Goal: Task Accomplishment & Management: Manage account settings

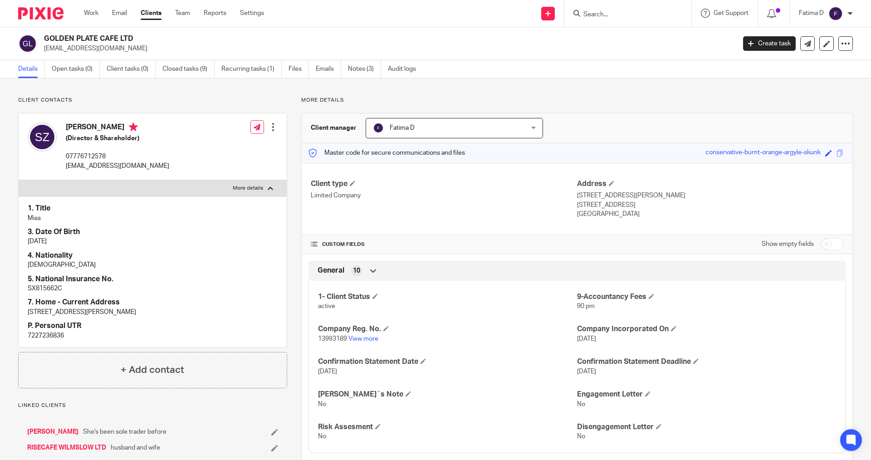
click at [35, 286] on p "SX815662C" at bounding box center [153, 288] width 250 height 9
click at [36, 287] on p "SX815662C" at bounding box center [153, 288] width 250 height 9
copy p "SX815662C"
click at [588, 13] on input "Search" at bounding box center [624, 15] width 82 height 8
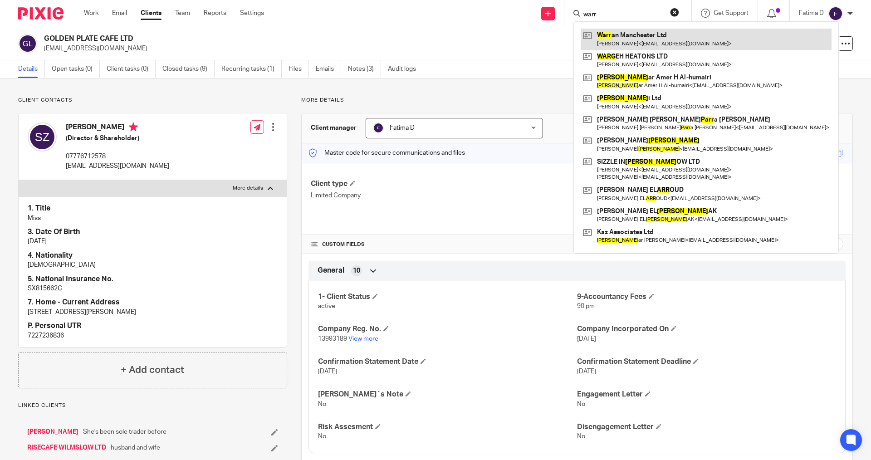
type input "warr"
click at [612, 32] on link at bounding box center [706, 39] width 251 height 21
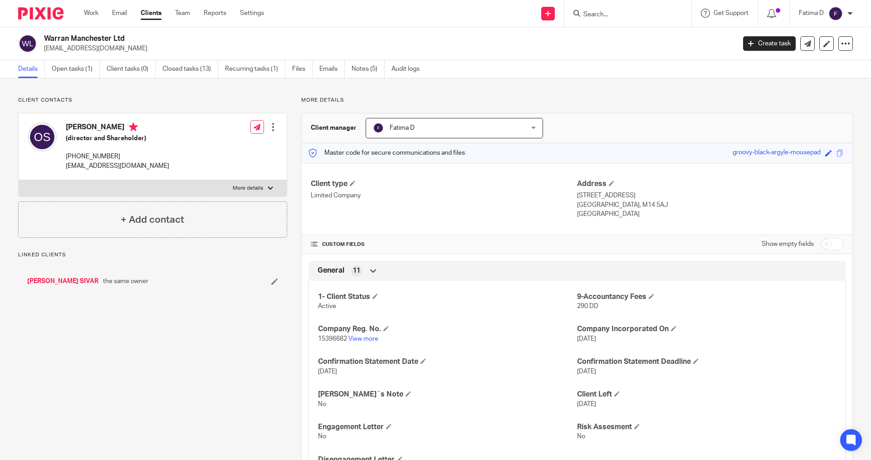
click at [362, 339] on link "View more" at bounding box center [364, 339] width 30 height 6
click at [595, 15] on input "Search" at bounding box center [624, 15] width 82 height 8
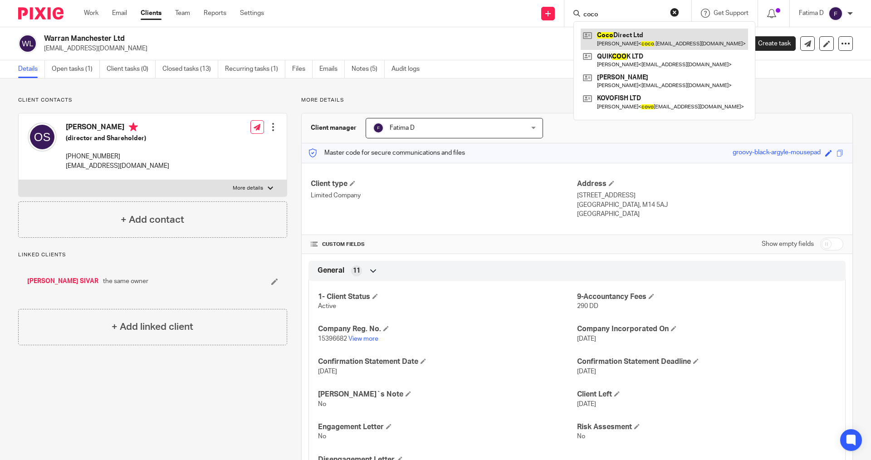
type input "coco"
click at [630, 37] on link at bounding box center [664, 39] width 167 height 21
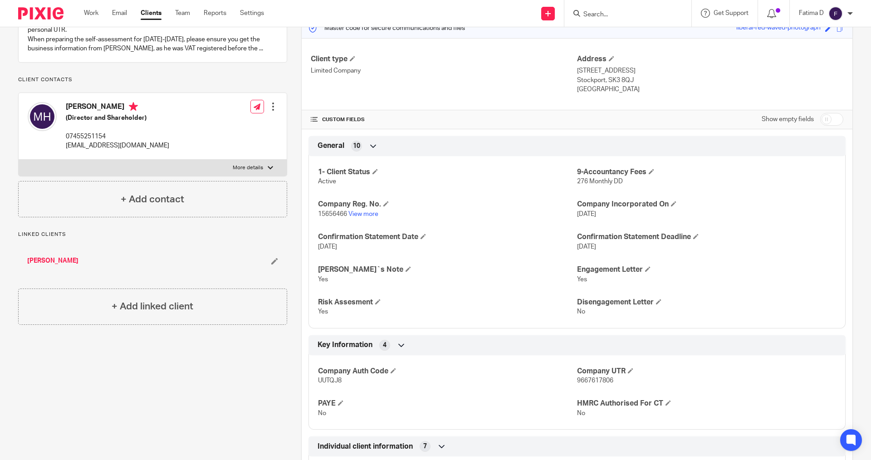
scroll to position [91, 0]
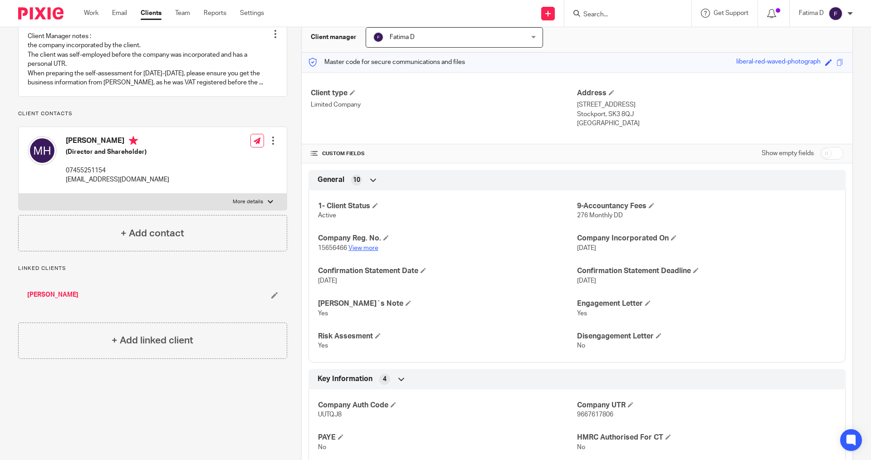
click at [358, 249] on link "View more" at bounding box center [364, 248] width 30 height 6
click at [602, 13] on input "Search" at bounding box center [624, 15] width 82 height 8
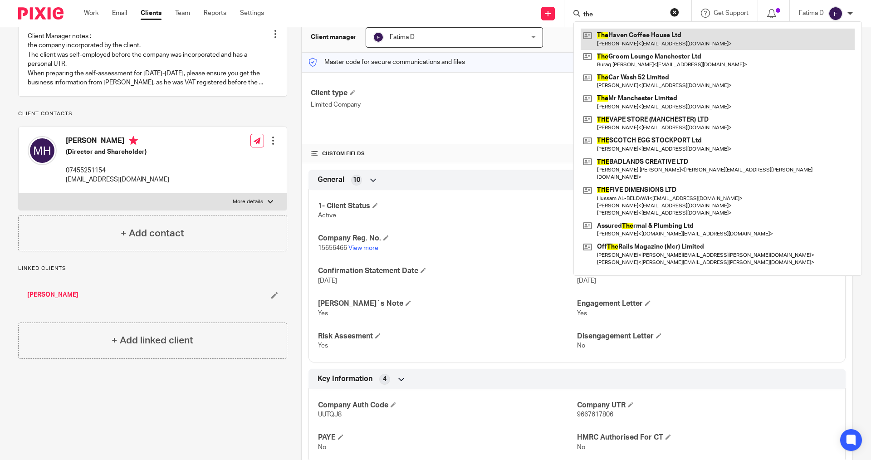
type input "the"
click at [617, 34] on link at bounding box center [718, 39] width 274 height 21
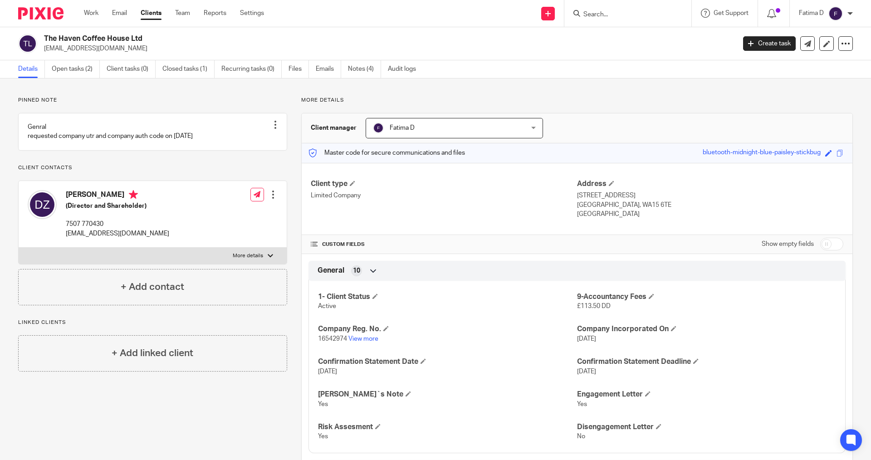
click at [593, 15] on input "Search" at bounding box center [624, 15] width 82 height 8
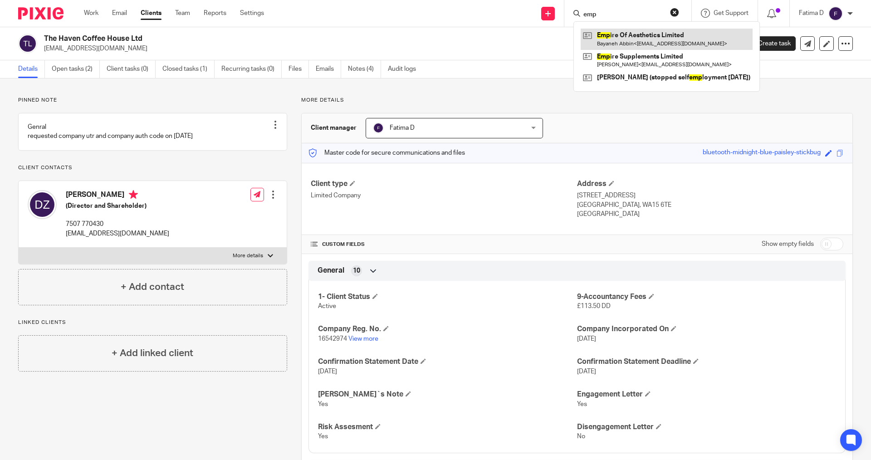
type input "emp"
click at [618, 33] on link at bounding box center [667, 39] width 172 height 21
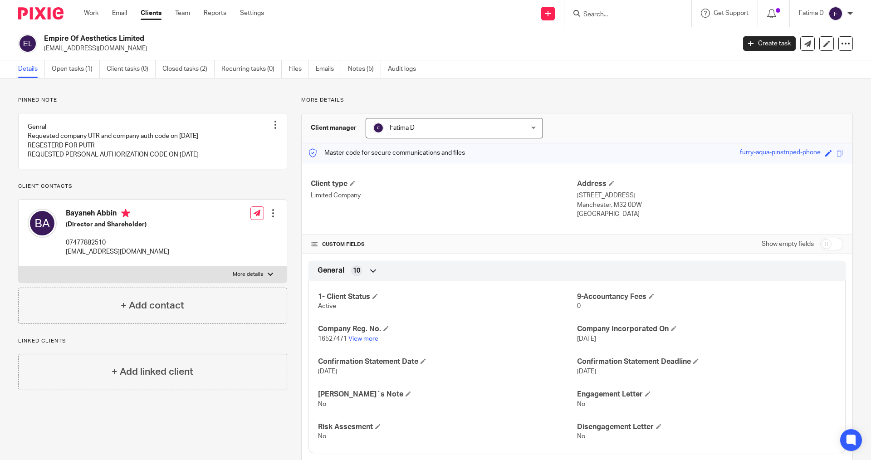
click at [268, 277] on div at bounding box center [270, 274] width 5 height 5
click at [19, 266] on input "More details" at bounding box center [18, 266] width 0 height 0
checkbox input "true"
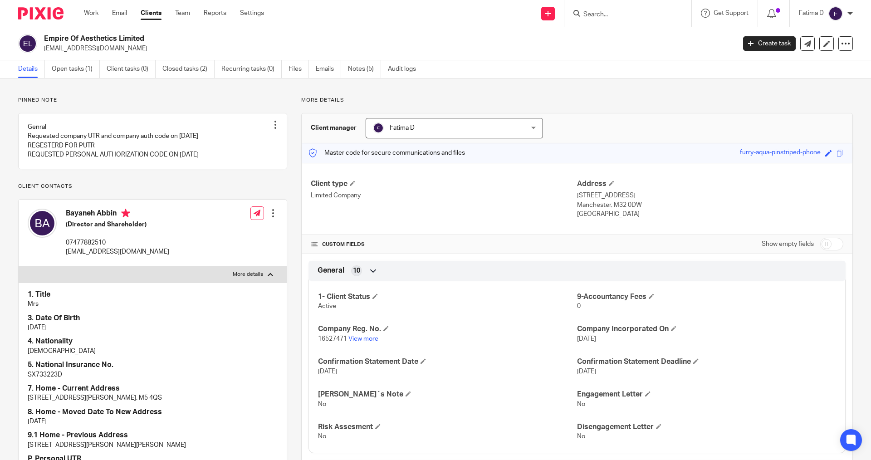
scroll to position [136, 0]
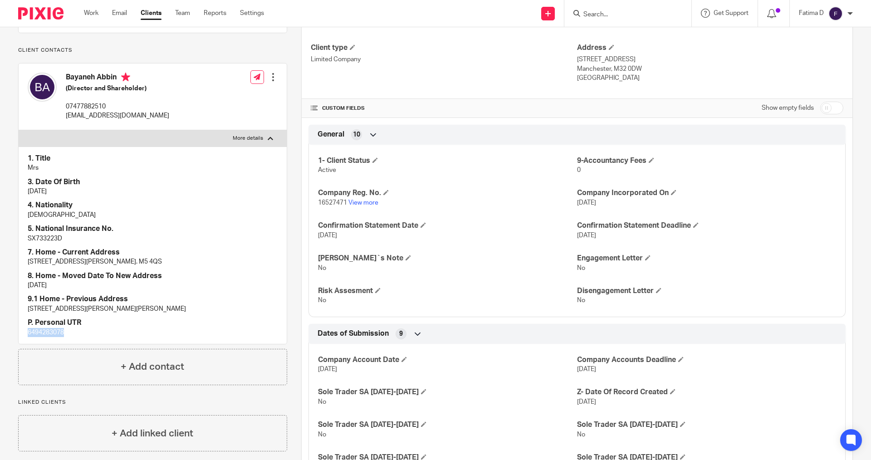
drag, startPoint x: 68, startPoint y: 342, endPoint x: 27, endPoint y: 342, distance: 40.4
click at [27, 342] on div "1. Title Mrs 3. Date Of Birth 26/04/1981 4. Nationality Iranian 5. National Ins…" at bounding box center [153, 245] width 268 height 197
copy p "6494283078"
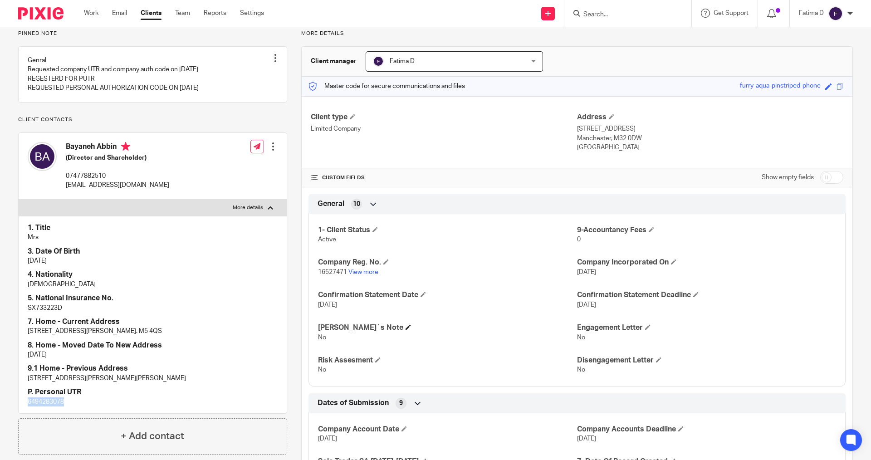
scroll to position [0, 0]
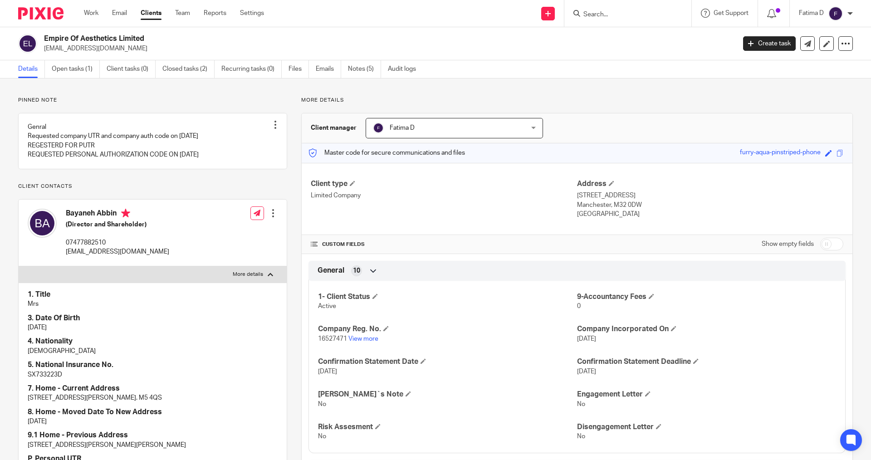
click at [592, 18] on input "Search" at bounding box center [624, 15] width 82 height 8
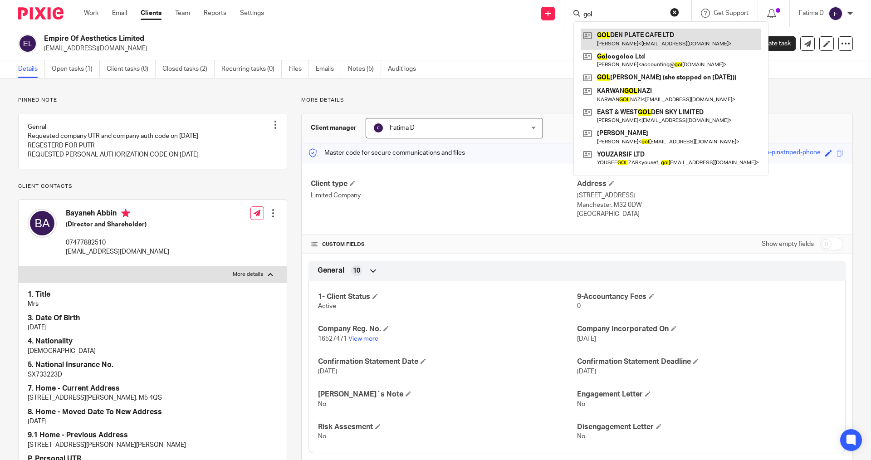
type input "gol"
click at [607, 33] on link at bounding box center [671, 39] width 181 height 21
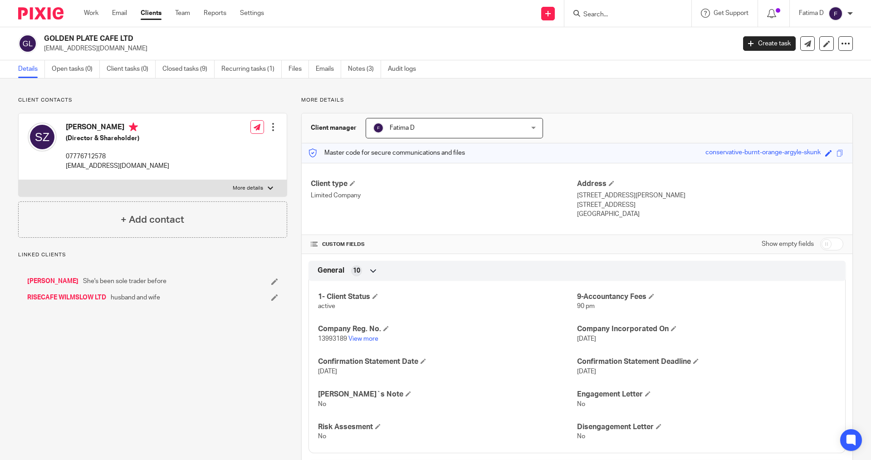
click at [824, 243] on input "checkbox" at bounding box center [832, 244] width 23 height 13
checkbox input "true"
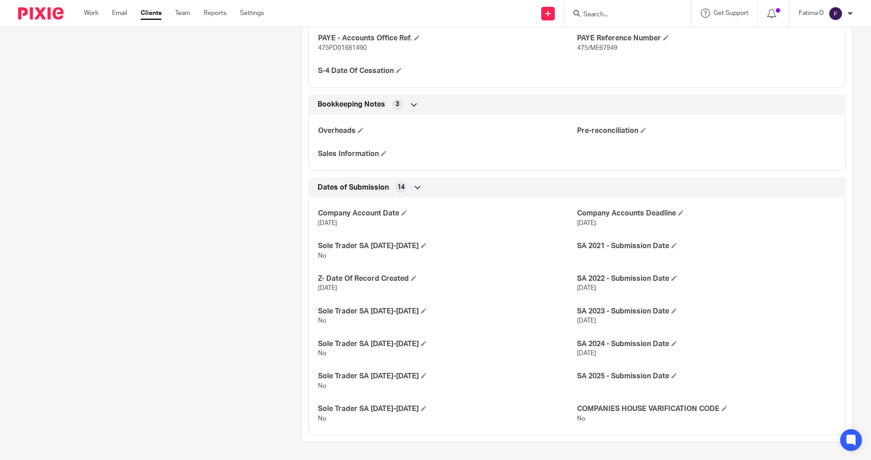
scroll to position [1135, 0]
click at [672, 375] on span at bounding box center [674, 375] width 5 height 5
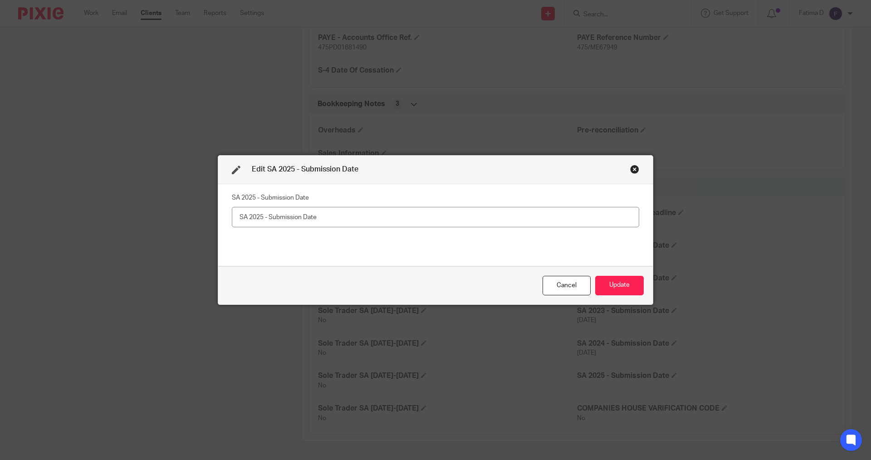
click at [244, 216] on input "text" at bounding box center [436, 217] width 408 height 20
type input "26/08/2025"
click at [623, 284] on button "Update" at bounding box center [619, 286] width 49 height 20
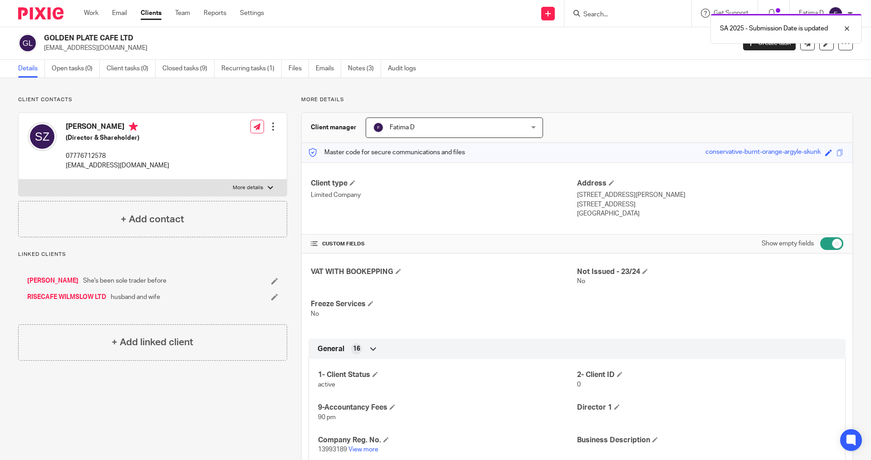
scroll to position [0, 0]
click at [600, 15] on div "SA 2025 - Submission Date is updated" at bounding box center [649, 26] width 427 height 34
click at [845, 26] on div at bounding box center [840, 28] width 25 height 11
click at [596, 14] on input "Search" at bounding box center [624, 15] width 82 height 8
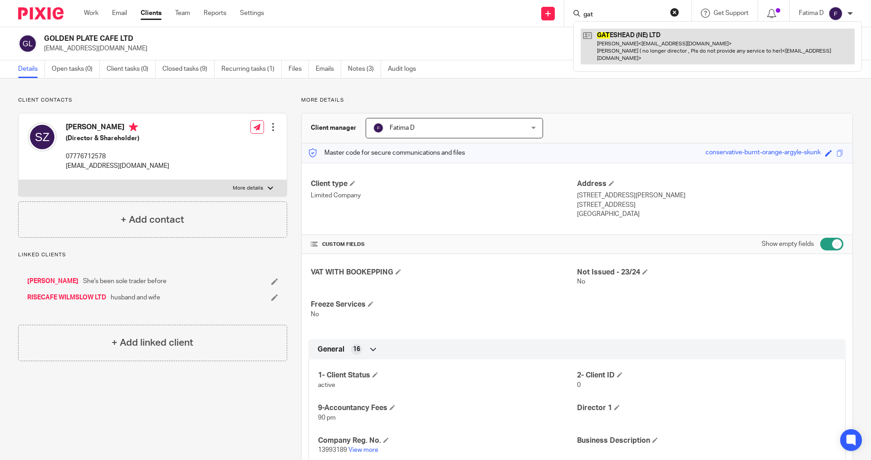
type input "gat"
click at [602, 37] on link at bounding box center [718, 47] width 274 height 36
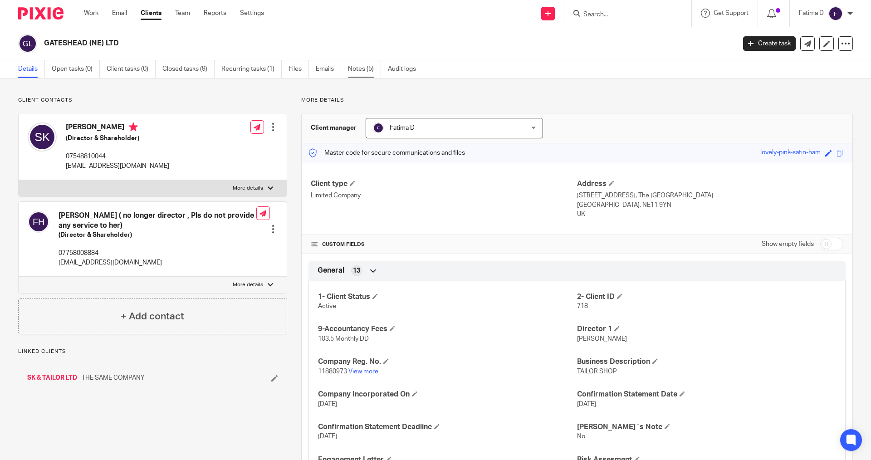
click at [359, 68] on link "Notes (5)" at bounding box center [364, 69] width 33 height 18
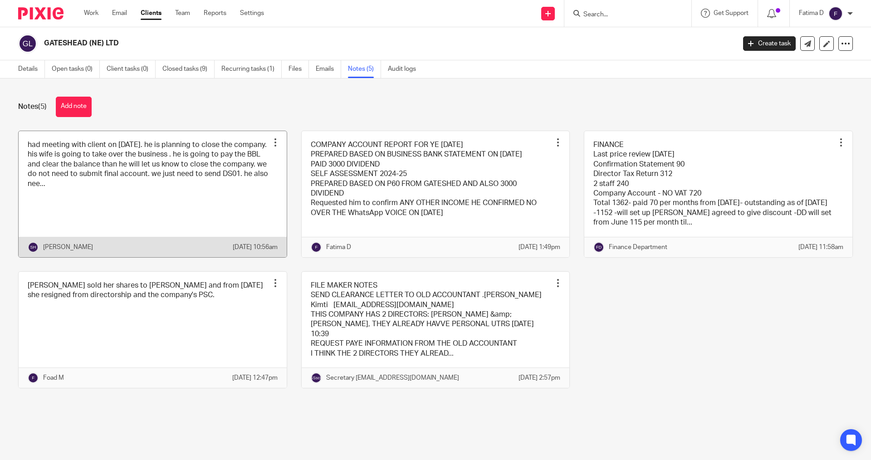
click at [94, 178] on link at bounding box center [153, 194] width 268 height 126
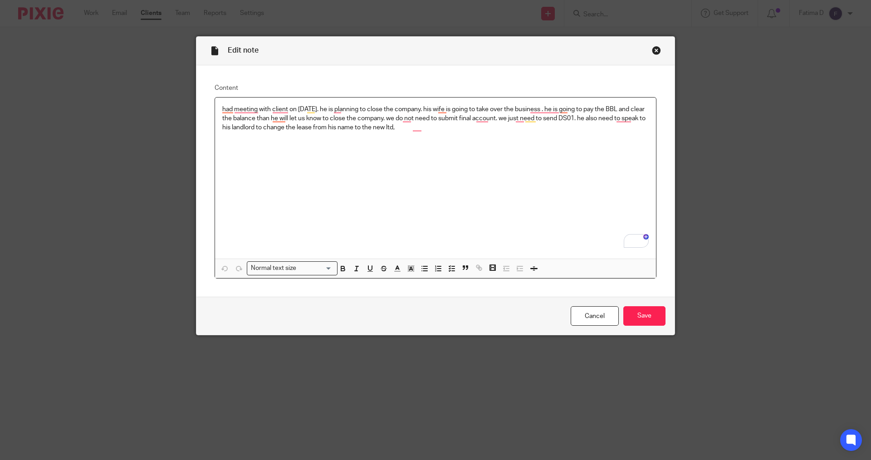
click at [653, 50] on div "Close this dialog window" at bounding box center [656, 50] width 9 height 9
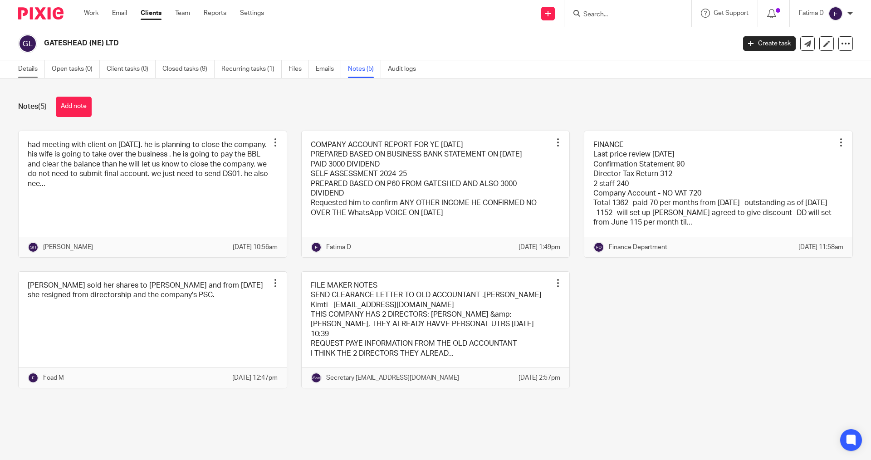
click at [28, 69] on link "Details" at bounding box center [31, 69] width 27 height 18
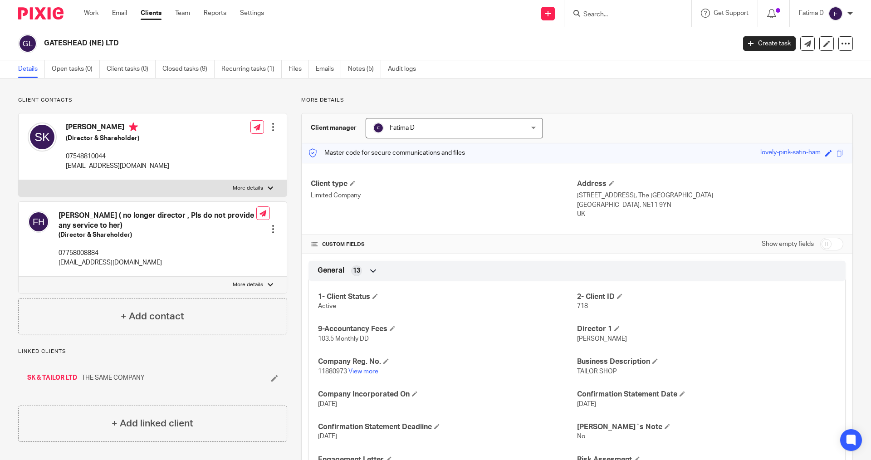
click at [48, 378] on link "SK & TAILOR LTD" at bounding box center [52, 378] width 50 height 9
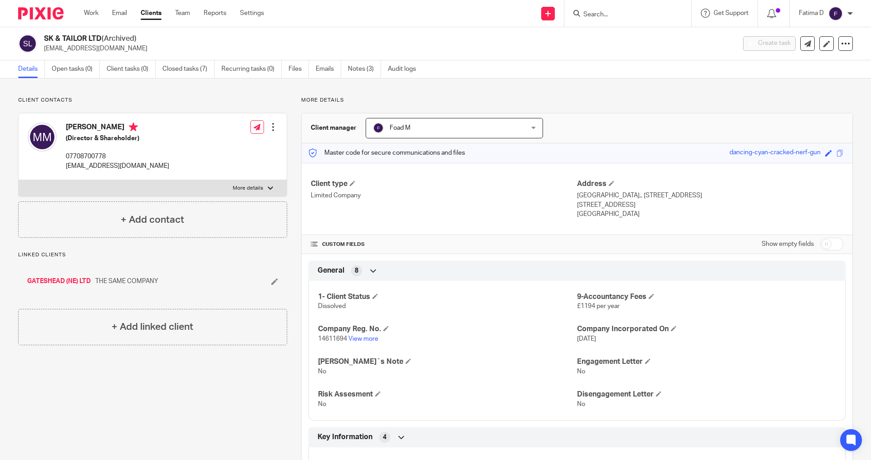
click at [605, 16] on input "Search" at bounding box center [624, 15] width 82 height 8
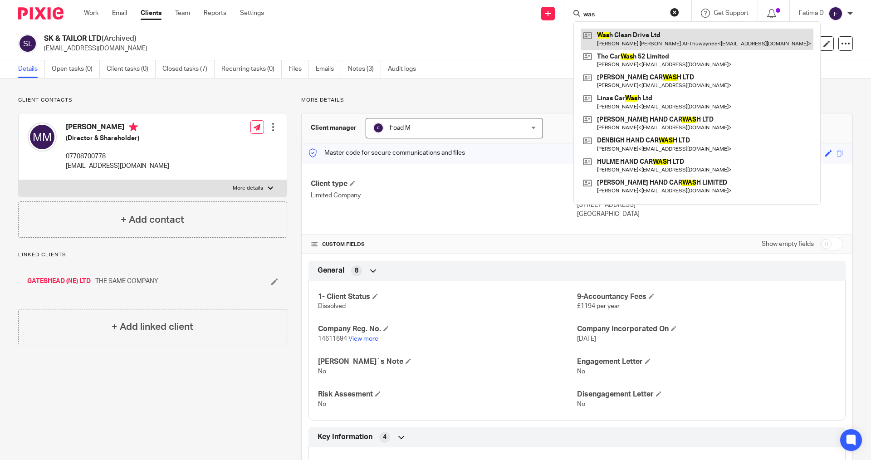
type input "was"
click at [620, 33] on link at bounding box center [697, 39] width 233 height 21
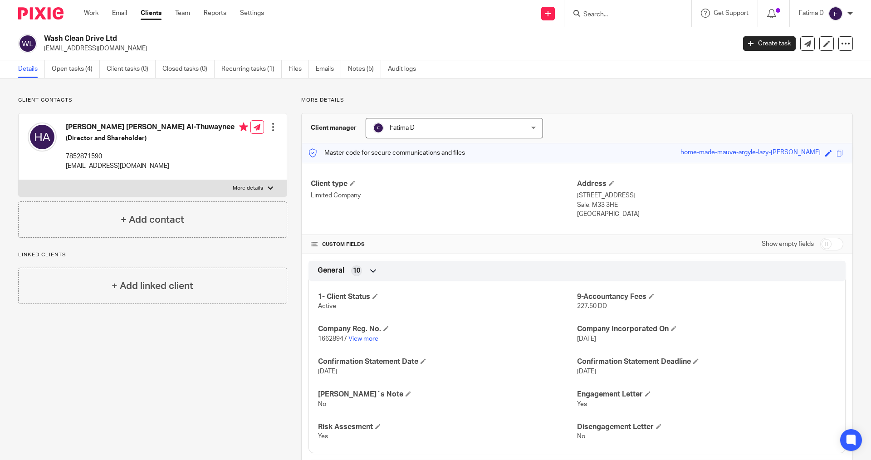
click at [269, 188] on div at bounding box center [270, 188] width 5 height 5
click at [19, 180] on input "More details" at bounding box center [18, 180] width 0 height 0
checkbox input "true"
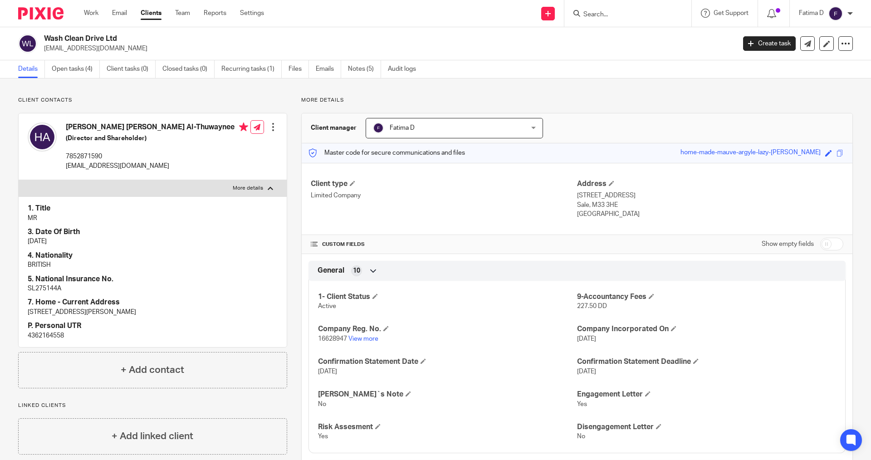
click at [41, 336] on p "4362164558" at bounding box center [153, 335] width 250 height 9
copy p "4362164558"
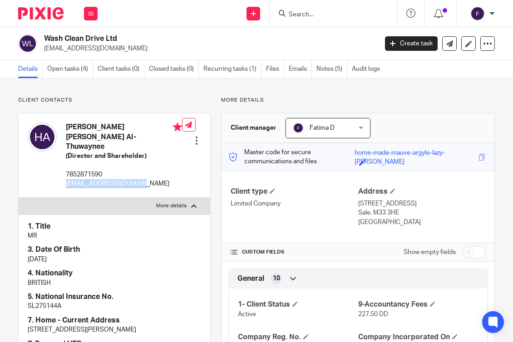
drag, startPoint x: 144, startPoint y: 170, endPoint x: 73, endPoint y: 177, distance: 72.1
click at [63, 177] on div "Hussein Ali Ahmed Al-Thuwaynee (Director and Shareholder) 7852871590 althuwayne…" at bounding box center [105, 155] width 154 height 75
copy p "althuwayneeh@gmail.com"
click at [325, 70] on link "Notes (5)" at bounding box center [331, 69] width 31 height 18
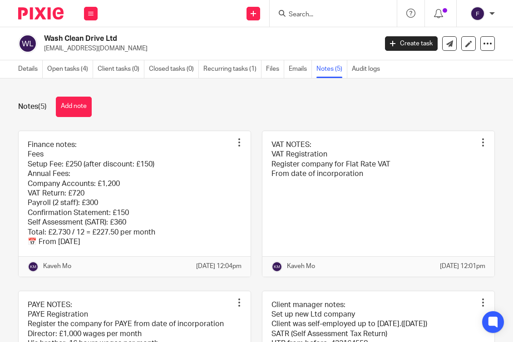
click at [321, 67] on link "Notes (5)" at bounding box center [331, 69] width 31 height 18
click at [271, 69] on link "Files" at bounding box center [275, 69] width 18 height 18
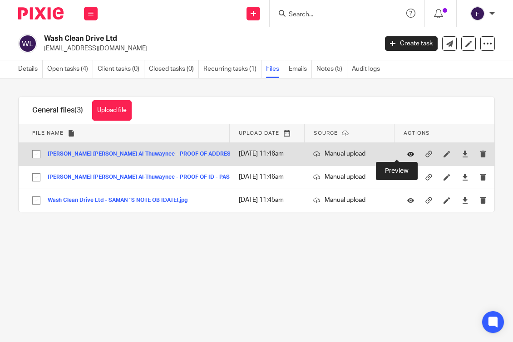
click at [407, 153] on icon at bounding box center [410, 154] width 7 height 7
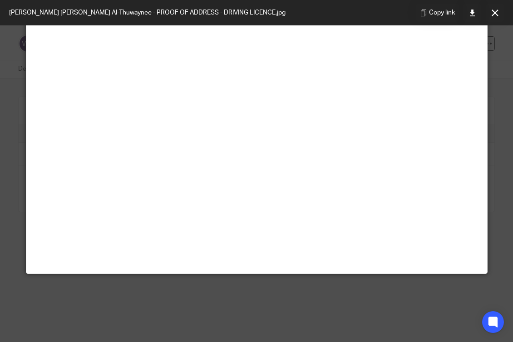
scroll to position [182, 0]
click at [499, 14] on button at bounding box center [495, 13] width 18 height 18
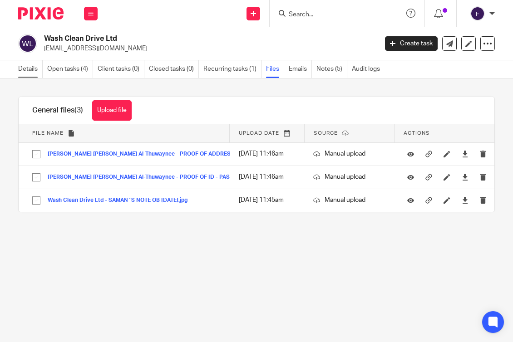
click at [29, 68] on link "Details" at bounding box center [30, 69] width 25 height 18
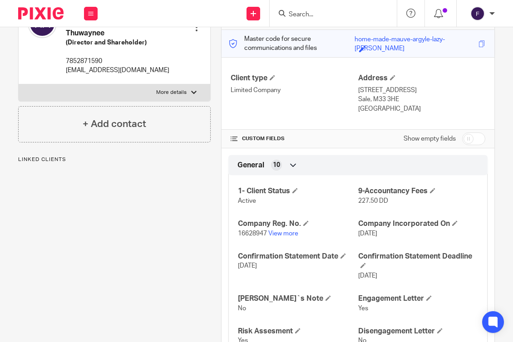
scroll to position [136, 0]
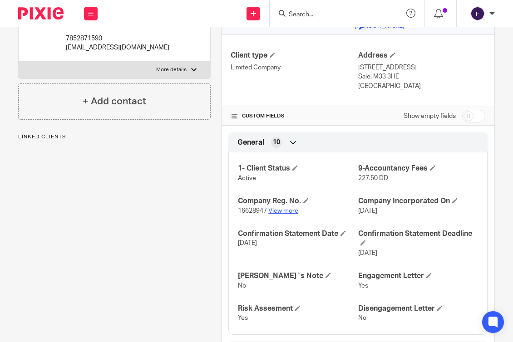
click at [290, 209] on link "View more" at bounding box center [283, 211] width 30 height 6
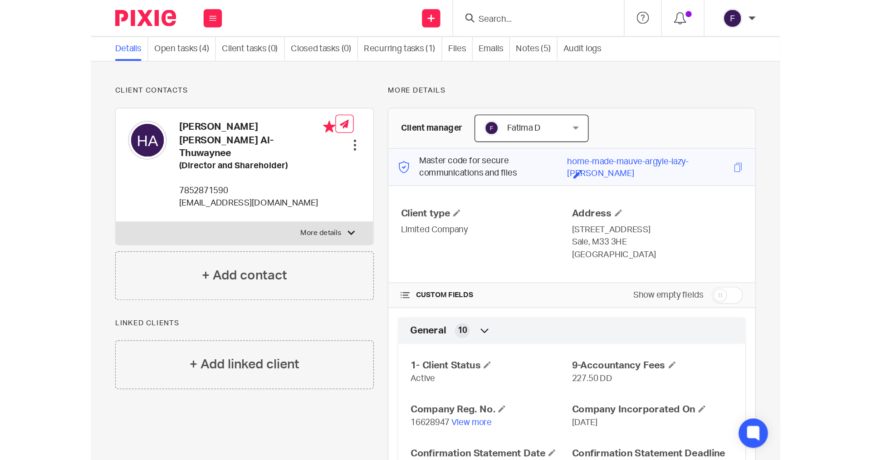
scroll to position [0, 0]
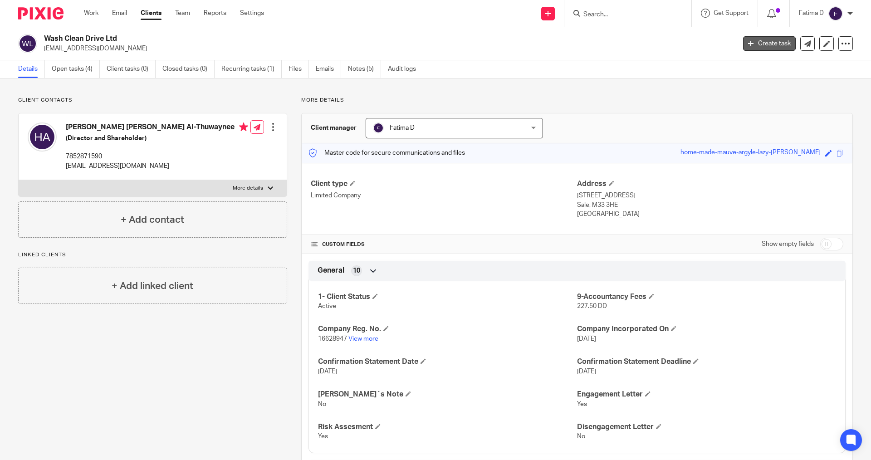
click at [512, 41] on link "Create task" at bounding box center [769, 43] width 53 height 15
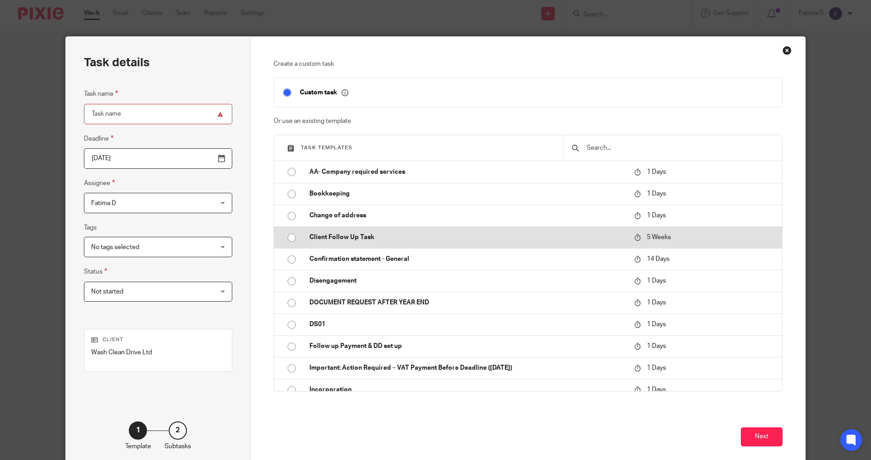
click at [288, 236] on input "radio" at bounding box center [291, 237] width 17 height 17
type input "[DATE]"
type input "Client Follow Up Task"
checkbox input "false"
radio input "false"
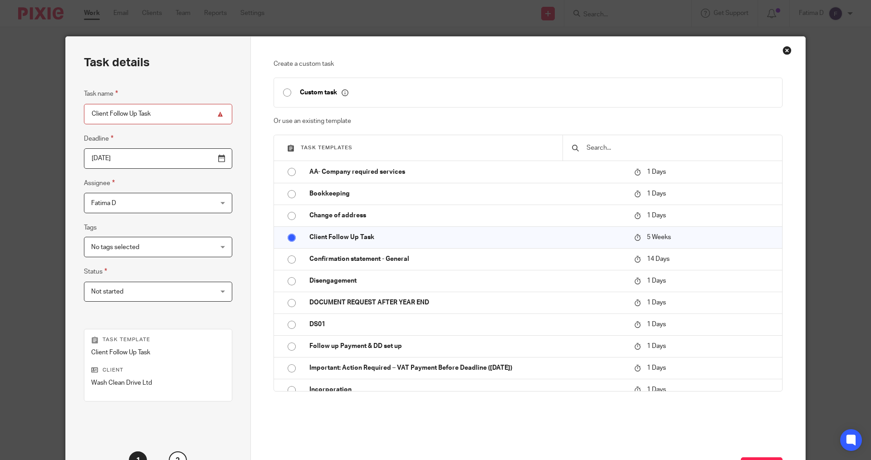
click at [200, 158] on input "2025-09-30" at bounding box center [158, 158] width 148 height 20
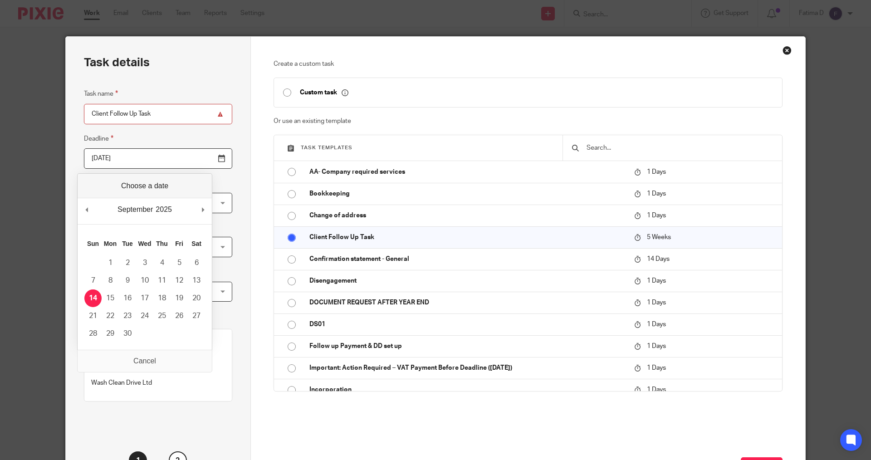
click at [198, 157] on input "2025-09-14" at bounding box center [158, 158] width 148 height 20
type input "2025-09-21"
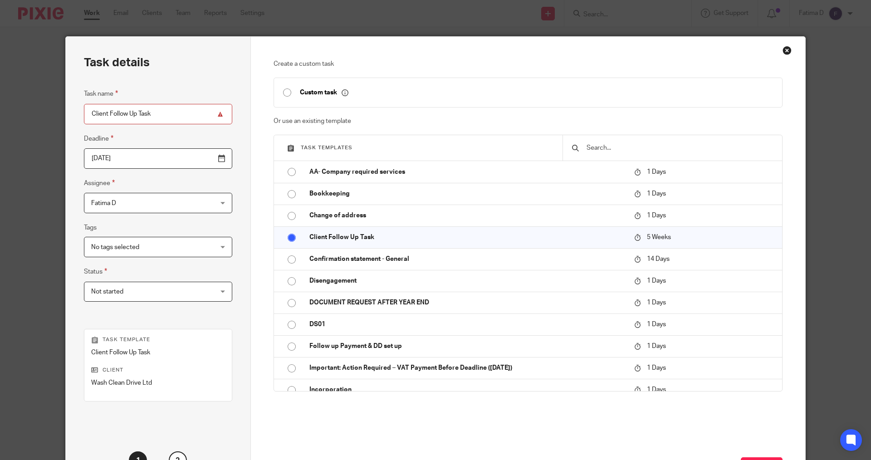
click at [200, 245] on div "No tags selected" at bounding box center [158, 247] width 148 height 20
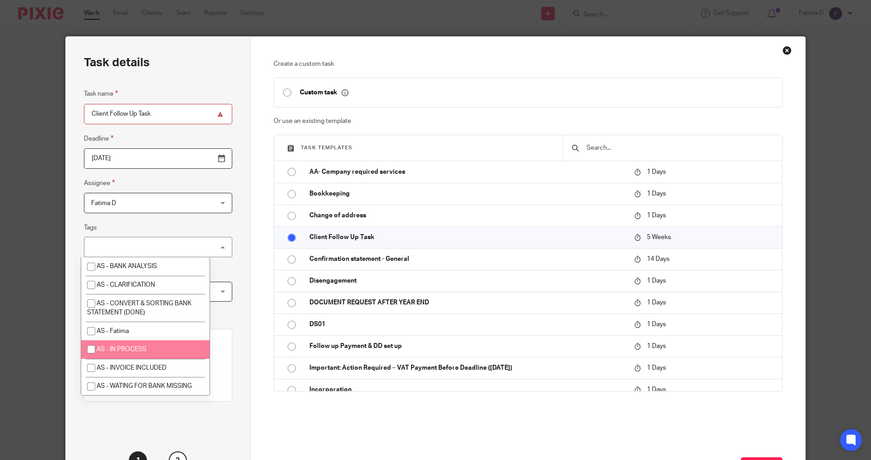
scroll to position [45, 0]
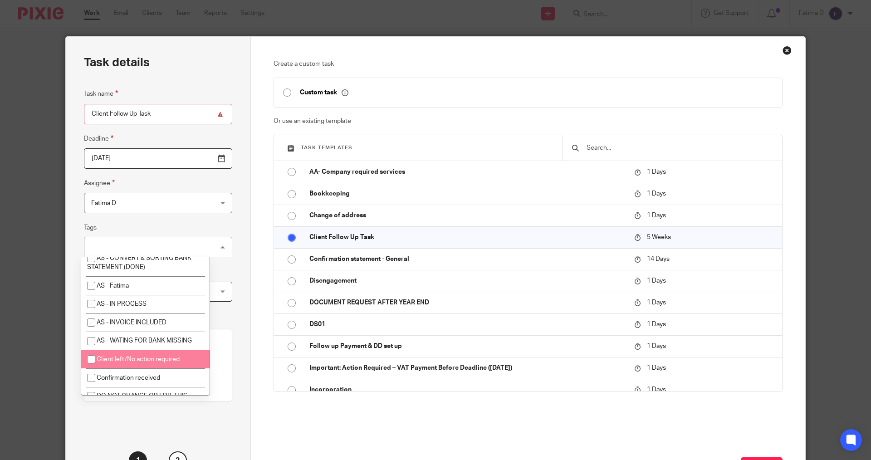
click at [87, 413] on div "Task details Task name Client Follow Up Task Deadline 2025-09-21 Assignee Fatim…" at bounding box center [158, 268] width 185 height 463
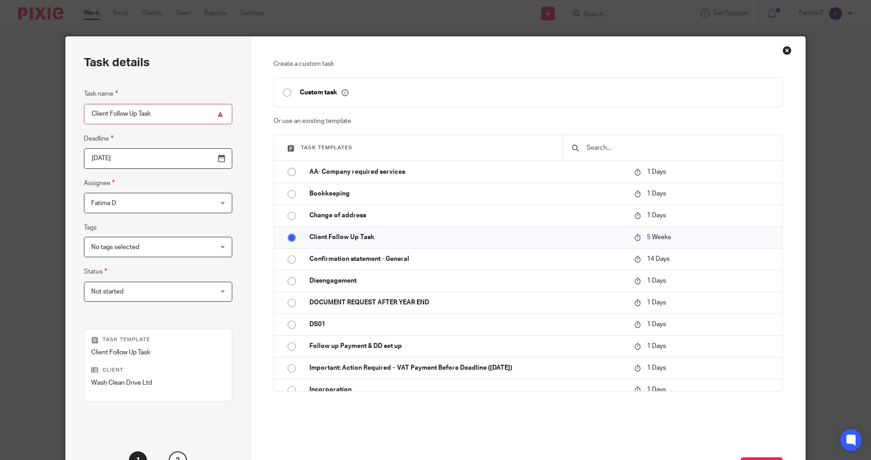
click at [198, 292] on div "Not started Not started" at bounding box center [158, 292] width 148 height 20
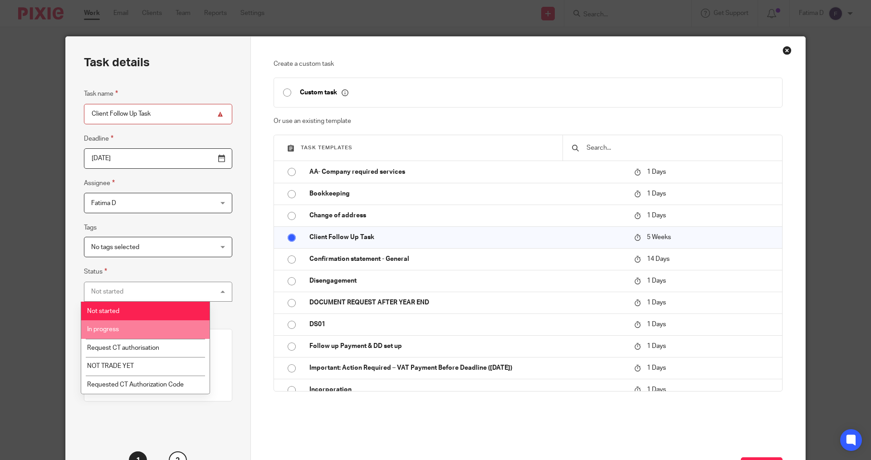
click at [159, 325] on li "In progress" at bounding box center [145, 329] width 128 height 19
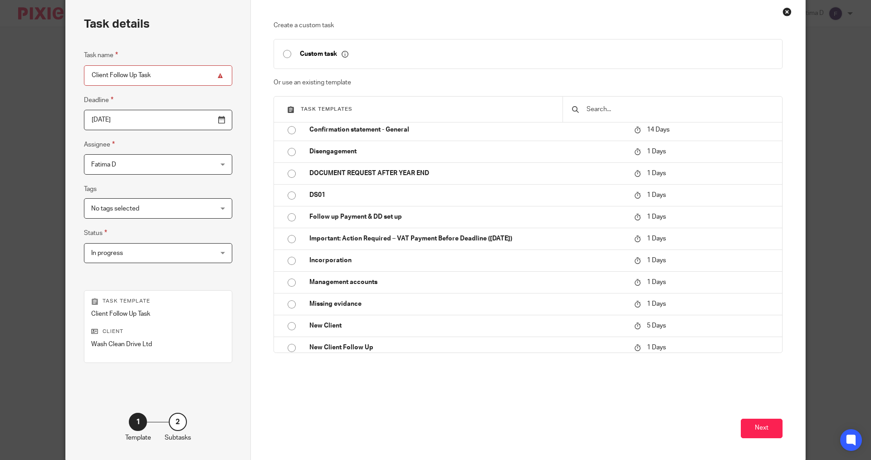
scroll to position [76, 0]
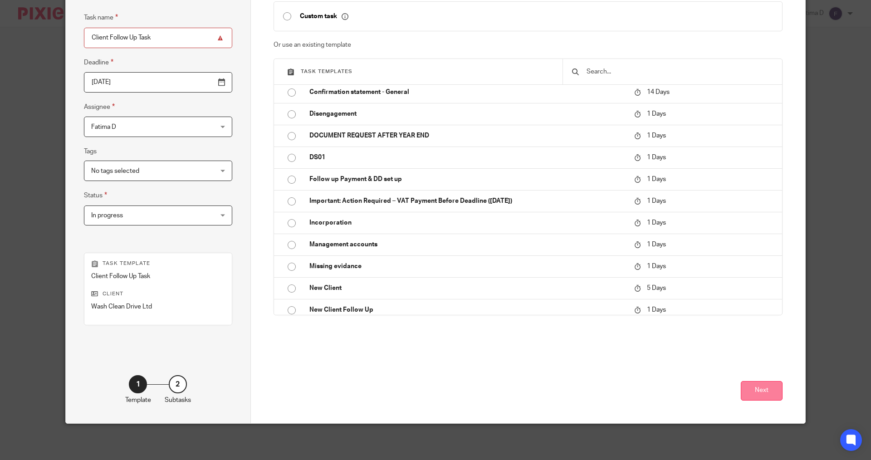
click at [754, 391] on button "Next" at bounding box center [762, 391] width 42 height 20
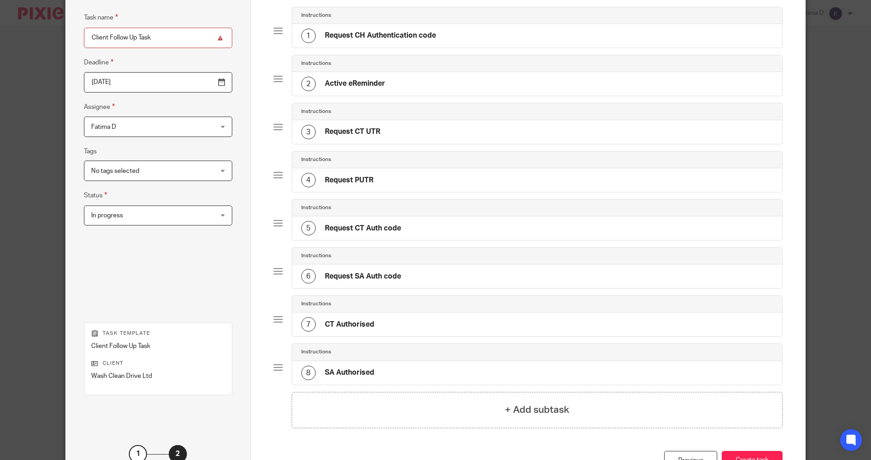
click at [334, 127] on div "3 Request CT UTR" at bounding box center [340, 132] width 79 height 15
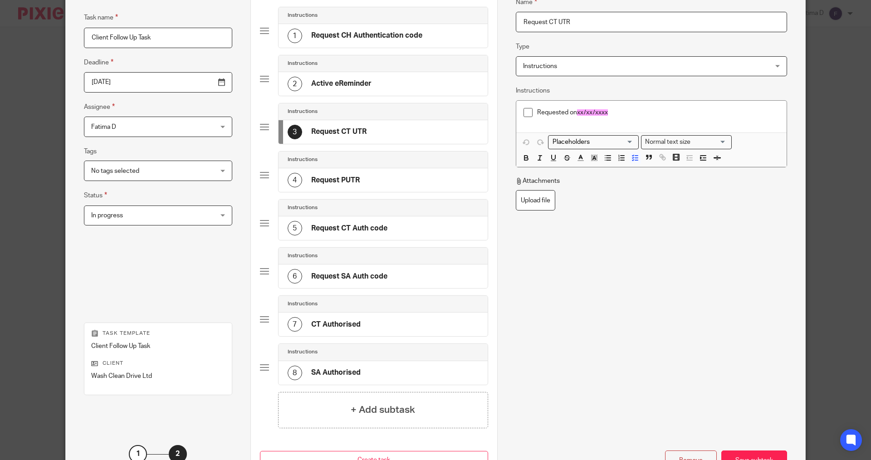
click at [528, 112] on span at bounding box center [528, 112] width 9 height 9
click at [526, 114] on span "To enrich screen reader interactions, please activate Accessibility in Grammarl…" at bounding box center [528, 112] width 9 height 9
click at [581, 112] on span "xx/xx/xxxx" at bounding box center [592, 112] width 31 height 6
drag, startPoint x: 606, startPoint y: 112, endPoint x: 576, endPoint y: 112, distance: 30.4
click at [576, 112] on p "Requested on xx/xx/xxxx" at bounding box center [658, 112] width 242 height 9
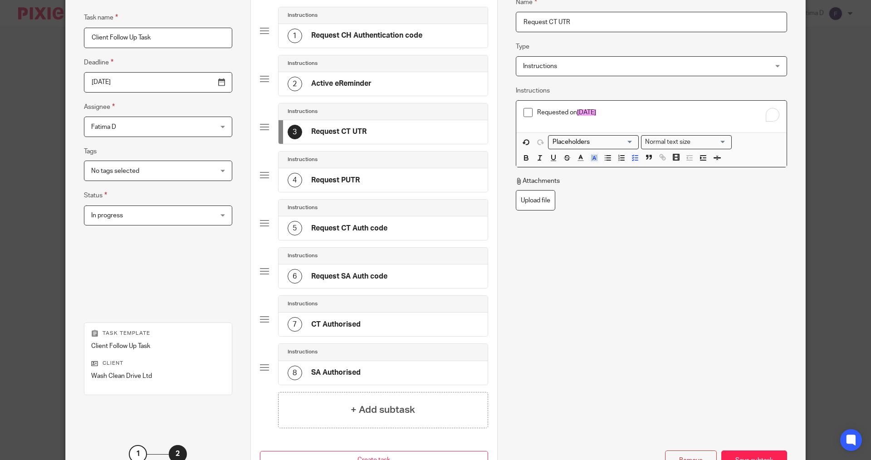
click at [655, 112] on p "Requested on 26/08/2025" at bounding box center [658, 112] width 242 height 9
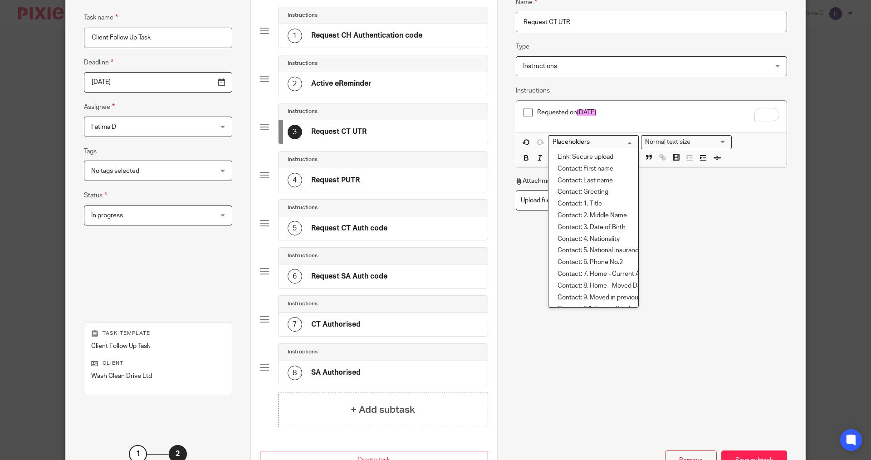
click at [628, 141] on input "Search for option" at bounding box center [592, 143] width 84 height 10
drag, startPoint x: 695, startPoint y: 230, endPoint x: 716, endPoint y: 251, distance: 29.2
click at [695, 230] on div "Name Request CT UTR Type Instructions Instructions Instructions Send automated …" at bounding box center [651, 161] width 271 height 357
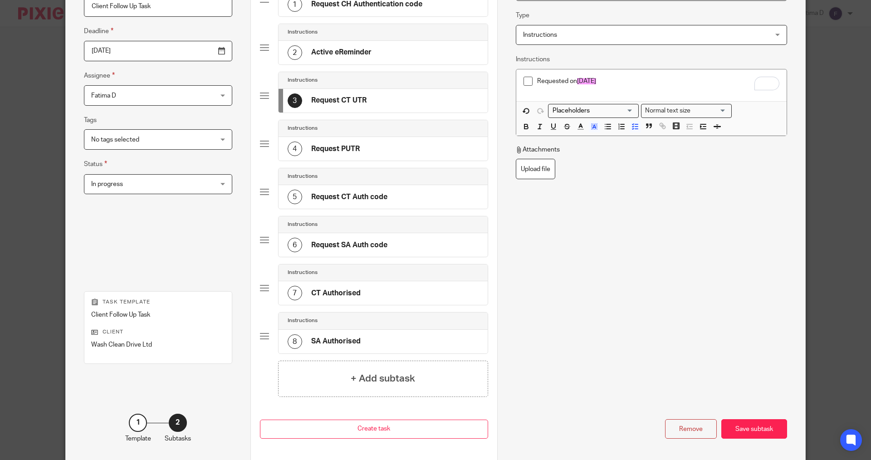
scroll to position [146, 0]
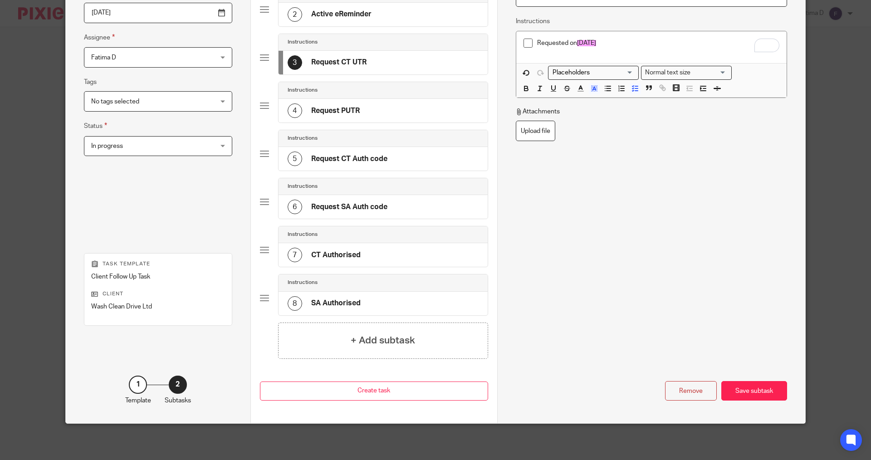
click at [291, 158] on div "5" at bounding box center [295, 159] width 15 height 15
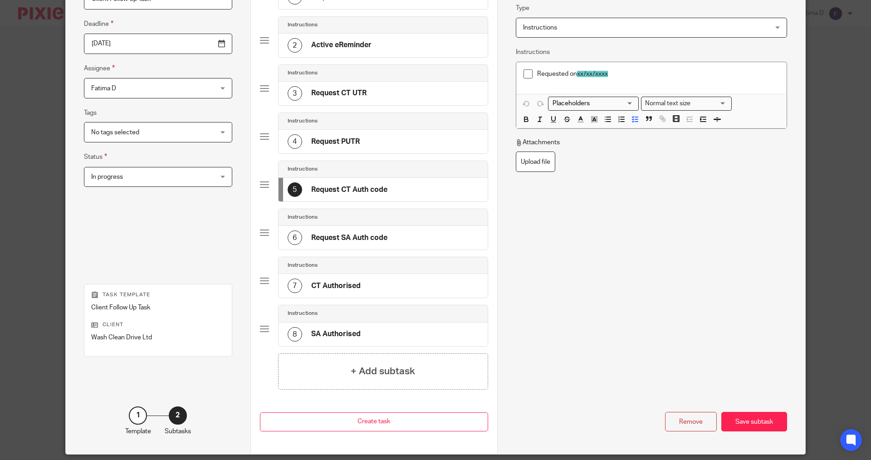
scroll to position [55, 0]
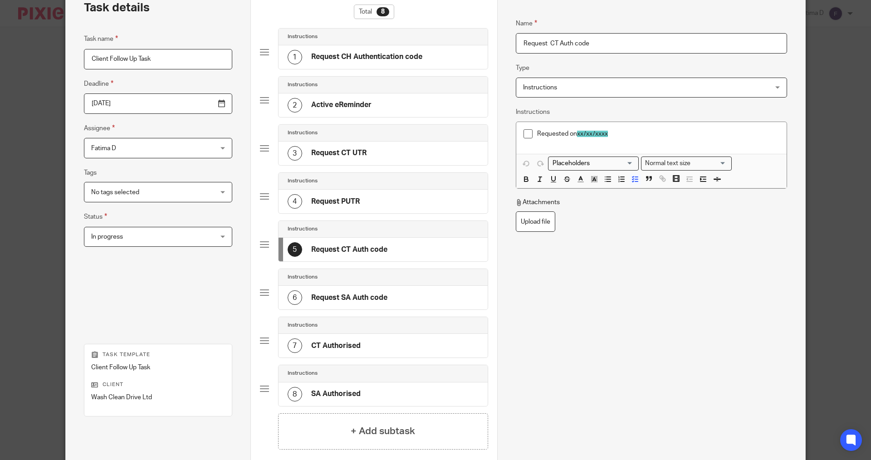
drag, startPoint x: 595, startPoint y: 133, endPoint x: 625, endPoint y: 133, distance: 29.5
click at [596, 133] on span "xx/xx/xxxx" at bounding box center [592, 134] width 31 height 6
drag, startPoint x: 606, startPoint y: 134, endPoint x: 576, endPoint y: 133, distance: 29.5
click at [576, 133] on p "Requested on xx/xx/xxxx" at bounding box center [658, 133] width 242 height 9
click at [642, 277] on div "Name Request CT Auth code Type Instructions Instructions Instructions Send auto…" at bounding box center [651, 183] width 271 height 357
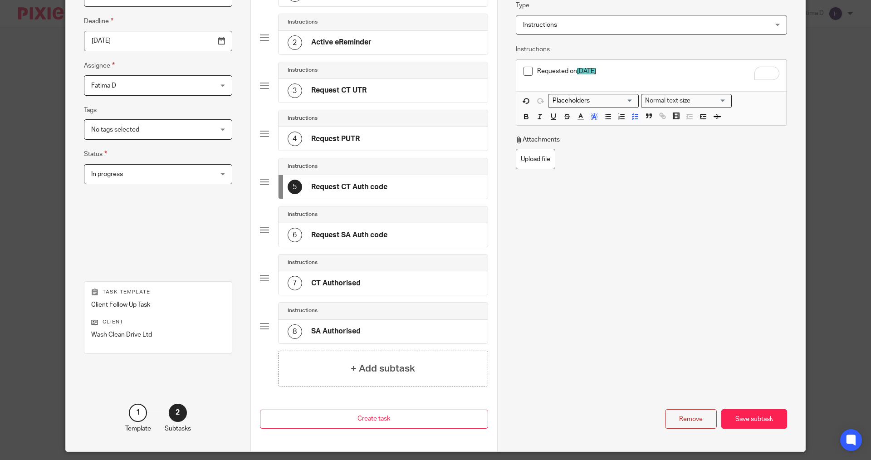
scroll to position [146, 0]
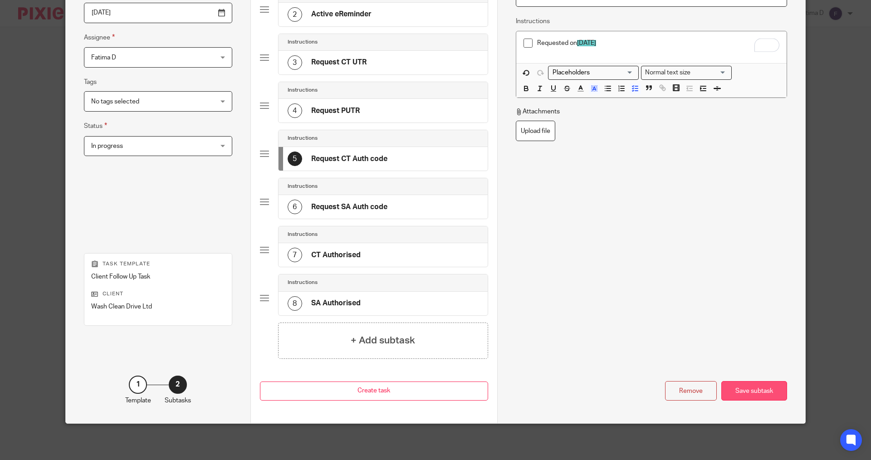
click at [744, 390] on div "Save subtask" at bounding box center [755, 391] width 66 height 20
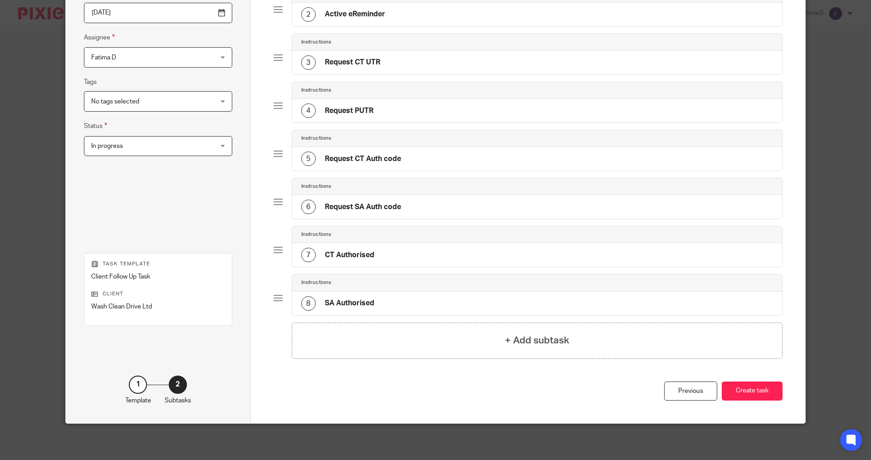
click at [744, 390] on button "Create task" at bounding box center [752, 392] width 61 height 20
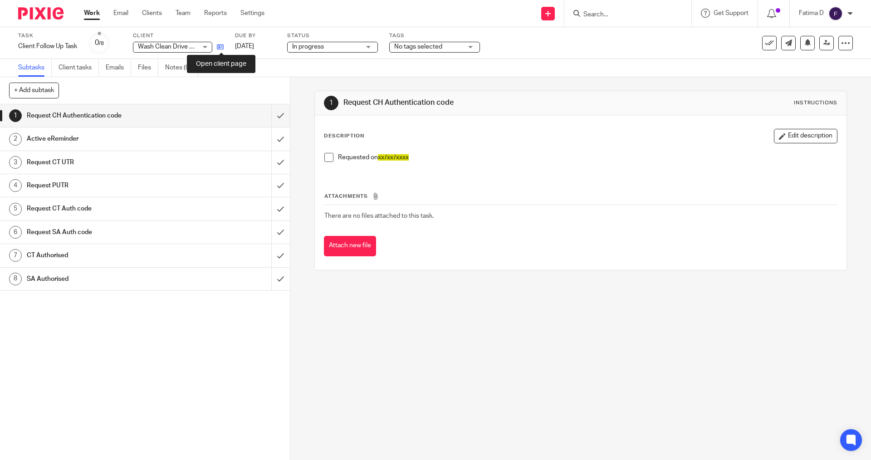
click at [223, 46] on icon at bounding box center [220, 47] width 7 height 7
click at [221, 45] on icon at bounding box center [220, 47] width 7 height 7
click at [601, 10] on form at bounding box center [631, 13] width 97 height 11
click at [600, 12] on input "Search" at bounding box center [624, 15] width 82 height 8
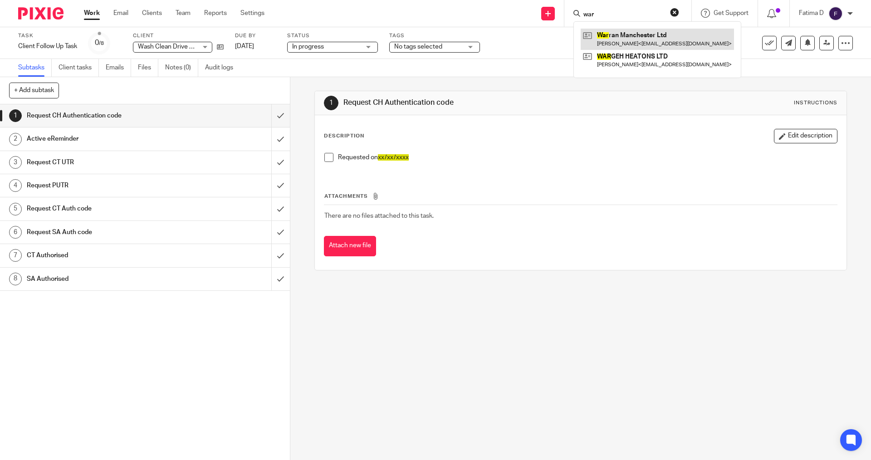
type input "war"
click at [624, 36] on link at bounding box center [657, 39] width 153 height 21
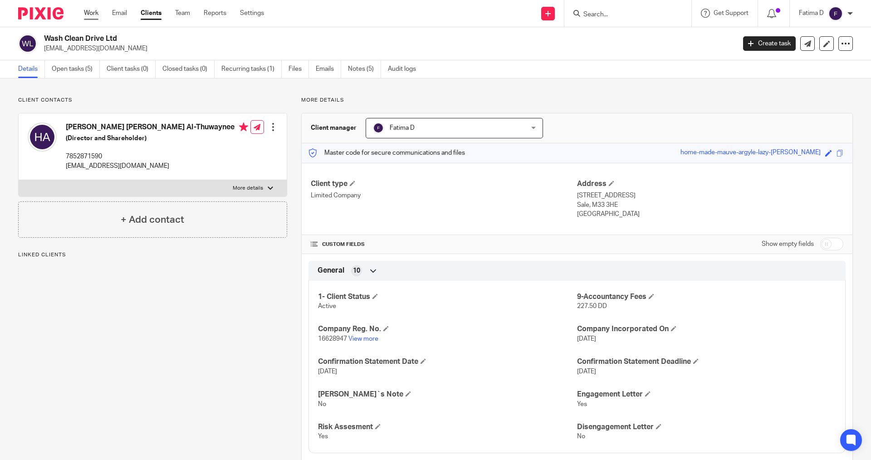
click at [88, 10] on link "Work" at bounding box center [91, 13] width 15 height 9
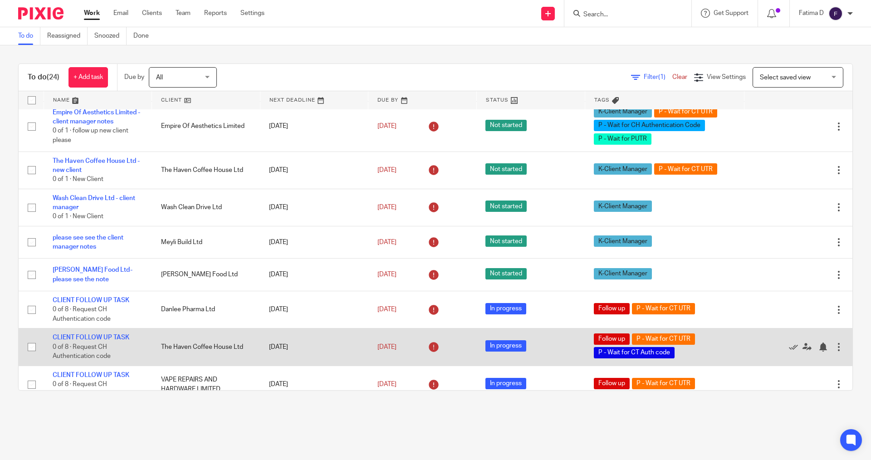
scroll to position [201, 0]
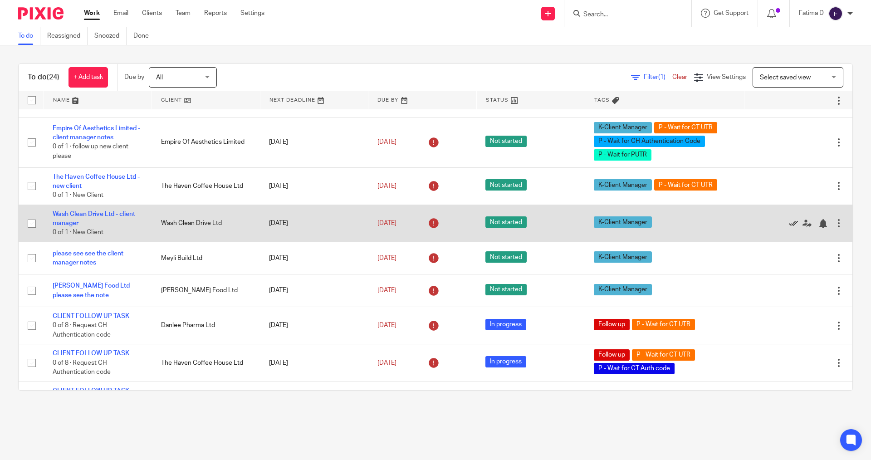
click at [789, 228] on icon at bounding box center [793, 223] width 9 height 9
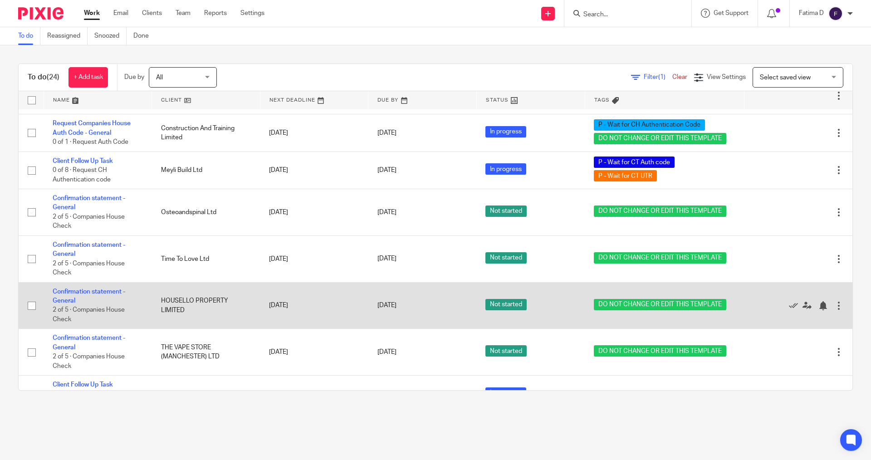
scroll to position [618, 0]
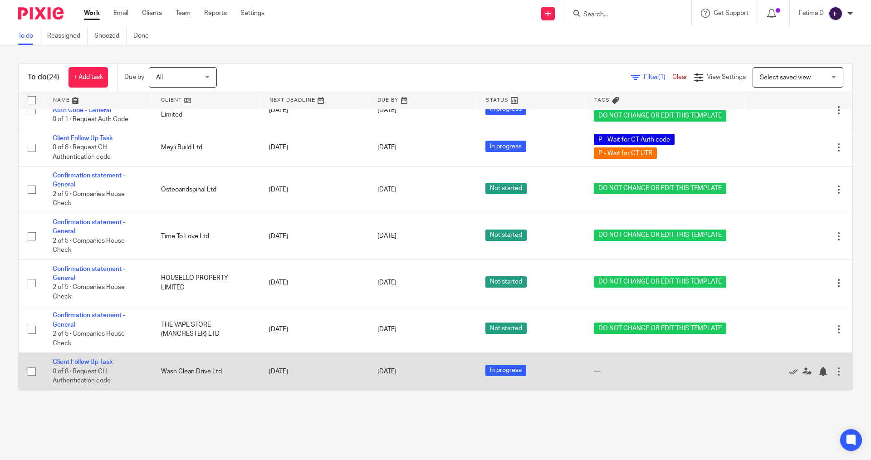
click at [835, 371] on div at bounding box center [839, 371] width 9 height 9
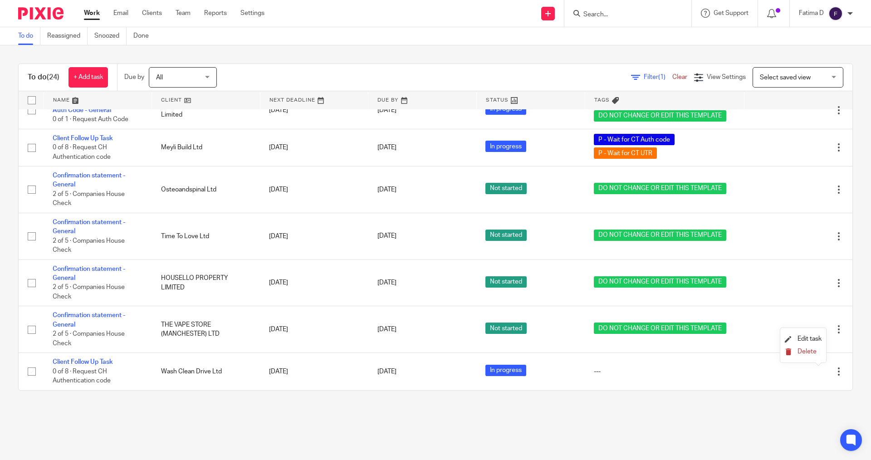
click at [807, 352] on span "Delete" at bounding box center [807, 352] width 19 height 6
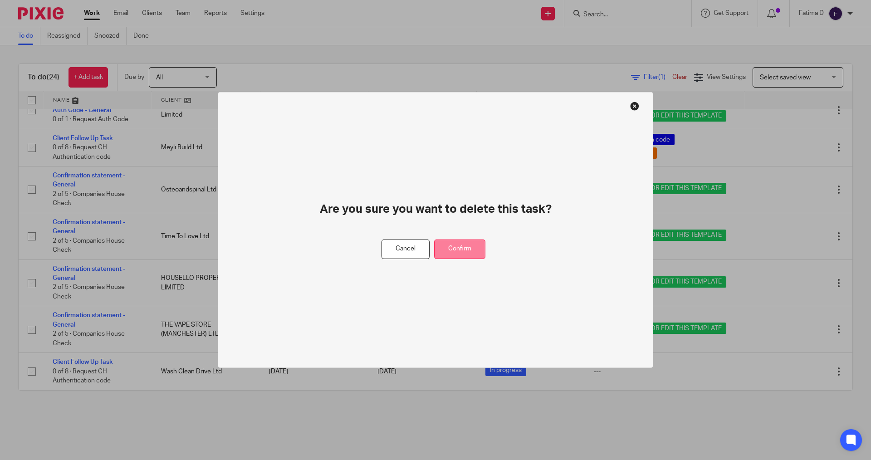
click at [454, 247] on button "Confirm" at bounding box center [459, 250] width 51 height 20
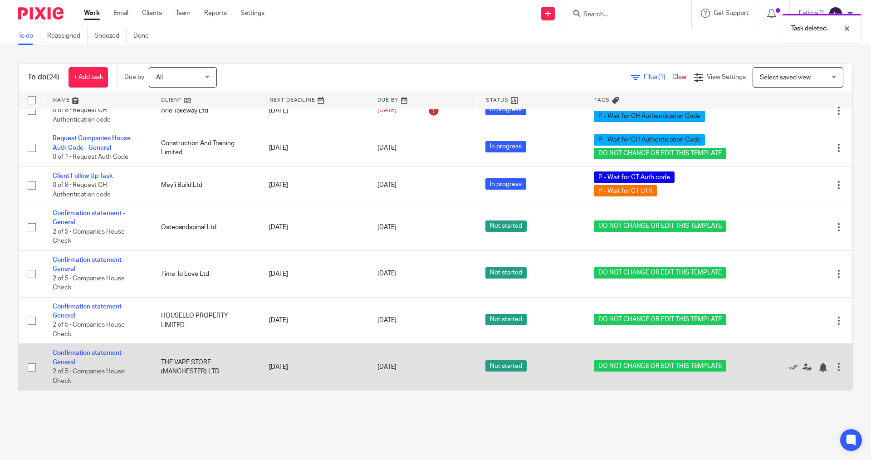
scroll to position [398, 0]
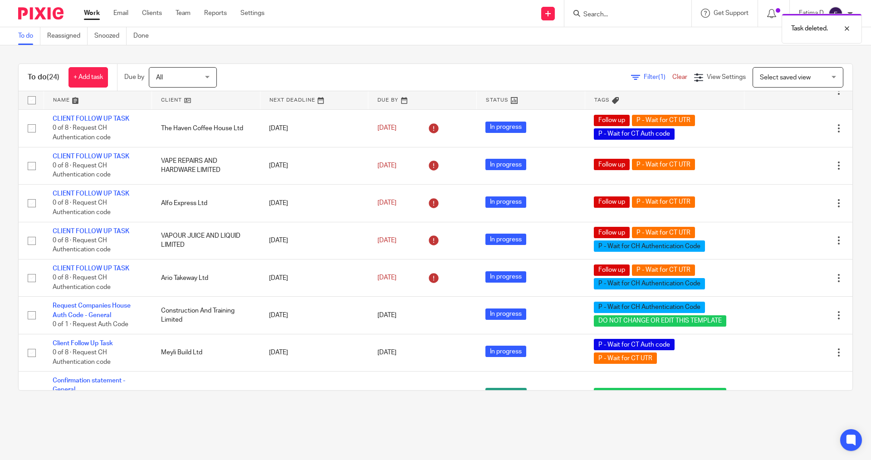
click at [592, 15] on div "Task deleted." at bounding box center [649, 26] width 427 height 34
click at [587, 16] on div "Task deleted." at bounding box center [649, 26] width 427 height 34
click at [586, 14] on input "Search" at bounding box center [624, 15] width 82 height 8
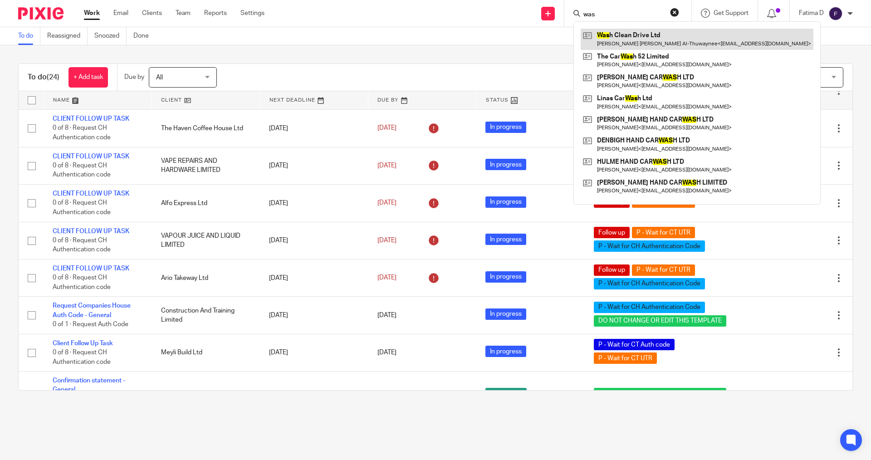
type input "was"
click at [642, 35] on link at bounding box center [697, 39] width 233 height 21
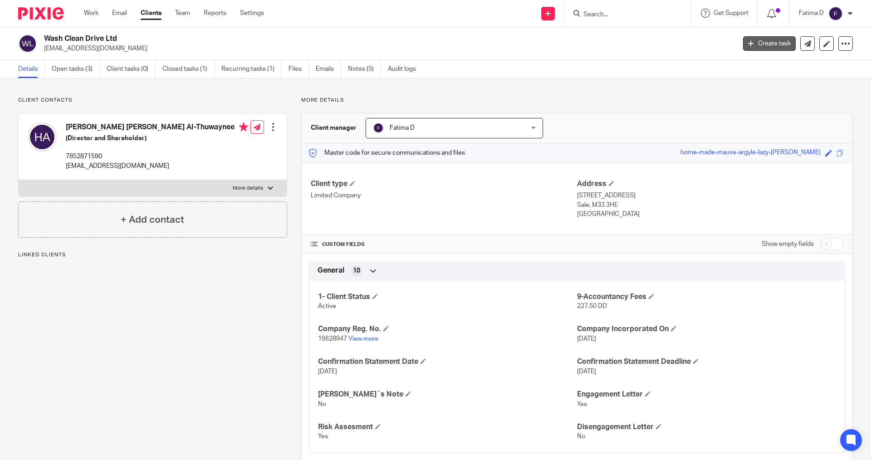
click at [759, 39] on link "Create task" at bounding box center [769, 43] width 53 height 15
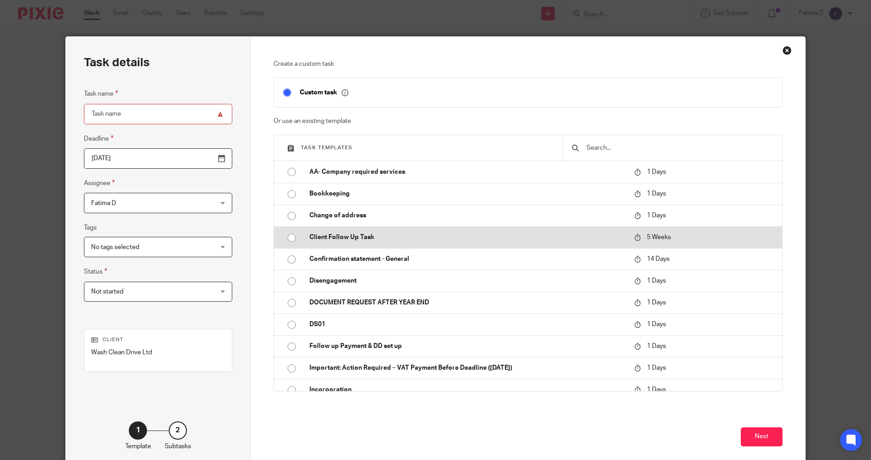
click at [288, 239] on input "radio" at bounding box center [291, 237] width 17 height 17
type input "[DATE]"
type input "Client Follow Up Task"
checkbox input "false"
radio input "false"
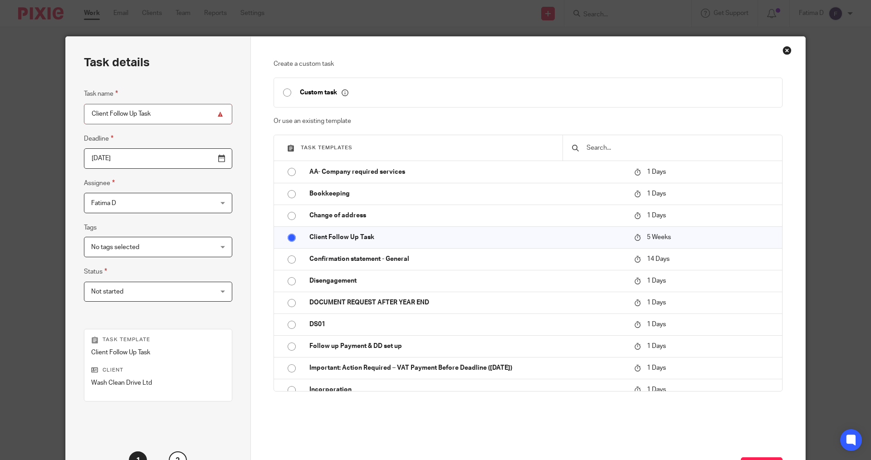
click at [203, 292] on div "Not started Not started" at bounding box center [158, 292] width 148 height 20
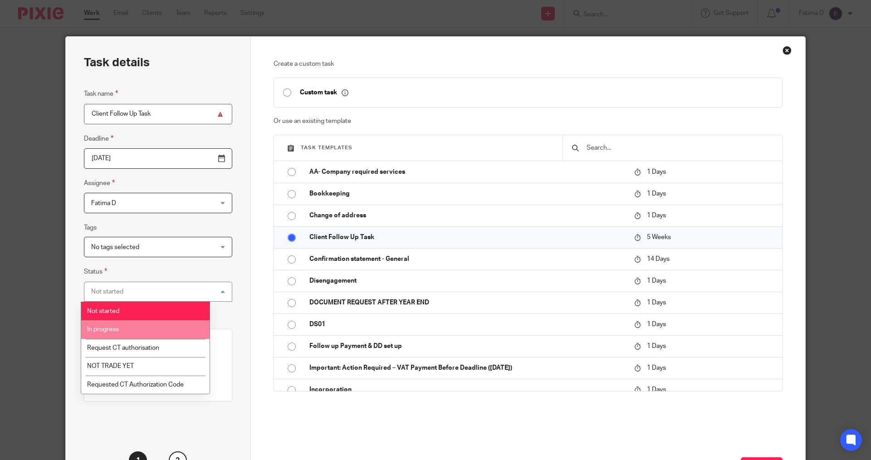
click at [154, 326] on li "In progress" at bounding box center [145, 329] width 128 height 19
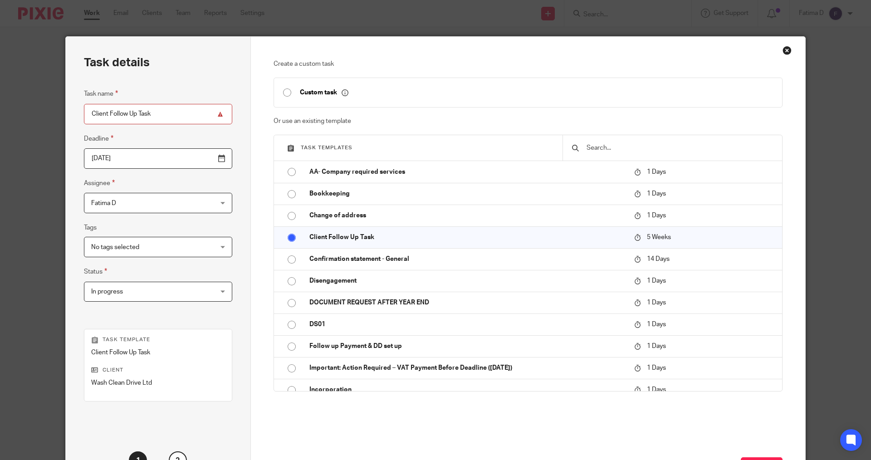
click at [203, 245] on div "No tags selected" at bounding box center [158, 247] width 148 height 20
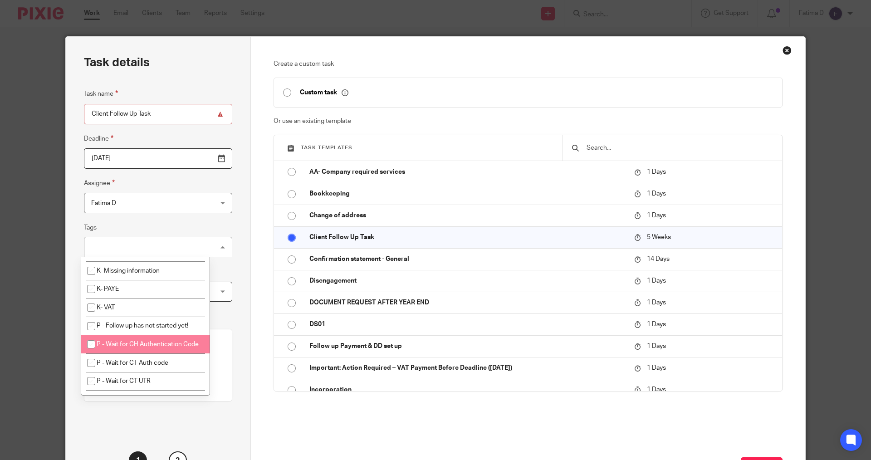
scroll to position [318, 0]
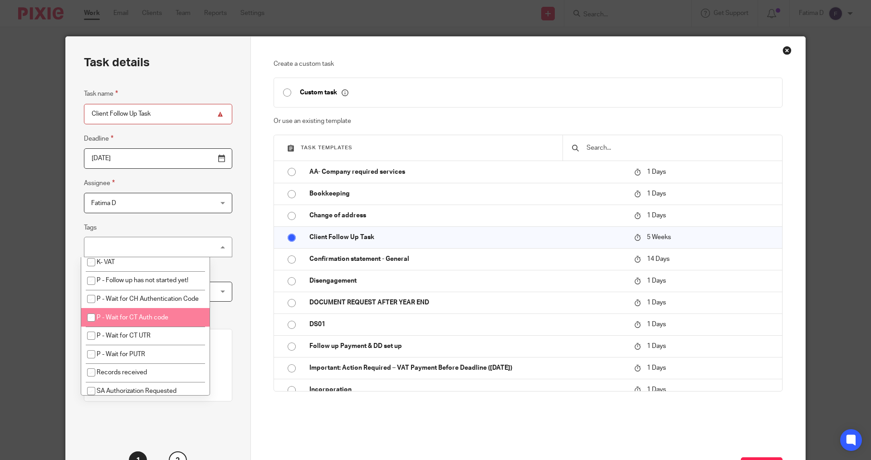
click at [92, 326] on input "checkbox" at bounding box center [91, 317] width 17 height 17
checkbox input "true"
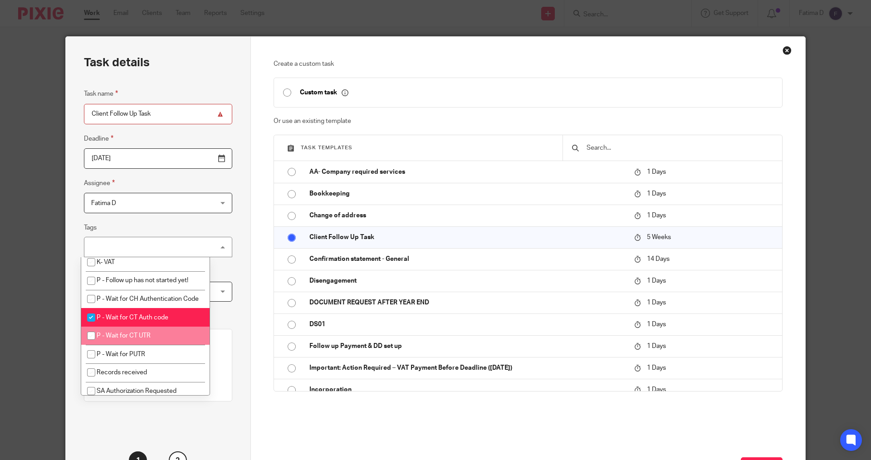
click at [91, 344] on input "checkbox" at bounding box center [91, 335] width 17 height 17
checkbox input "true"
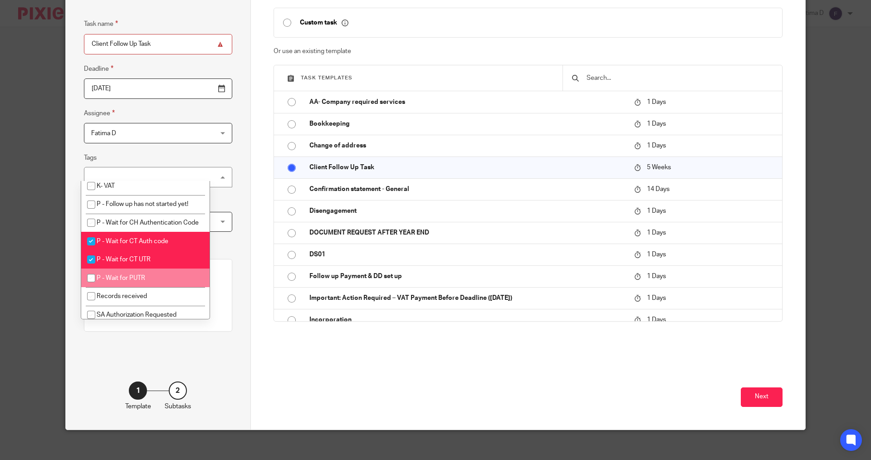
scroll to position [76, 0]
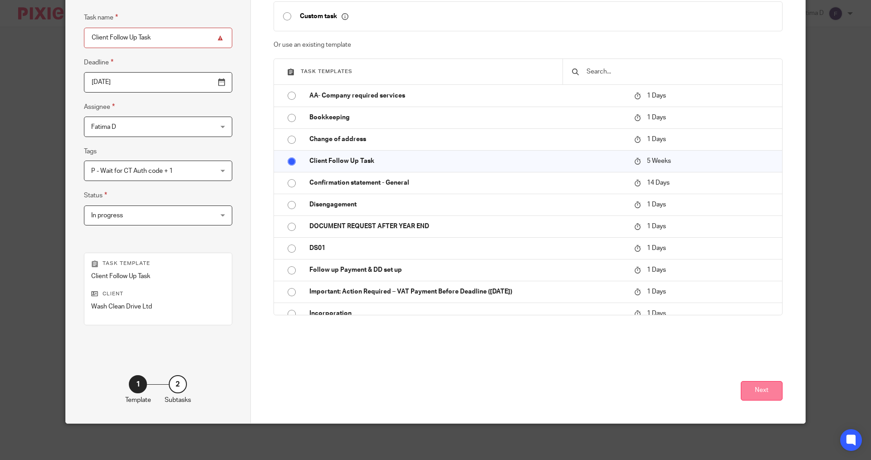
click at [761, 391] on button "Next" at bounding box center [762, 391] width 42 height 20
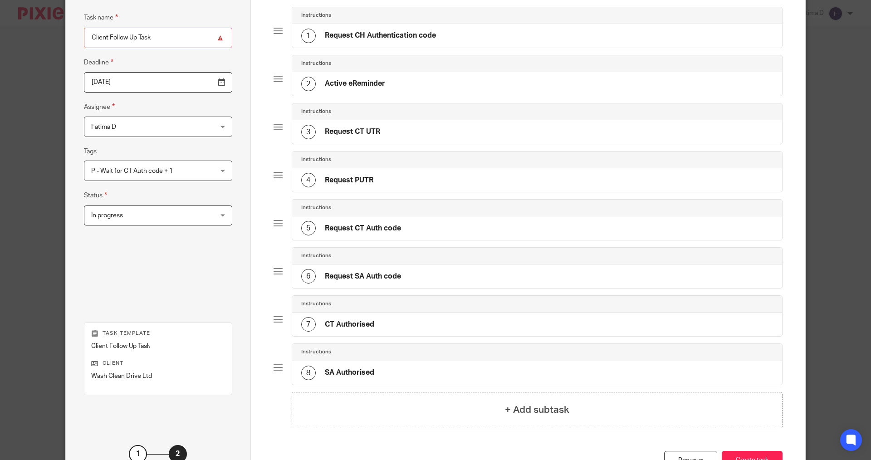
scroll to position [0, 0]
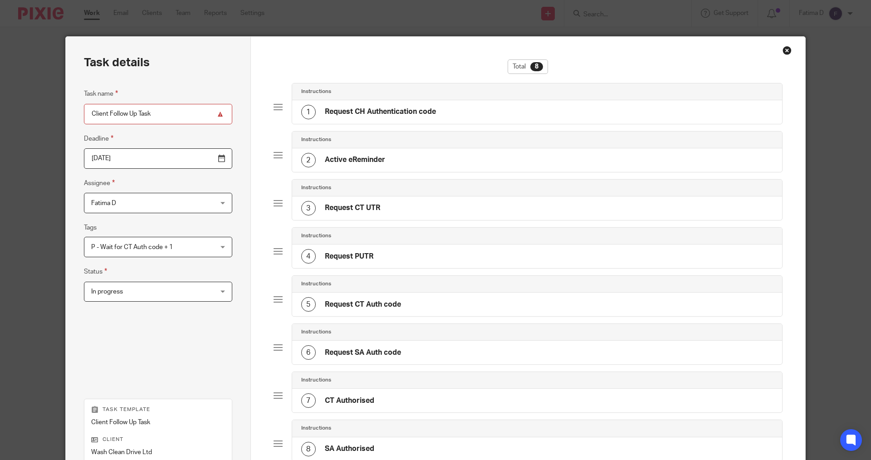
click at [356, 207] on h4 "Request CT UTR" at bounding box center [352, 208] width 55 height 10
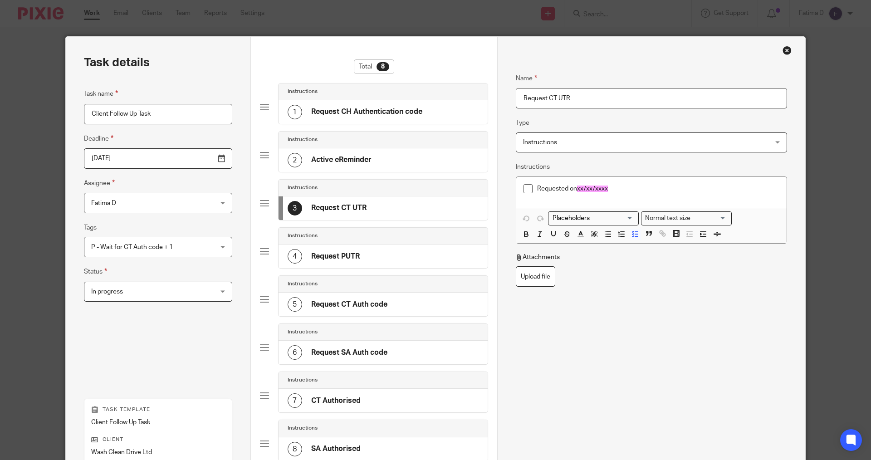
click at [772, 142] on div "Instructions Instructions" at bounding box center [651, 143] width 271 height 20
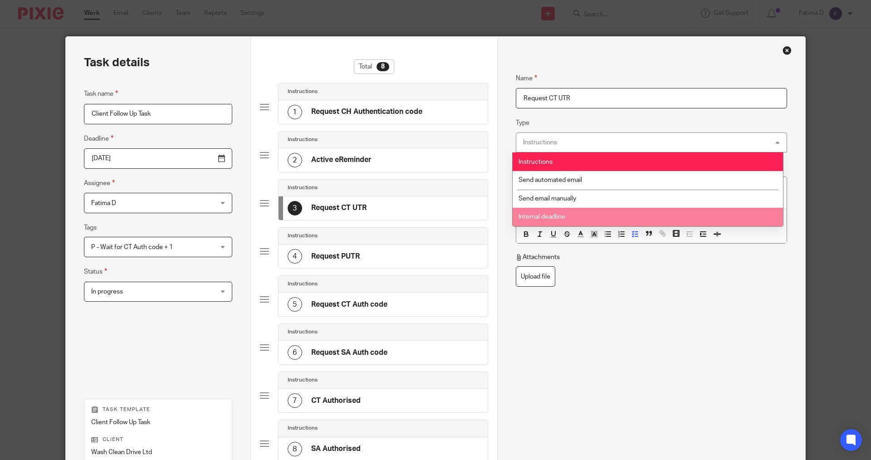
click at [603, 213] on li "Internal deadline" at bounding box center [648, 217] width 270 height 19
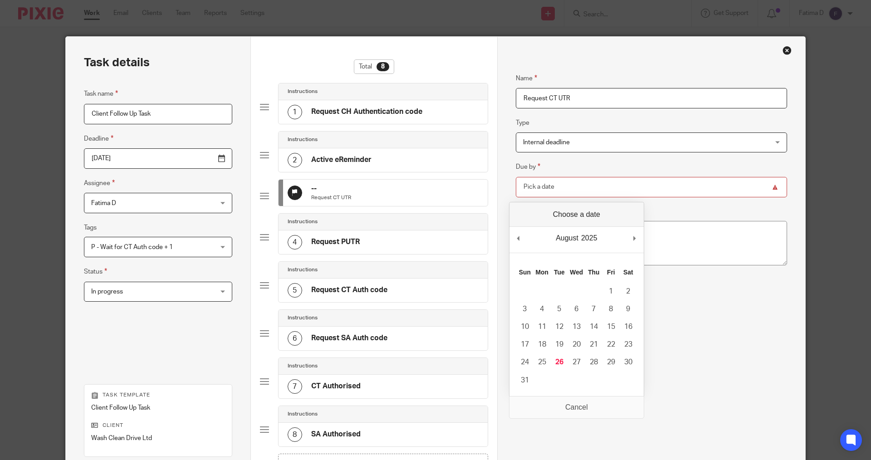
click at [553, 186] on input "Due by" at bounding box center [651, 187] width 271 height 20
click at [735, 355] on div "Name Request CT UTR Type Internal deadline Internal deadline Instructions Send …" at bounding box center [651, 231] width 271 height 345
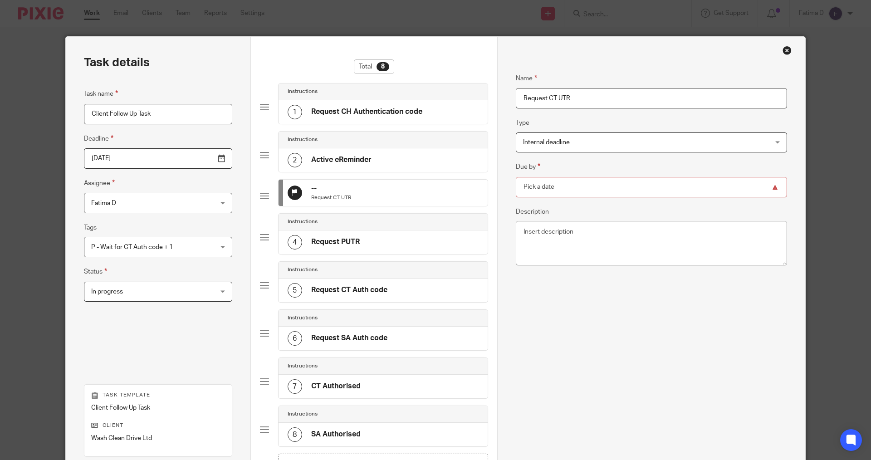
click at [773, 140] on div "Internal deadline Internal deadline" at bounding box center [651, 143] width 271 height 20
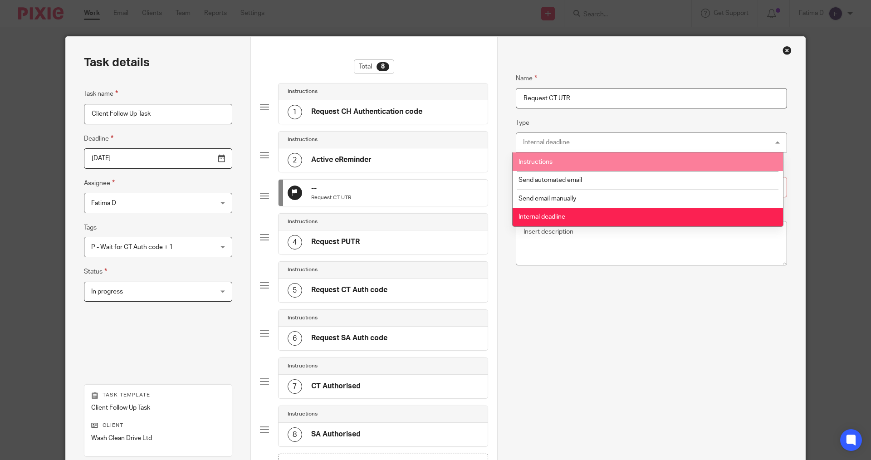
click at [616, 165] on li "Instructions" at bounding box center [648, 161] width 270 height 19
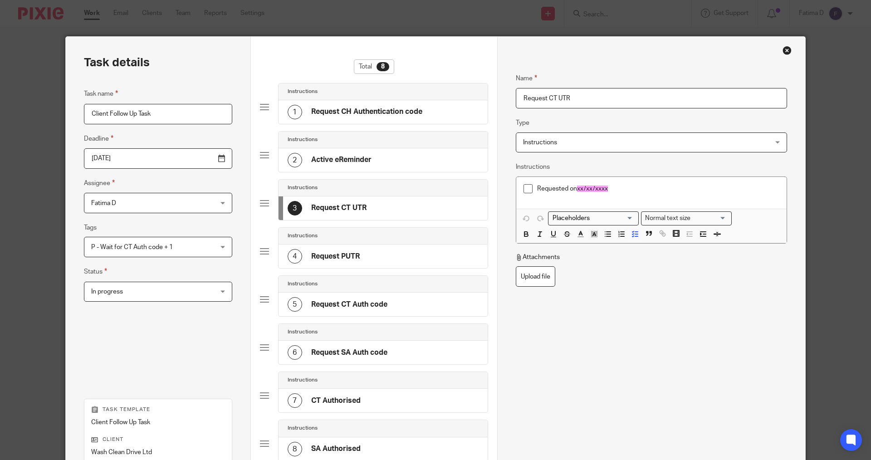
click at [604, 188] on span "xx/xx/xxxx" at bounding box center [592, 189] width 31 height 6
drag, startPoint x: 607, startPoint y: 188, endPoint x: 575, endPoint y: 188, distance: 31.8
click at [575, 188] on p "Requested on xx/xx/xxxx" at bounding box center [658, 188] width 242 height 9
click at [652, 300] on div "Name Request CT UTR Type Instructions Instructions Instructions Send automated …" at bounding box center [651, 237] width 271 height 357
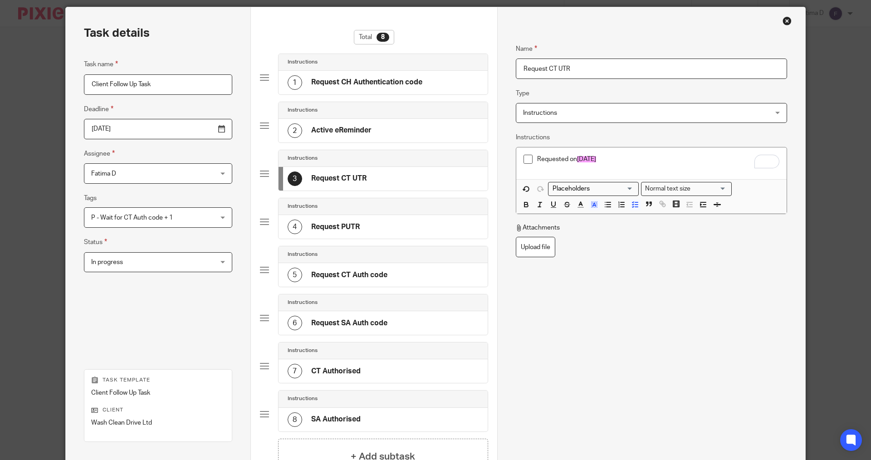
scroll to position [45, 0]
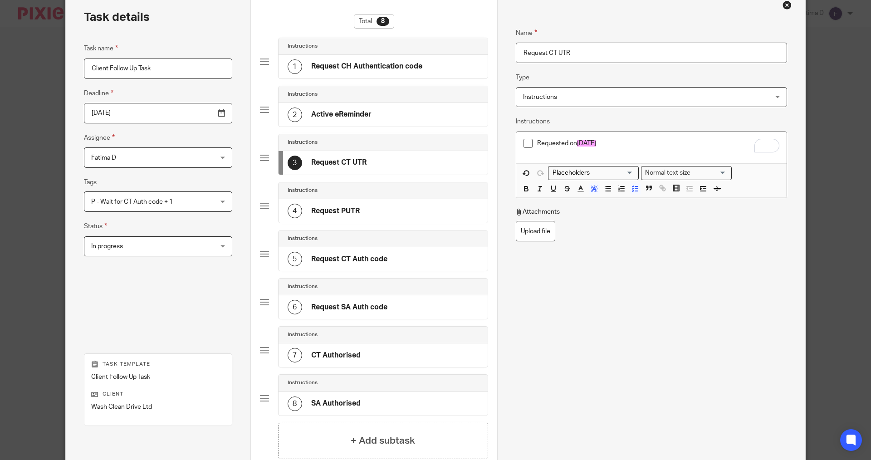
click at [296, 258] on div "5" at bounding box center [295, 259] width 15 height 15
drag, startPoint x: 606, startPoint y: 143, endPoint x: 576, endPoint y: 141, distance: 30.0
click at [576, 141] on p "Requested on xx/xx/xxxx" at bounding box center [658, 143] width 242 height 9
drag, startPoint x: 620, startPoint y: 264, endPoint x: 627, endPoint y: 261, distance: 7.3
click at [621, 264] on div "Name Request CT Auth code Type Instructions Instructions Instructions Send auto…" at bounding box center [651, 192] width 271 height 357
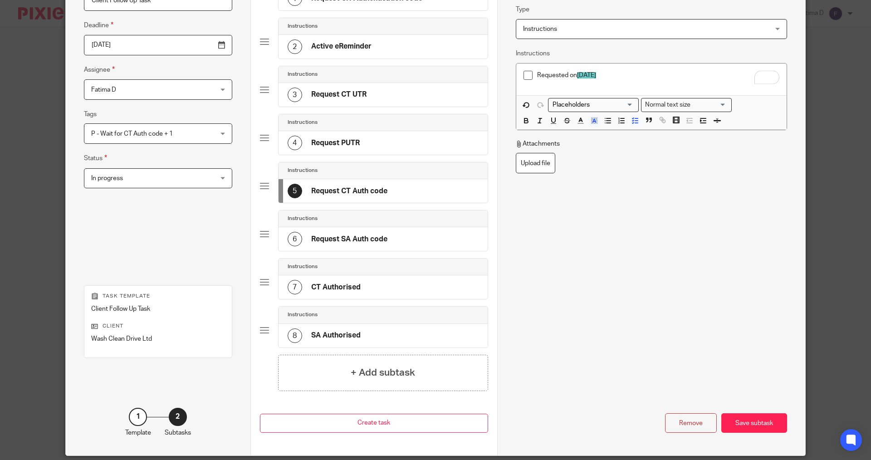
scroll to position [146, 0]
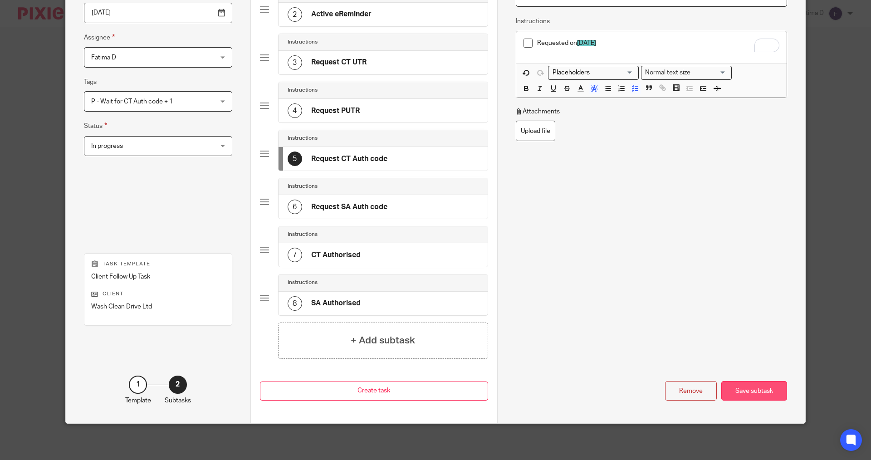
click at [758, 389] on div "Save subtask" at bounding box center [755, 391] width 66 height 20
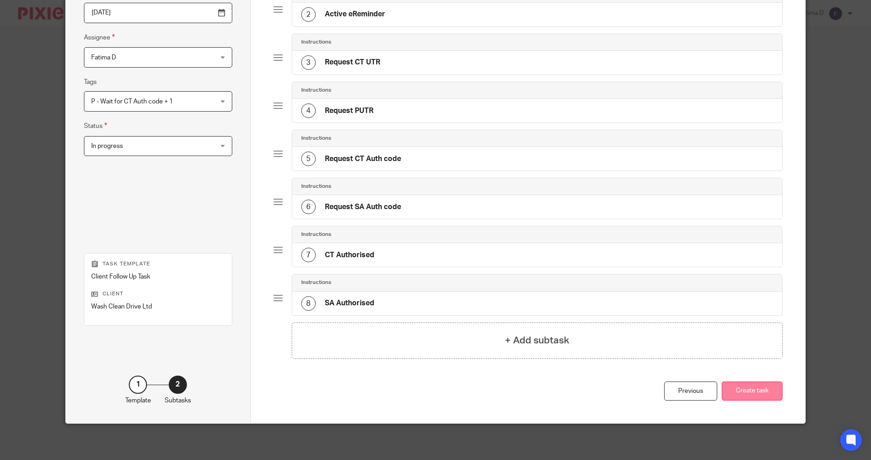
click at [761, 391] on button "Create task" at bounding box center [752, 392] width 61 height 20
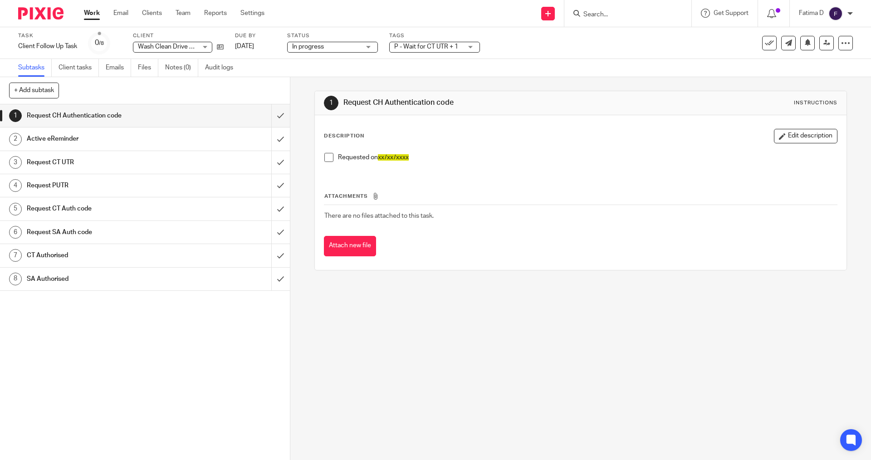
click at [80, 114] on h1 "Request CH Authentication code" at bounding box center [105, 116] width 157 height 14
drag, startPoint x: 413, startPoint y: 157, endPoint x: 377, endPoint y: 157, distance: 35.9
click at [377, 157] on p "Requested on xx/xx/xxxx" at bounding box center [587, 157] width 499 height 9
click at [382, 158] on span "xx/xx/xxxx" at bounding box center [393, 157] width 31 height 6
drag, startPoint x: 383, startPoint y: 158, endPoint x: 415, endPoint y: 157, distance: 32.3
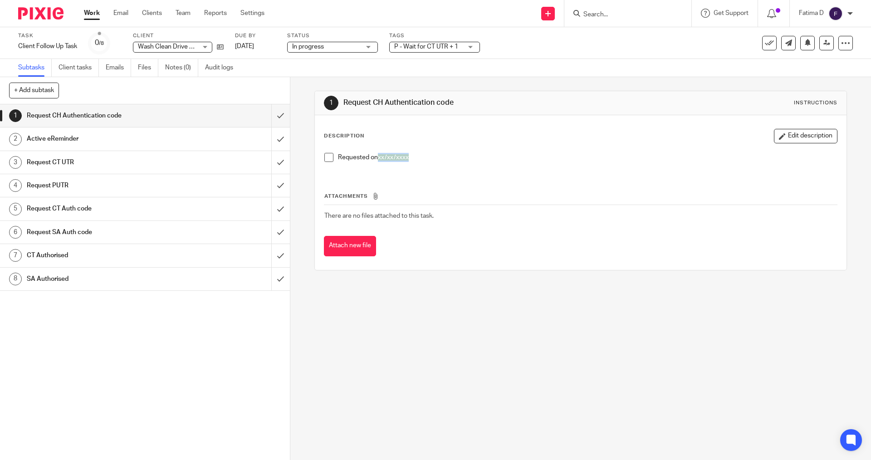
click at [384, 158] on span "xx/xx/xxxx" at bounding box center [393, 157] width 31 height 6
click at [416, 156] on p "Requested on xx/xx/xxxx" at bounding box center [587, 157] width 499 height 9
click at [93, 14] on link "Work" at bounding box center [92, 13] width 16 height 9
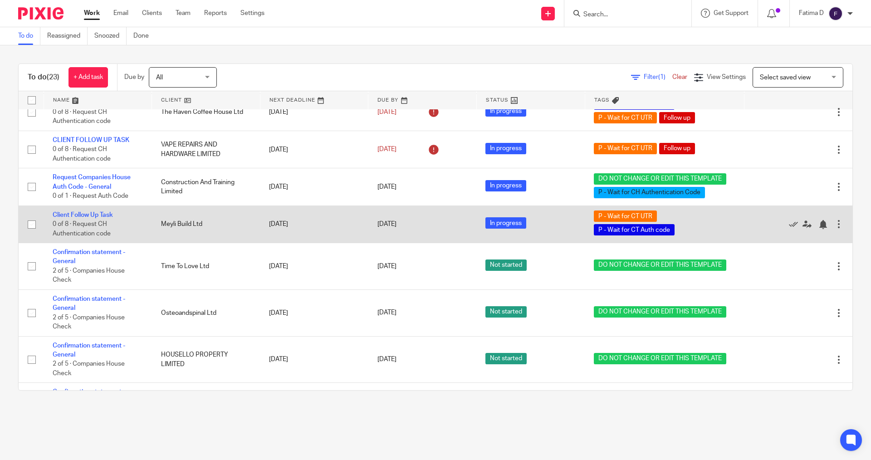
scroll to position [618, 0]
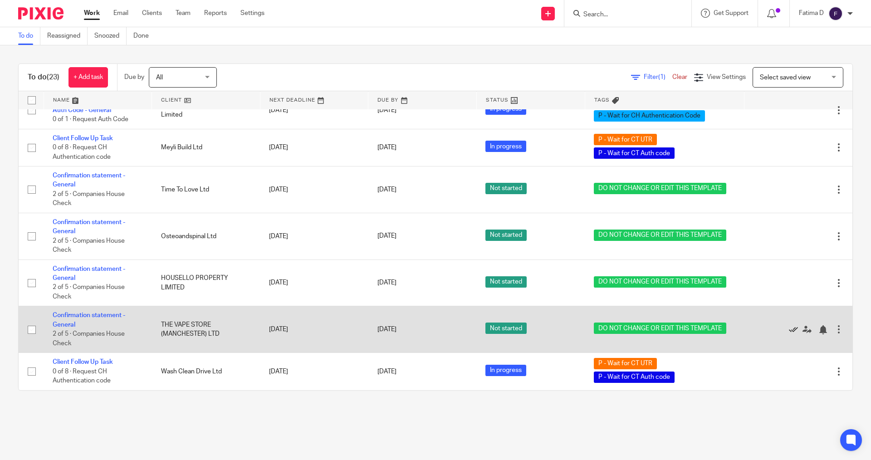
click at [789, 329] on icon at bounding box center [793, 329] width 9 height 9
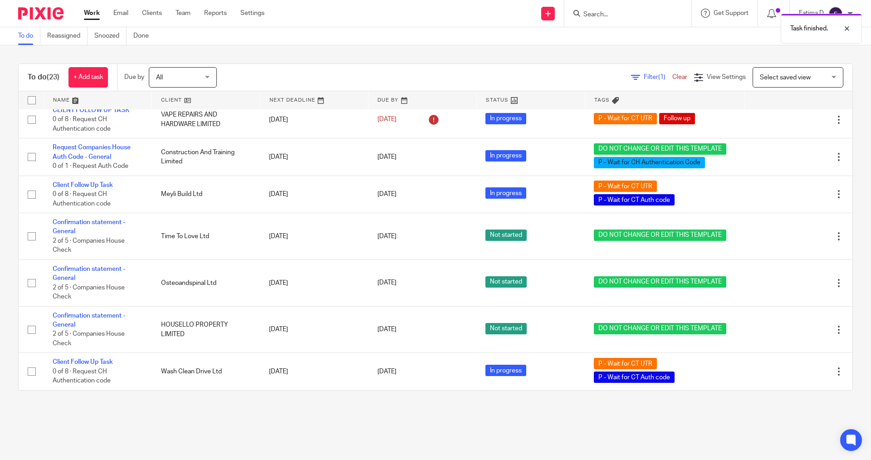
scroll to position [571, 0]
click at [789, 329] on icon at bounding box center [793, 329] width 9 height 9
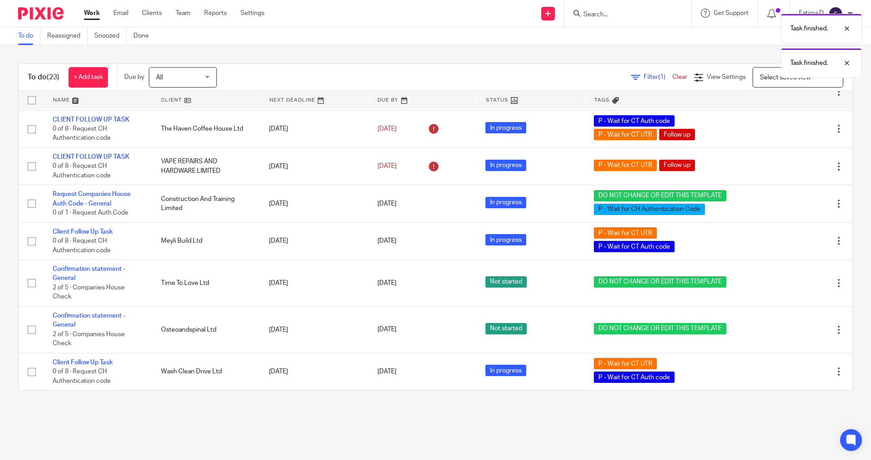
scroll to position [524, 0]
click at [789, 329] on icon at bounding box center [793, 329] width 9 height 9
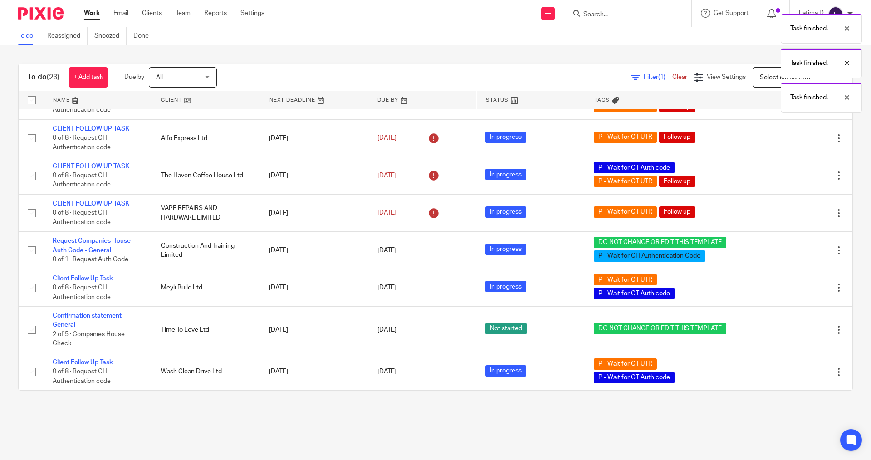
click at [789, 329] on icon at bounding box center [793, 329] width 9 height 9
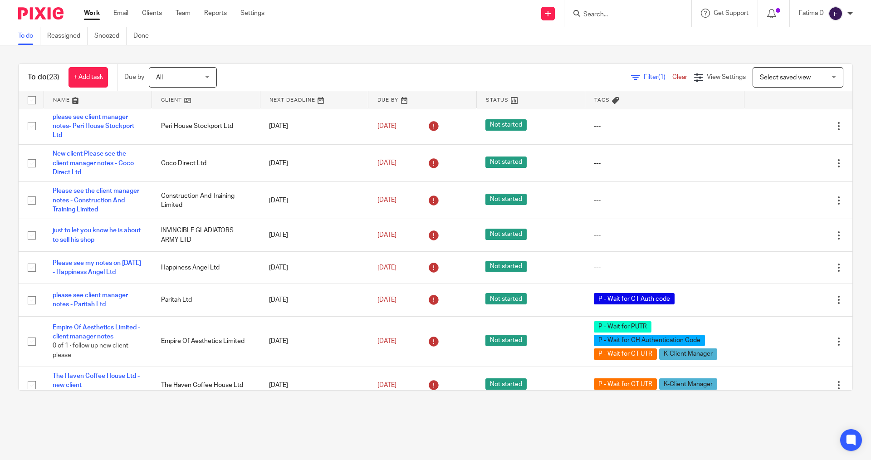
scroll to position [0, 0]
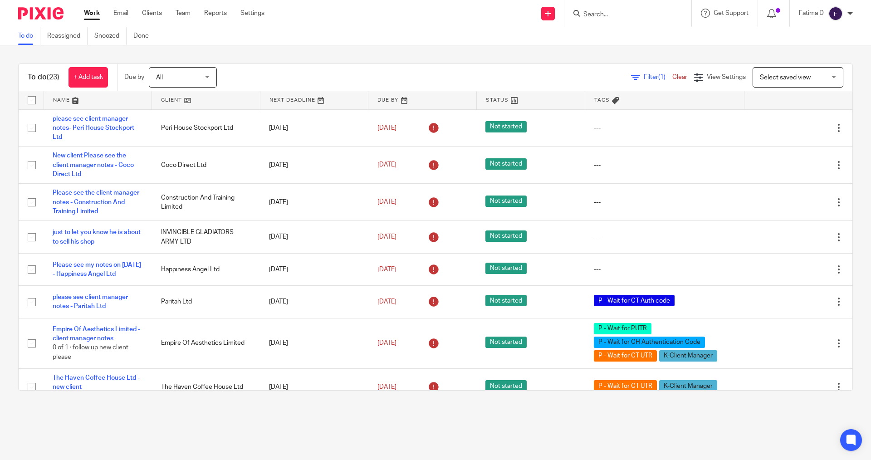
click at [595, 12] on input "Search" at bounding box center [624, 15] width 82 height 8
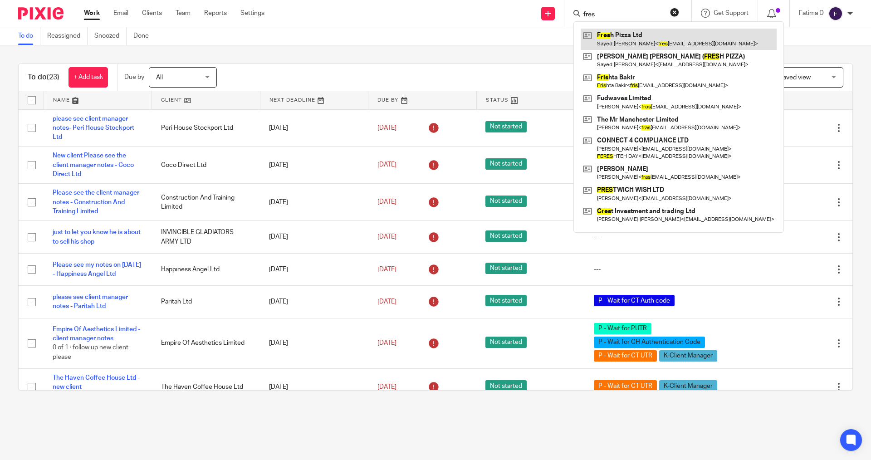
type input "fres"
click at [615, 37] on link at bounding box center [679, 39] width 196 height 21
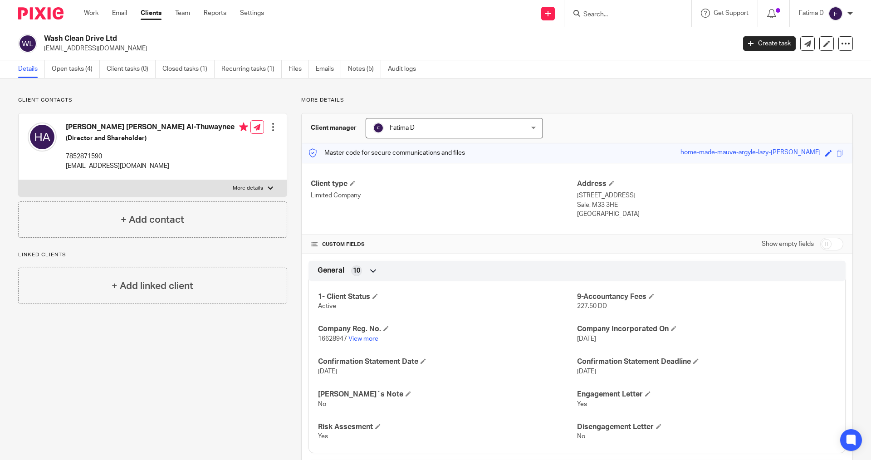
click at [594, 14] on input "Search" at bounding box center [624, 15] width 82 height 8
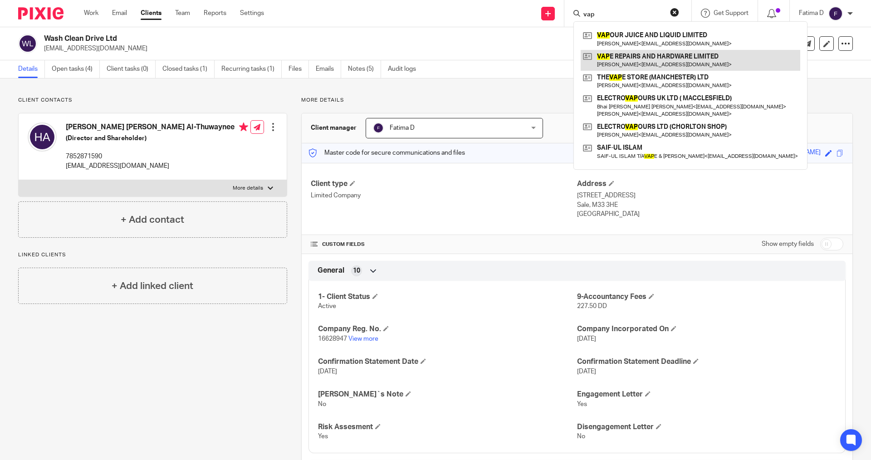
type input "vap"
click at [619, 58] on link at bounding box center [691, 60] width 220 height 21
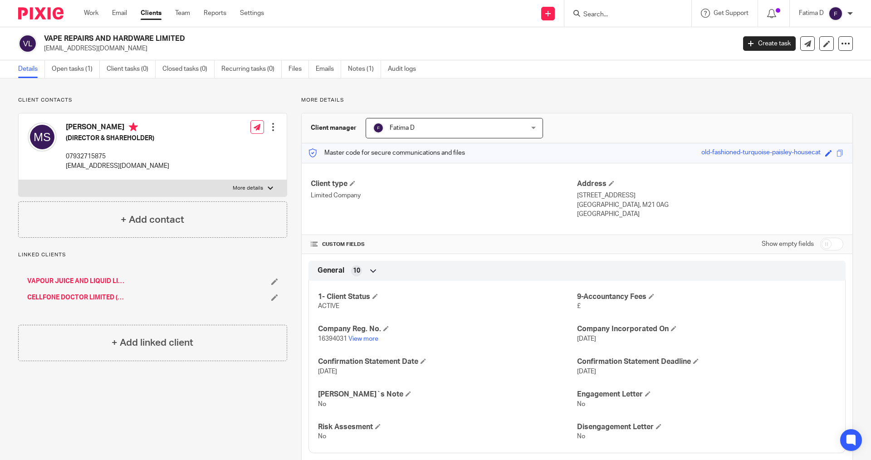
click at [590, 12] on input "Search" at bounding box center [624, 15] width 82 height 8
click at [597, 12] on input "Search" at bounding box center [624, 15] width 82 height 8
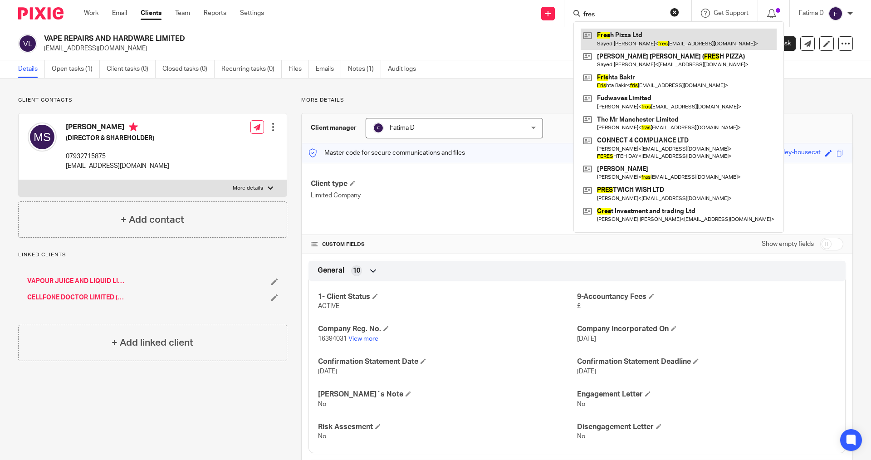
type input "fres"
click at [611, 31] on link at bounding box center [679, 39] width 196 height 21
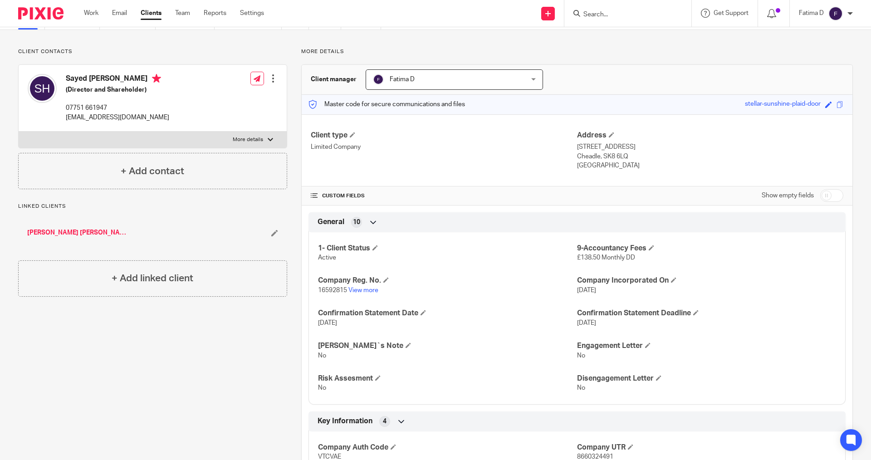
scroll to position [136, 0]
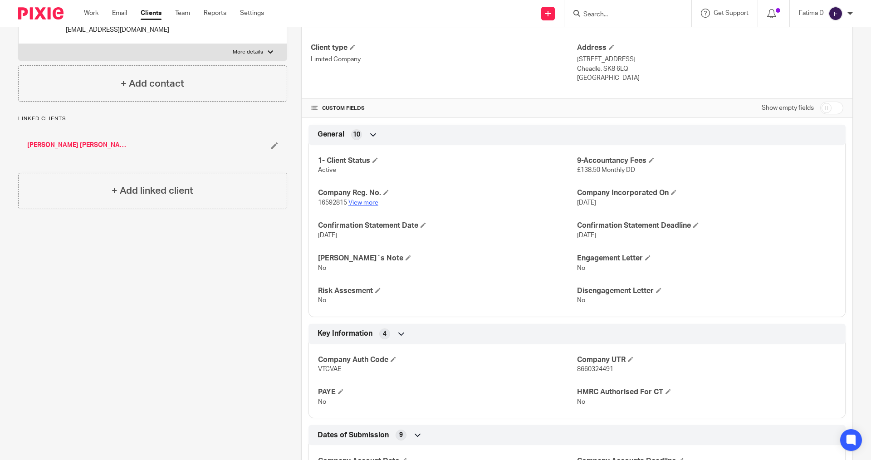
click at [365, 204] on link "View more" at bounding box center [364, 203] width 30 height 6
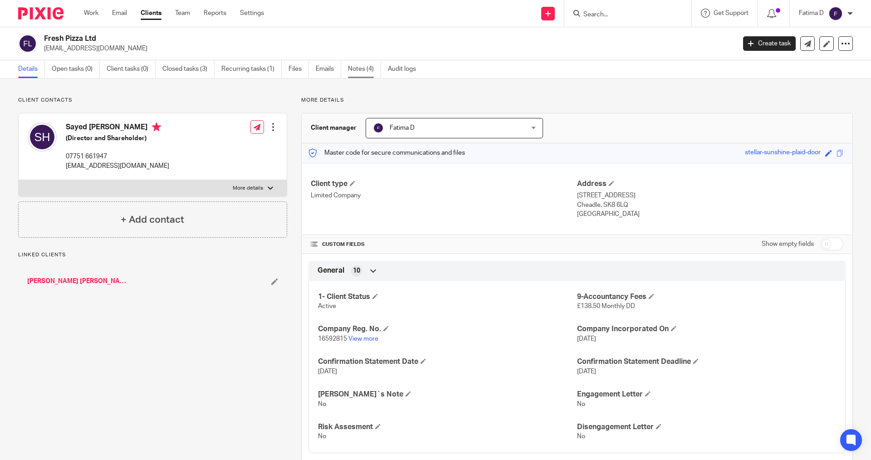
click at [358, 69] on link "Notes (4)" at bounding box center [364, 69] width 33 height 18
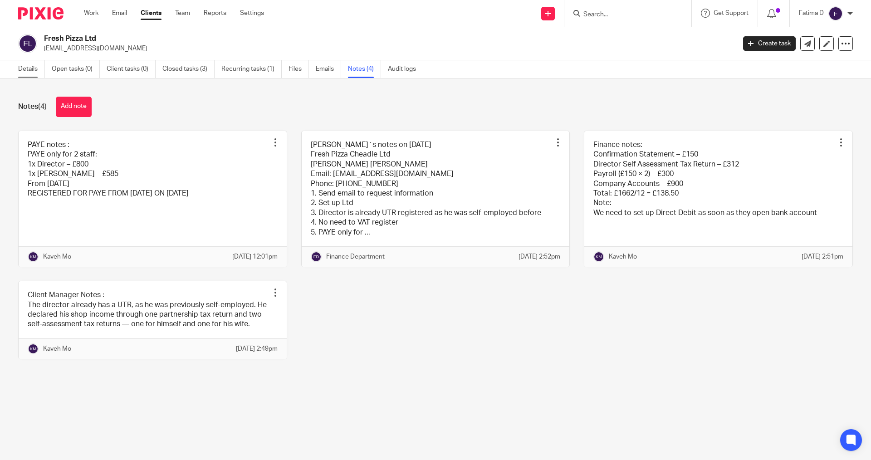
click at [23, 69] on link "Details" at bounding box center [31, 69] width 27 height 18
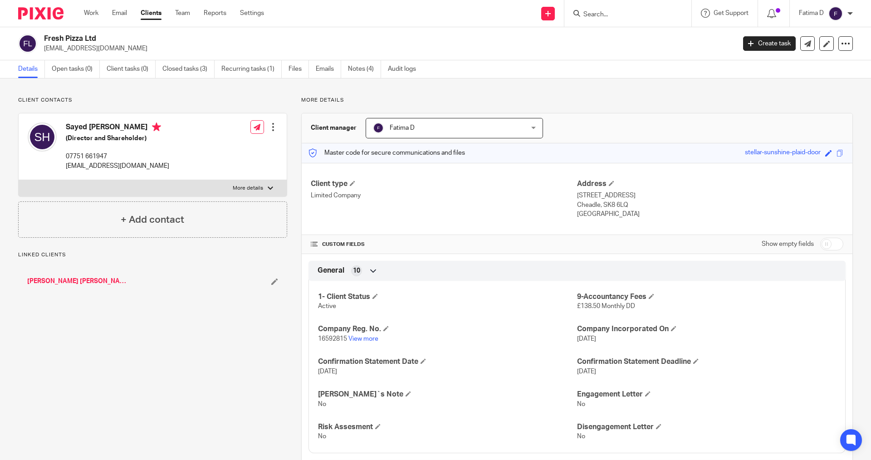
click at [270, 188] on div at bounding box center [270, 188] width 5 height 5
click at [19, 180] on input "More details" at bounding box center [18, 180] width 0 height 0
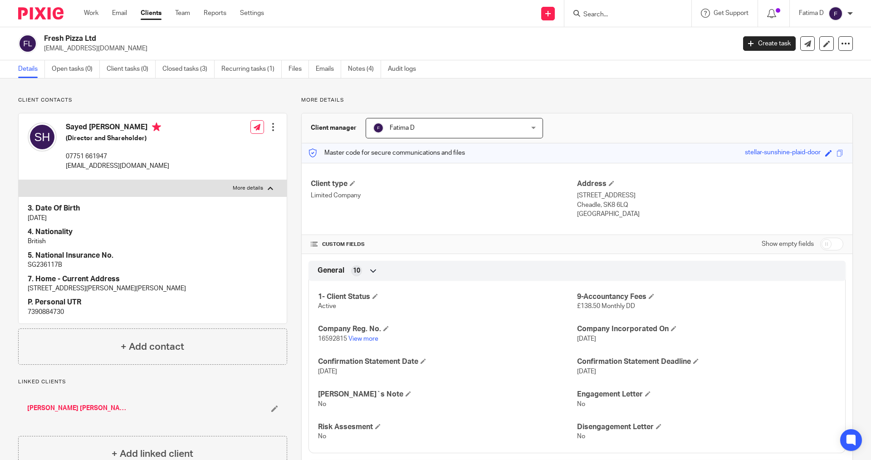
click at [270, 188] on div at bounding box center [270, 188] width 5 height 5
click at [19, 180] on input "More details" at bounding box center [18, 180] width 0 height 0
checkbox input "false"
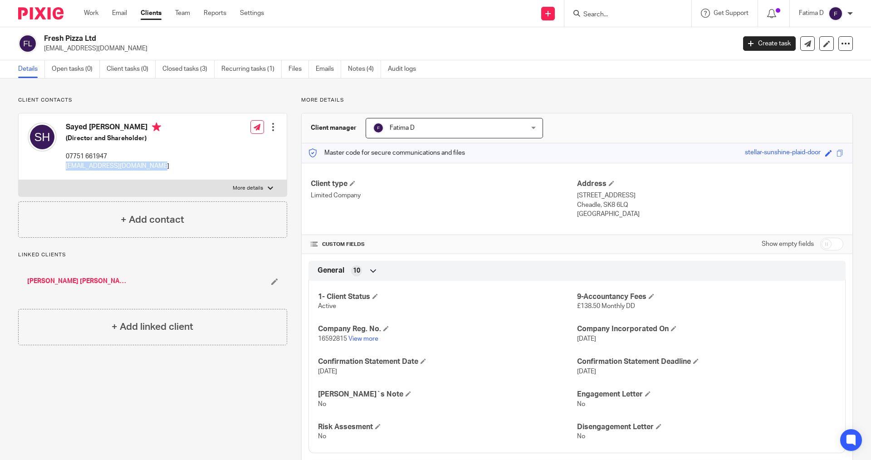
drag, startPoint x: 164, startPoint y: 167, endPoint x: 65, endPoint y: 167, distance: 98.9
click at [65, 167] on div "Sayed Morteza Hassani (Director and Shareholder) 07751 661947 freshpizzacheadle…" at bounding box center [153, 146] width 268 height 67
copy p "freshpizzacheadle@gmail.com"
click at [167, 284] on div "Mr Sayed Morteza Hassani (FRESH PIZZA)" at bounding box center [127, 281] width 201 height 9
click at [602, 13] on input "Search" at bounding box center [624, 15] width 82 height 8
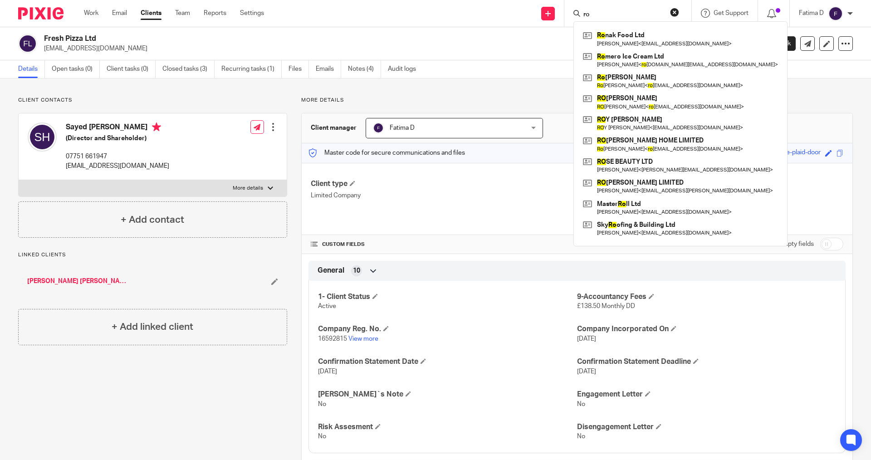
type input "ro"
click at [610, 34] on link at bounding box center [681, 39] width 200 height 21
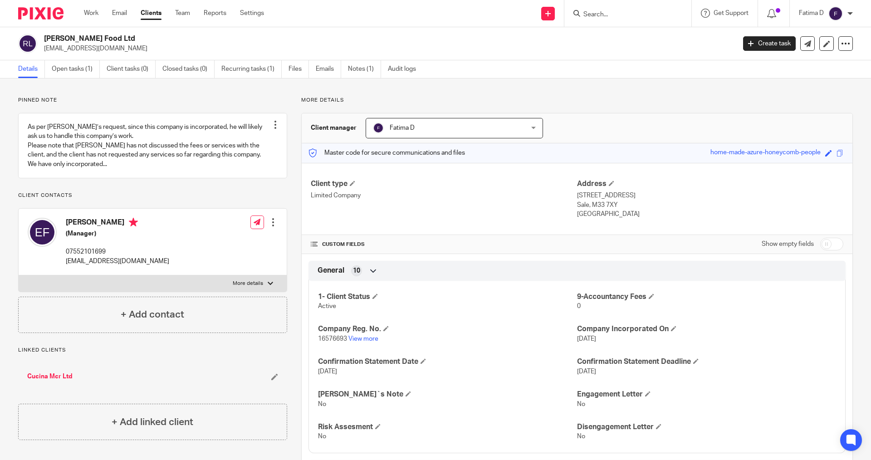
drag, startPoint x: 100, startPoint y: 35, endPoint x: 44, endPoint y: 34, distance: 56.3
click at [44, 34] on div "Ronak Food Ltd alanyagrill1@gmail.com" at bounding box center [374, 43] width 712 height 19
copy h2 "Ronak Food Ltd"
click at [191, 264] on div "Elisa Faramarzi (Manager) 07552101699 alanyagrill1@gmail.com Edit contact Creat…" at bounding box center [153, 242] width 268 height 67
click at [585, 12] on input "Search" at bounding box center [624, 15] width 82 height 8
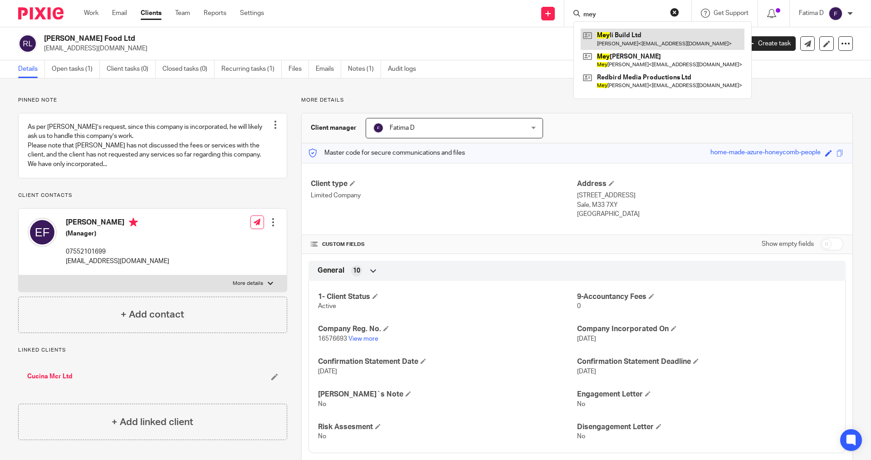
type input "mey"
click at [615, 35] on link at bounding box center [663, 39] width 164 height 21
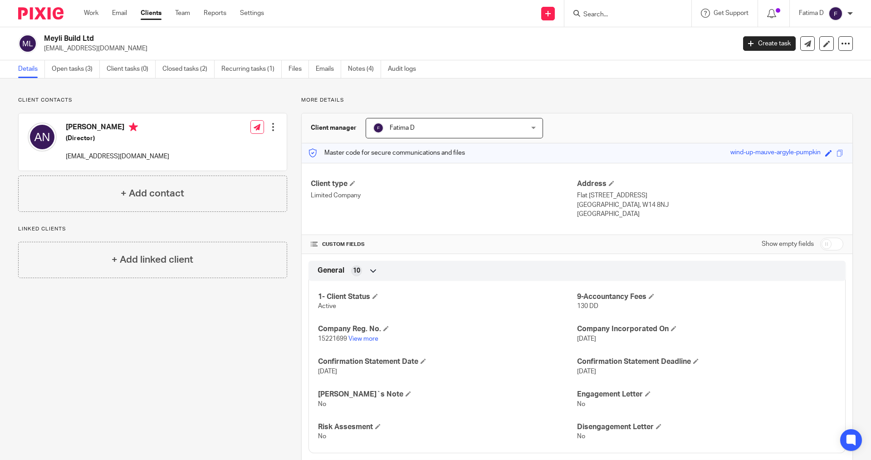
click at [180, 138] on div "[PERSON_NAME] (Director) [EMAIL_ADDRESS][DOMAIN_NAME] Edit contact Create clien…" at bounding box center [153, 141] width 268 height 57
drag, startPoint x: 95, startPoint y: 37, endPoint x: 42, endPoint y: 34, distance: 53.2
click at [42, 34] on div "Meyli Build Ltd [EMAIL_ADDRESS][DOMAIN_NAME]" at bounding box center [374, 43] width 712 height 19
copy h2 "Meyli Build Ltd"
click at [228, 325] on div "Client contacts [PERSON_NAME] (Director) [EMAIL_ADDRESS][DOMAIN_NAME] Edit cont…" at bounding box center [145, 429] width 283 height 664
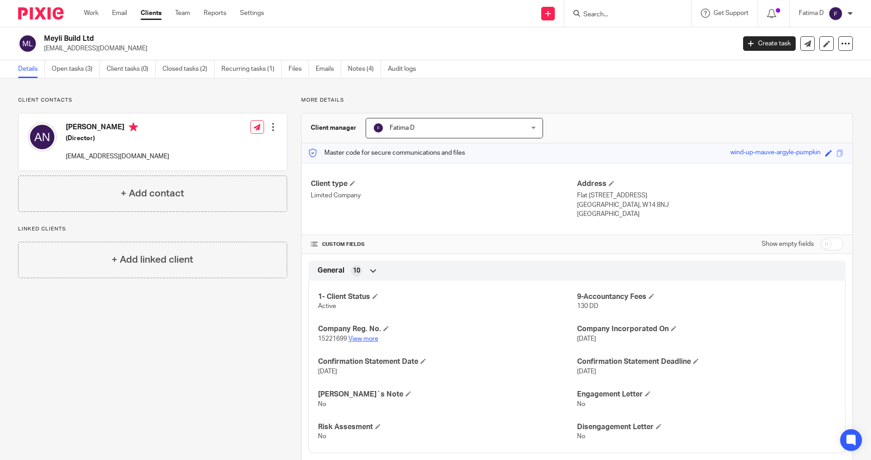
click at [363, 341] on link "View more" at bounding box center [364, 339] width 30 height 6
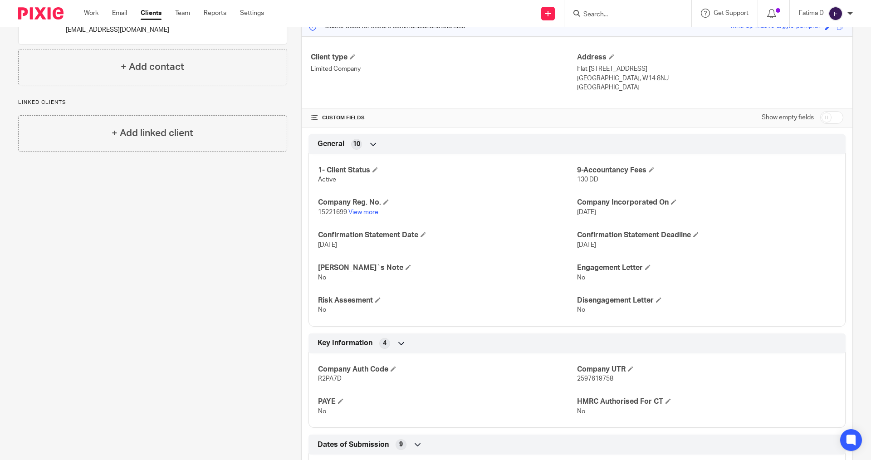
scroll to position [182, 0]
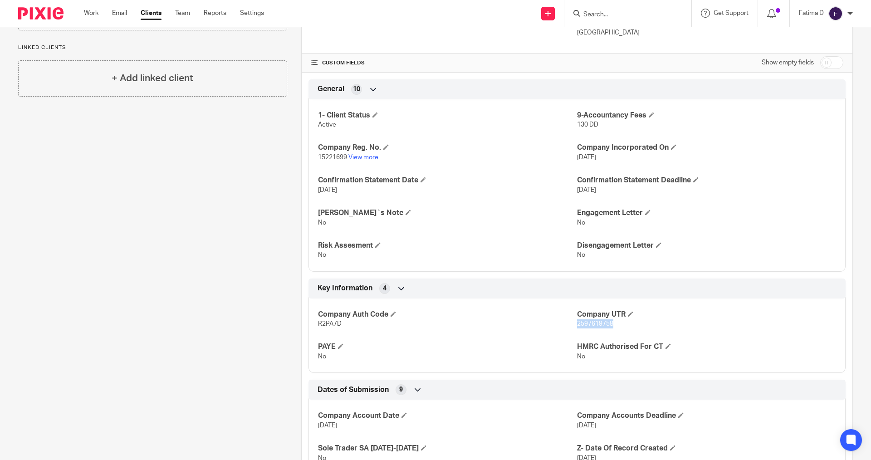
drag, startPoint x: 615, startPoint y: 324, endPoint x: 572, endPoint y: 324, distance: 42.7
click at [577, 324] on p "2597619758" at bounding box center [706, 324] width 259 height 9
copy span "2597619758"
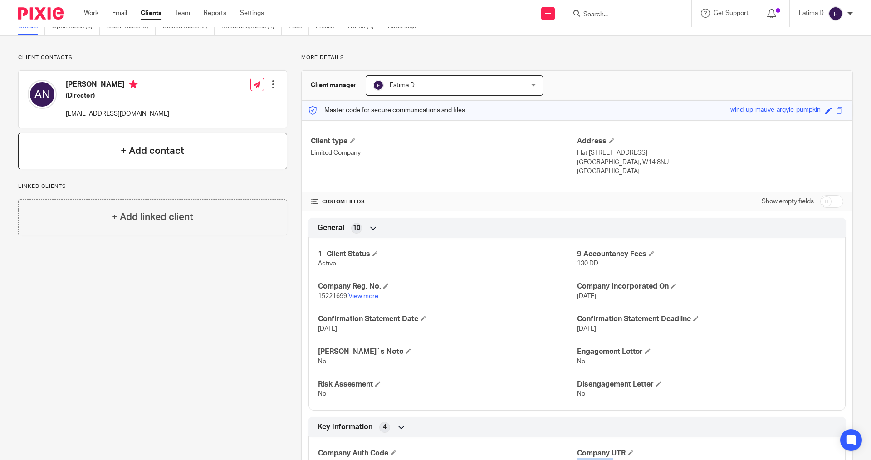
scroll to position [0, 0]
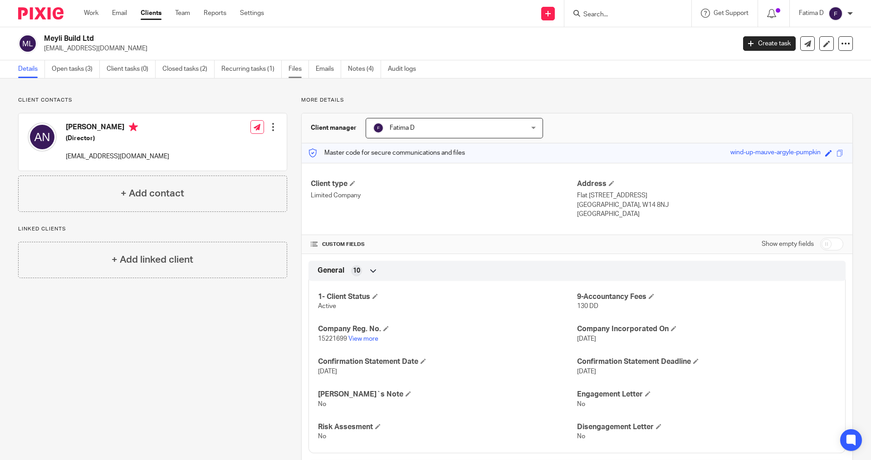
click at [292, 67] on link "Files" at bounding box center [299, 69] width 20 height 18
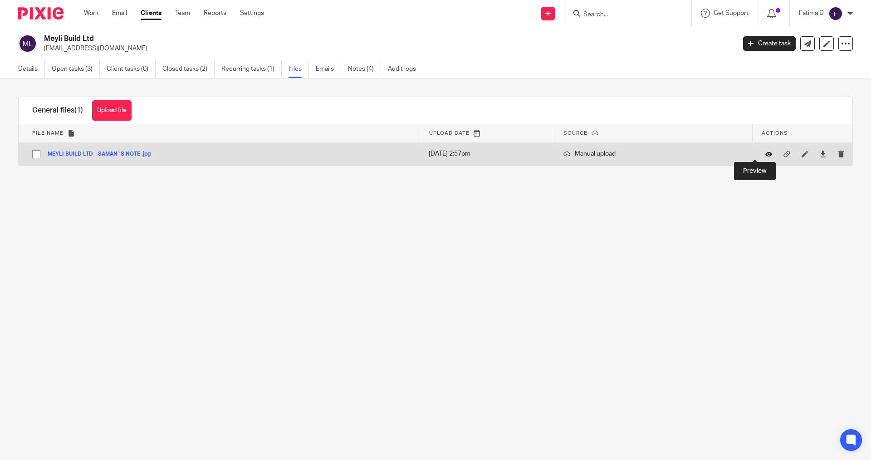
click at [766, 153] on icon at bounding box center [769, 154] width 7 height 7
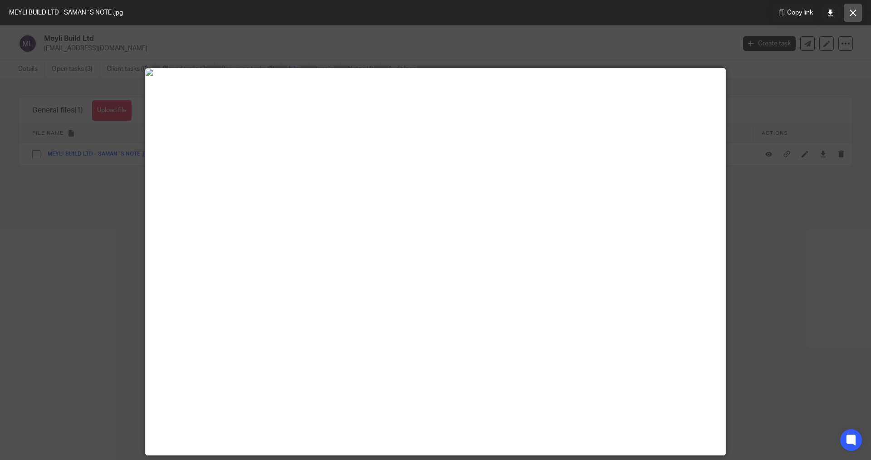
click at [855, 15] on icon at bounding box center [853, 13] width 7 height 7
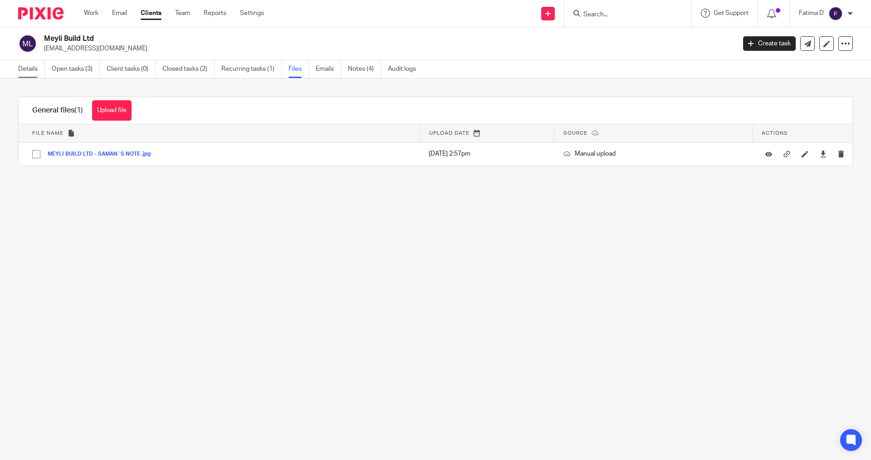
click at [30, 69] on link "Details" at bounding box center [31, 69] width 27 height 18
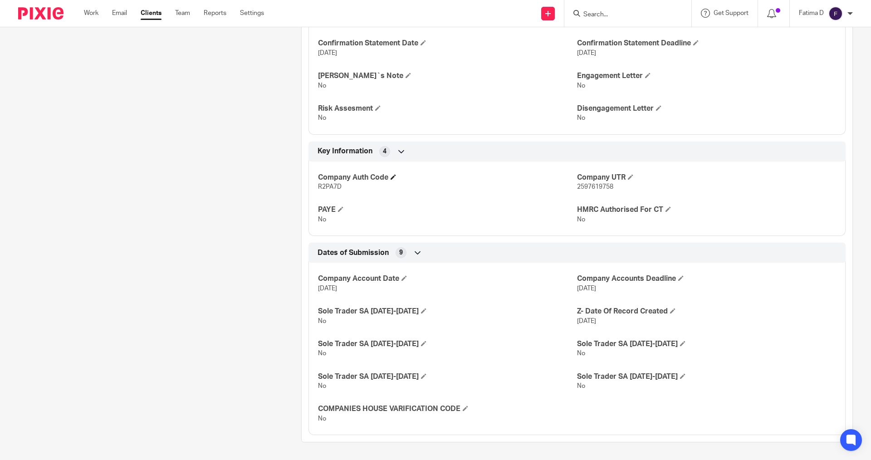
scroll to position [319, 0]
drag, startPoint x: 610, startPoint y: 186, endPoint x: 573, endPoint y: 187, distance: 37.2
click at [577, 187] on p "2597619758" at bounding box center [706, 186] width 259 height 9
copy span "2597619758"
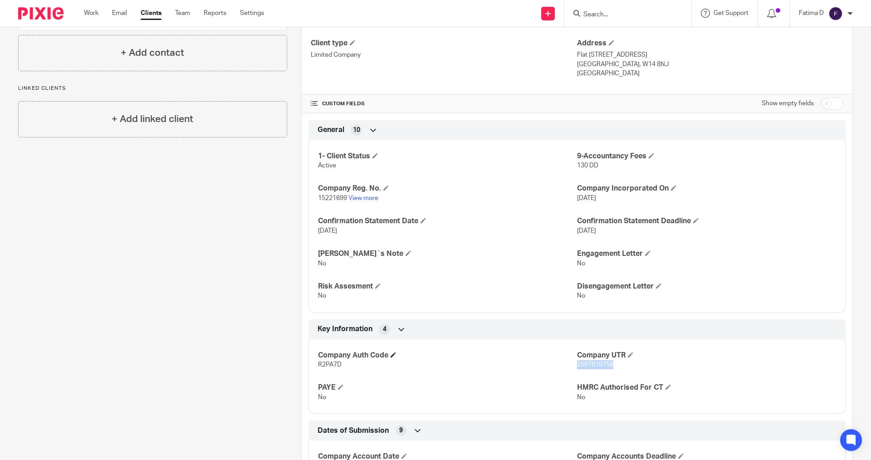
scroll to position [138, 0]
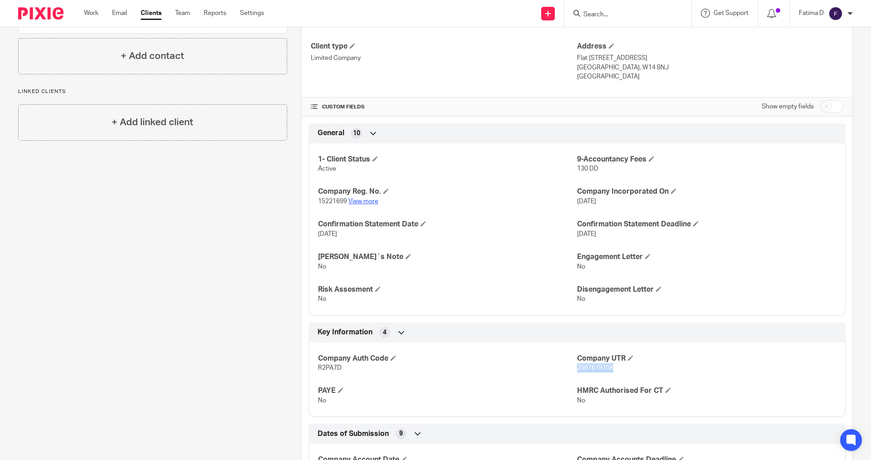
click at [364, 200] on link "View more" at bounding box center [364, 201] width 30 height 6
click at [616, 375] on div "Company Auth Code R2PA7D Company UTR 2597619758 PAYE No HMRC Authorised For CT …" at bounding box center [577, 377] width 537 height 82
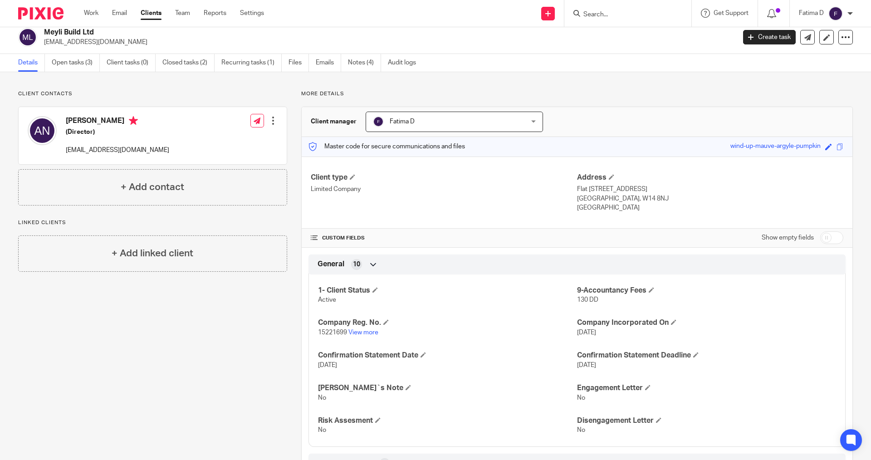
scroll to position [0, 0]
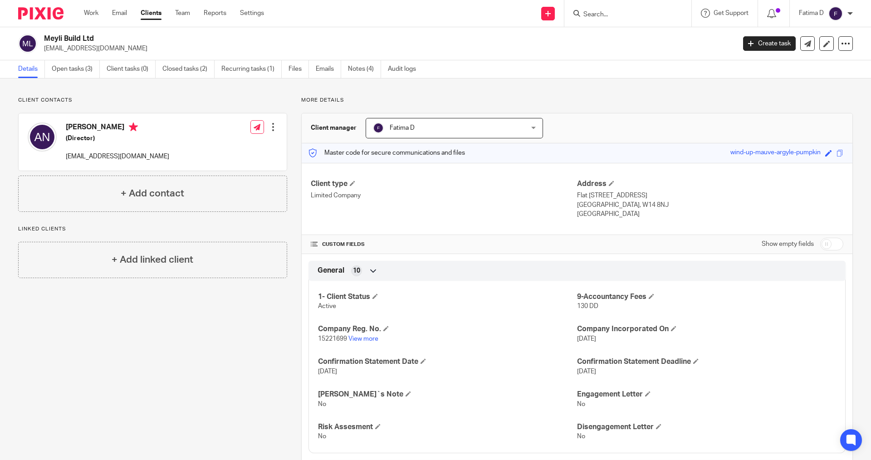
drag, startPoint x: 168, startPoint y: 145, endPoint x: 232, endPoint y: 136, distance: 64.2
click at [169, 145] on div "[PERSON_NAME] (Director) [EMAIL_ADDRESS][DOMAIN_NAME] Edit contact Create clien…" at bounding box center [153, 141] width 268 height 57
click at [273, 126] on div at bounding box center [273, 127] width 9 height 9
click at [230, 146] on link "Edit contact" at bounding box center [230, 147] width 87 height 13
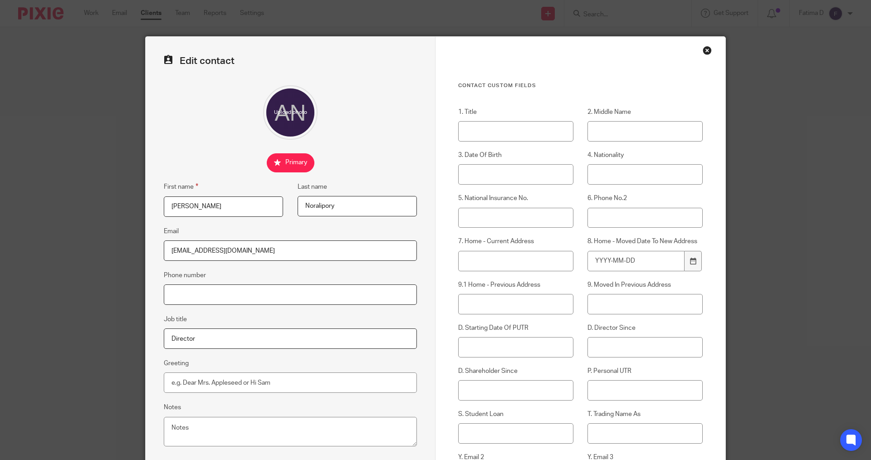
click at [165, 292] on input "Phone number" at bounding box center [290, 295] width 253 height 20
paste input "[PHONE_NUMBER]"
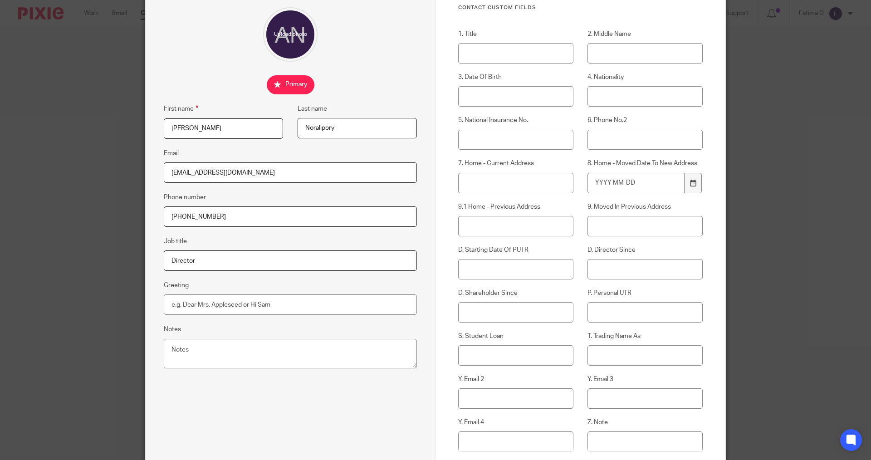
scroll to position [158, 0]
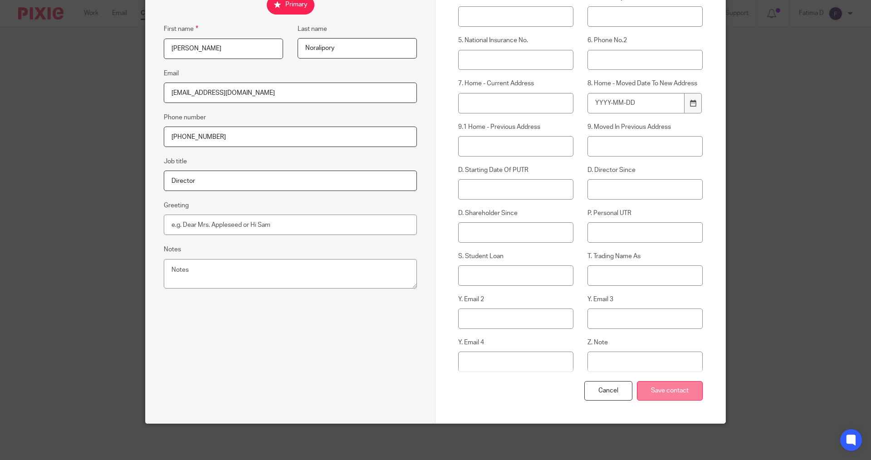
type input "[PHONE_NUMBER]"
click at [657, 392] on input "Save contact" at bounding box center [670, 391] width 66 height 20
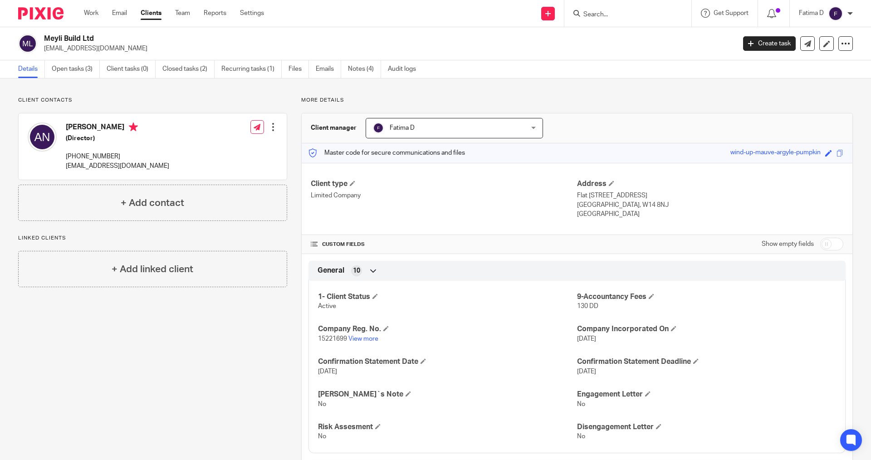
click at [89, 156] on p "[PHONE_NUMBER]" at bounding box center [117, 156] width 103 height 9
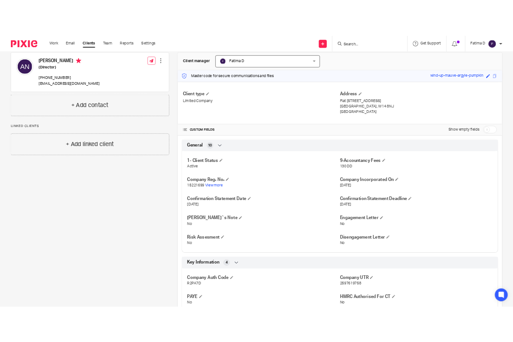
scroll to position [227, 0]
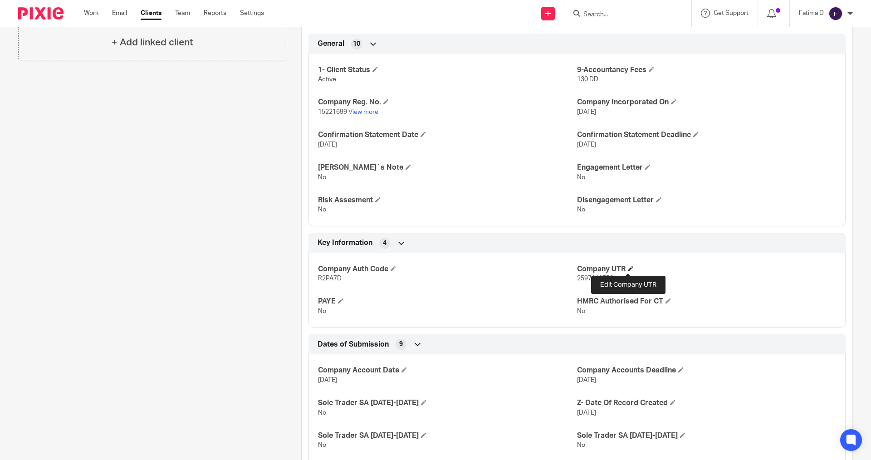
click at [631, 268] on span at bounding box center [630, 268] width 5 height 5
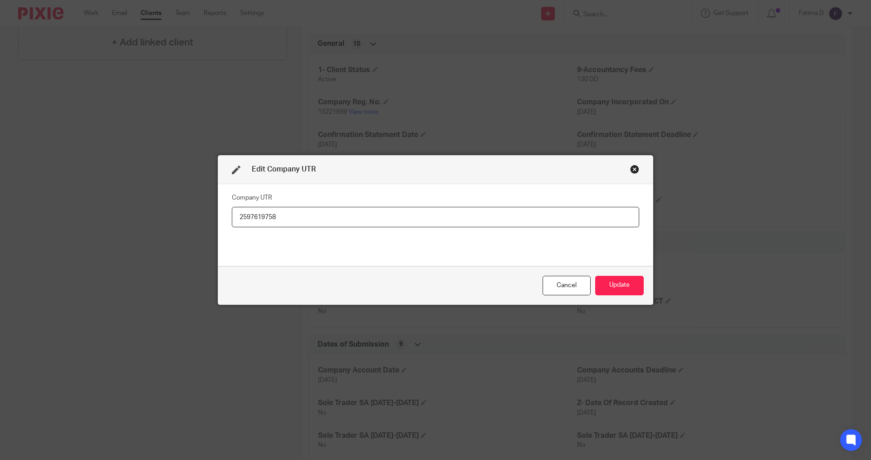
click at [633, 167] on div "Close this dialog window" at bounding box center [634, 169] width 9 height 9
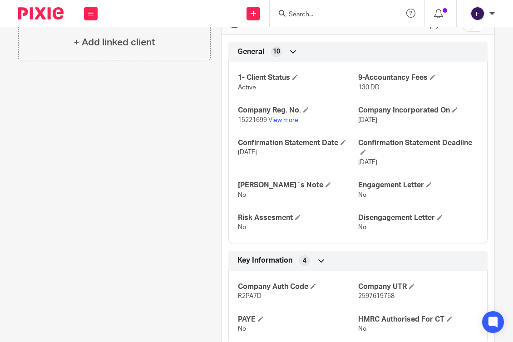
click at [167, 191] on div "Client contacts Ali Noralipory (Director) +447877796986 ali.noralipory94@gmail.…" at bounding box center [109, 216] width 203 height 692
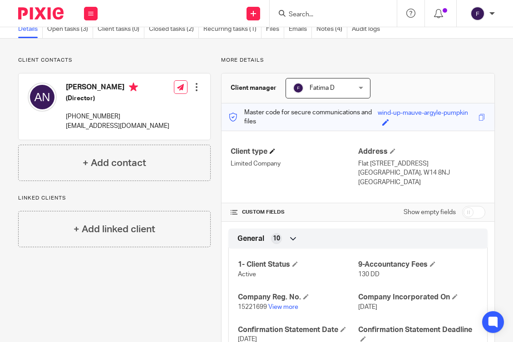
scroll to position [0, 0]
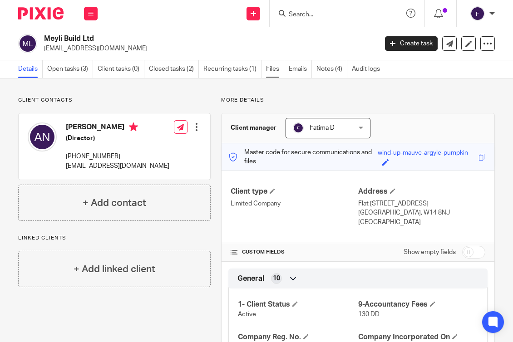
click at [270, 69] on link "Files" at bounding box center [275, 69] width 18 height 18
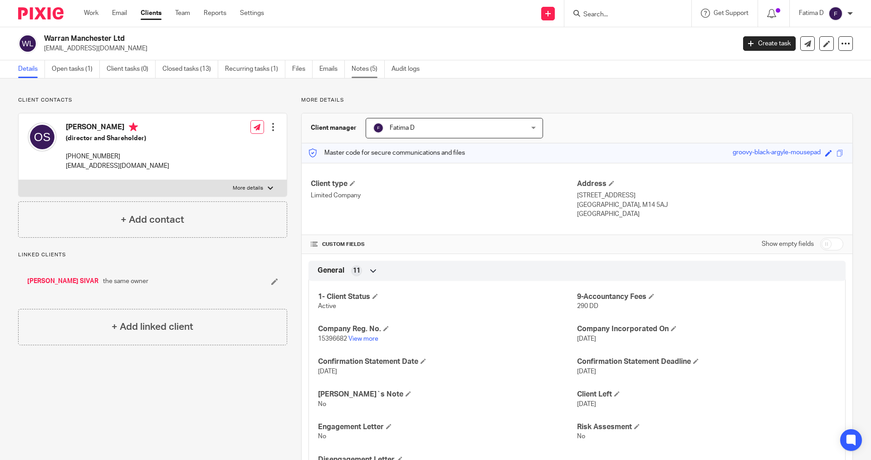
click at [362, 67] on link "Notes (5)" at bounding box center [368, 69] width 33 height 18
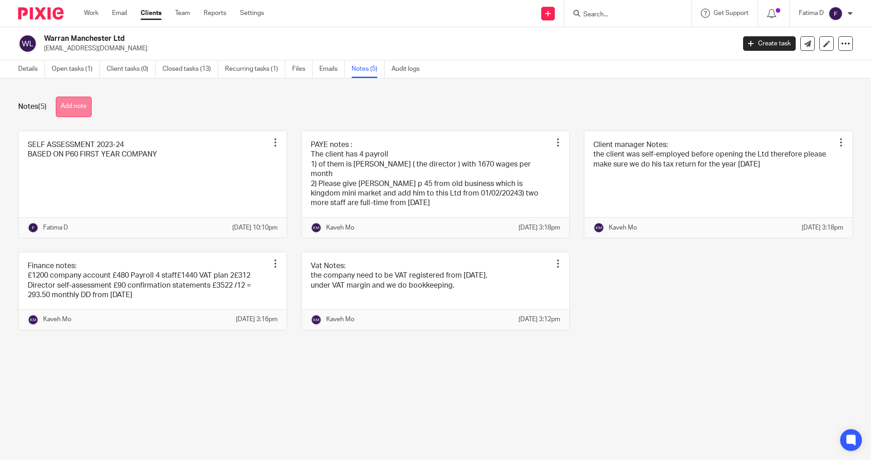
click at [73, 103] on button "Add note" at bounding box center [74, 107] width 36 height 20
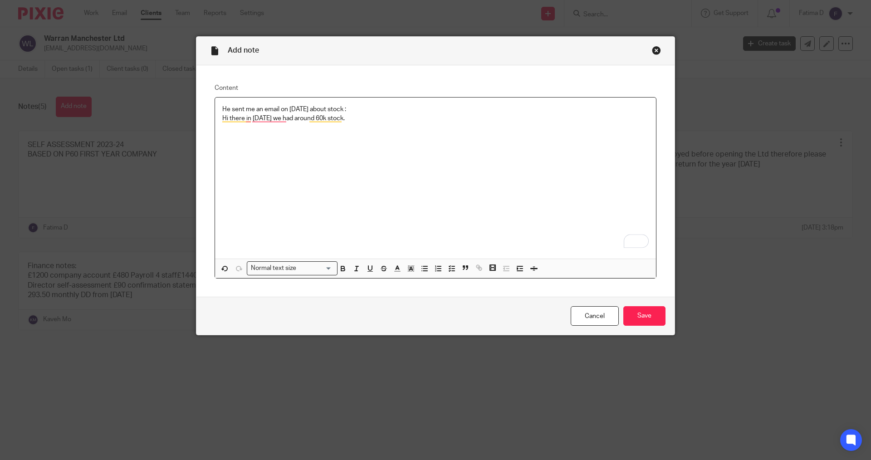
click at [386, 113] on p "He sent me an email on 26/08/2025 about stock :" at bounding box center [435, 109] width 427 height 9
click at [637, 312] on input "Save" at bounding box center [645, 316] width 42 height 20
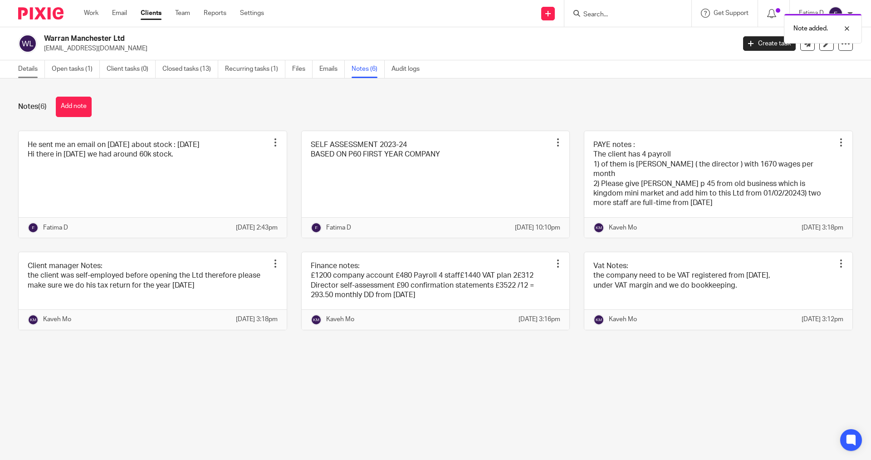
click at [19, 66] on link "Details" at bounding box center [31, 69] width 27 height 18
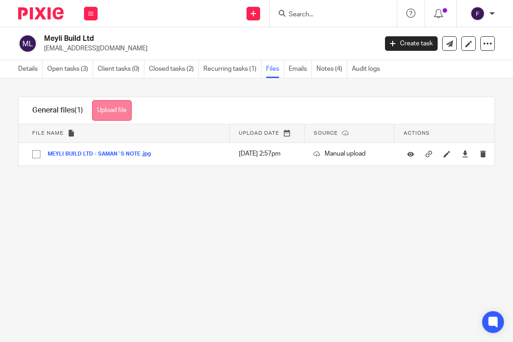
click at [128, 114] on button "Upload file" at bounding box center [111, 110] width 39 height 20
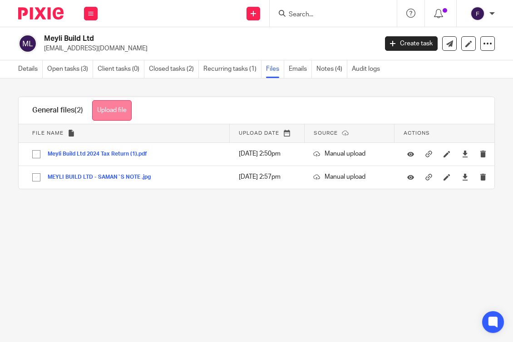
click at [118, 111] on button "Upload file" at bounding box center [111, 110] width 39 height 20
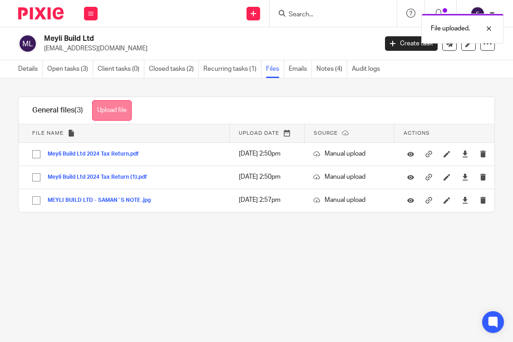
click at [113, 110] on button "Upload file" at bounding box center [111, 110] width 39 height 20
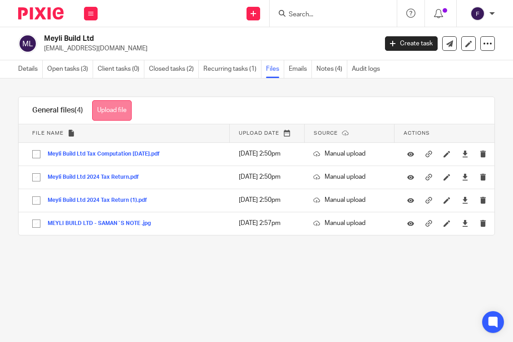
click at [108, 107] on button "Upload file" at bounding box center [111, 110] width 39 height 20
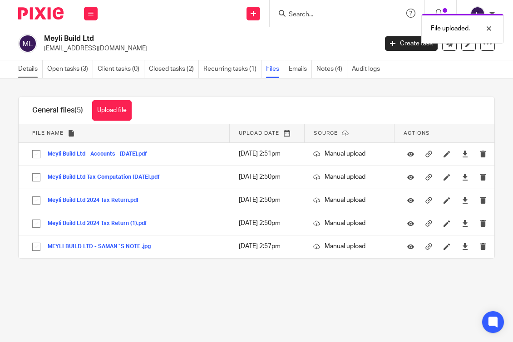
click at [33, 70] on link "Details" at bounding box center [30, 69] width 25 height 18
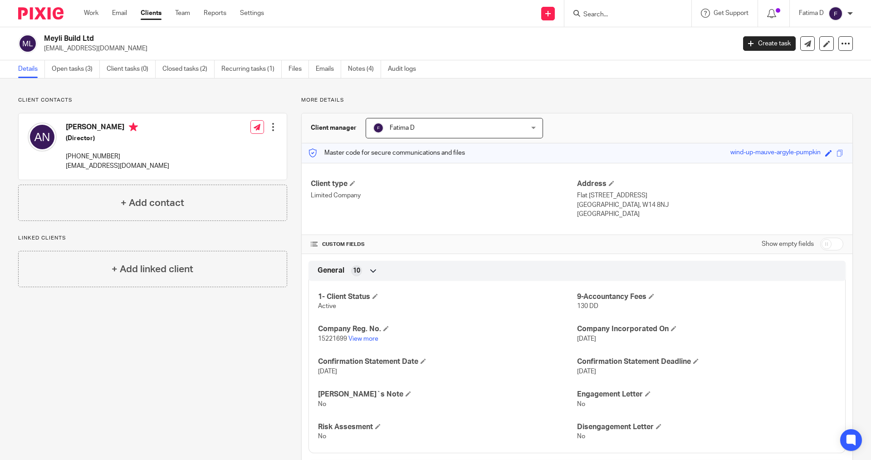
click at [202, 171] on div "[PERSON_NAME] (Director) [PHONE_NUMBER] [EMAIL_ADDRESS][DOMAIN_NAME] Edit conta…" at bounding box center [153, 146] width 268 height 66
click at [269, 123] on div at bounding box center [273, 127] width 9 height 9
click at [252, 339] on div "Client contacts [PERSON_NAME] (Director) [PHONE_NUMBER] [EMAIL_ADDRESS][DOMAIN_…" at bounding box center [145, 429] width 283 height 664
click at [174, 330] on div "Client contacts [PERSON_NAME] (Director) [PHONE_NUMBER] [EMAIL_ADDRESS][DOMAIN_…" at bounding box center [145, 429] width 283 height 664
click at [355, 70] on link "Notes (4)" at bounding box center [364, 69] width 33 height 18
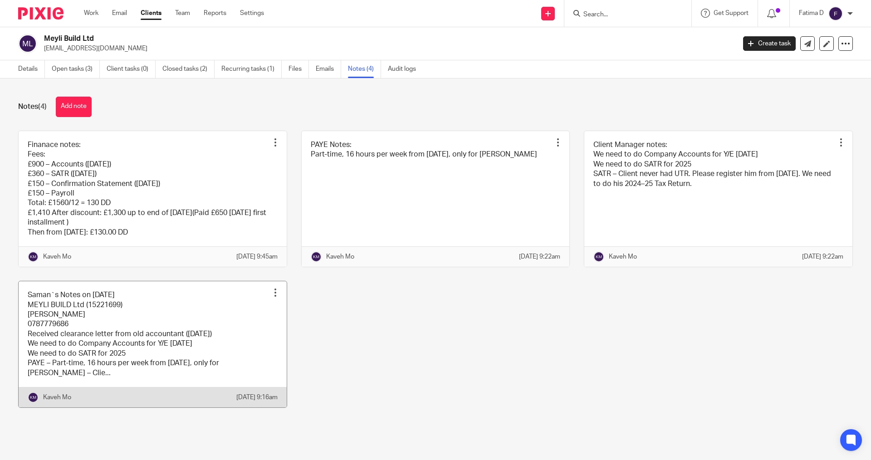
click at [185, 352] on link at bounding box center [153, 344] width 268 height 126
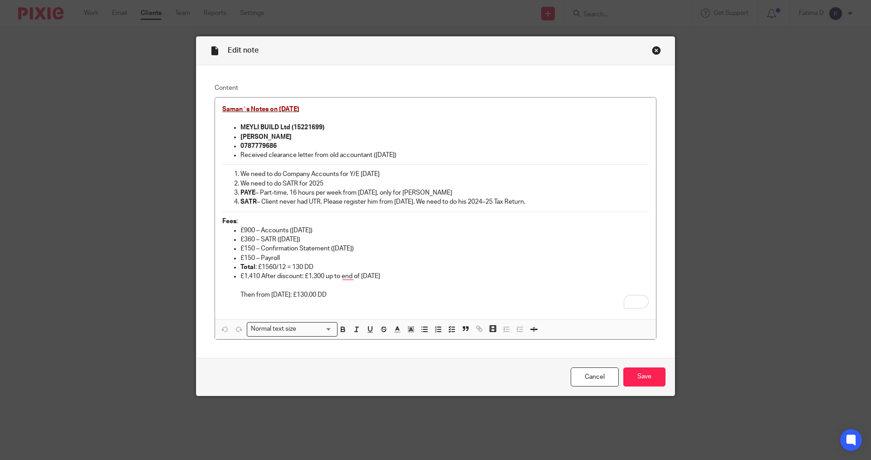
click at [736, 261] on div "Edit note Content Saman`s Notes on [DATE] MEYLI BUILD Ltd (15221699) [PERSON_NA…" at bounding box center [435, 230] width 871 height 460
click at [655, 53] on div "Close this dialog window" at bounding box center [656, 50] width 9 height 9
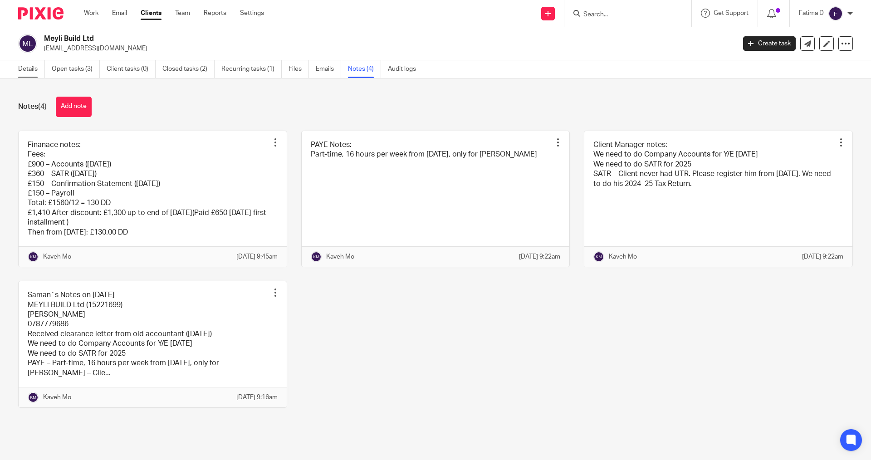
click at [25, 67] on link "Details" at bounding box center [31, 69] width 27 height 18
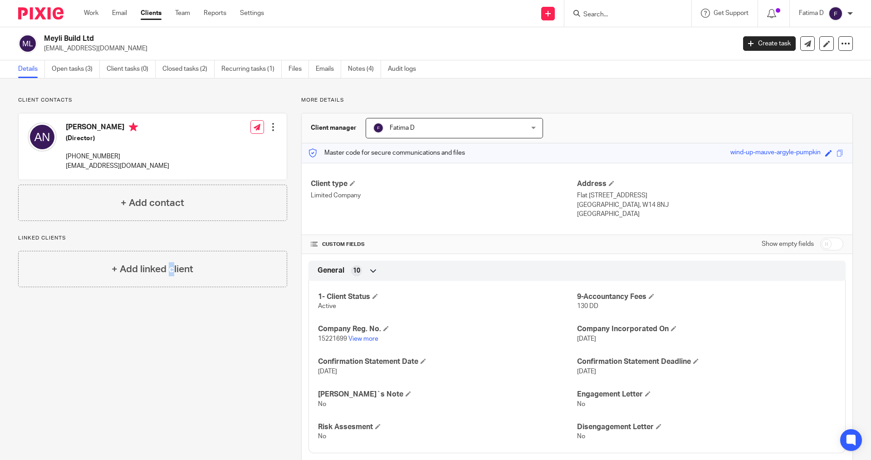
click at [144, 335] on div "Client contacts Ali Noralipory (Director) +447877796986 ali.noralipory94@gmail.…" at bounding box center [145, 429] width 283 height 664
click at [603, 12] on input "Search" at bounding box center [624, 15] width 82 height 8
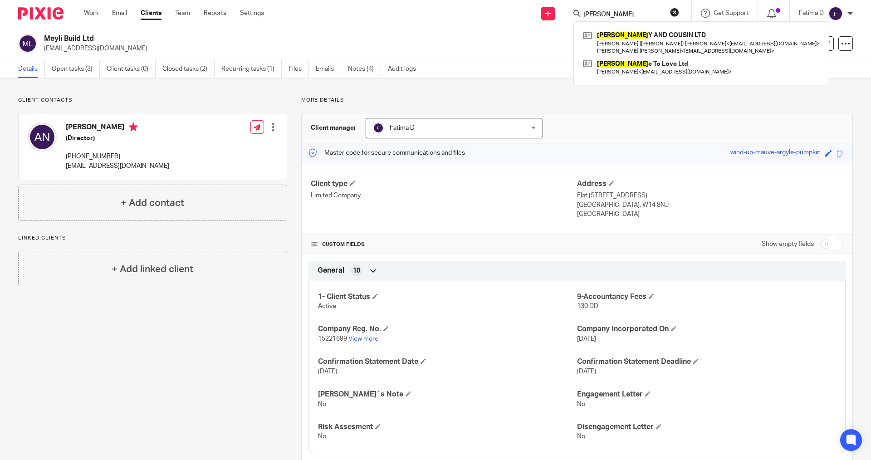
type input "tim"
click at [673, 12] on button "reset" at bounding box center [674, 12] width 9 height 9
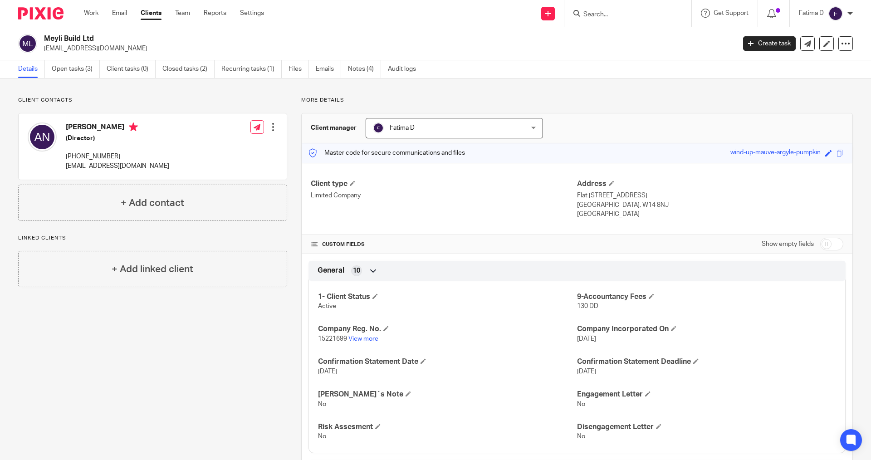
click at [155, 100] on p "Client contacts" at bounding box center [152, 100] width 269 height 7
click at [297, 69] on link "Files" at bounding box center [299, 69] width 20 height 18
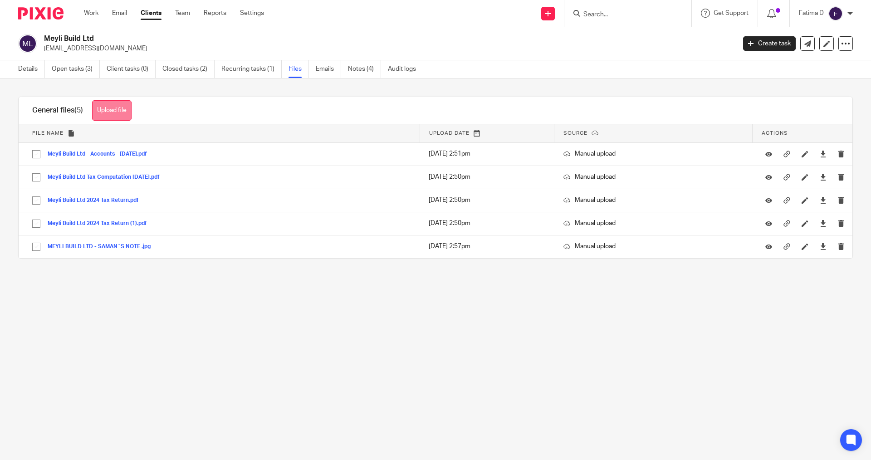
click at [111, 110] on button "Upload file" at bounding box center [111, 110] width 39 height 20
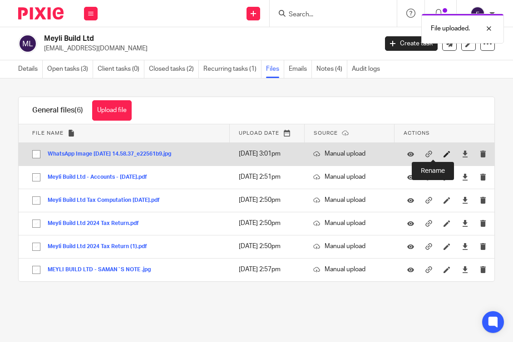
click at [443, 154] on icon at bounding box center [446, 154] width 7 height 7
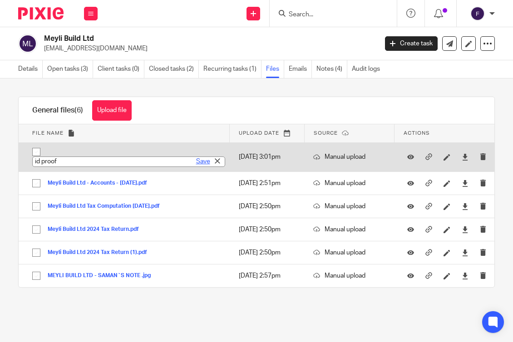
type input "id proof"
click at [196, 162] on link "Save" at bounding box center [203, 161] width 14 height 9
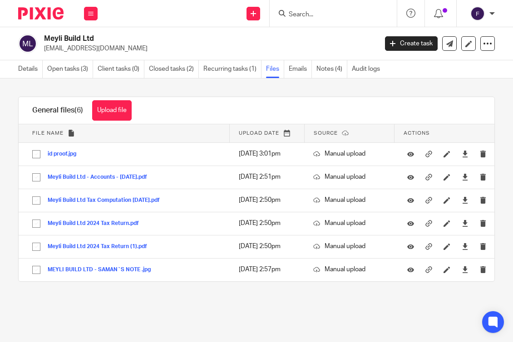
click at [112, 110] on button "Upload file" at bounding box center [111, 110] width 39 height 20
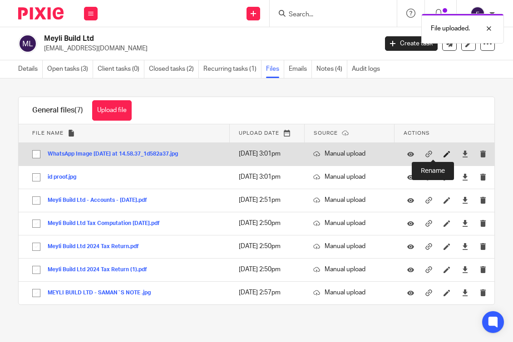
click at [443, 154] on icon at bounding box center [446, 154] width 7 height 7
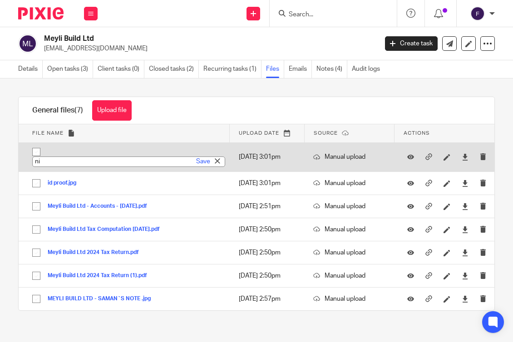
type input "n"
type input "NATIONAL INSURANCE NUMBER"
click at [196, 162] on link "Save" at bounding box center [203, 161] width 14 height 9
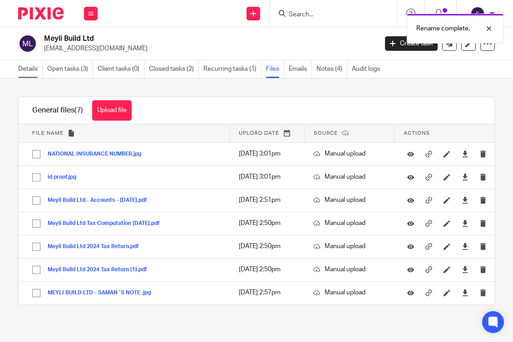
click at [34, 66] on link "Details" at bounding box center [30, 69] width 25 height 18
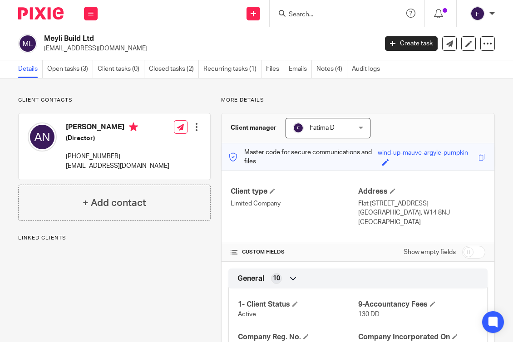
click at [194, 128] on div at bounding box center [196, 127] width 9 height 9
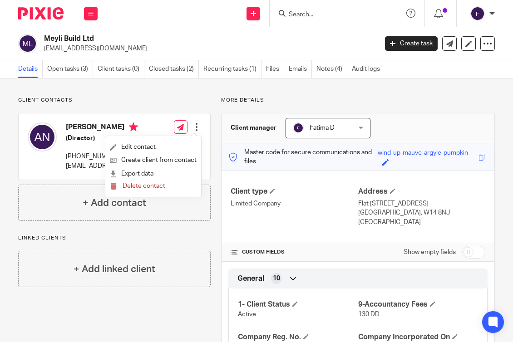
drag, startPoint x: 359, startPoint y: 224, endPoint x: 360, endPoint y: 218, distance: 6.5
click at [359, 223] on p "[GEOGRAPHIC_DATA]" at bounding box center [421, 222] width 127 height 9
drag, startPoint x: 349, startPoint y: 200, endPoint x: 408, endPoint y: 216, distance: 61.2
click at [408, 216] on div "Client type Limited Company Address [STREET_ADDRESS] [GEOGRAPHIC_DATA], W14 8NJ…" at bounding box center [357, 207] width 273 height 73
click at [412, 223] on p "[GEOGRAPHIC_DATA]" at bounding box center [421, 222] width 127 height 9
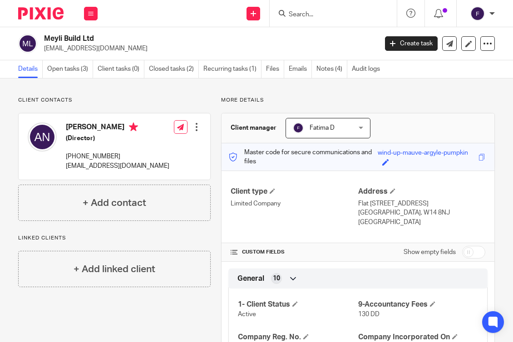
drag, startPoint x: 358, startPoint y: 205, endPoint x: 388, endPoint y: 211, distance: 30.1
click at [408, 221] on div "Address [STREET_ADDRESS] [GEOGRAPHIC_DATA], W14 8NJ [GEOGRAPHIC_DATA]" at bounding box center [421, 207] width 127 height 40
copy div "[STREET_ADDRESS]"
click at [193, 125] on div at bounding box center [196, 127] width 9 height 9
click at [152, 147] on link "Edit contact" at bounding box center [153, 147] width 87 height 13
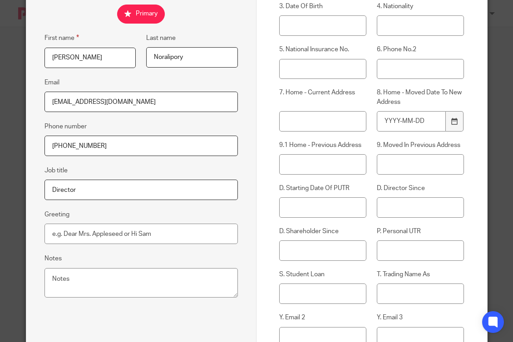
scroll to position [136, 0]
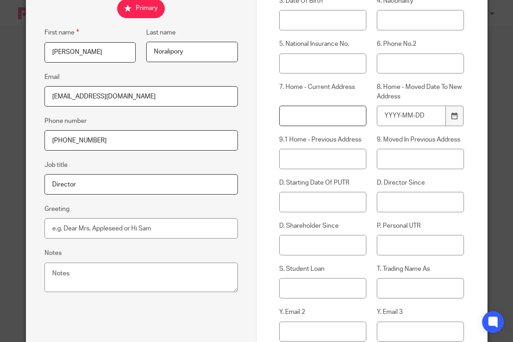
click at [295, 116] on input "7. Home - Current Address" at bounding box center [322, 116] width 87 height 20
paste input "[STREET_ADDRESS]"
type input "[STREET_ADDRESS]"
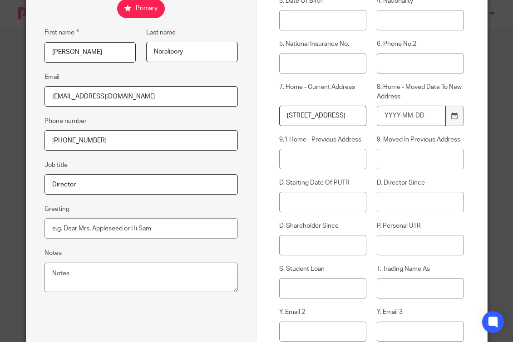
click at [433, 117] on input "8. Home - Moved Date To New Address" at bounding box center [411, 116] width 69 height 20
click at [451, 118] on icon at bounding box center [454, 116] width 7 height 7
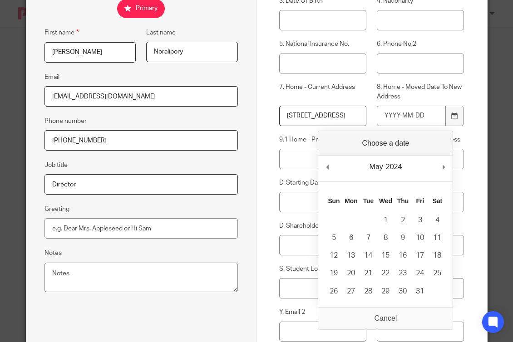
drag, startPoint x: 265, startPoint y: 191, endPoint x: 298, endPoint y: 185, distance: 33.7
click at [265, 191] on div "Contact Custom fields 1. Title 2. Middle Name 3. Date Of Birth 4. Nationality 5…" at bounding box center [371, 159] width 231 height 554
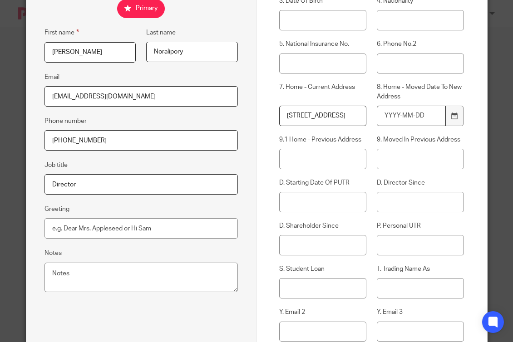
click at [383, 117] on input "8. Home - Moved Date To New Address" at bounding box center [411, 116] width 69 height 20
drag, startPoint x: 426, startPoint y: 118, endPoint x: 386, endPoint y: 114, distance: 40.2
click at [386, 114] on input "2111-10-22" at bounding box center [411, 116] width 69 height 20
type input "[DATE]"
click at [467, 177] on div "Contact Custom fields 1. Title 2. Middle Name 3. Date Of Birth 4. Nationality 5…" at bounding box center [371, 159] width 231 height 554
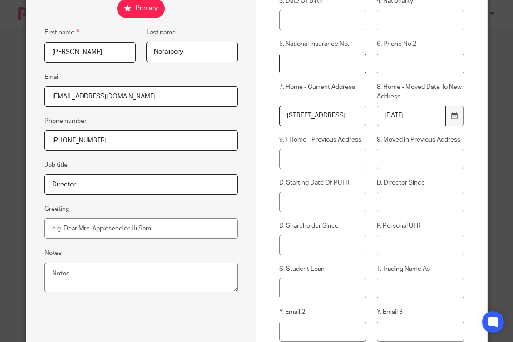
click at [304, 61] on input "5. National Insurance No." at bounding box center [322, 64] width 87 height 20
click at [293, 62] on input "5. National Insurance No." at bounding box center [322, 64] width 87 height 20
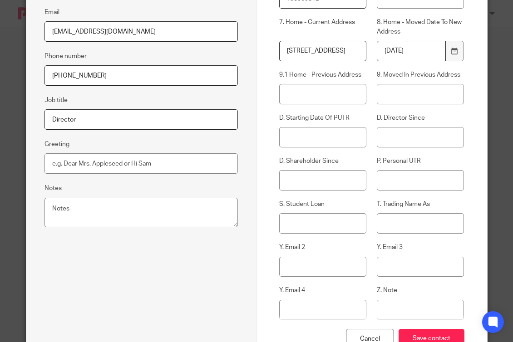
scroll to position [249, 0]
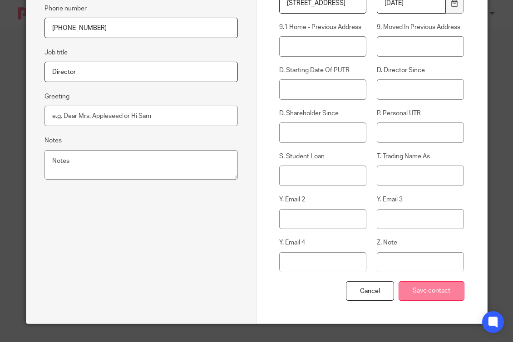
type input "TJ300581B"
click at [418, 294] on input "Save contact" at bounding box center [431, 291] width 66 height 20
click at [172, 251] on div "Edit contact First name Ali Last name Noralipory Email ali.noralipory94@gmail.c…" at bounding box center [141, 47] width 231 height 554
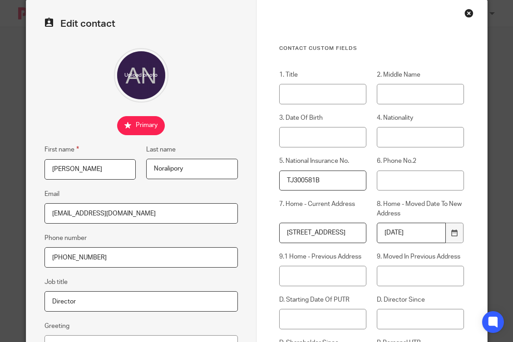
scroll to position [0, 0]
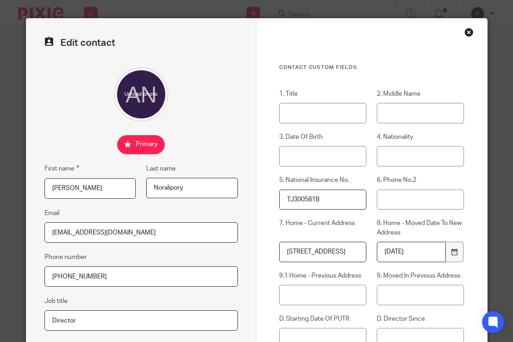
click at [466, 33] on div "Close this dialog window" at bounding box center [468, 32] width 9 height 9
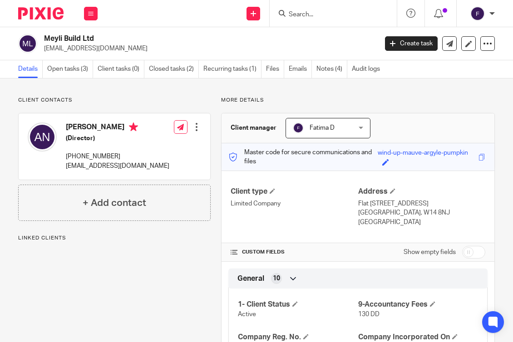
click at [141, 242] on p "Linked clients" at bounding box center [114, 238] width 192 height 7
click at [174, 152] on div "Edit contact Create client from contact Export data Delete contact" at bounding box center [187, 146] width 27 height 57
click at [196, 127] on div at bounding box center [196, 127] width 9 height 9
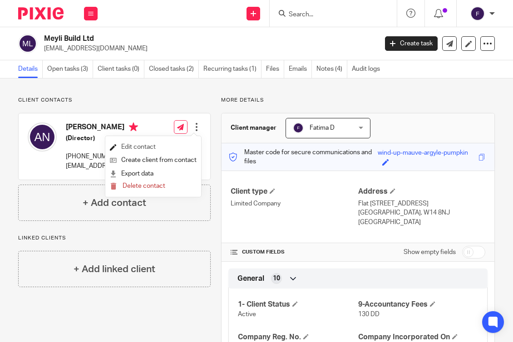
click at [153, 147] on link "Edit contact" at bounding box center [153, 147] width 87 height 13
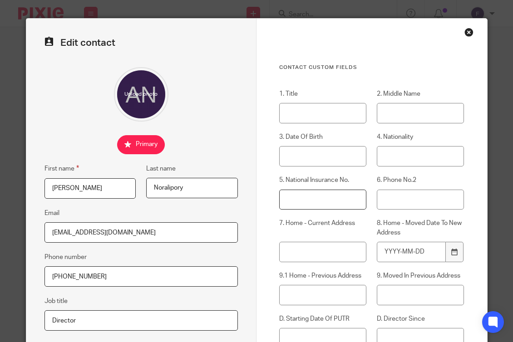
click at [295, 199] on input "5. National Insurance No." at bounding box center [322, 200] width 87 height 20
click at [294, 192] on input "5. National Insurance No." at bounding box center [322, 200] width 87 height 20
type input "TJ300581B"
click at [402, 256] on input "8. Home - Moved Date To New Address" at bounding box center [411, 252] width 69 height 20
click at [391, 252] on input "8. Home - Moved Date To New Address" at bounding box center [411, 252] width 69 height 20
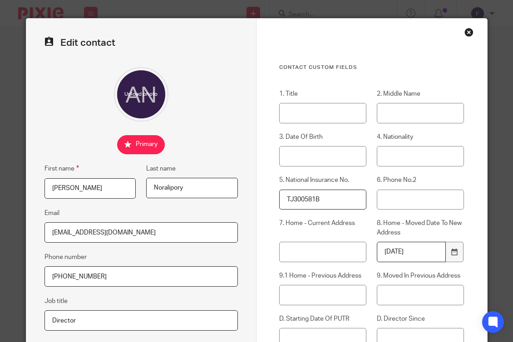
type input "[DATE]"
click at [290, 249] on input "7. Home - Current Address" at bounding box center [322, 252] width 87 height 20
paste input "[STREET_ADDRESS]"
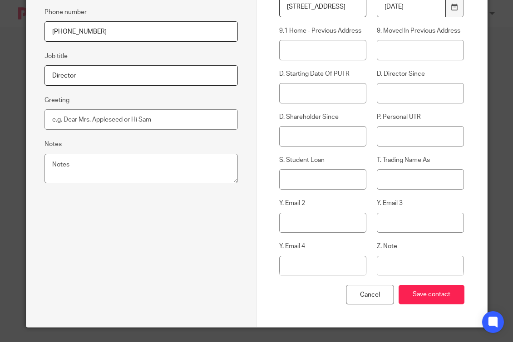
scroll to position [249, 0]
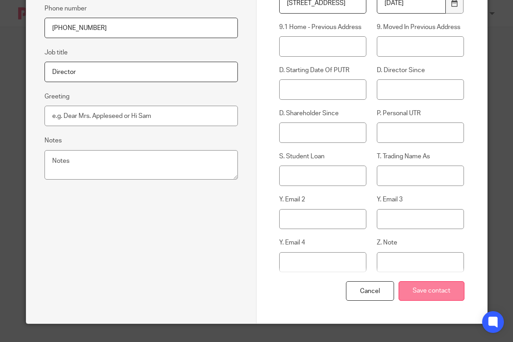
type input "[STREET_ADDRESS]"
click at [427, 291] on input "Save contact" at bounding box center [431, 291] width 66 height 20
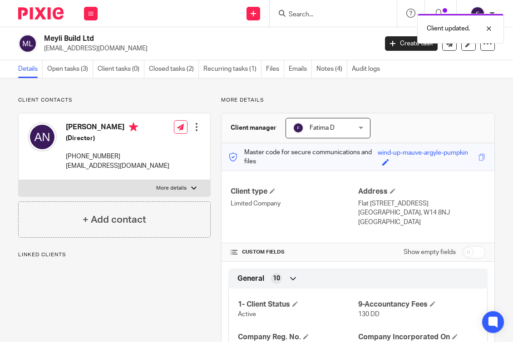
click at [192, 187] on div at bounding box center [193, 188] width 5 height 5
click at [19, 180] on input "More details" at bounding box center [18, 180] width 0 height 0
checkbox input "true"
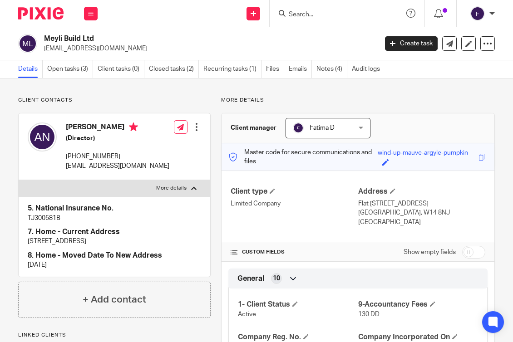
click at [192, 125] on div at bounding box center [196, 127] width 9 height 9
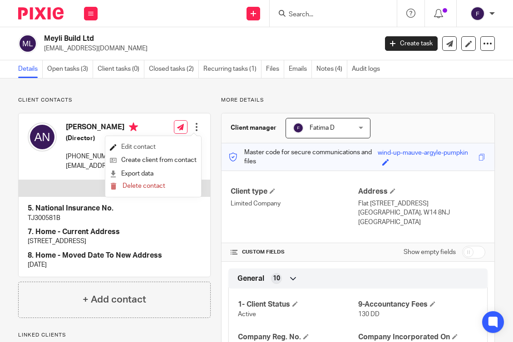
click at [146, 143] on link "Edit contact" at bounding box center [153, 147] width 87 height 13
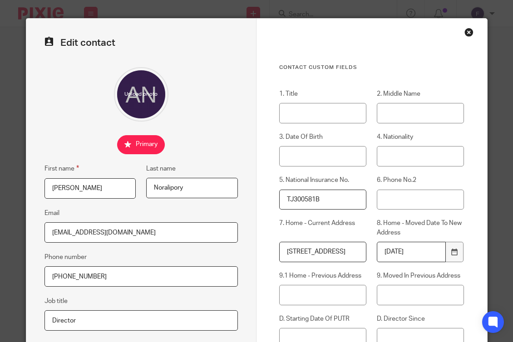
click at [351, 256] on input "[STREET_ADDRESS]" at bounding box center [322, 252] width 87 height 20
type input "[STREET_ADDRESS]"
drag, startPoint x: 252, startPoint y: 299, endPoint x: 334, endPoint y: 291, distance: 82.5
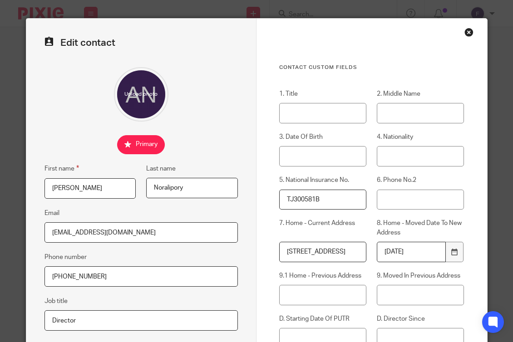
click at [255, 298] on form "Edit contact First name [PERSON_NAME] Last name [GEOGRAPHIC_DATA] Email [EMAIL_…" at bounding box center [256, 296] width 461 height 554
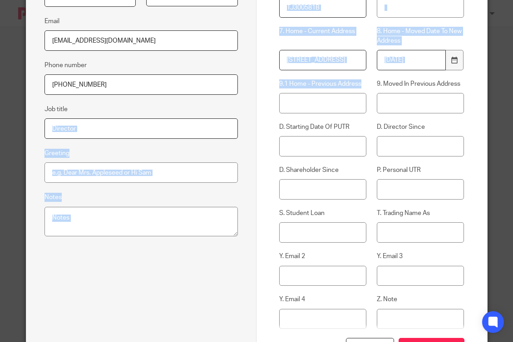
scroll to position [227, 0]
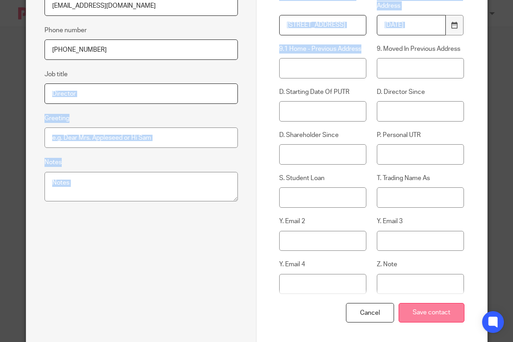
click at [439, 315] on input "Save contact" at bounding box center [431, 313] width 66 height 20
click at [437, 311] on input "Save contact" at bounding box center [431, 313] width 66 height 20
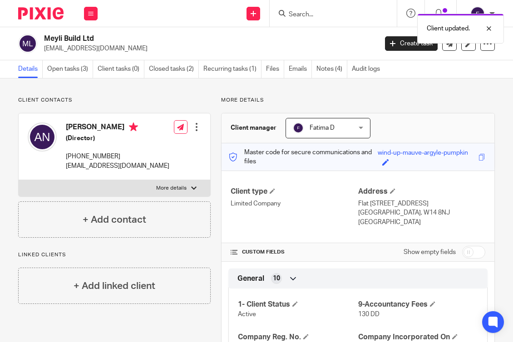
click at [191, 186] on div at bounding box center [193, 188] width 5 height 5
click at [19, 180] on input "More details" at bounding box center [18, 180] width 0 height 0
checkbox input "true"
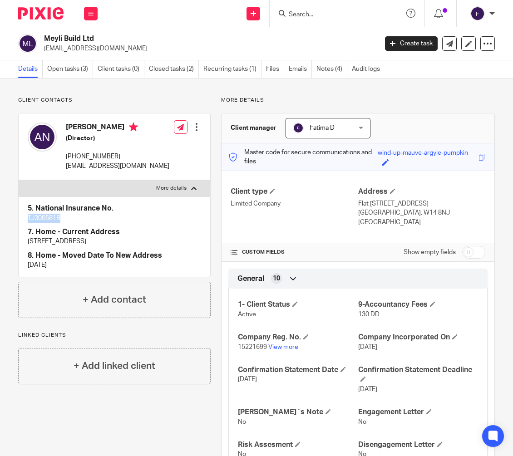
drag, startPoint x: 61, startPoint y: 218, endPoint x: 29, endPoint y: 220, distance: 32.7
click at [29, 220] on p "TJ300581B" at bounding box center [114, 218] width 173 height 9
copy p "TJ300581B"
click at [192, 127] on div at bounding box center [196, 127] width 9 height 9
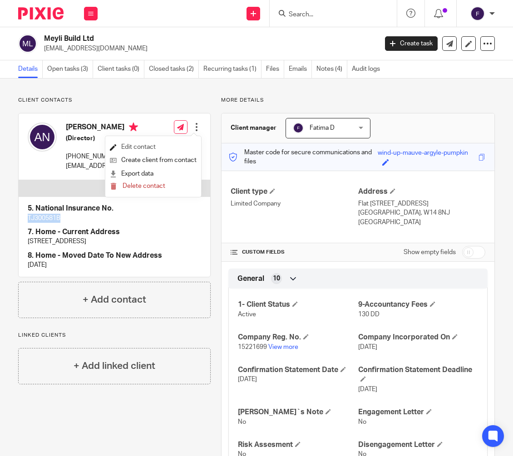
click at [133, 146] on link "Edit contact" at bounding box center [153, 147] width 87 height 13
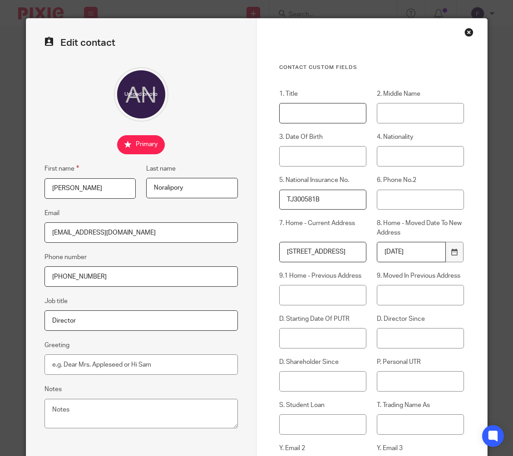
click at [283, 113] on input "1. Title" at bounding box center [322, 113] width 87 height 20
type input "MR"
click at [288, 156] on input "3. Date Of Birth" at bounding box center [322, 156] width 87 height 20
type input "29/11/1994"
click at [261, 181] on div "Contact Custom fields 1. Title MR 2. Middle Name 3. Date Of Birth 29/11/1994 4.…" at bounding box center [371, 296] width 231 height 554
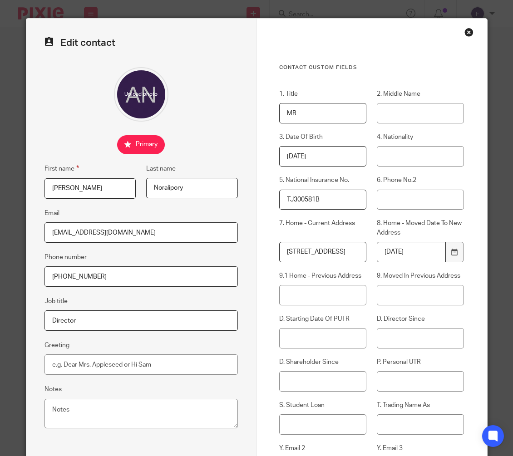
scroll to position [135, 0]
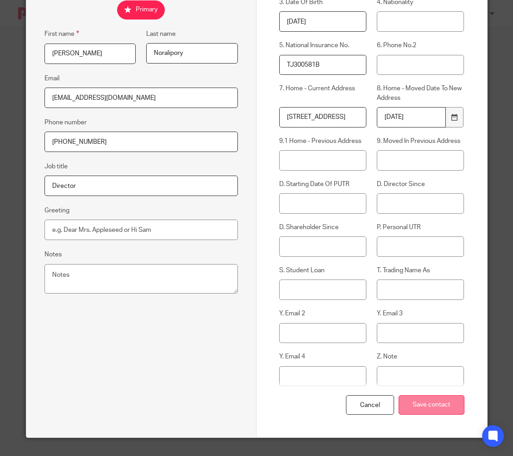
click at [443, 400] on input "Save contact" at bounding box center [431, 405] width 66 height 20
click at [441, 403] on input "Save contact" at bounding box center [431, 405] width 66 height 20
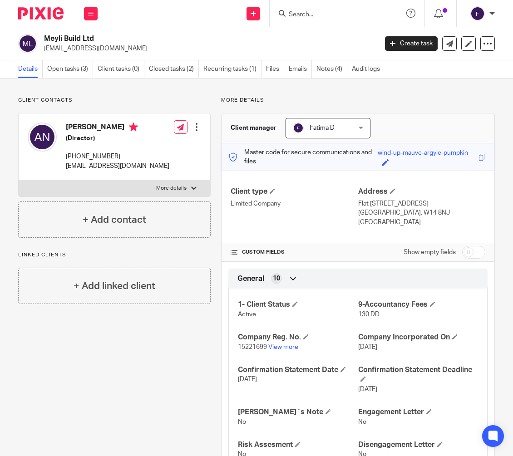
click at [404, 212] on p "[GEOGRAPHIC_DATA], W14 8NJ" at bounding box center [421, 212] width 127 height 9
drag, startPoint x: 407, startPoint y: 211, endPoint x: 380, endPoint y: 211, distance: 26.8
click at [380, 211] on p "[GEOGRAPHIC_DATA], W14 8NJ" at bounding box center [421, 212] width 127 height 9
copy p "W14 8NJ"
click at [191, 187] on div at bounding box center [193, 188] width 5 height 5
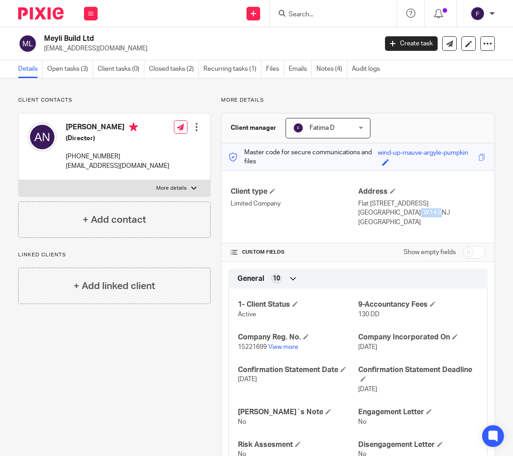
click at [19, 180] on input "More details" at bounding box center [18, 180] width 0 height 0
checkbox input "true"
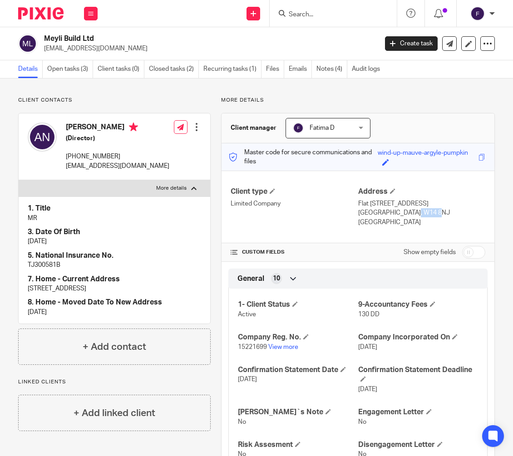
drag, startPoint x: 100, startPoint y: 287, endPoint x: 28, endPoint y: 290, distance: 71.8
click at [28, 290] on p "Flat 19 Shaftesbury Place, 135 Warwick Road, London, United Kingdom, W14 8NJ" at bounding box center [114, 288] width 173 height 9
copy p "Flat 19 Shaftesbury Place"
click at [125, 293] on p "Flat 19 Shaftesbury Place, 135 Warwick Road, London, United Kingdom, W14 8NJ" at bounding box center [114, 288] width 173 height 9
drag, startPoint x: 156, startPoint y: 288, endPoint x: 105, endPoint y: 288, distance: 50.8
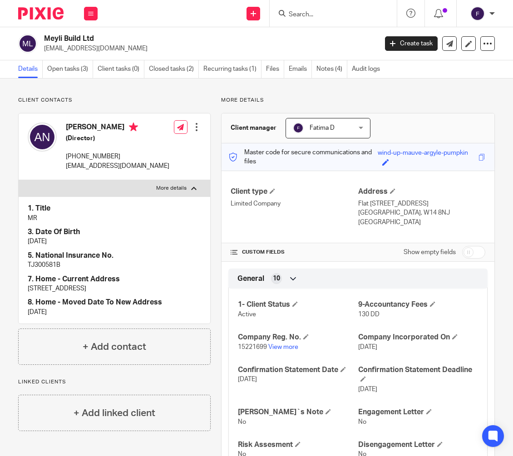
click at [105, 288] on p "Flat 19 Shaftesbury Place, 135 Warwick Road, London, United Kingdom, W14 8NJ" at bounding box center [114, 288] width 173 height 9
copy p "135 Warwick Road"
drag, startPoint x: 182, startPoint y: 289, endPoint x: 160, endPoint y: 288, distance: 21.8
click at [160, 288] on p "Flat 19 Shaftesbury Place, 135 Warwick Road, London, United Kingdom, W14 8NJ" at bounding box center [114, 288] width 173 height 9
copy p "London"
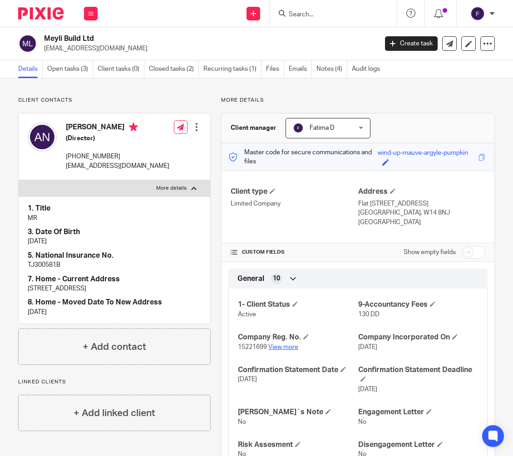
click at [281, 346] on link "View more" at bounding box center [283, 347] width 30 height 6
drag, startPoint x: 113, startPoint y: 155, endPoint x: 69, endPoint y: 157, distance: 43.6
click at [69, 157] on p "[PHONE_NUMBER]" at bounding box center [117, 156] width 103 height 9
copy p "447877796986"
drag, startPoint x: 106, startPoint y: 296, endPoint x: 78, endPoint y: 298, distance: 28.7
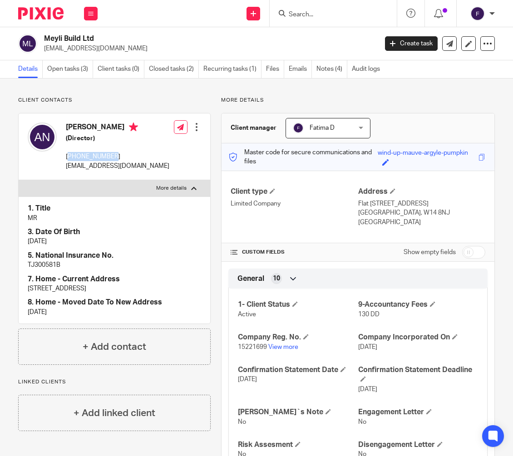
click at [78, 293] on p "[STREET_ADDRESS]" at bounding box center [114, 288] width 173 height 9
copy p "W14 8NJ"
click at [133, 243] on p "[DATE]" at bounding box center [114, 241] width 173 height 9
drag, startPoint x: 65, startPoint y: 267, endPoint x: 34, endPoint y: 268, distance: 30.9
click at [28, 268] on p "TJ300581B" at bounding box center [114, 265] width 173 height 9
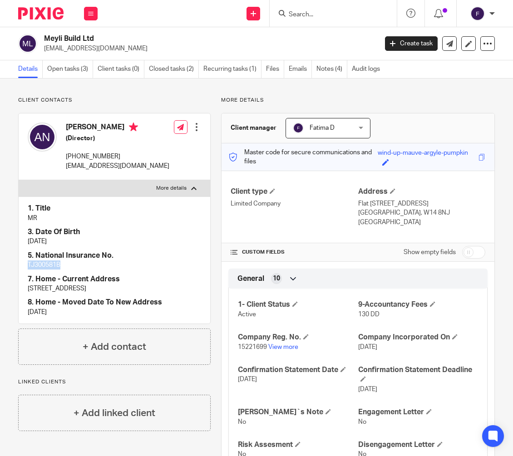
copy p "TJ300581B"
drag, startPoint x: 99, startPoint y: 290, endPoint x: 29, endPoint y: 289, distance: 70.8
click at [29, 289] on p "Flat 19 Shaftesbury Place, 135 Warwick Road, London, United Kingdom, W14 8NJ" at bounding box center [114, 288] width 173 height 9
copy p "Flat 19 Shaftesbury Place"
drag, startPoint x: 156, startPoint y: 288, endPoint x: 104, endPoint y: 291, distance: 51.8
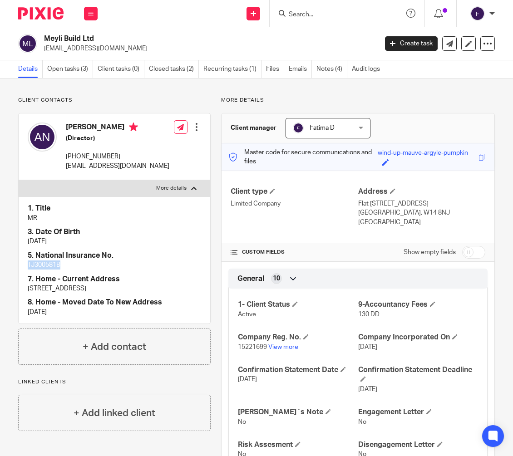
click at [104, 291] on p "Flat 19 Shaftesbury Place, 135 Warwick Road, London, United Kingdom, W14 8NJ" at bounding box center [114, 288] width 173 height 9
copy p "135 Warwick Road"
drag, startPoint x: 180, startPoint y: 287, endPoint x: 160, endPoint y: 288, distance: 20.0
click at [160, 288] on p "Flat 19 Shaftesbury Place, 135 Warwick Road, London, United Kingdom, W14 8NJ" at bounding box center [114, 288] width 173 height 9
copy p "London"
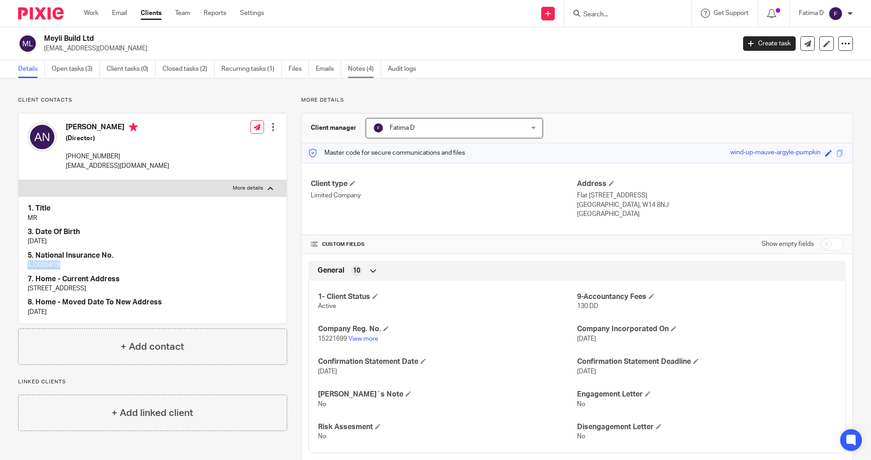
click at [361, 66] on link "Notes (4)" at bounding box center [364, 69] width 33 height 18
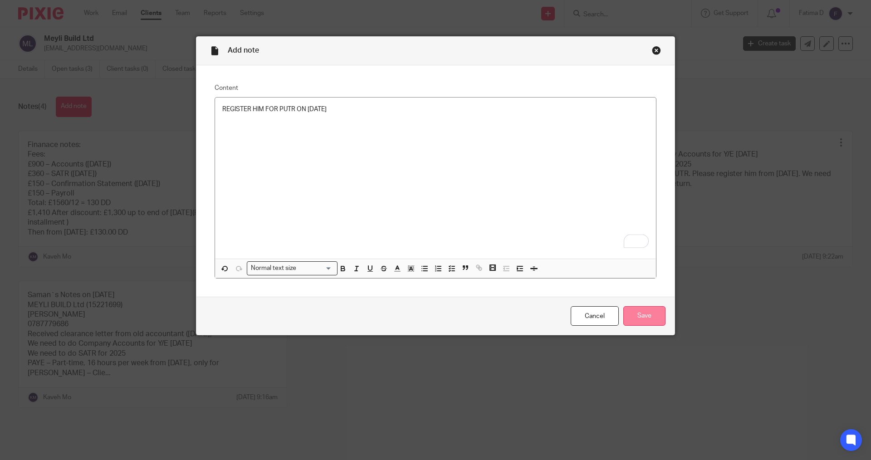
click at [640, 315] on input "Save" at bounding box center [645, 316] width 42 height 20
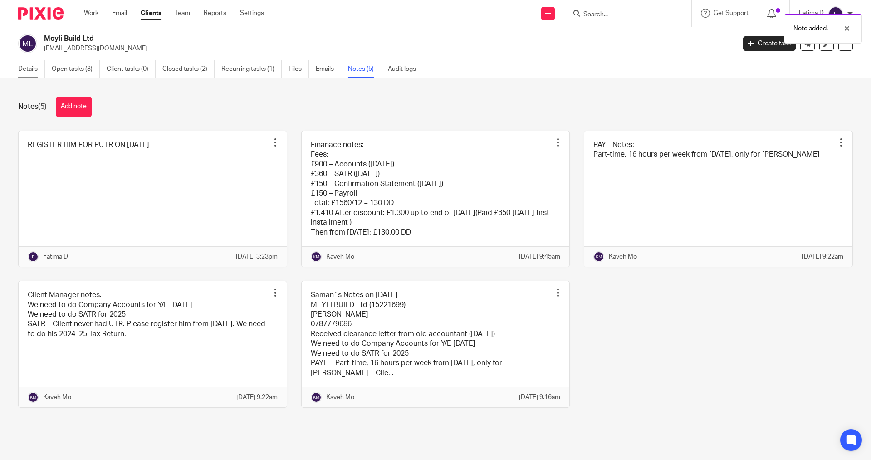
click at [26, 69] on link "Details" at bounding box center [31, 69] width 27 height 18
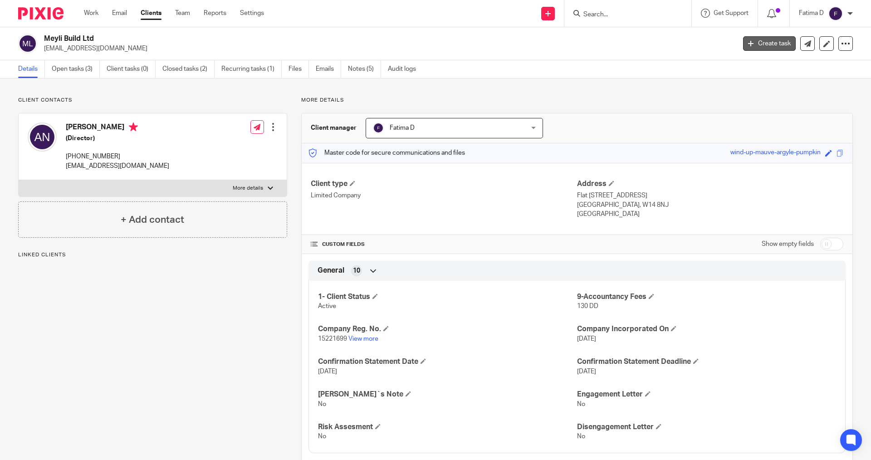
click at [760, 41] on link "Create task" at bounding box center [769, 43] width 53 height 15
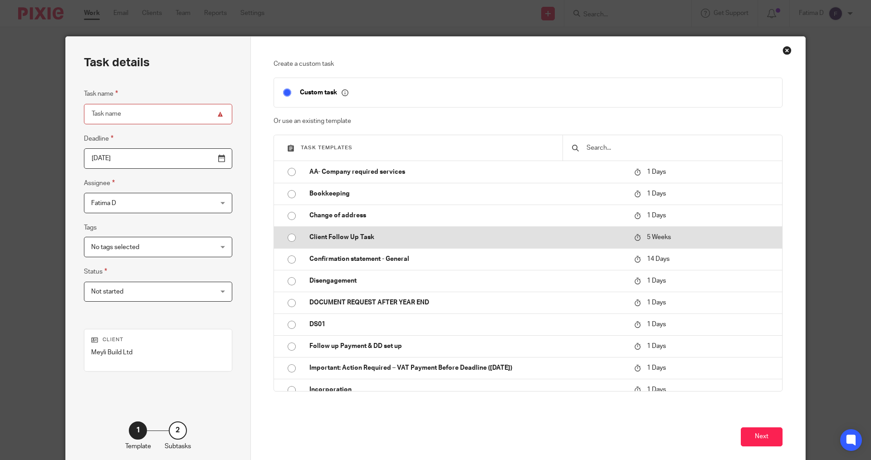
click at [287, 237] on input "radio" at bounding box center [291, 237] width 17 height 17
type input "2025-09-30"
type input "Client Follow Up Task"
checkbox input "false"
radio input "false"
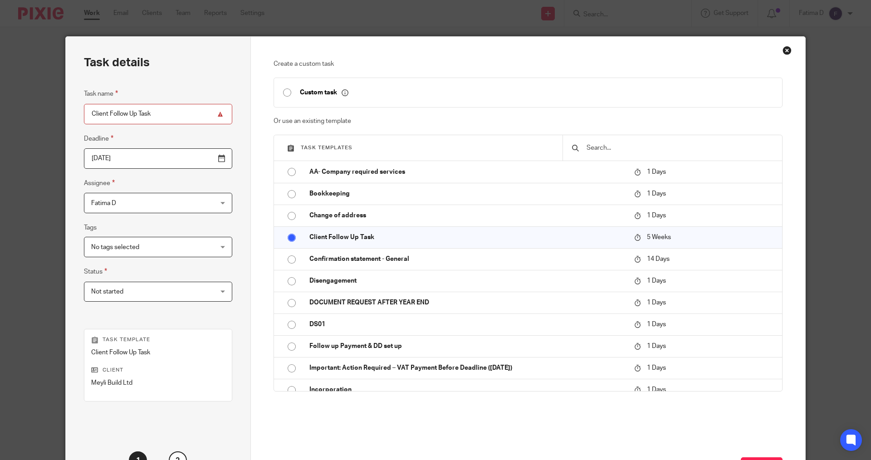
click at [201, 291] on div "Not started Not started" at bounding box center [158, 292] width 148 height 20
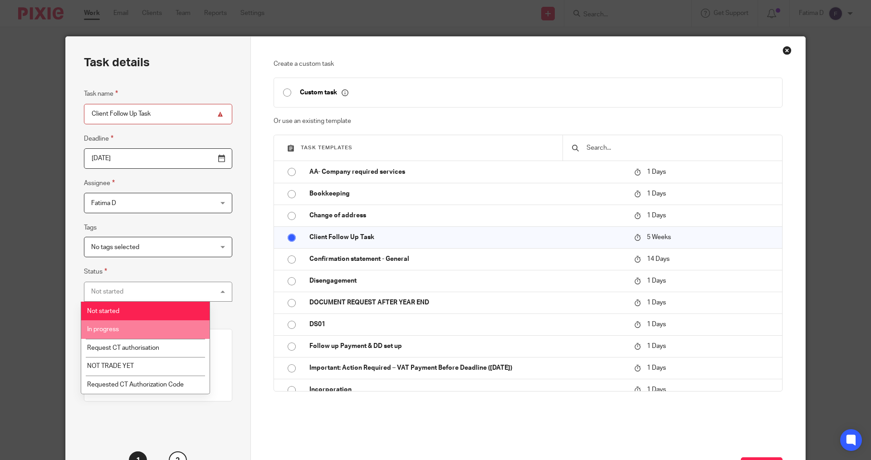
click at [137, 329] on li "In progress" at bounding box center [145, 329] width 128 height 19
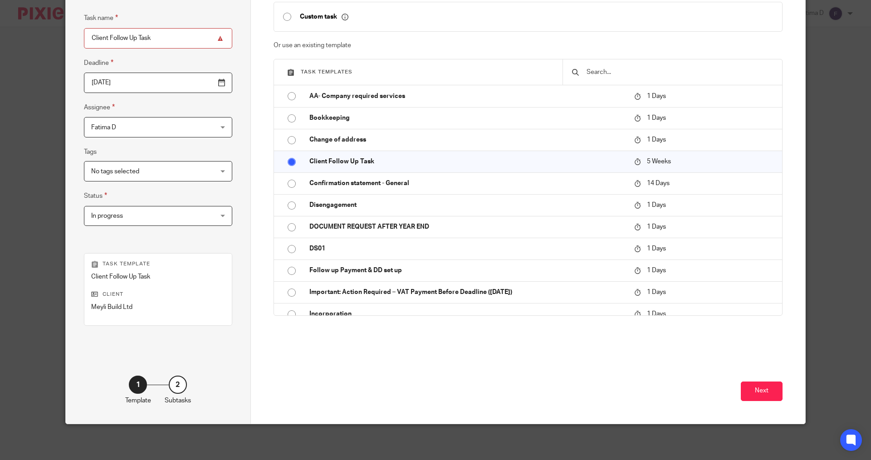
scroll to position [76, 0]
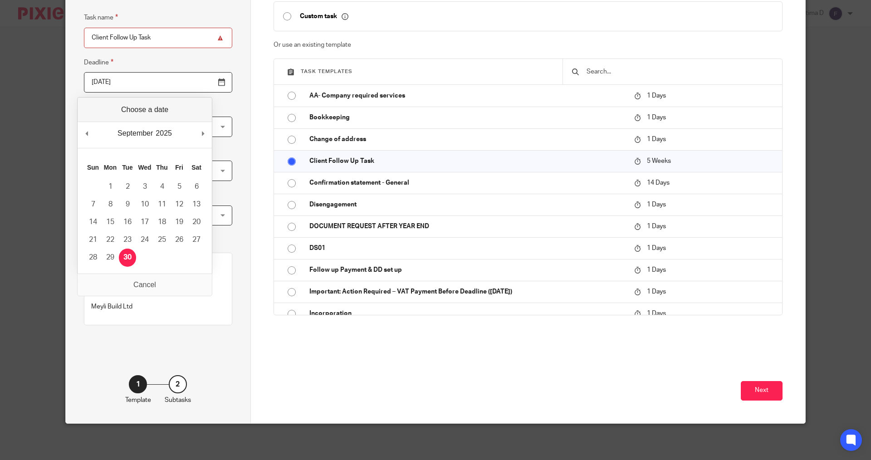
click at [199, 83] on input "2025-09-30" at bounding box center [158, 82] width 148 height 20
type input "2025-09-29"
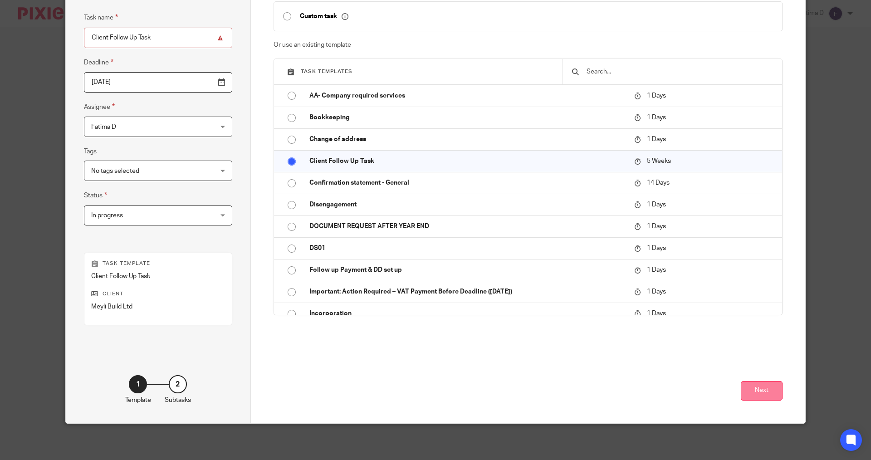
click at [752, 389] on button "Next" at bounding box center [762, 391] width 42 height 20
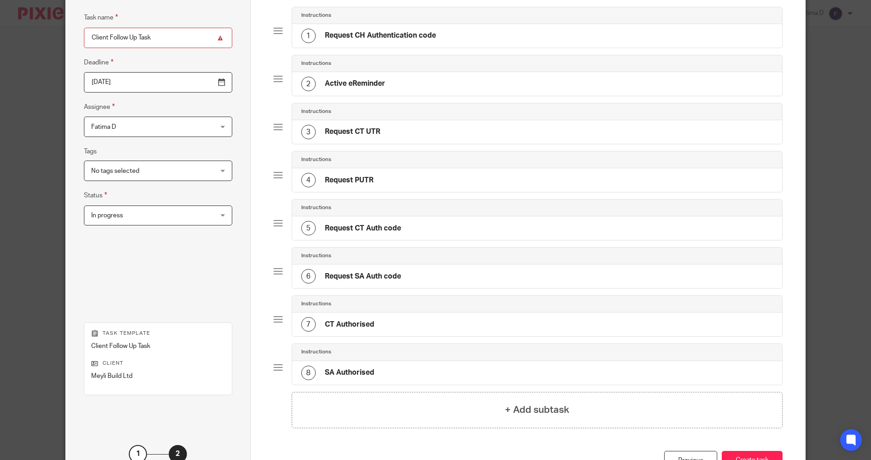
click at [320, 179] on div "4 Request PUTR" at bounding box center [337, 180] width 72 height 15
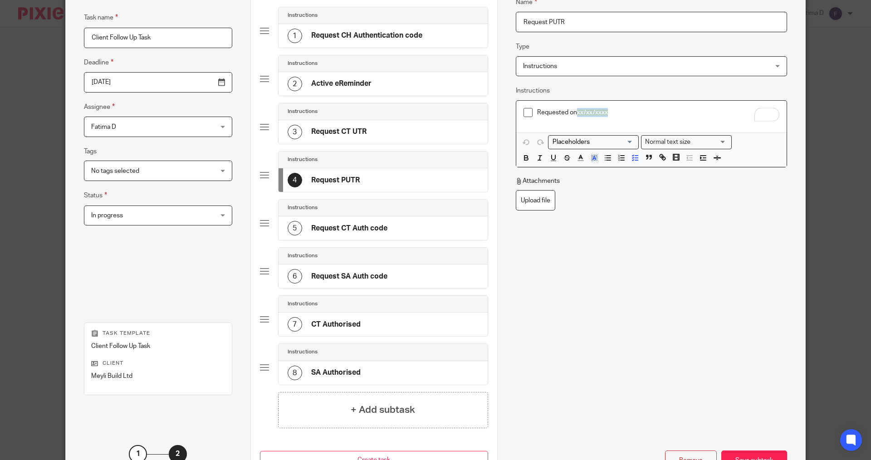
drag, startPoint x: 604, startPoint y: 113, endPoint x: 576, endPoint y: 112, distance: 28.2
click at [577, 112] on span "xx/xx/xxxx" at bounding box center [592, 112] width 31 height 6
click at [688, 295] on div "Name Request PUTR Type Instructions Instructions Instructions Send automated em…" at bounding box center [651, 161] width 271 height 357
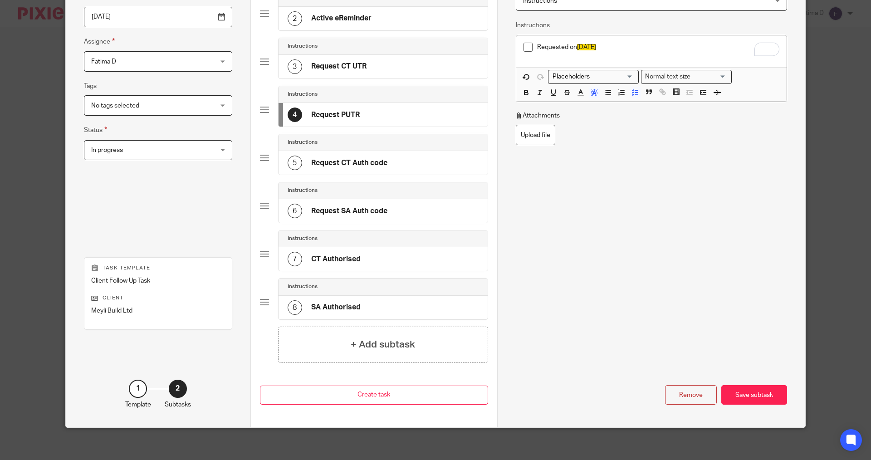
scroll to position [146, 0]
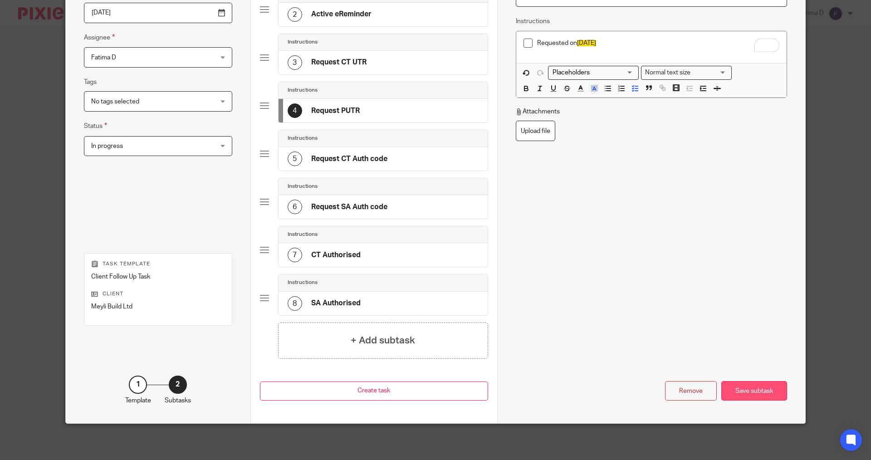
click at [751, 388] on div "Save subtask" at bounding box center [755, 391] width 66 height 20
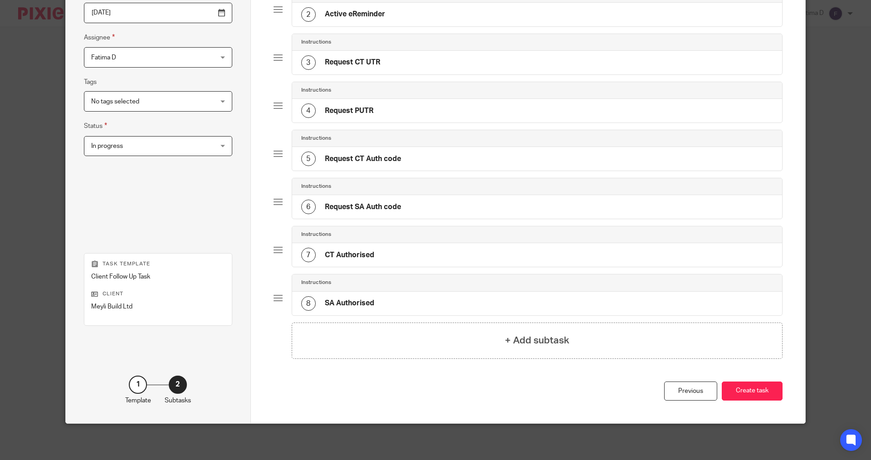
click at [751, 388] on button "Create task" at bounding box center [752, 392] width 61 height 20
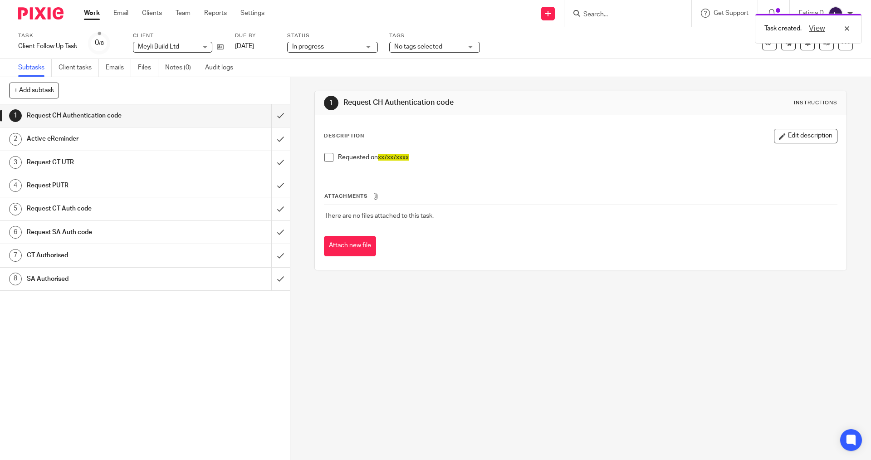
click at [89, 13] on link "Work" at bounding box center [92, 13] width 16 height 9
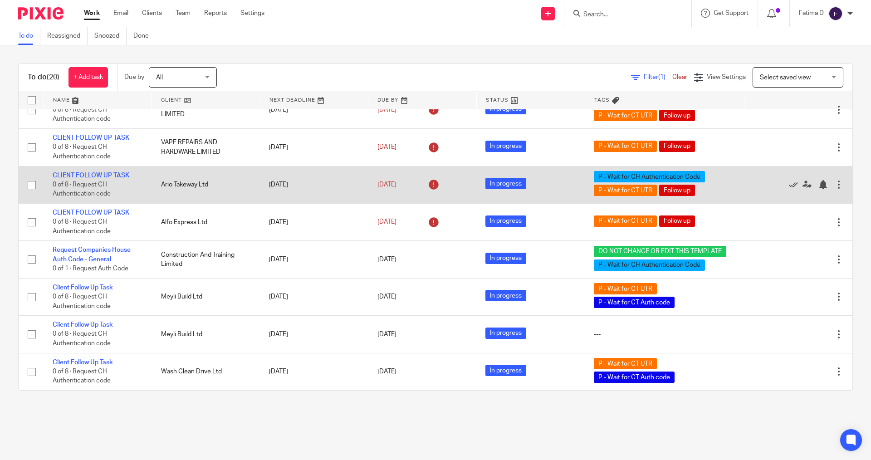
scroll to position [468, 0]
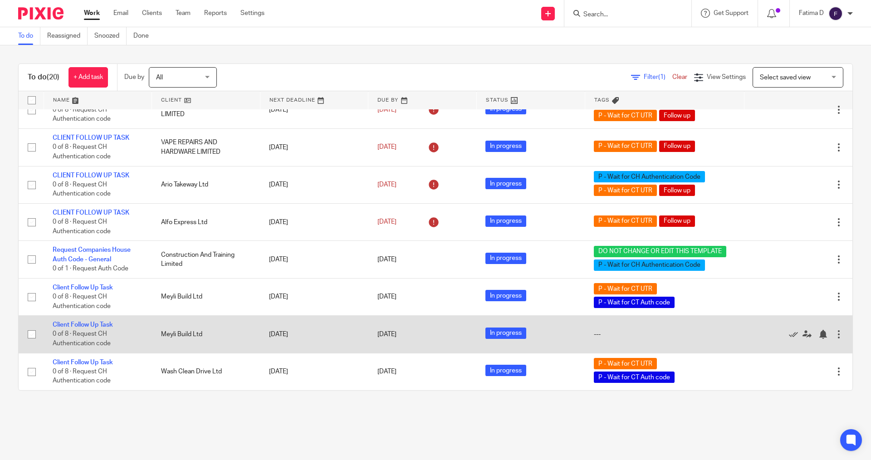
click at [835, 335] on div at bounding box center [839, 334] width 9 height 9
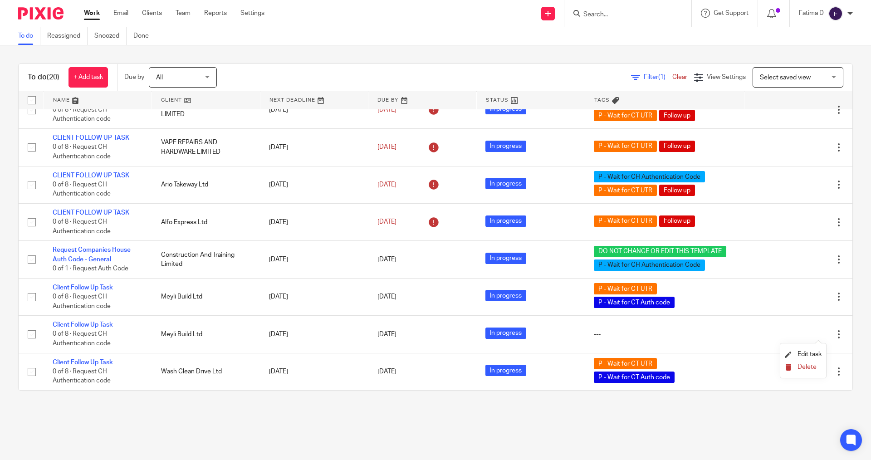
click at [808, 365] on span "Delete" at bounding box center [807, 367] width 19 height 6
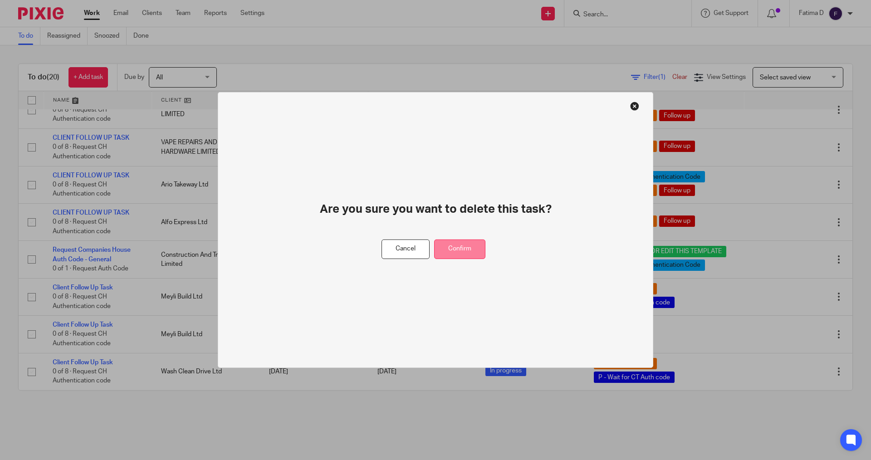
click at [462, 248] on button "Confirm" at bounding box center [459, 250] width 51 height 20
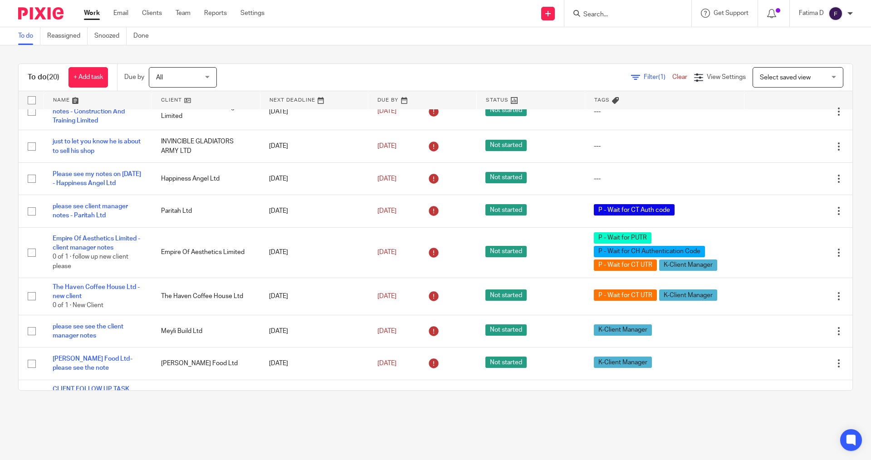
scroll to position [182, 0]
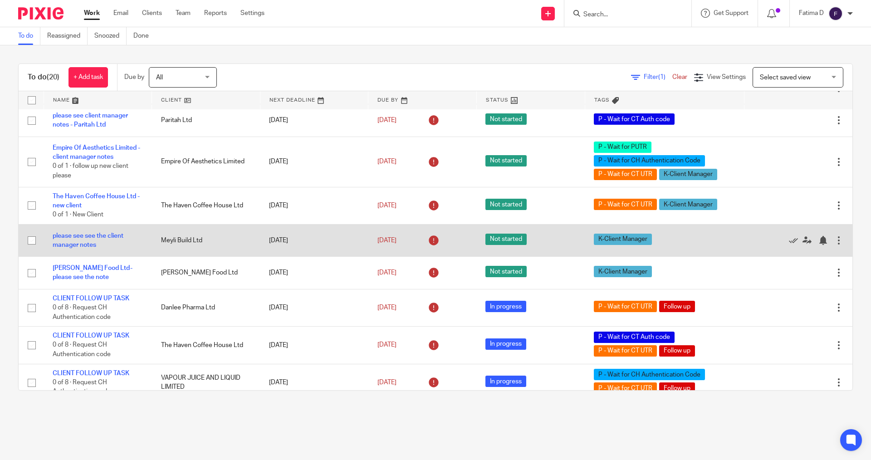
click at [835, 245] on div at bounding box center [839, 240] width 9 height 9
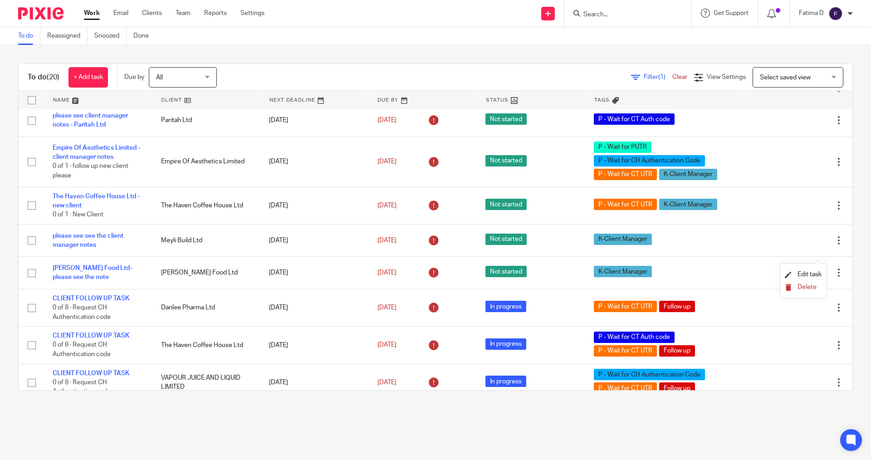
click at [807, 287] on span "Delete" at bounding box center [807, 287] width 19 height 6
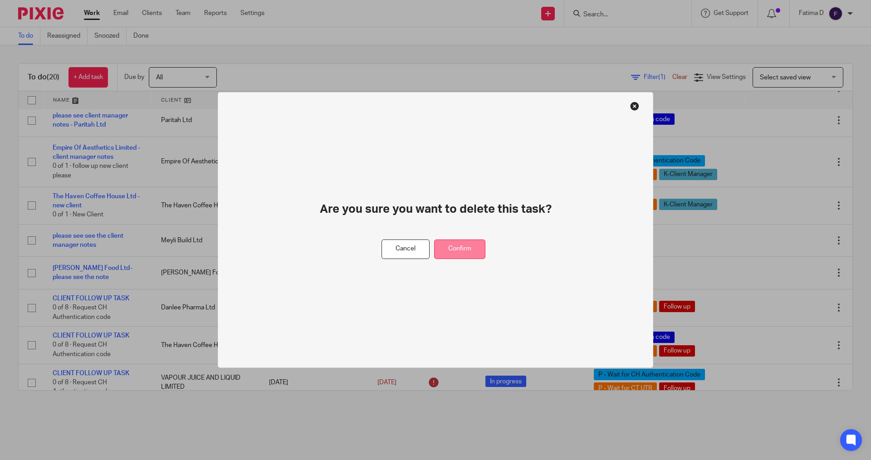
click at [464, 251] on button "Confirm" at bounding box center [459, 250] width 51 height 20
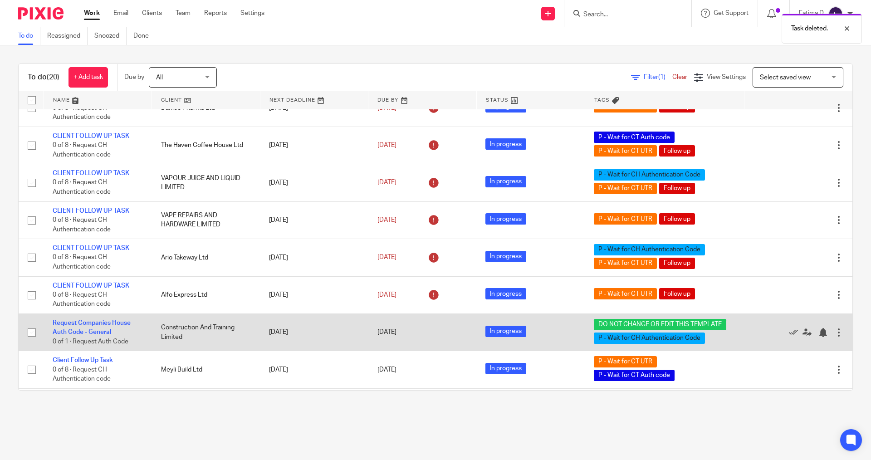
scroll to position [398, 0]
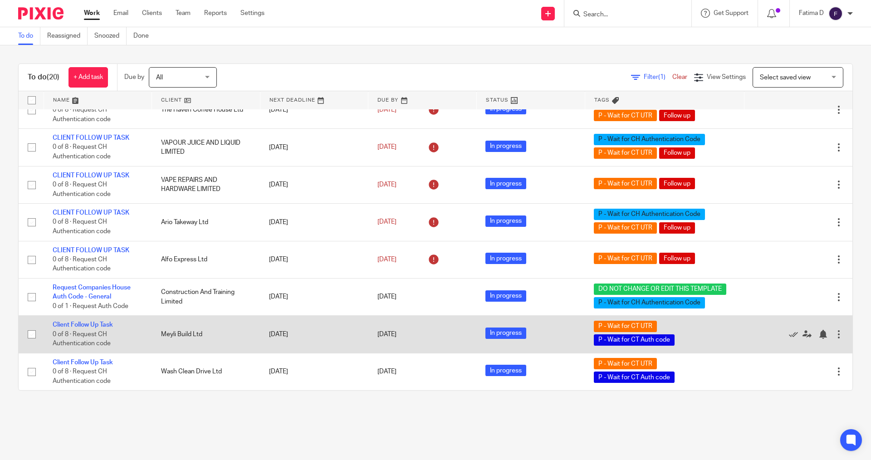
click at [835, 333] on div at bounding box center [839, 334] width 9 height 9
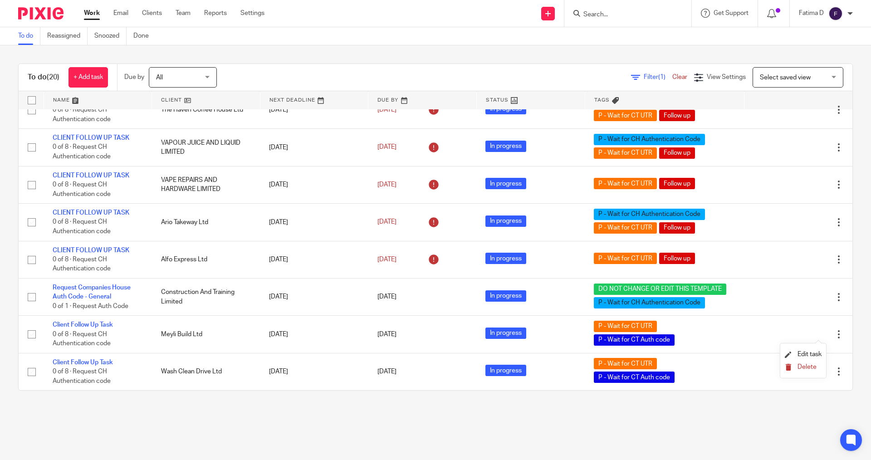
click at [809, 367] on span "Delete" at bounding box center [807, 367] width 19 height 6
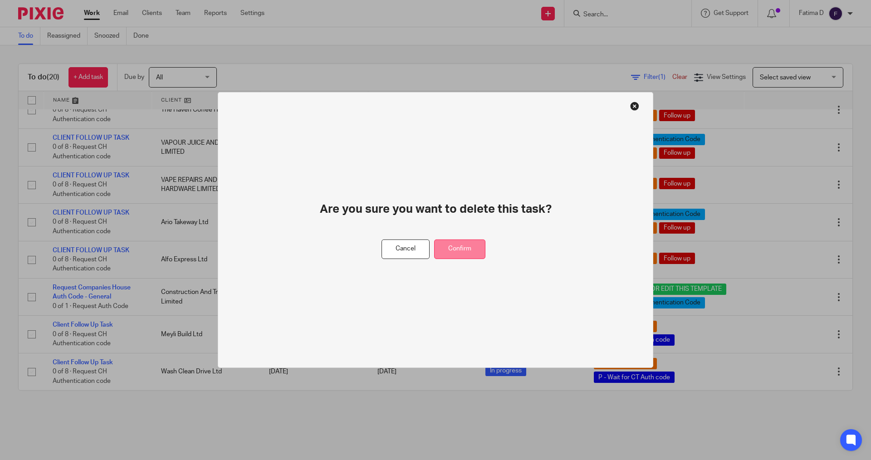
click at [454, 245] on button "Confirm" at bounding box center [459, 250] width 51 height 20
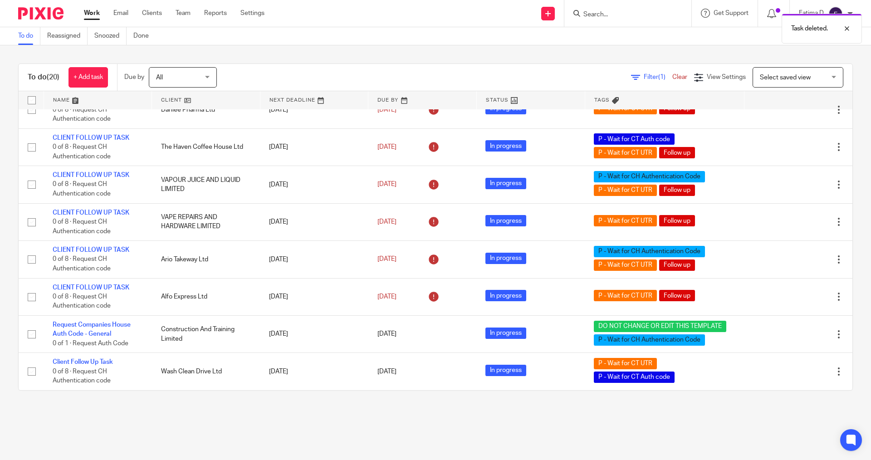
scroll to position [361, 0]
click at [586, 14] on input "Search" at bounding box center [624, 15] width 82 height 8
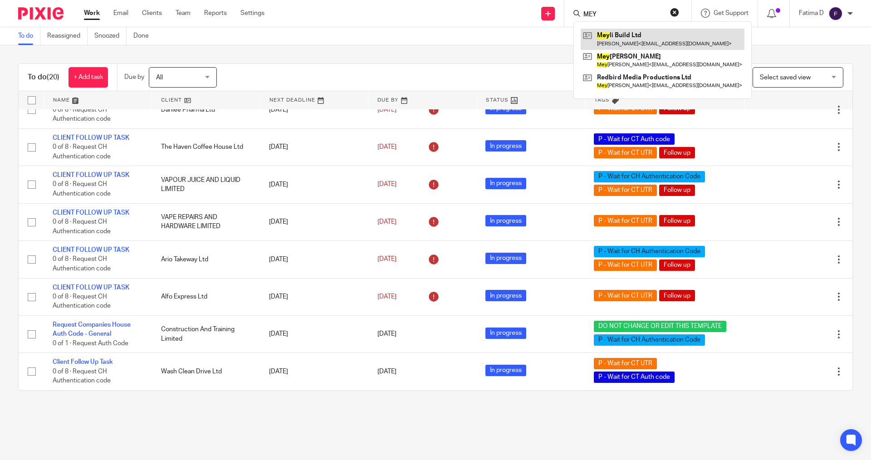
type input "MEY"
click at [619, 36] on link at bounding box center [663, 39] width 164 height 21
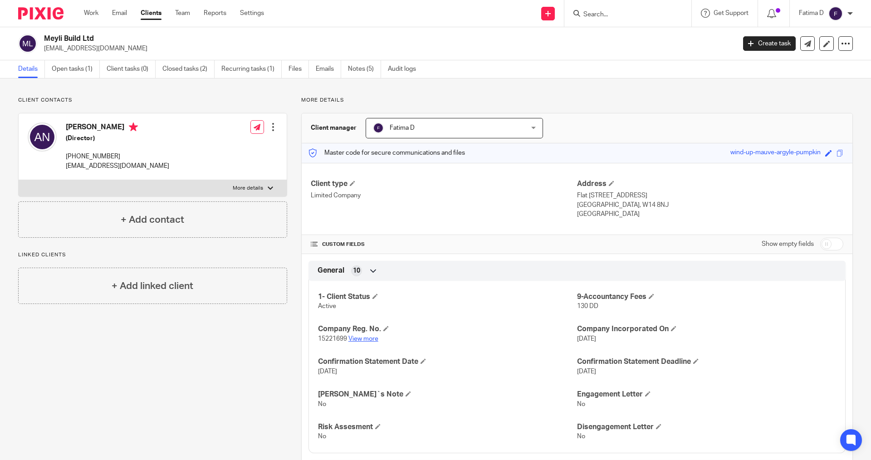
click at [363, 340] on link "View more" at bounding box center [364, 339] width 30 height 6
click at [783, 41] on link "Create task" at bounding box center [769, 43] width 53 height 15
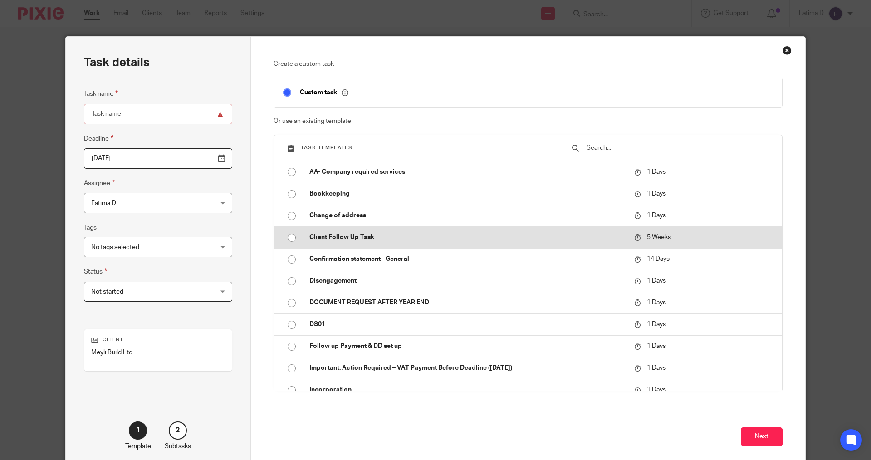
click at [288, 236] on input "radio" at bounding box center [291, 237] width 17 height 17
type input "[DATE]"
type input "Client Follow Up Task"
checkbox input "false"
radio input "false"
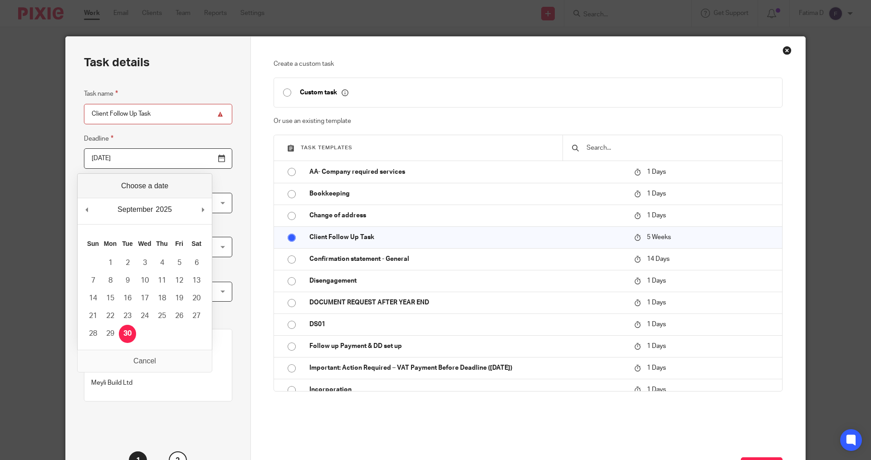
click at [199, 159] on input "[DATE]" at bounding box center [158, 158] width 148 height 20
click at [223, 214] on div "Task details Task name Client Follow Up Task Deadline [DATE] Assignee [PERSON_N…" at bounding box center [158, 268] width 185 height 463
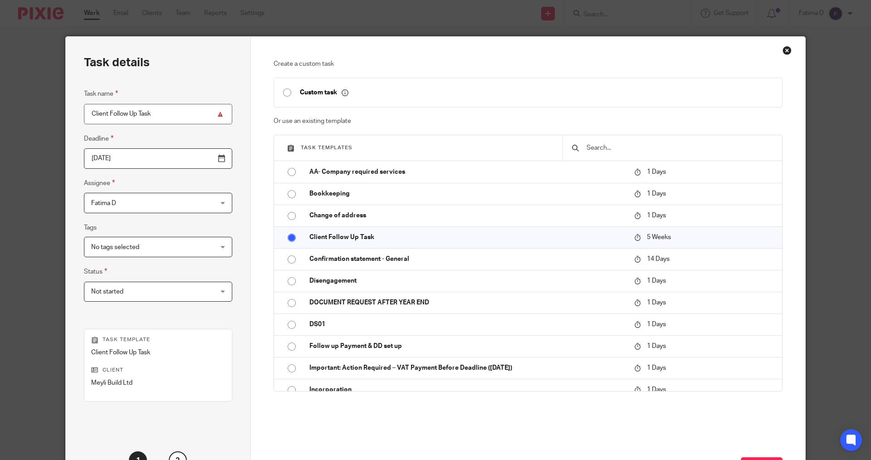
click at [201, 292] on div "Not started Not started" at bounding box center [158, 292] width 148 height 20
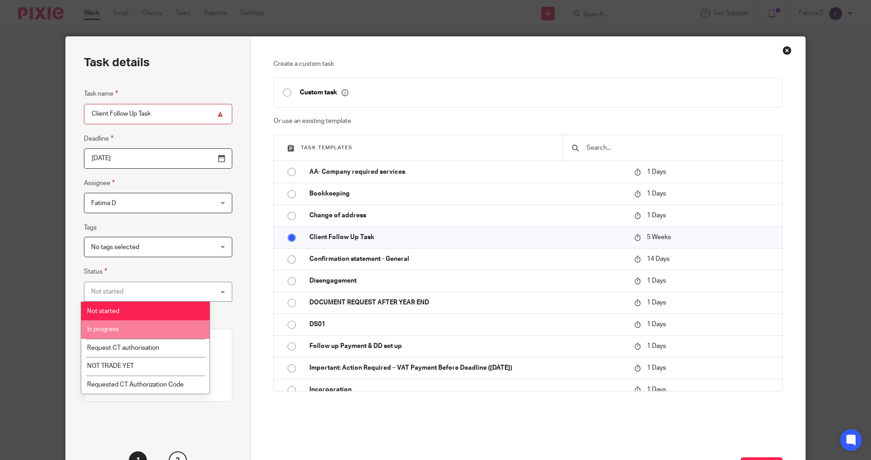
click at [104, 326] on span "In progress" at bounding box center [103, 329] width 32 height 6
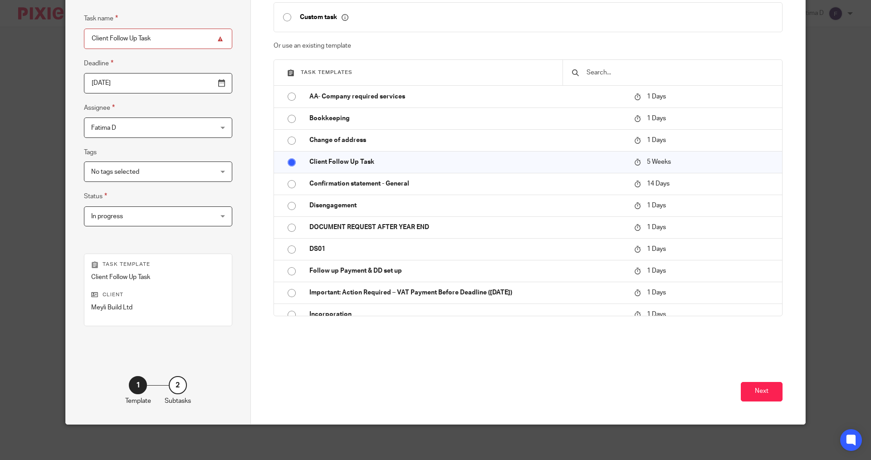
scroll to position [76, 0]
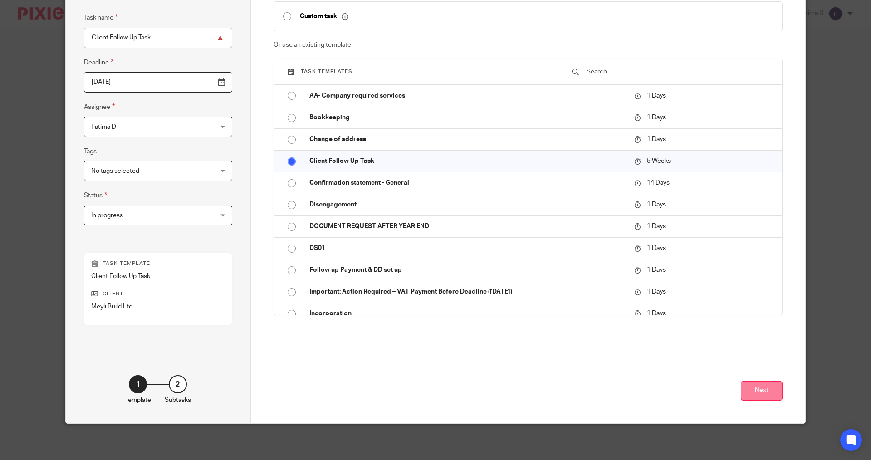
click at [761, 391] on button "Next" at bounding box center [762, 391] width 42 height 20
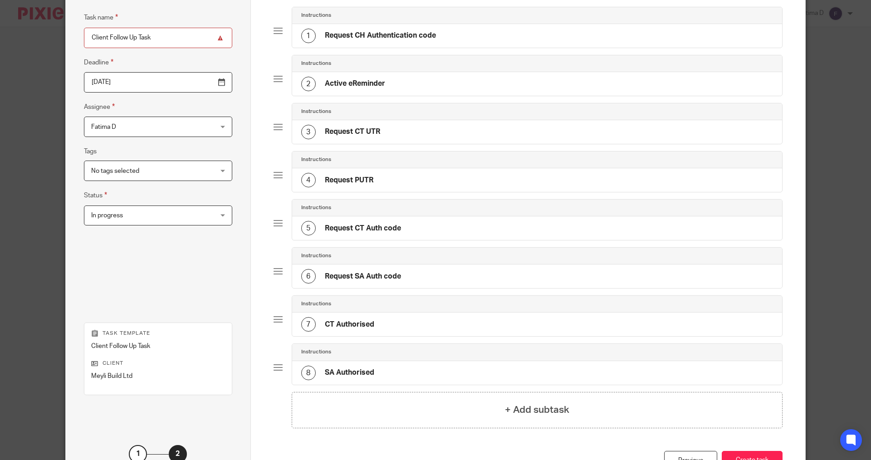
click at [328, 180] on h4 "Request PUTR" at bounding box center [349, 181] width 49 height 10
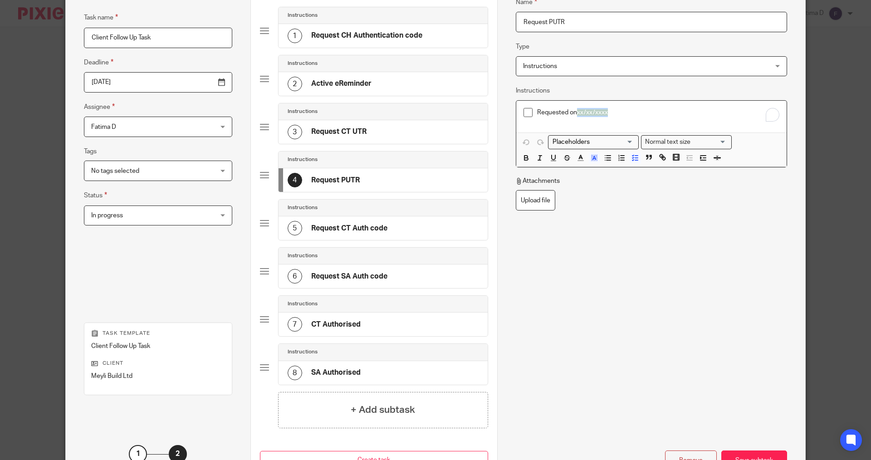
drag, startPoint x: 607, startPoint y: 112, endPoint x: 574, endPoint y: 111, distance: 32.7
click at [574, 111] on p "Requested on xx/xx/xxxx" at bounding box center [658, 112] width 242 height 9
click at [580, 314] on div "Name Request PUTR Type Instructions Instructions Instructions Send automated em…" at bounding box center [651, 161] width 271 height 357
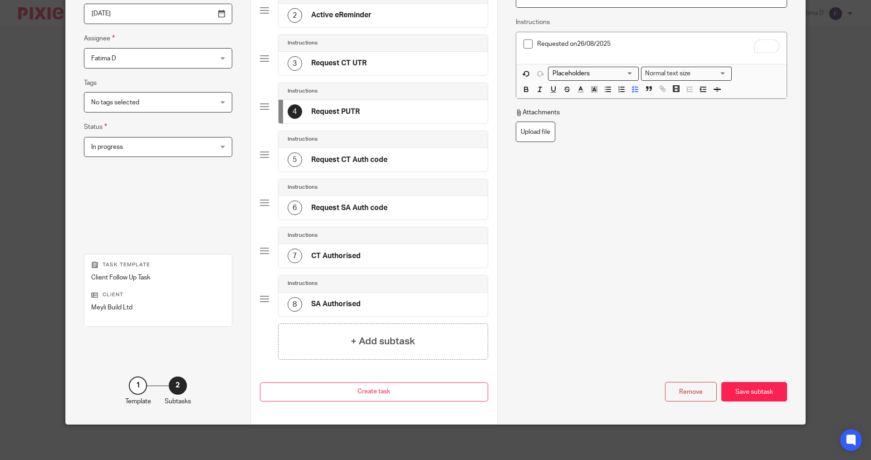
scroll to position [146, 0]
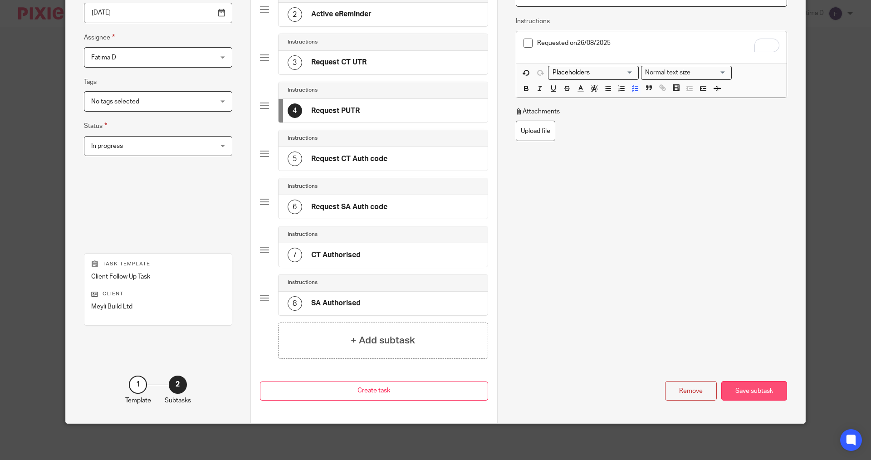
click at [761, 392] on div "Save subtask" at bounding box center [755, 391] width 66 height 20
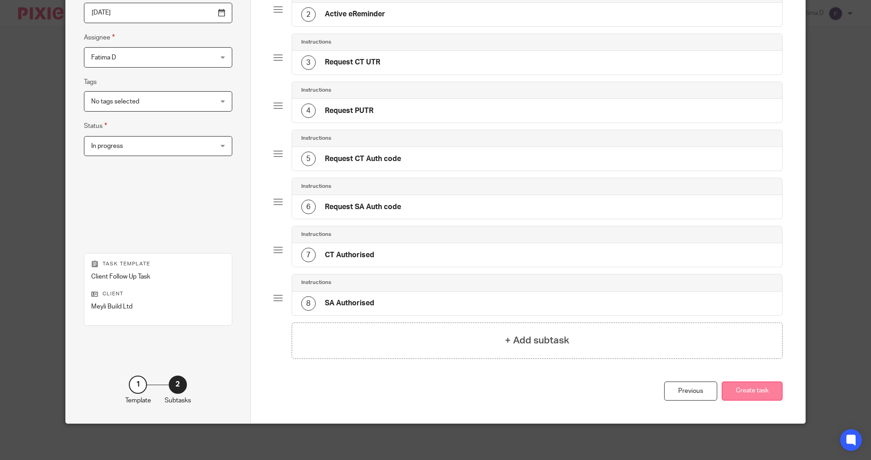
click at [746, 387] on button "Create task" at bounding box center [752, 392] width 61 height 20
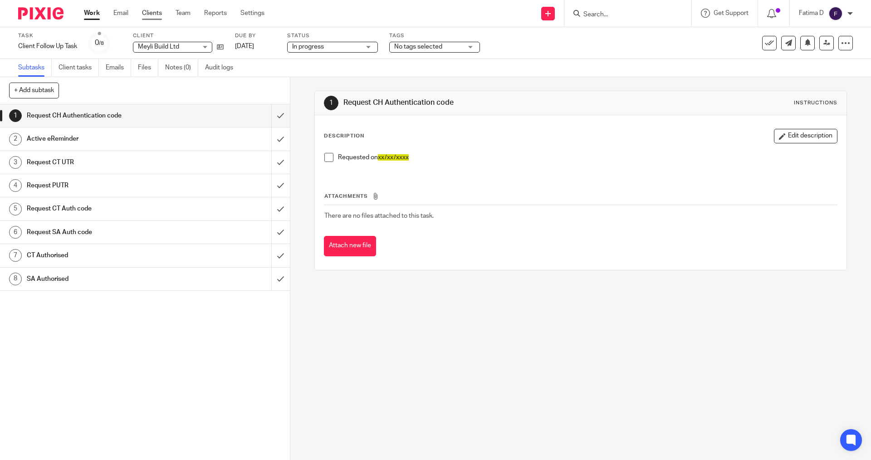
click at [156, 13] on link "Clients" at bounding box center [152, 13] width 20 height 9
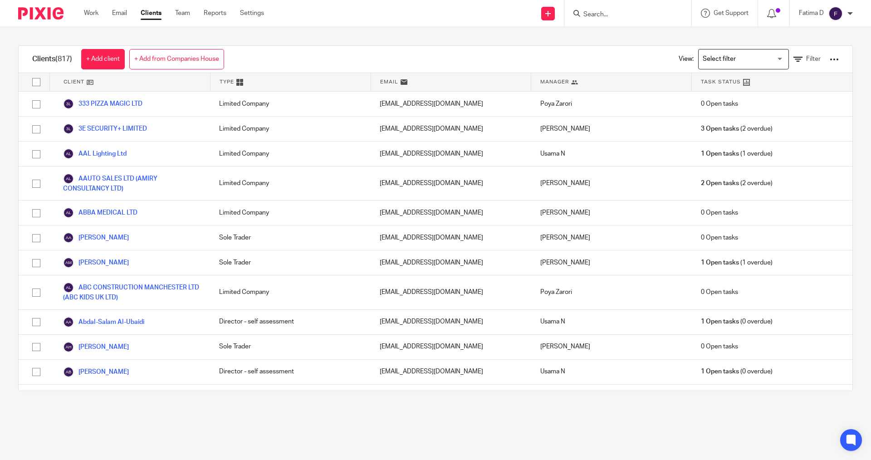
click at [830, 61] on div at bounding box center [834, 59] width 9 height 9
click at [585, 37] on div "Clients (817) + Add client + Add from Companies House View: Loading... Filter C…" at bounding box center [435, 218] width 871 height 382
click at [91, 10] on link "Work" at bounding box center [91, 13] width 15 height 9
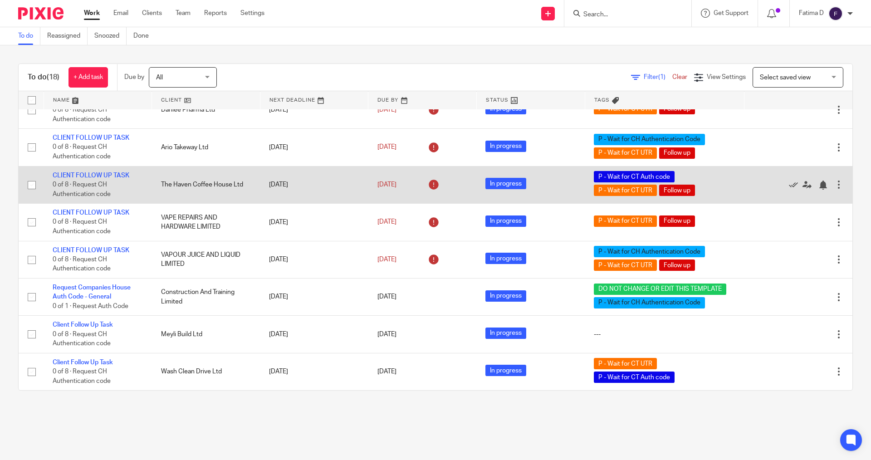
scroll to position [398, 0]
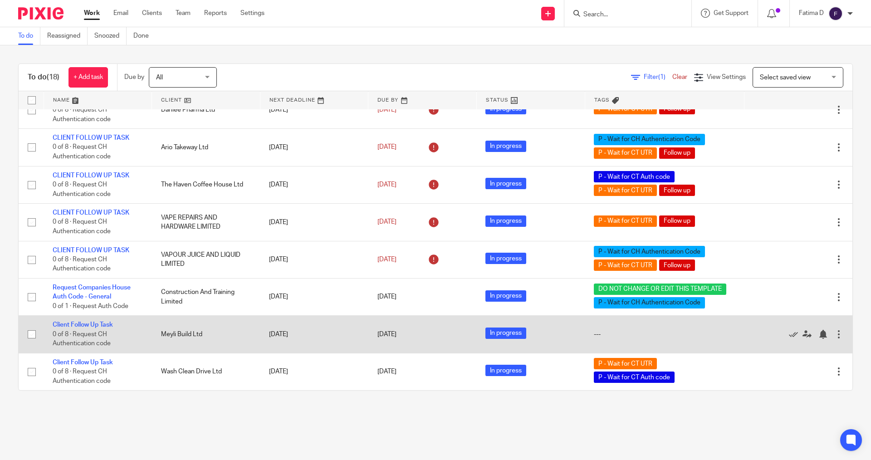
click at [835, 334] on div at bounding box center [839, 334] width 9 height 9
click at [90, 326] on link "Client Follow Up Task" at bounding box center [83, 325] width 60 height 6
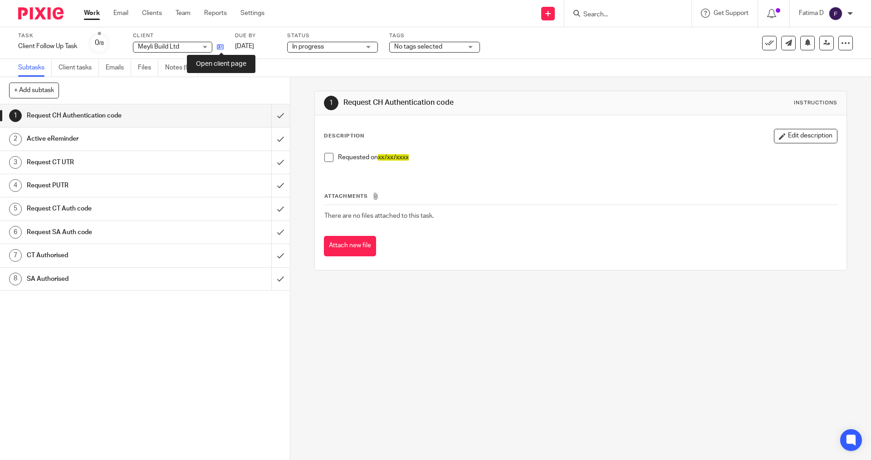
click at [223, 47] on icon at bounding box center [220, 47] width 7 height 7
drag, startPoint x: 597, startPoint y: 12, endPoint x: 611, endPoint y: 12, distance: 13.6
click at [597, 8] on form at bounding box center [631, 13] width 97 height 11
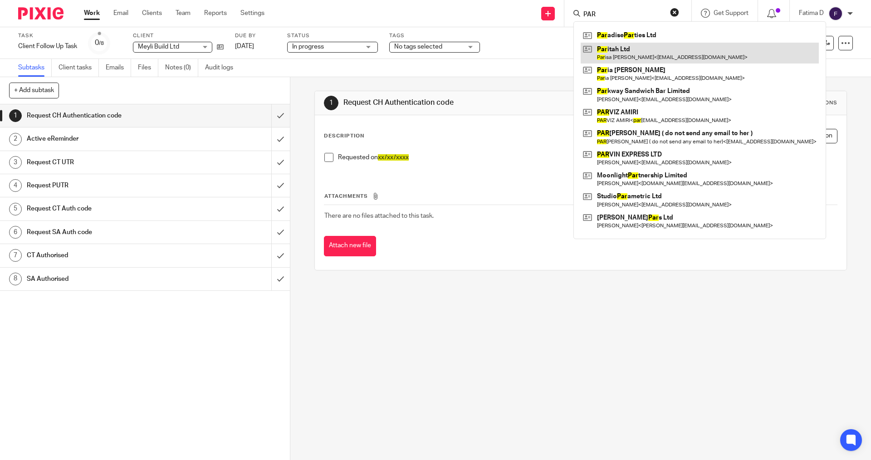
type input "PAR"
click at [617, 45] on link at bounding box center [700, 53] width 238 height 21
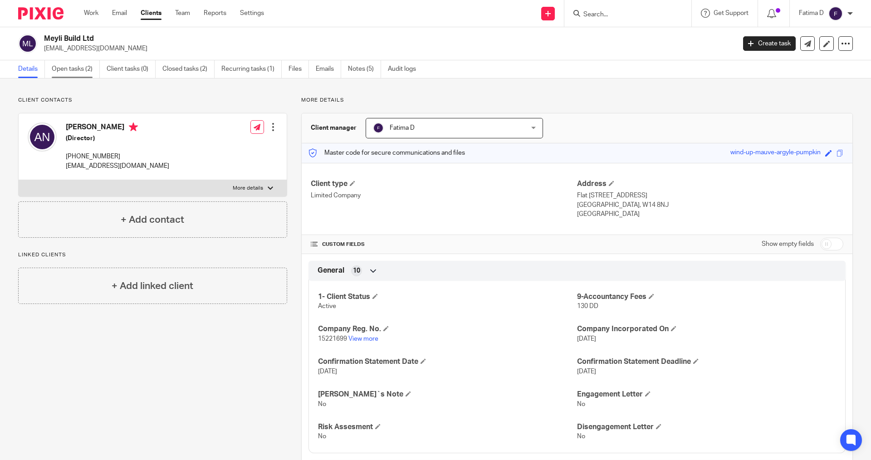
click at [77, 68] on link "Open tasks (2)" at bounding box center [76, 69] width 48 height 18
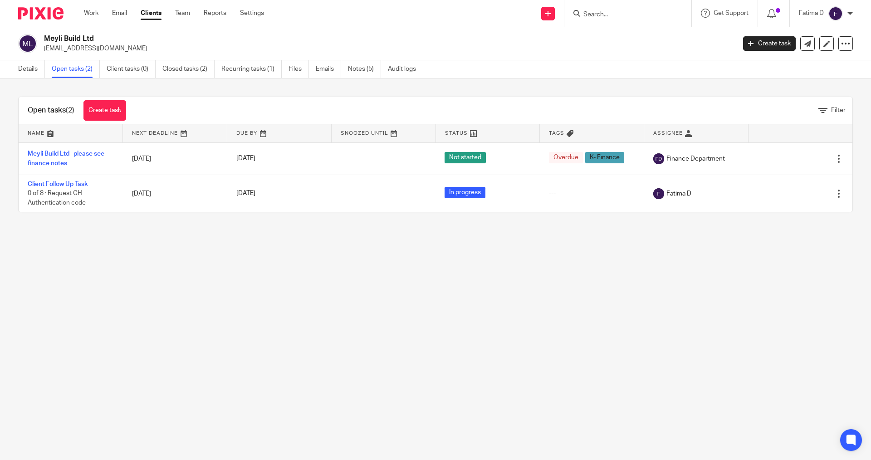
click at [280, 402] on main "Meyli Build Ltd ali.noralipory94@gmail.com Create task Update from Companies Ho…" at bounding box center [435, 230] width 871 height 460
click at [89, 10] on link "Work" at bounding box center [91, 13] width 15 height 9
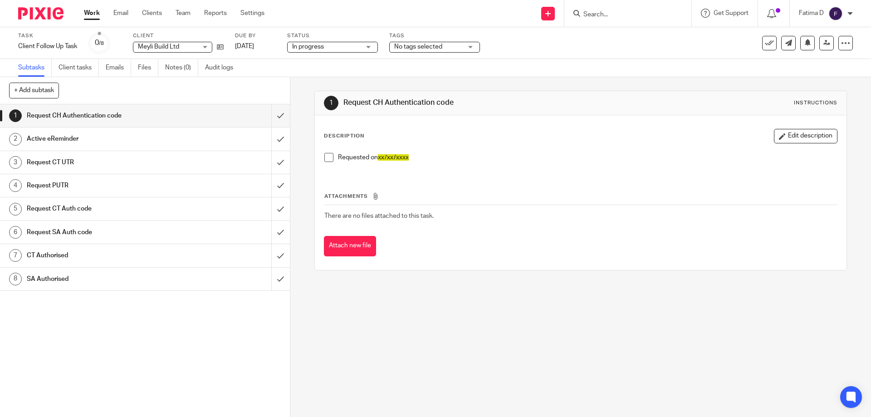
click at [474, 46] on div "No tags selected" at bounding box center [434, 47] width 91 height 11
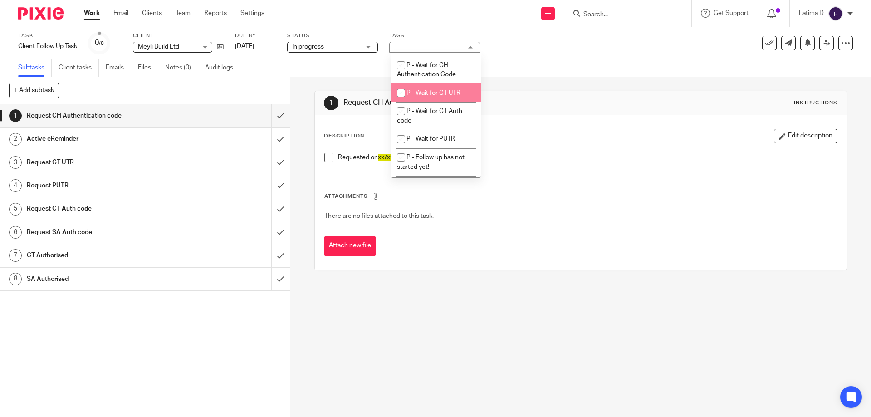
scroll to position [363, 0]
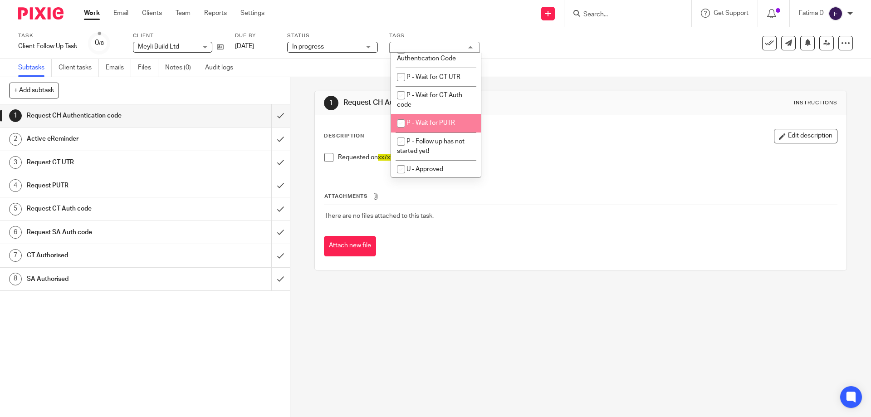
click at [402, 132] on input "checkbox" at bounding box center [401, 123] width 17 height 17
checkbox input "true"
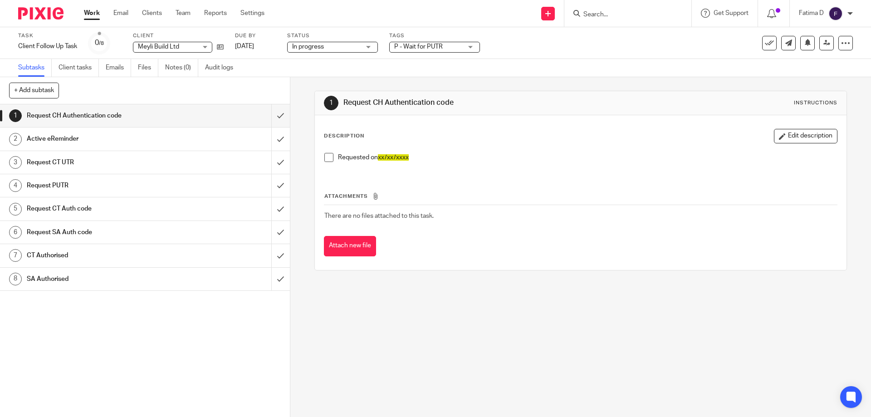
click at [520, 213] on td "There are no files attached to this task." at bounding box center [580, 216] width 513 height 22
click at [98, 11] on link "Work" at bounding box center [92, 13] width 16 height 9
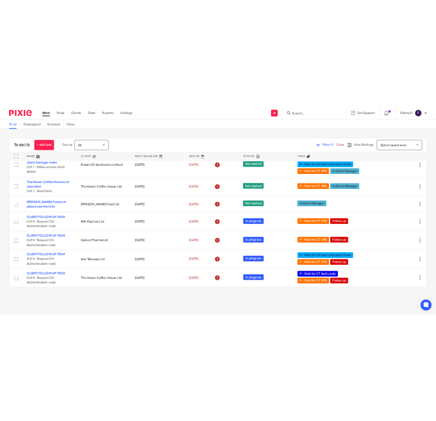
scroll to position [427, 0]
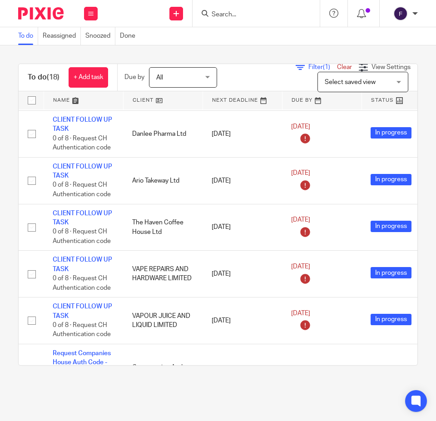
click at [235, 14] on input "Search" at bounding box center [252, 15] width 82 height 8
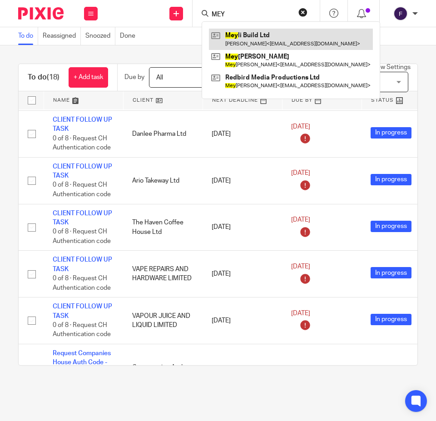
type input "MEY"
click at [245, 34] on link at bounding box center [291, 39] width 164 height 21
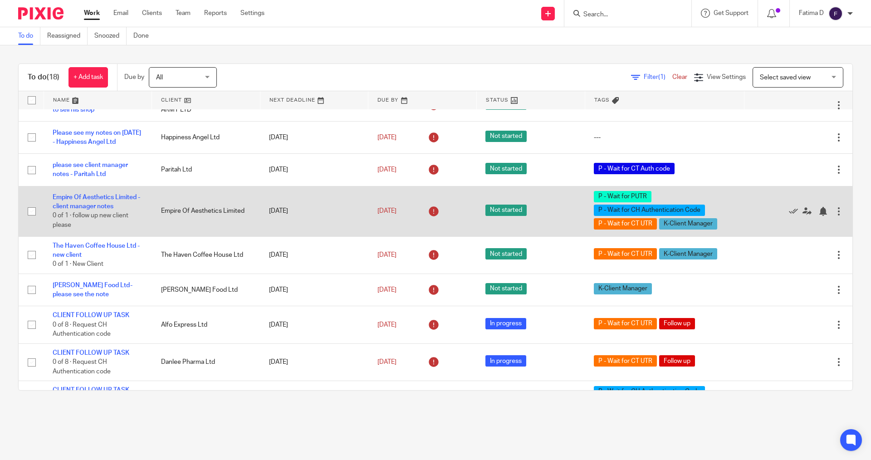
scroll to position [136, 0]
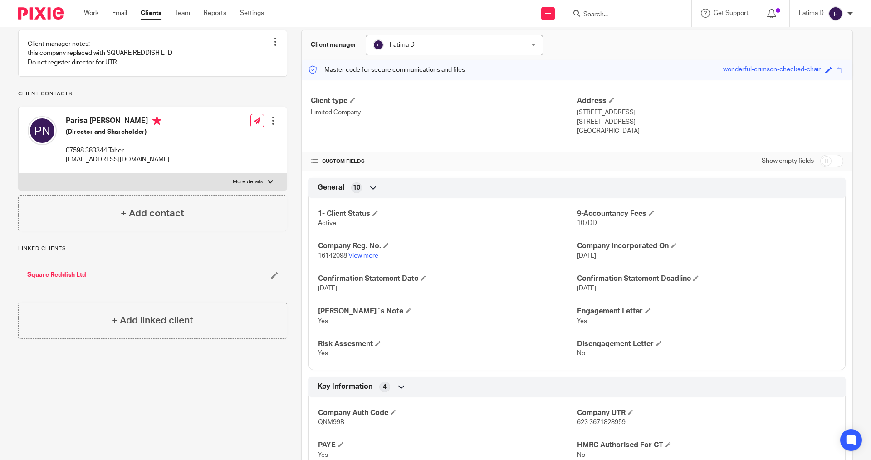
scroll to position [182, 0]
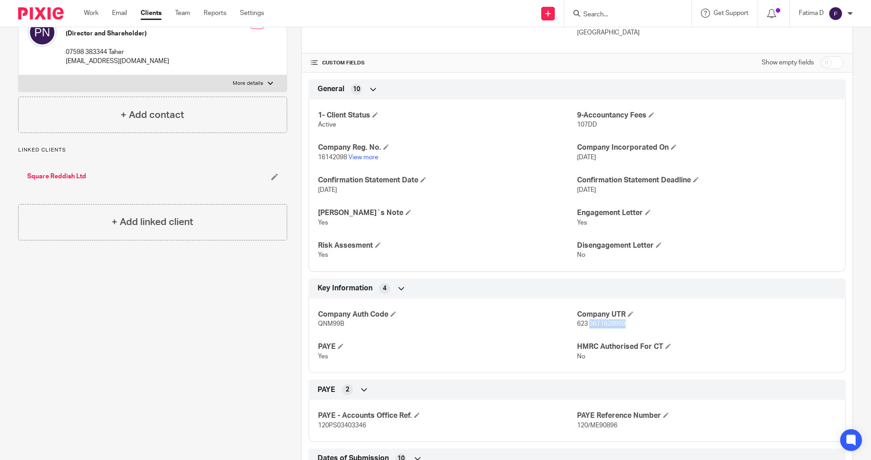
drag, startPoint x: 624, startPoint y: 321, endPoint x: 586, endPoint y: 323, distance: 38.1
click at [586, 323] on p "623 3671828959" at bounding box center [706, 324] width 259 height 9
copy span "3671828959"
click at [590, 13] on input "Search" at bounding box center [624, 15] width 82 height 8
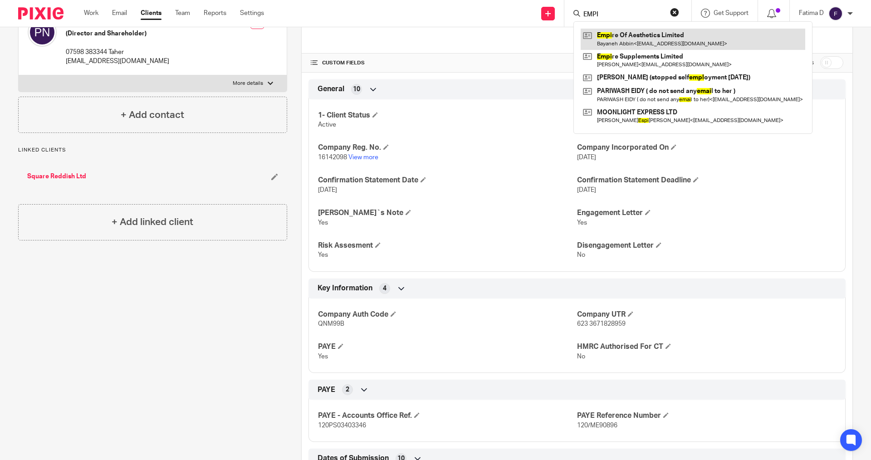
type input "EMPI"
click at [639, 30] on link at bounding box center [693, 39] width 225 height 21
click at [639, 34] on link at bounding box center [693, 39] width 225 height 21
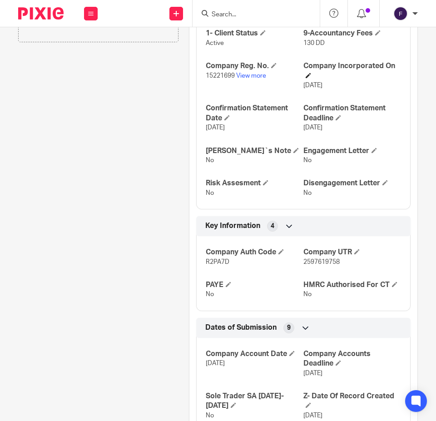
scroll to position [272, 0]
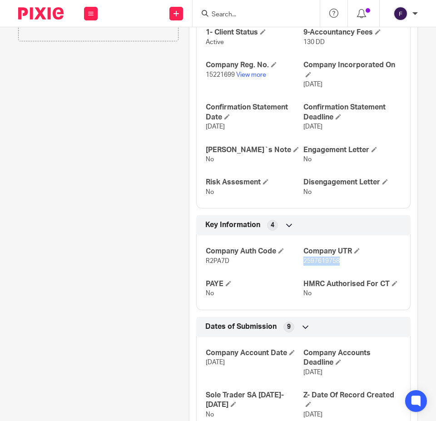
drag, startPoint x: 335, startPoint y: 269, endPoint x: 299, endPoint y: 269, distance: 36.3
click at [303, 264] on span "2597619758" at bounding box center [321, 261] width 36 height 6
copy span "2597619758"
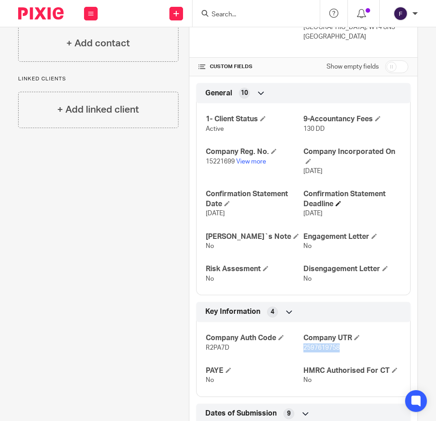
scroll to position [45, 0]
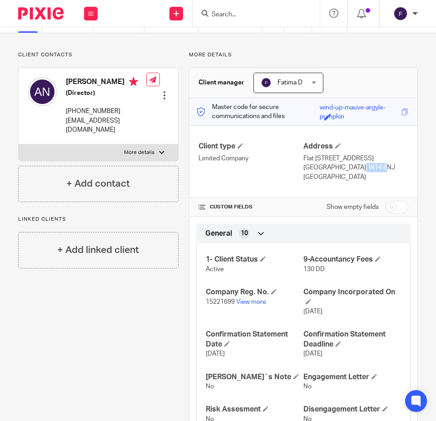
drag, startPoint x: 351, startPoint y: 175, endPoint x: 325, endPoint y: 177, distance: 26.4
click at [325, 172] on p "London, W14 8NJ" at bounding box center [355, 167] width 105 height 9
copy p "W14 8NJ"
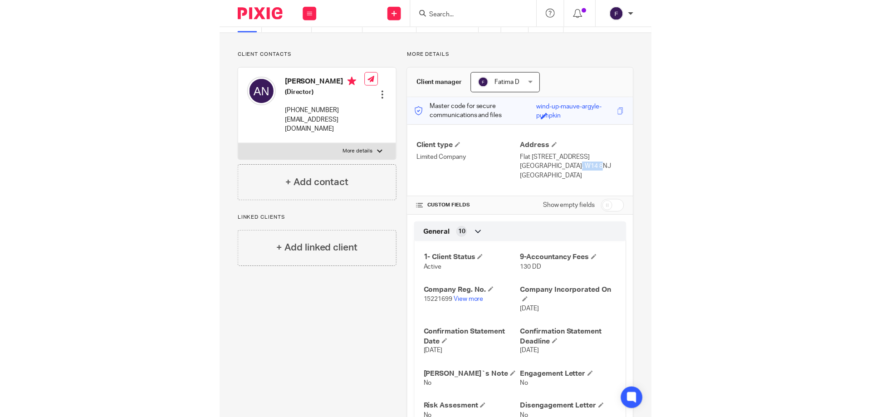
scroll to position [0, 0]
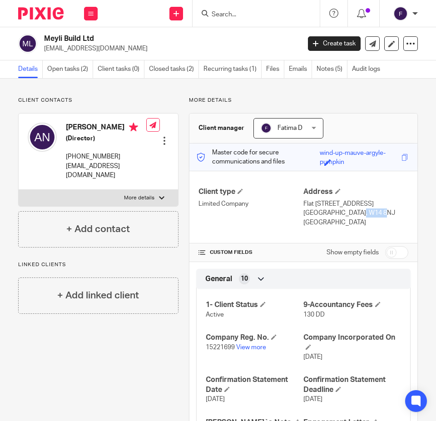
drag, startPoint x: 104, startPoint y: 38, endPoint x: 44, endPoint y: 38, distance: 60.4
click at [44, 38] on div "Meyli Build Ltd ali.noralipory94@gmail.com" at bounding box center [156, 43] width 276 height 19
copy h2 "Meyli Build Ltd"
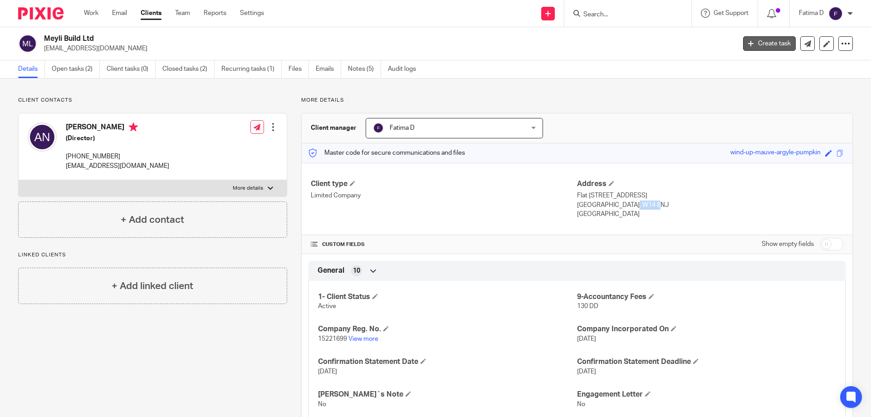
click at [435, 42] on link "Create task" at bounding box center [769, 43] width 53 height 15
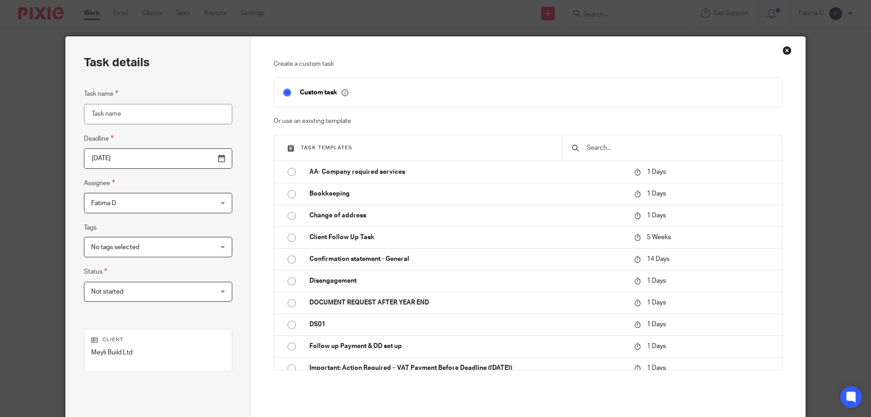
click at [162, 115] on input "Task name" at bounding box center [158, 114] width 148 height 20
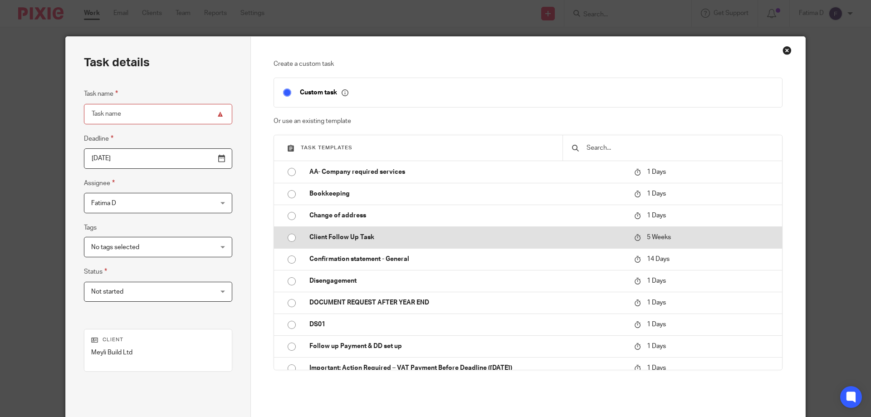
click at [289, 236] on input "radio" at bounding box center [291, 237] width 17 height 17
type input "[DATE]"
type input "Client Follow Up Task"
checkbox input "false"
radio input "false"
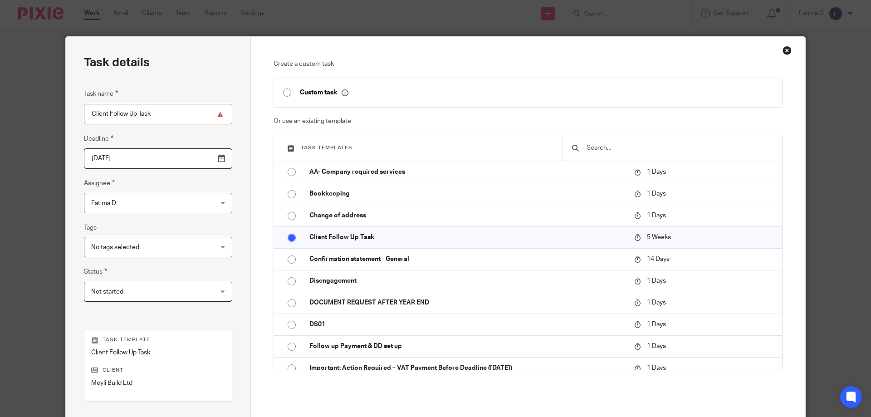
click at [124, 290] on span "Not started" at bounding box center [147, 291] width 113 height 19
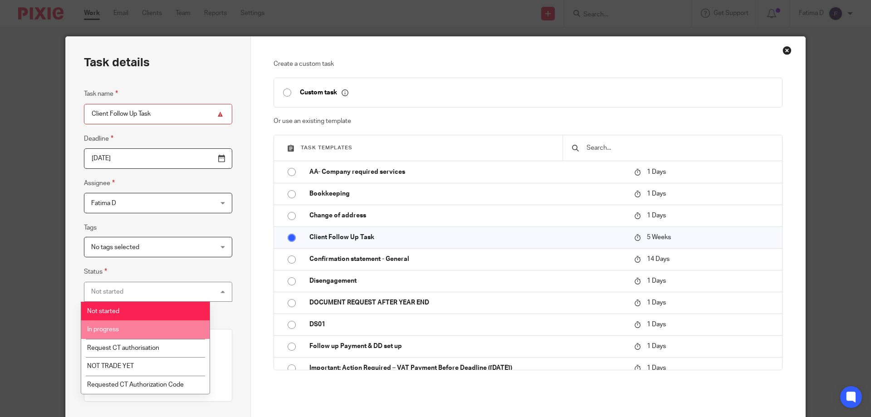
click at [123, 328] on li "In progress" at bounding box center [145, 329] width 128 height 19
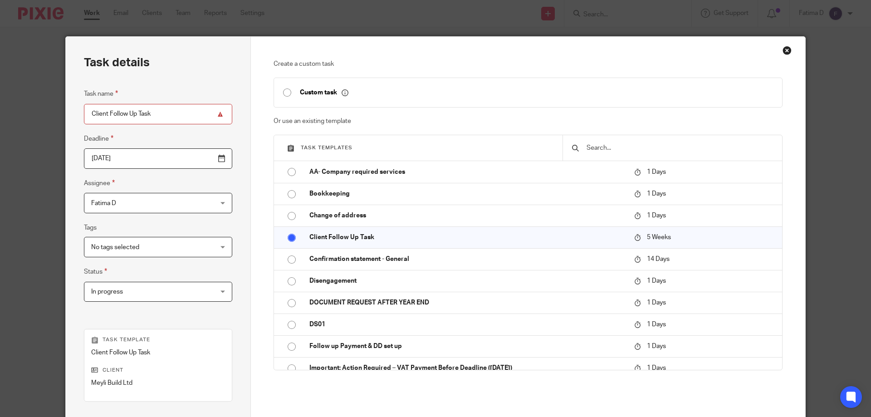
drag, startPoint x: 664, startPoint y: 47, endPoint x: 660, endPoint y: 36, distance: 11.6
click at [660, 36] on div "Task details Task name Client Follow Up Task Deadline 2025-09-30 Assignee Fatim…" at bounding box center [435, 208] width 871 height 417
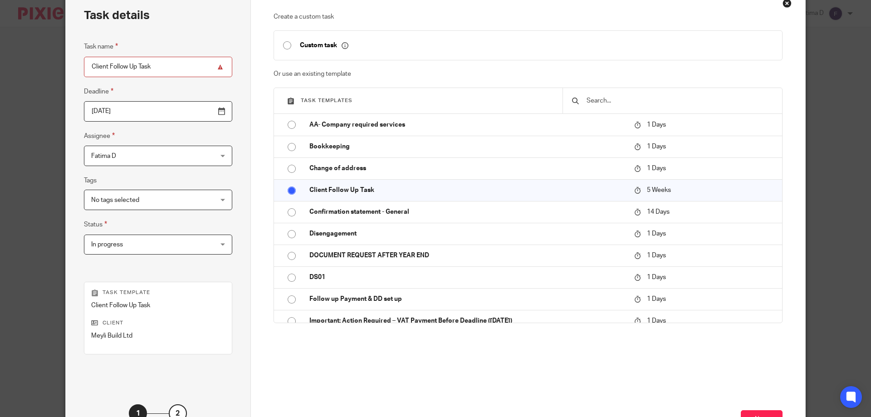
scroll to position [119, 0]
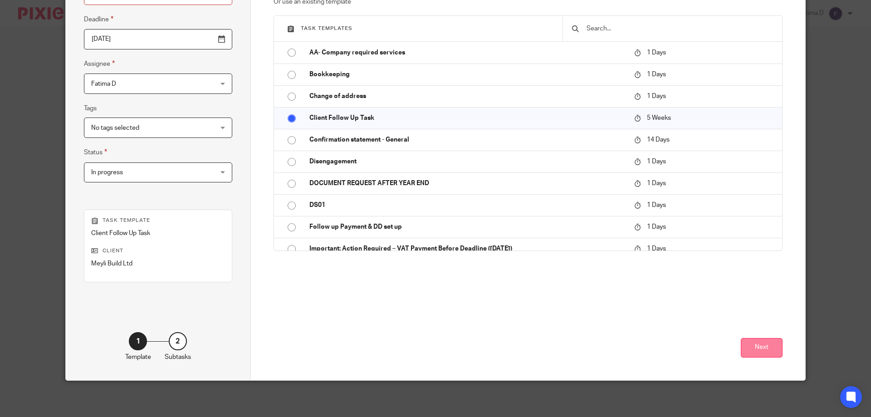
click at [754, 349] on button "Next" at bounding box center [762, 348] width 42 height 20
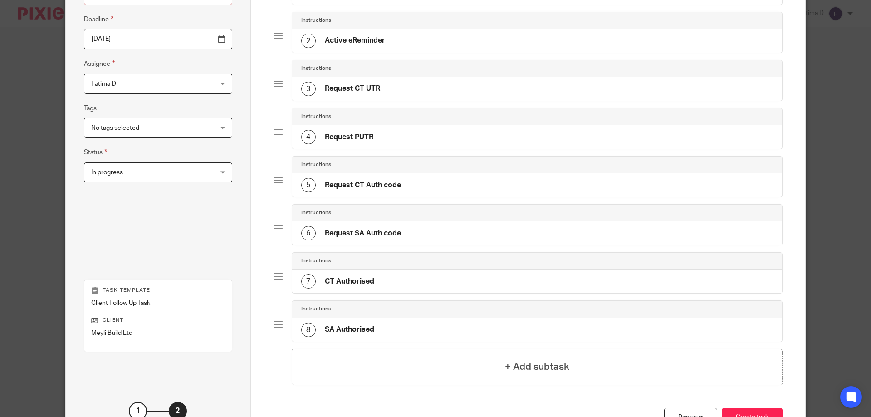
click at [333, 280] on h4 "CT Authorised" at bounding box center [349, 282] width 49 height 10
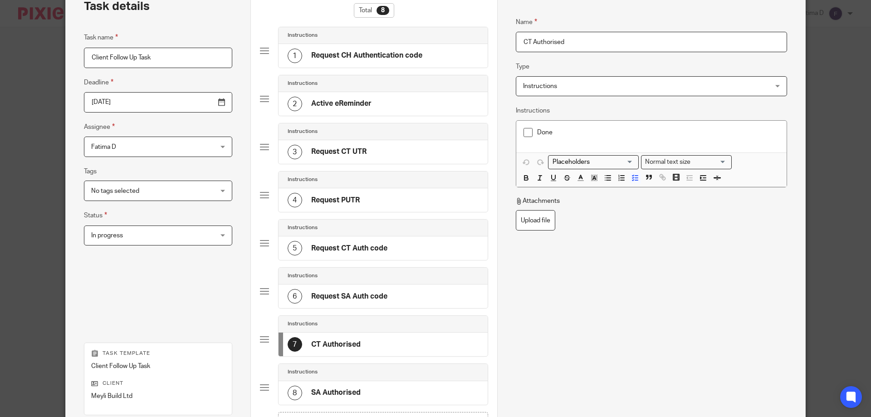
scroll to position [53, 0]
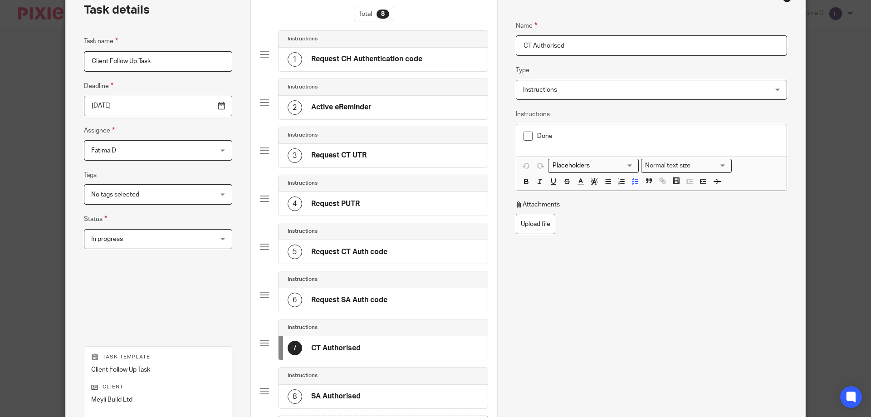
click at [341, 350] on h4 "CT Authorised" at bounding box center [335, 349] width 49 height 10
click at [301, 249] on div "5 Request CT Auth code" at bounding box center [338, 252] width 100 height 15
drag, startPoint x: 607, startPoint y: 135, endPoint x: 575, endPoint y: 135, distance: 31.8
click at [575, 135] on p "Requested on xx/xx/xxxx" at bounding box center [658, 136] width 242 height 9
drag, startPoint x: 645, startPoint y: 138, endPoint x: 623, endPoint y: 86, distance: 56.1
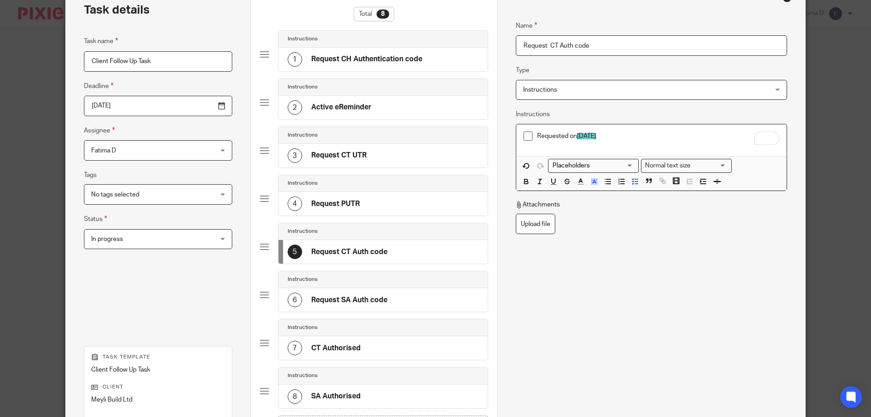
click at [645, 136] on p "Requested on 26/08/2025" at bounding box center [658, 136] width 242 height 9
click at [569, 46] on input "Request CT Auth code" at bounding box center [651, 45] width 271 height 20
drag, startPoint x: 602, startPoint y: 45, endPoint x: 571, endPoint y: 45, distance: 30.4
click at [571, 45] on input "Request CT AuthORIZATION code" at bounding box center [651, 45] width 271 height 20
click at [505, 75] on span "Authorization" at bounding box center [496, 73] width 39 height 9
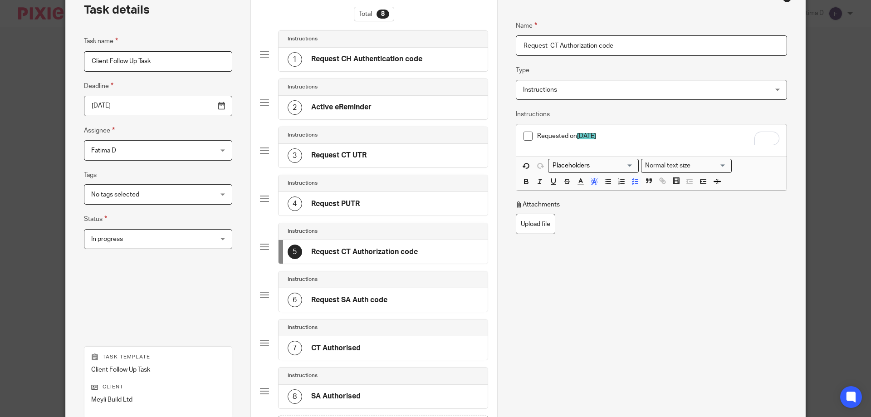
type input "Request CT Authorization code"
click at [647, 250] on div "Name Request CT Authorization code Type Instructions Instructions Instructions …" at bounding box center [651, 185] width 271 height 357
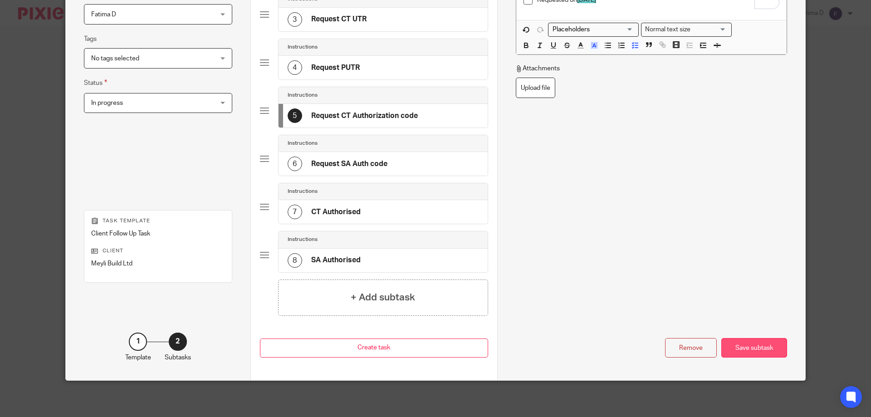
click at [759, 347] on div "Save subtask" at bounding box center [755, 348] width 66 height 20
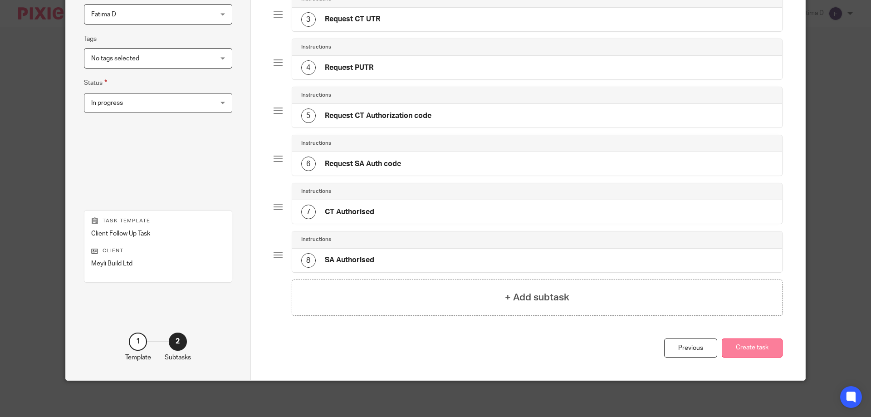
click at [759, 347] on button "Create task" at bounding box center [752, 349] width 61 height 20
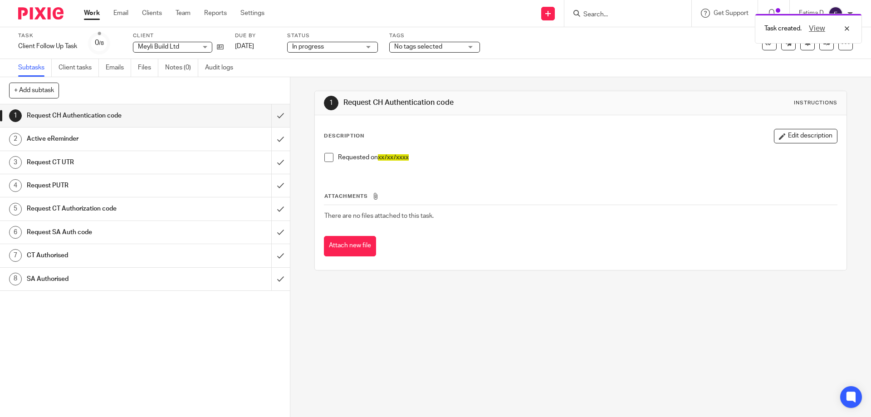
click at [92, 11] on link "Work" at bounding box center [92, 13] width 16 height 9
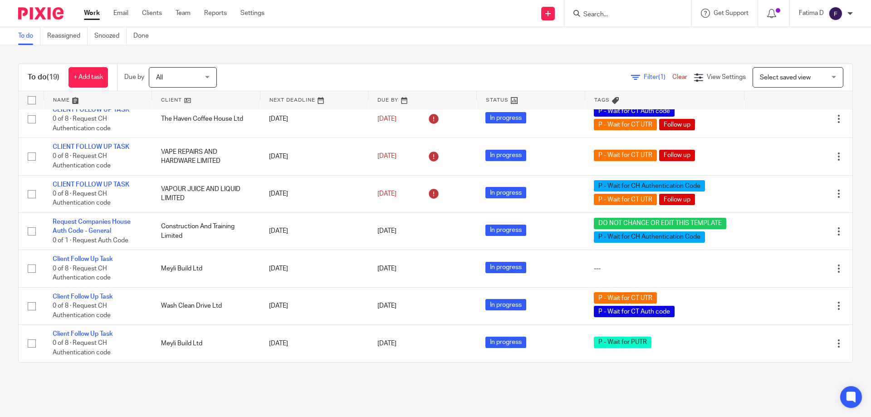
scroll to position [464, 0]
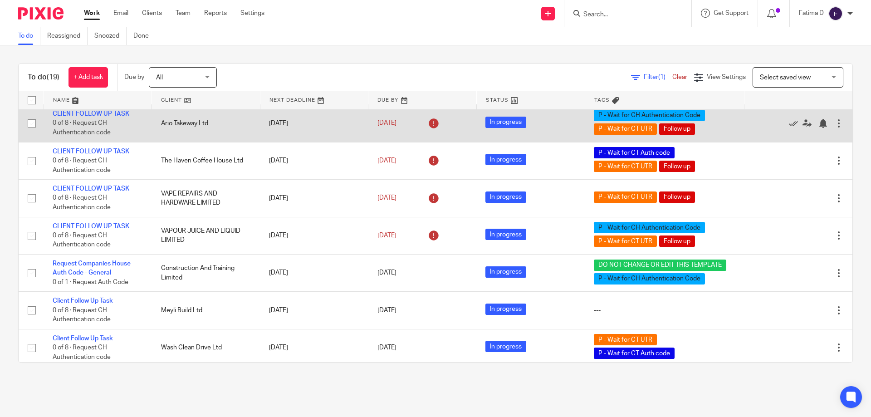
scroll to position [464, 0]
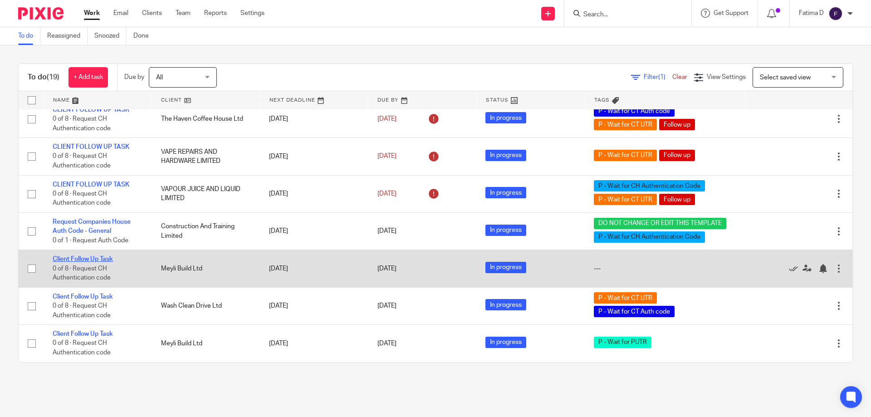
click at [90, 260] on link "Client Follow Up Task" at bounding box center [83, 259] width 60 height 6
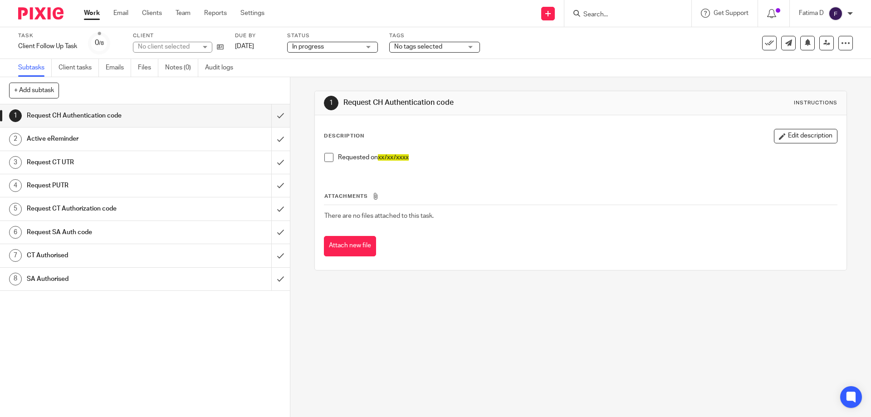
click at [472, 47] on div "No tags selected" at bounding box center [434, 47] width 91 height 11
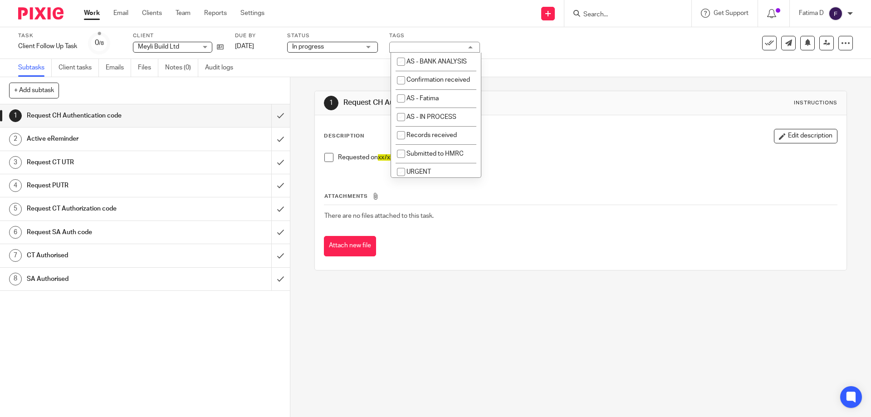
click at [472, 47] on div "No tags selected" at bounding box center [434, 47] width 91 height 11
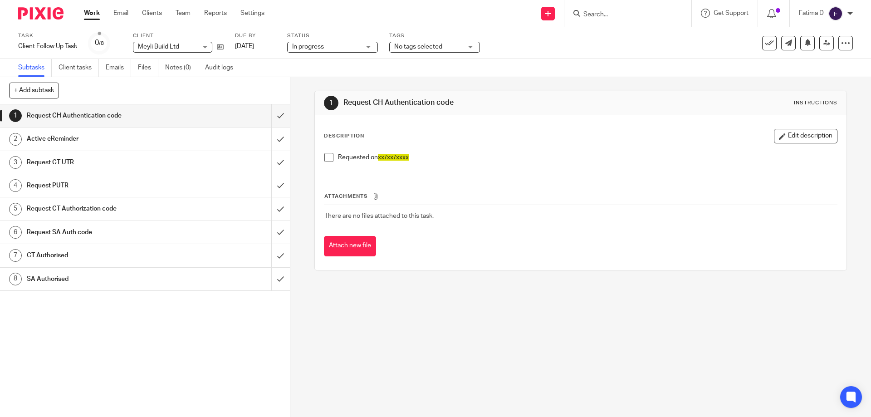
click at [472, 47] on div "No tags selected" at bounding box center [434, 47] width 91 height 11
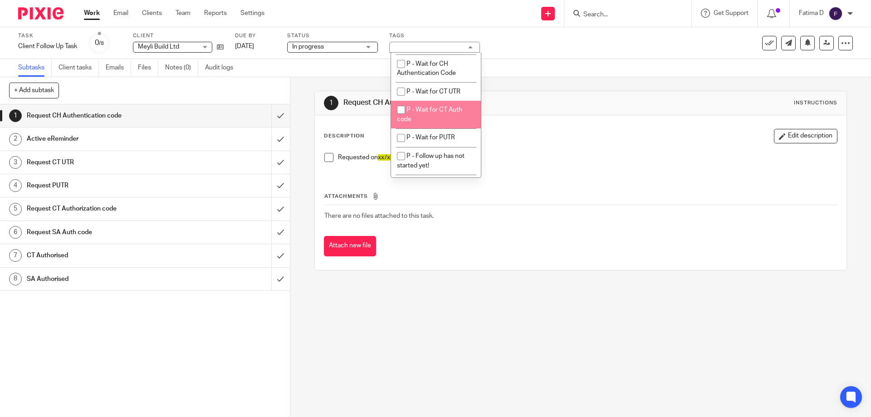
scroll to position [363, 0]
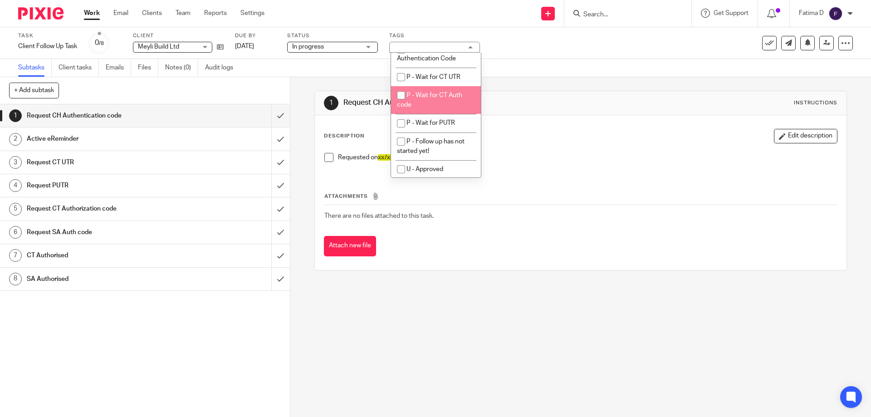
click at [403, 104] on input "checkbox" at bounding box center [401, 95] width 17 height 17
checkbox input "true"
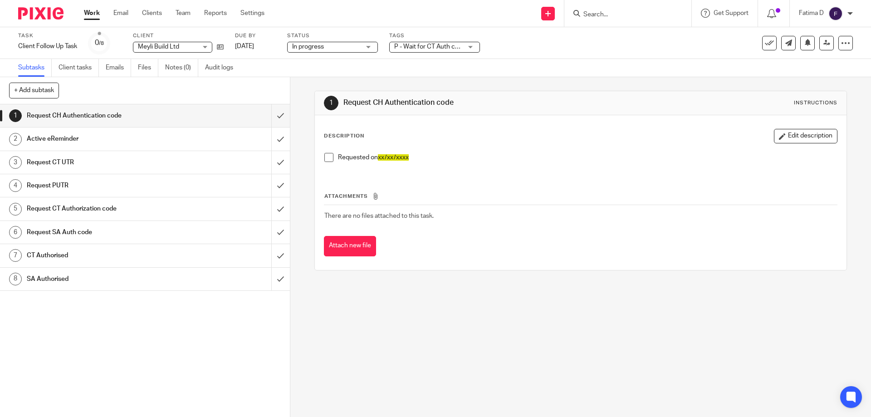
drag, startPoint x: 499, startPoint y: 231, endPoint x: 518, endPoint y: 237, distance: 20.0
click at [499, 231] on div "Attachments There are no files attached to this task. Attach new file" at bounding box center [580, 215] width 513 height 83
click at [95, 12] on link "Work" at bounding box center [92, 13] width 16 height 9
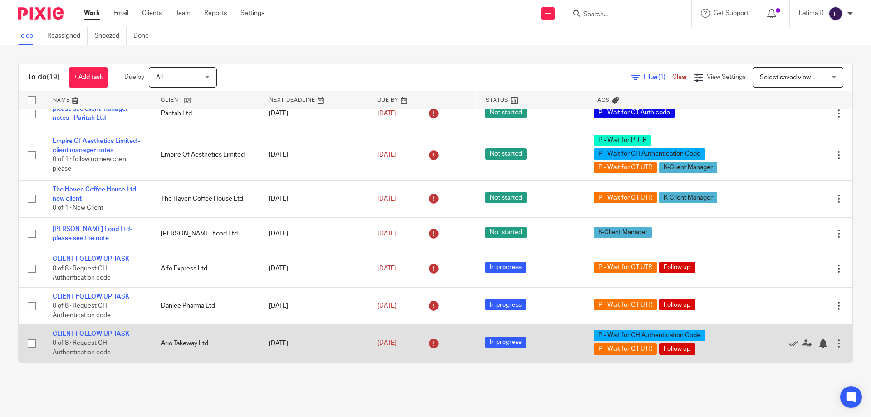
scroll to position [101, 0]
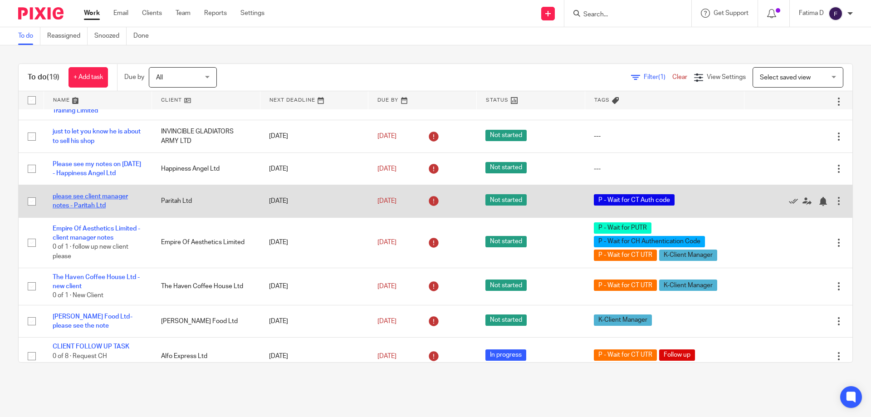
click at [103, 209] on link "please see client manager notes - Paritah Ltd" at bounding box center [90, 200] width 75 height 15
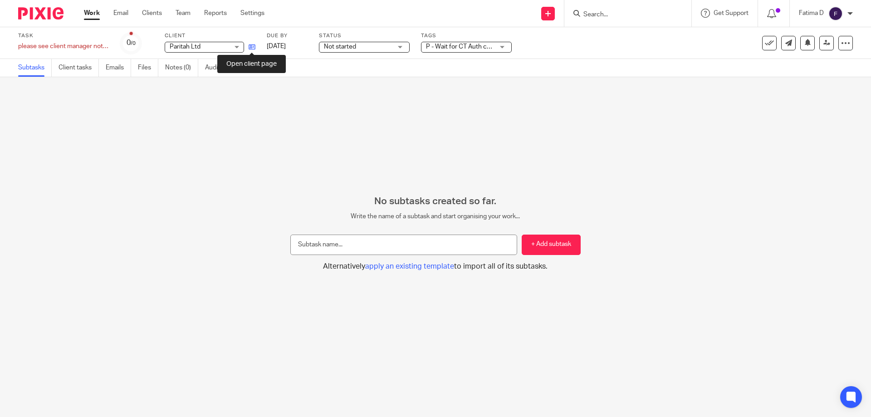
click at [251, 49] on icon at bounding box center [252, 47] width 7 height 7
click at [503, 49] on div "P - Wait for CT Auth code" at bounding box center [466, 47] width 91 height 11
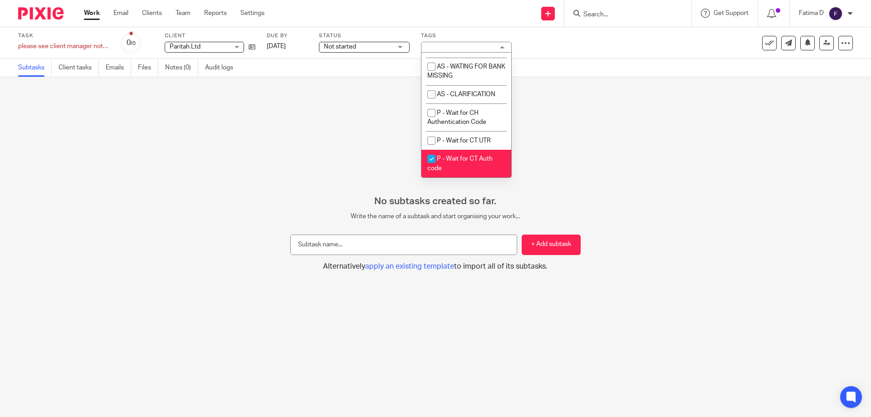
scroll to position [318, 0]
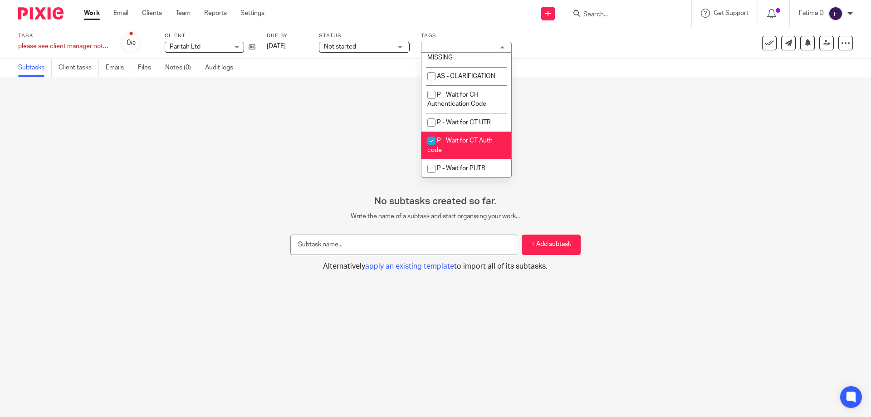
click at [432, 149] on input "checkbox" at bounding box center [431, 140] width 17 height 17
checkbox input "false"
click at [590, 179] on div "No subtasks created so far. Write the name of a subtask and start organising yo…" at bounding box center [435, 247] width 871 height 340
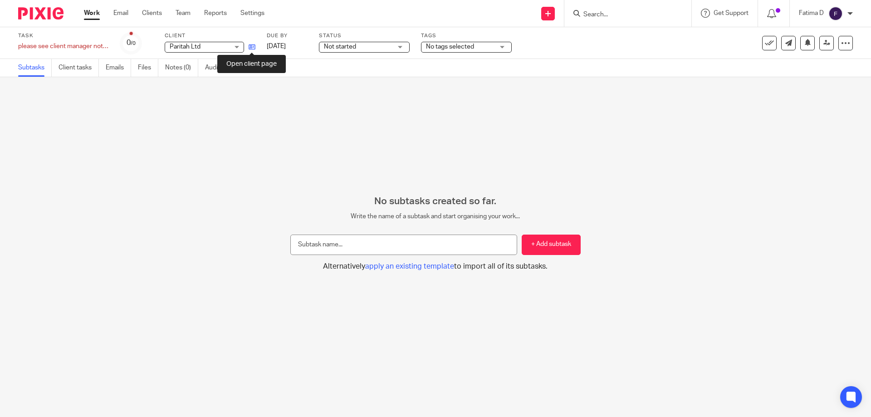
click at [251, 46] on icon at bounding box center [252, 47] width 7 height 7
click at [89, 13] on link "Work" at bounding box center [92, 13] width 16 height 9
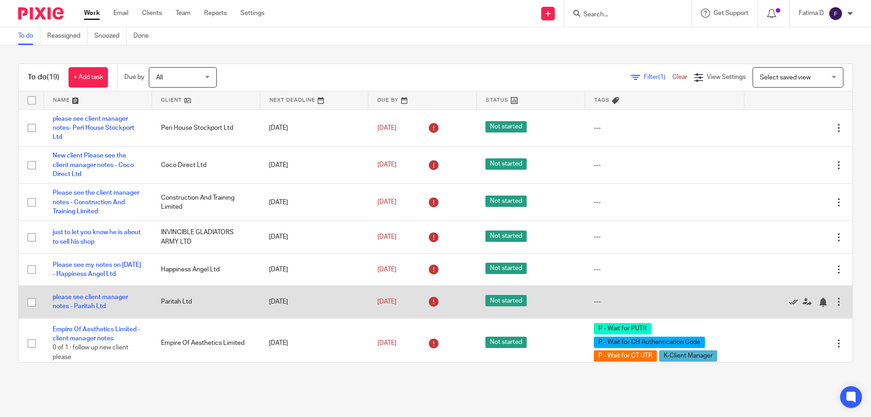
click at [789, 307] on icon at bounding box center [793, 302] width 9 height 9
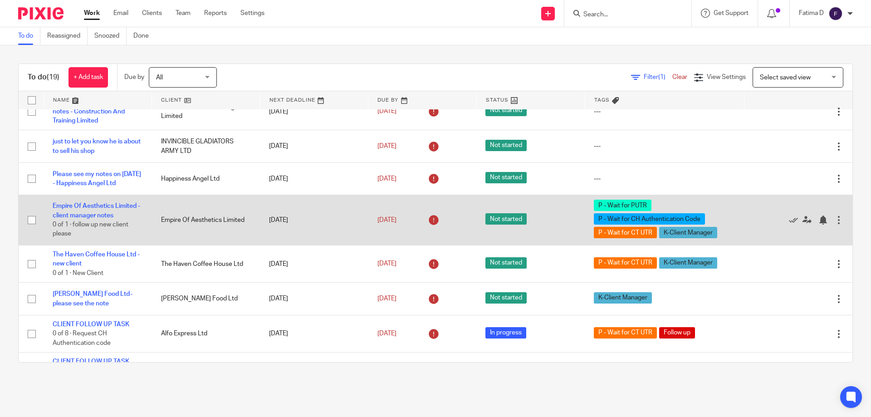
scroll to position [45, 0]
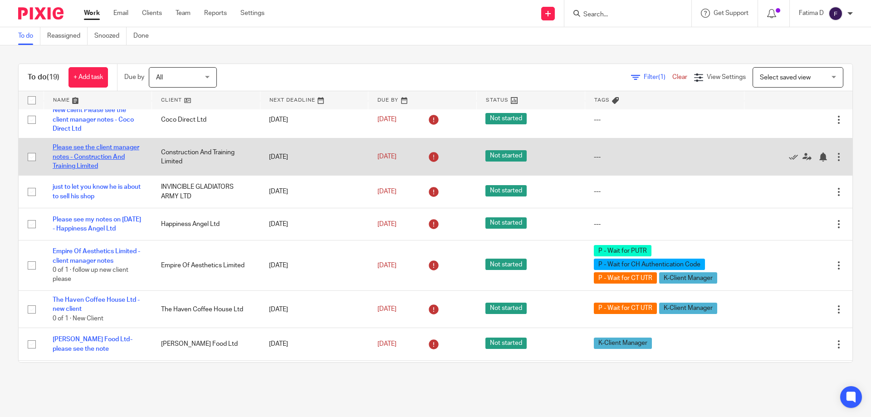
drag, startPoint x: 102, startPoint y: 153, endPoint x: 94, endPoint y: 148, distance: 9.4
click at [102, 153] on td "Please see the client manager notes - Construction And Training Limited" at bounding box center [98, 156] width 108 height 37
click at [94, 148] on link "Please see the client manager notes - Construction And Training Limited" at bounding box center [96, 156] width 87 height 25
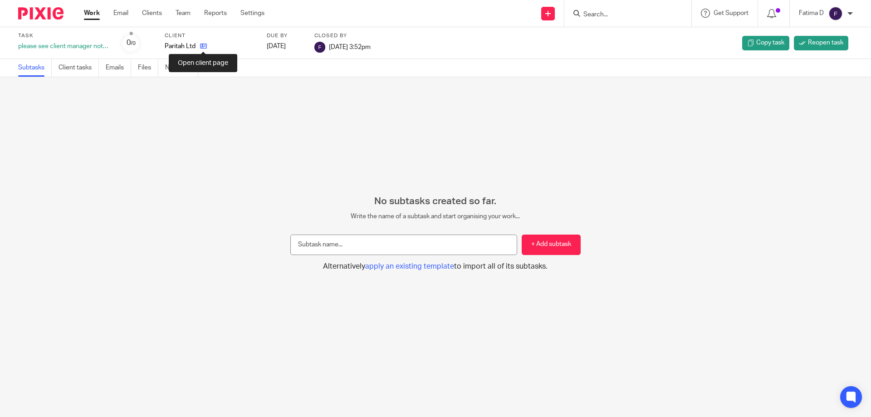
click at [200, 44] on icon at bounding box center [203, 46] width 7 height 7
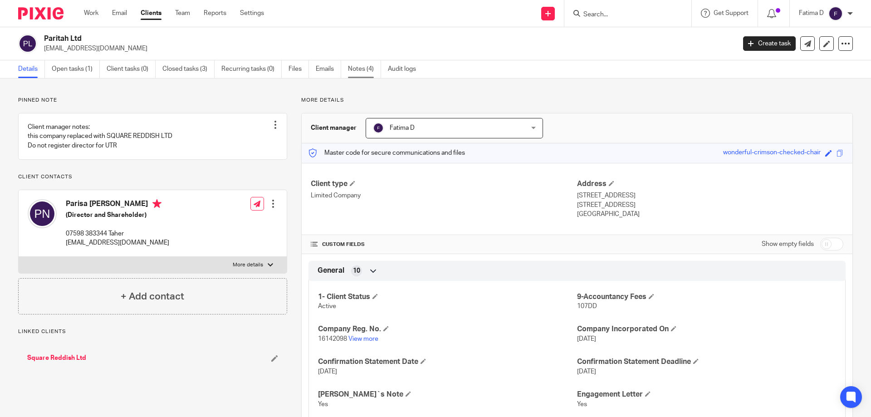
click at [354, 69] on link "Notes (4)" at bounding box center [364, 69] width 33 height 18
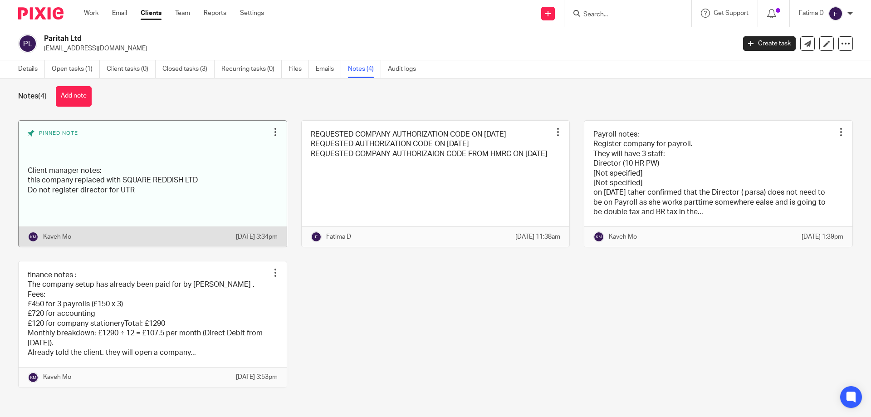
scroll to position [13, 0]
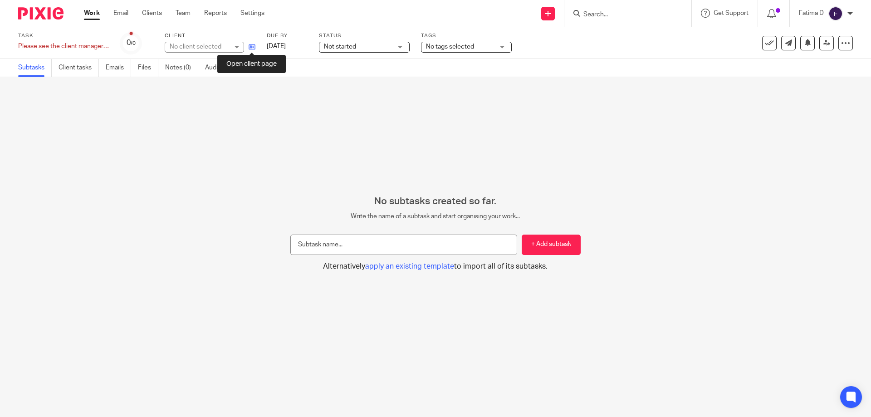
click at [251, 46] on icon at bounding box center [252, 47] width 7 height 7
click at [93, 11] on link "Work" at bounding box center [92, 13] width 16 height 9
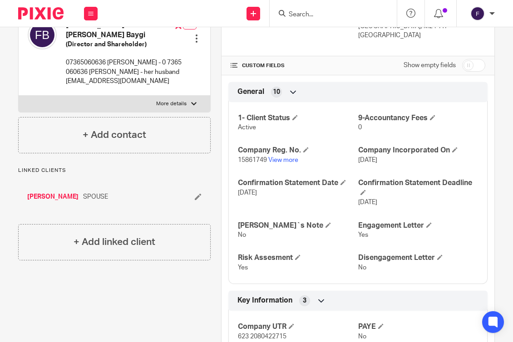
scroll to position [182, 0]
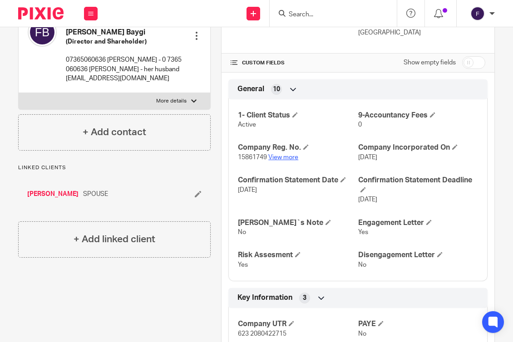
click at [283, 161] on link "View more" at bounding box center [283, 157] width 30 height 6
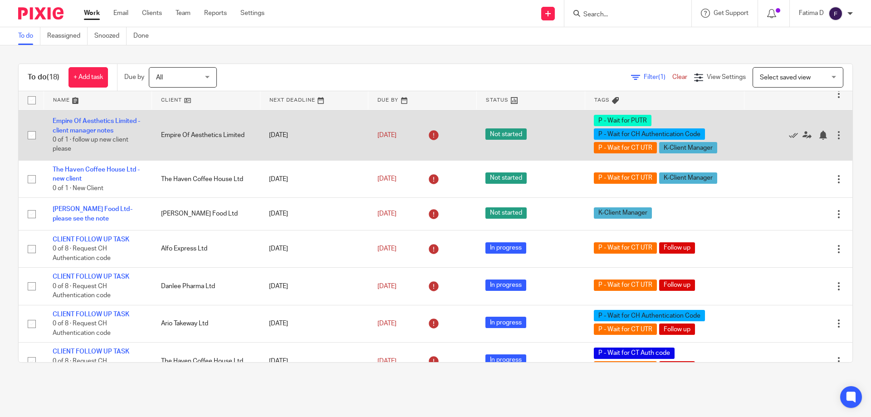
scroll to position [182, 0]
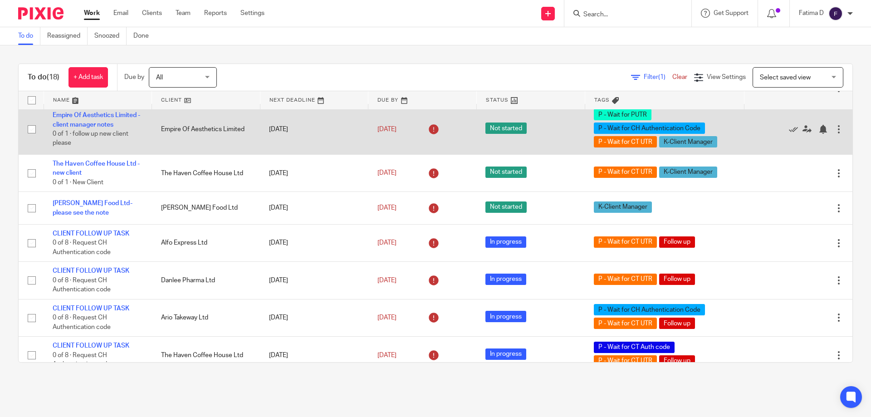
click at [611, 120] on span "P - Wait for PUTR" at bounding box center [623, 114] width 58 height 11
click at [105, 128] on link "Empire Of Aesthetics Limited -client manager notes" at bounding box center [97, 119] width 88 height 15
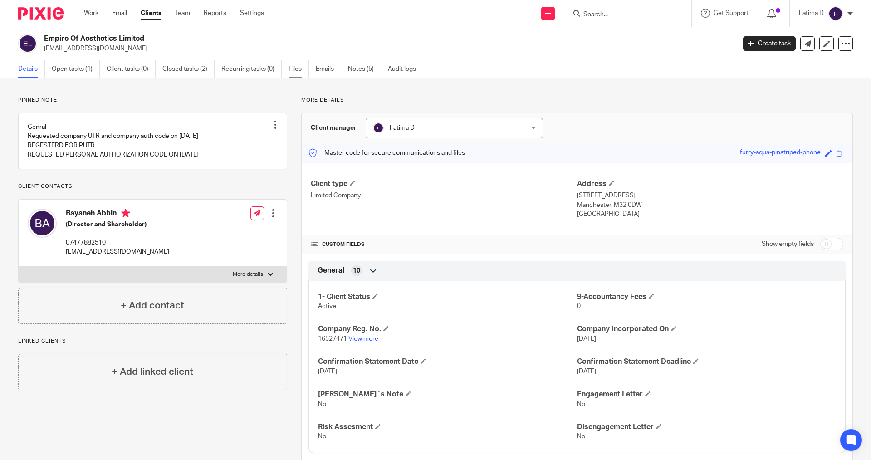
click at [294, 68] on link "Files" at bounding box center [299, 69] width 20 height 18
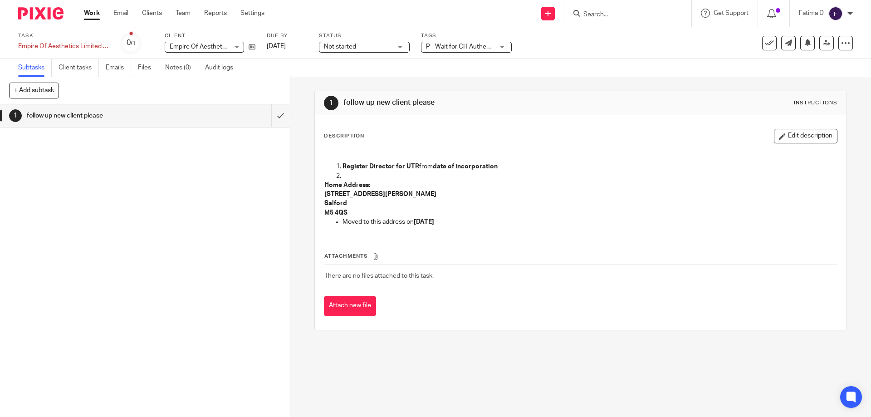
click at [501, 47] on div "P - Wait for CH Authentication Code + 3" at bounding box center [466, 47] width 91 height 11
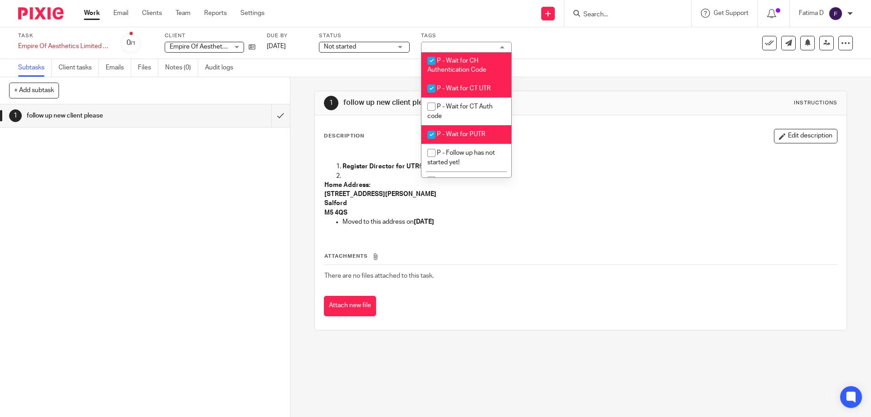
scroll to position [363, 0]
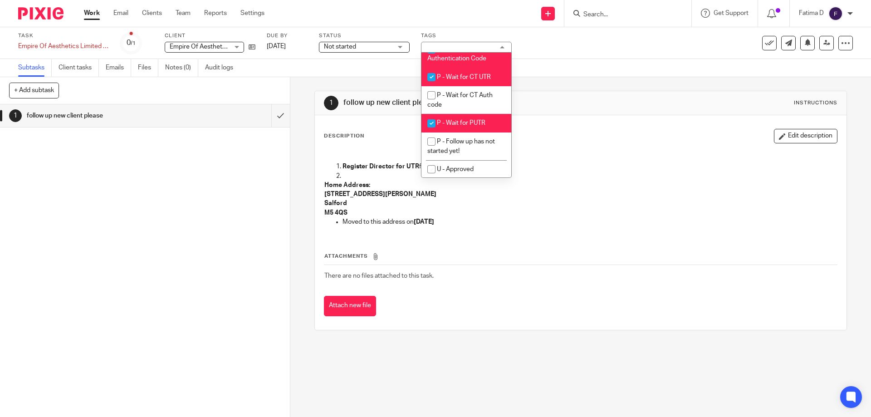
click at [430, 132] on input "checkbox" at bounding box center [431, 123] width 17 height 17
checkbox input "false"
click at [591, 206] on p "Home Address: 9 Jane Street Salford M5 4QS" at bounding box center [580, 199] width 512 height 37
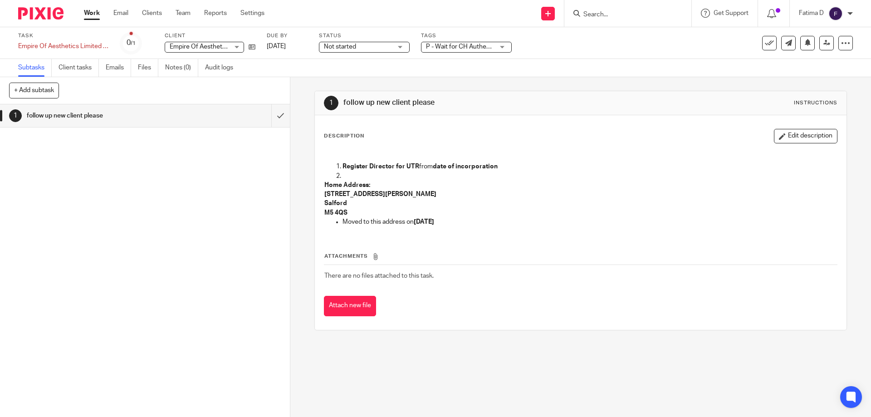
click at [88, 12] on link "Work" at bounding box center [92, 13] width 16 height 9
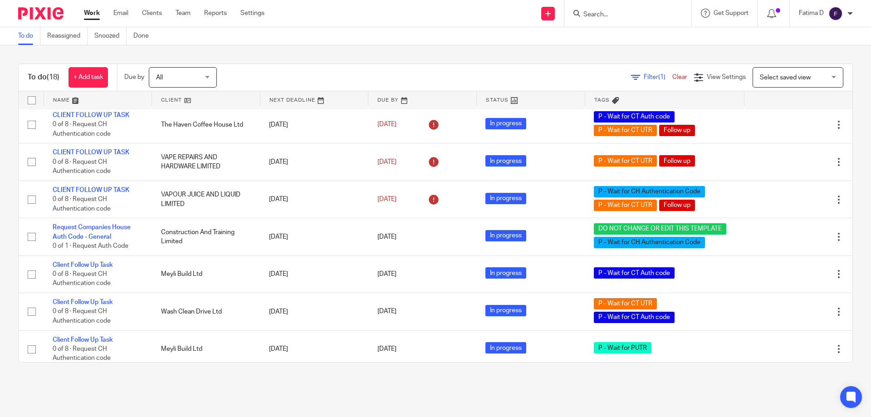
scroll to position [428, 0]
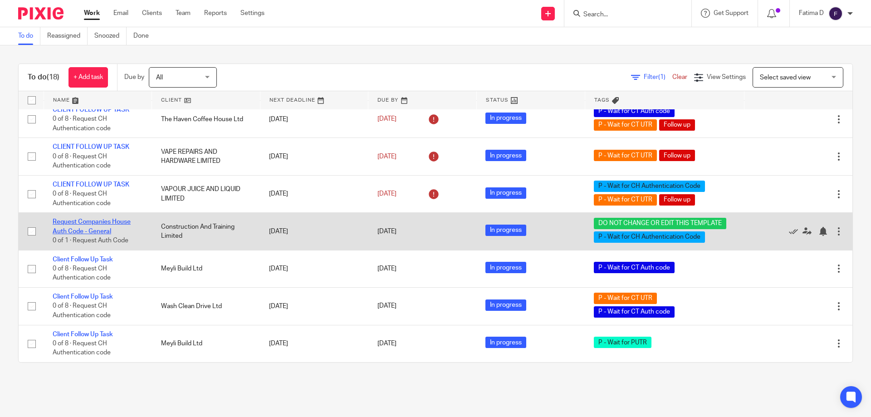
click at [73, 221] on link "Request Companies House Auth Code - General" at bounding box center [92, 226] width 78 height 15
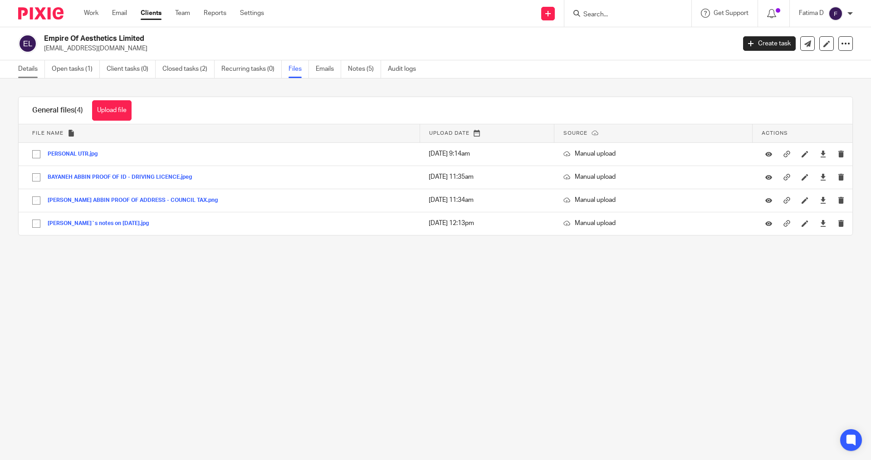
click at [25, 69] on link "Details" at bounding box center [31, 69] width 27 height 18
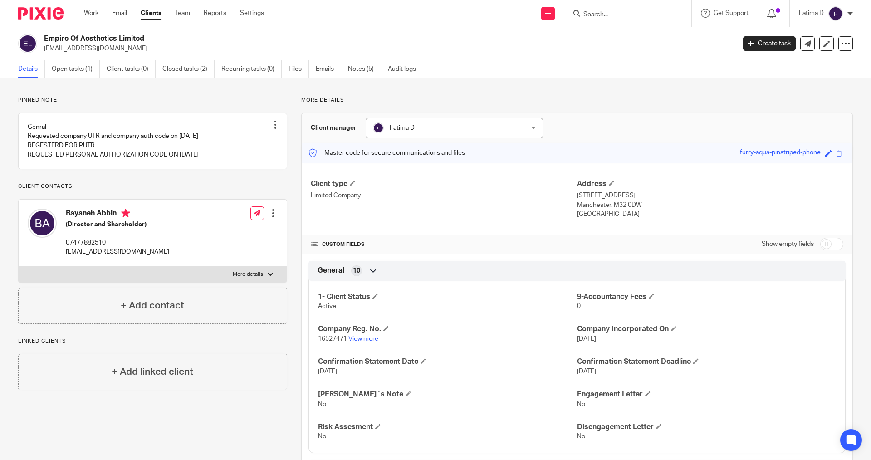
click at [586, 10] on form at bounding box center [631, 13] width 97 height 11
click at [586, 16] on input "Search" at bounding box center [624, 15] width 82 height 8
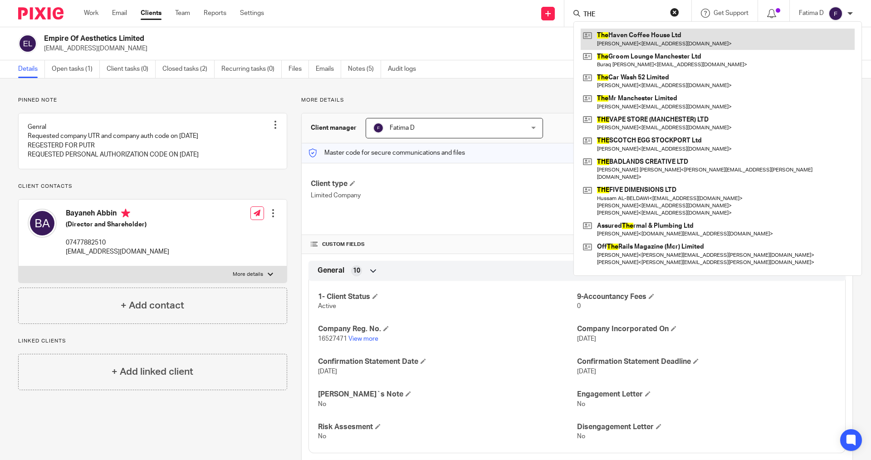
type input "THE"
click at [619, 34] on link at bounding box center [718, 39] width 274 height 21
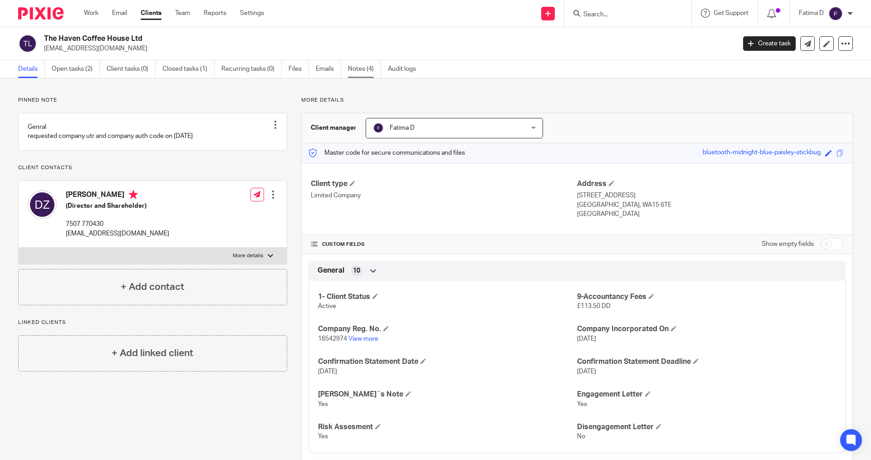
click at [354, 67] on link "Notes (4)" at bounding box center [364, 69] width 33 height 18
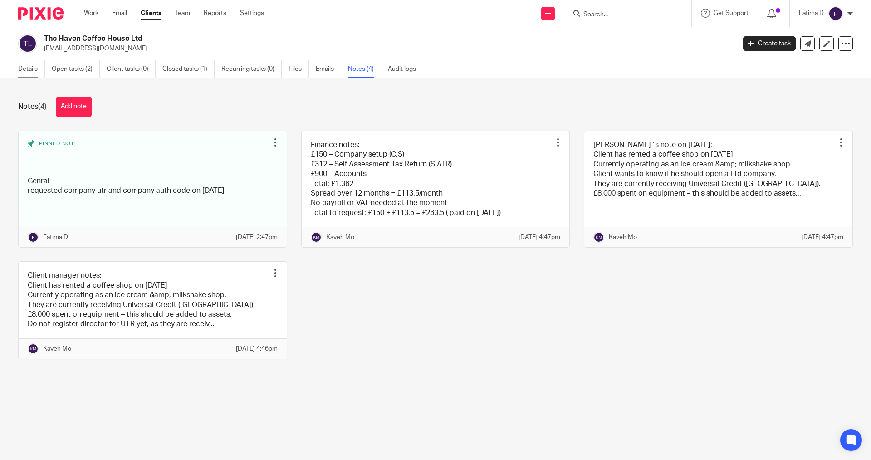
click at [27, 71] on link "Details" at bounding box center [31, 69] width 27 height 18
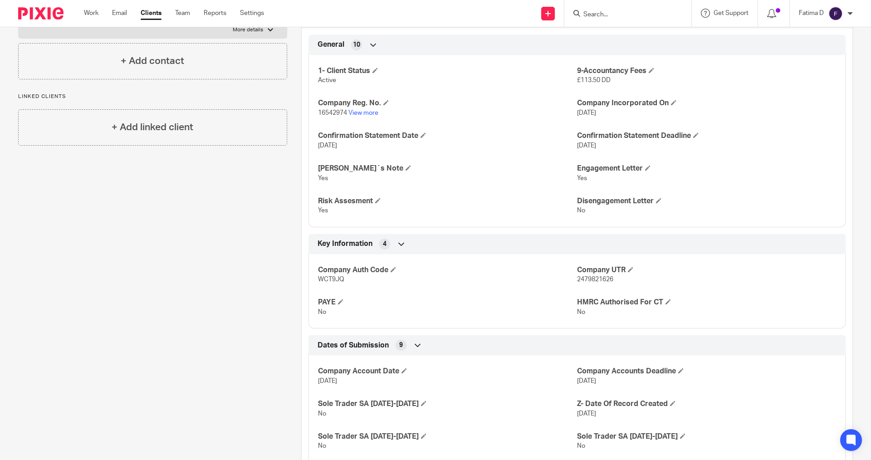
scroll to position [227, 0]
drag, startPoint x: 611, startPoint y: 280, endPoint x: 574, endPoint y: 276, distance: 37.8
click at [577, 276] on p "2479821626" at bounding box center [706, 278] width 259 height 9
copy span "2479821626"
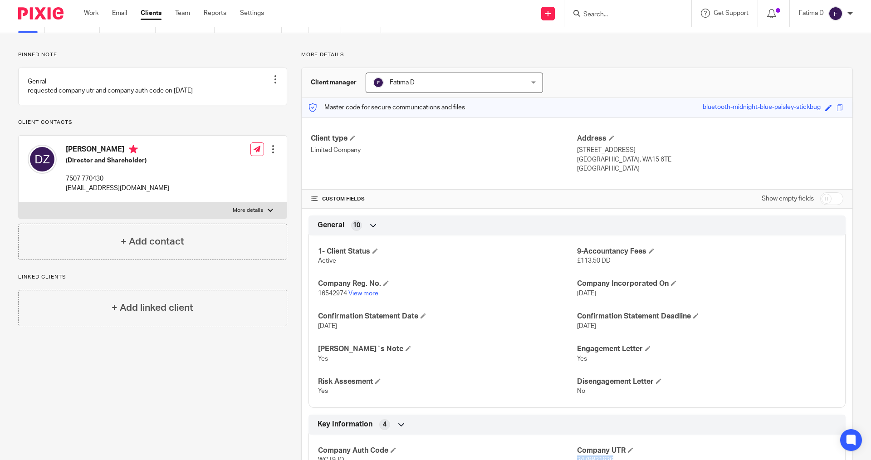
click at [268, 213] on div at bounding box center [270, 210] width 5 height 5
click at [19, 202] on input "More details" at bounding box center [18, 202] width 0 height 0
checkbox input "true"
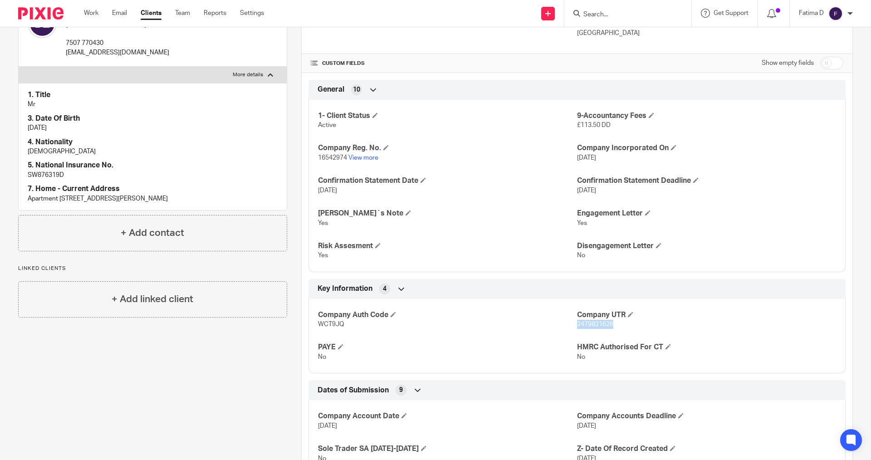
scroll to position [182, 0]
copy span "2479821626"
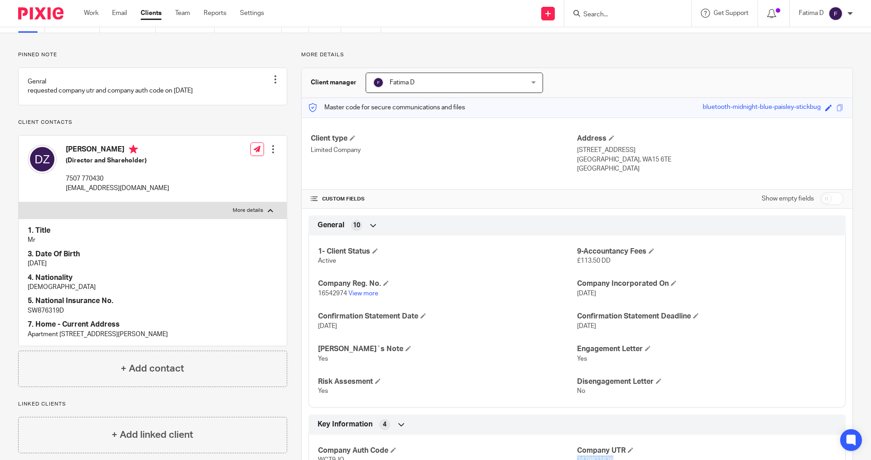
scroll to position [91, 0]
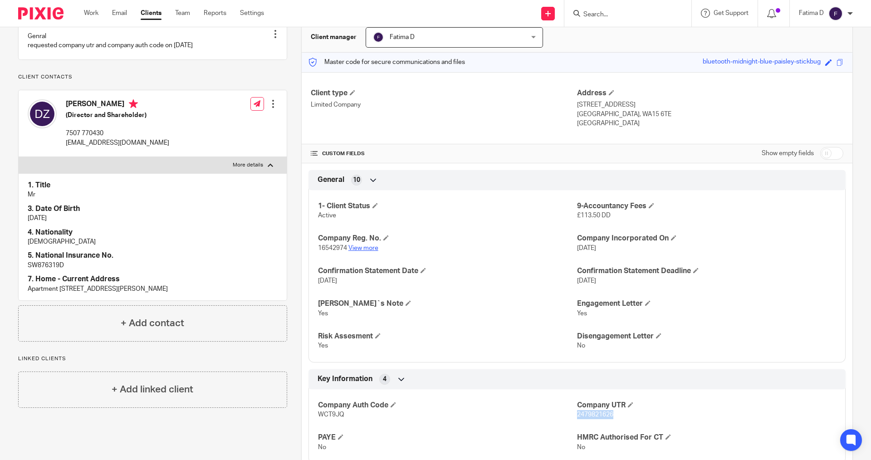
click at [363, 247] on link "View more" at bounding box center [364, 248] width 30 height 6
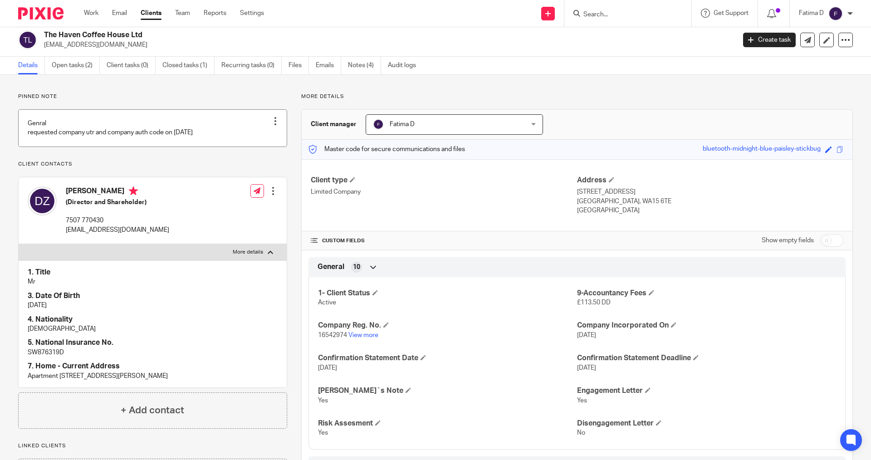
scroll to position [0, 0]
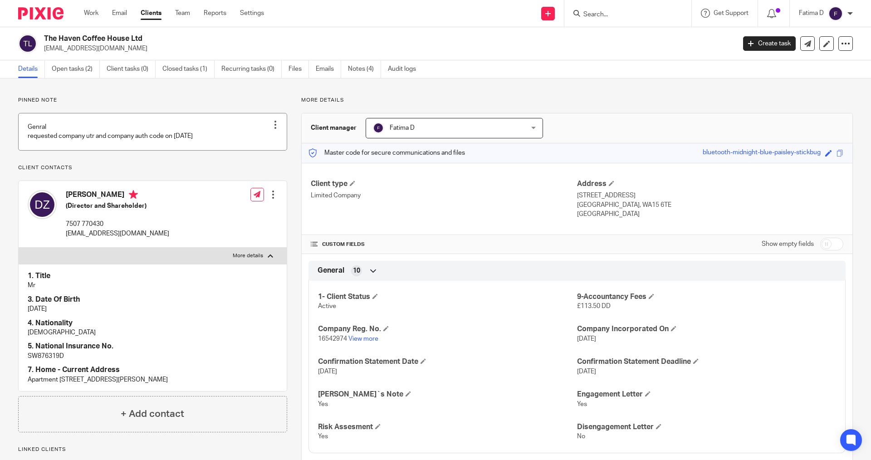
click at [196, 138] on link at bounding box center [153, 131] width 268 height 37
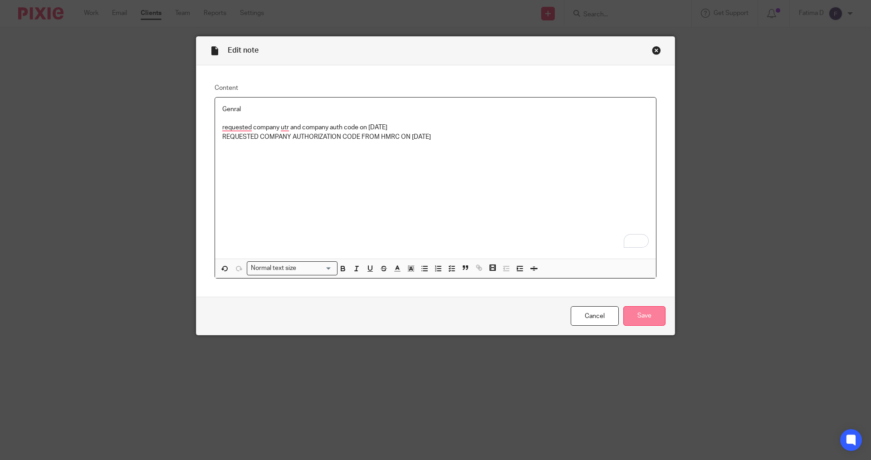
click at [637, 316] on input "Save" at bounding box center [645, 316] width 42 height 20
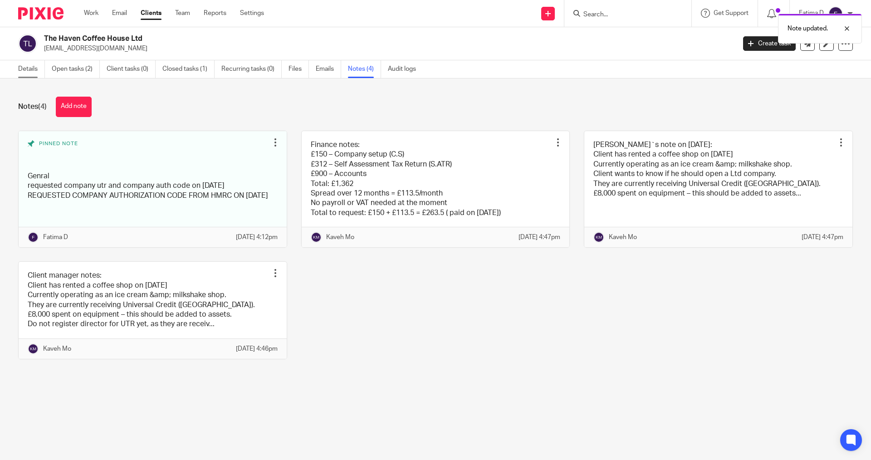
click at [27, 67] on link "Details" at bounding box center [31, 69] width 27 height 18
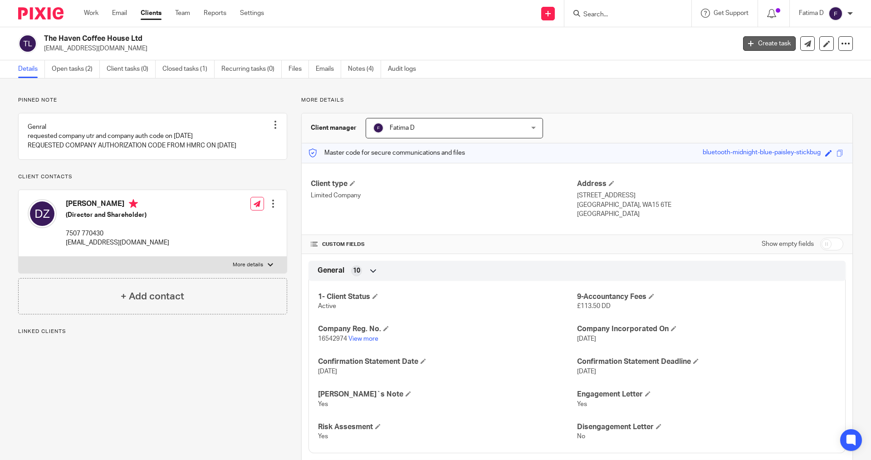
click at [775, 43] on link "Create task" at bounding box center [769, 43] width 53 height 15
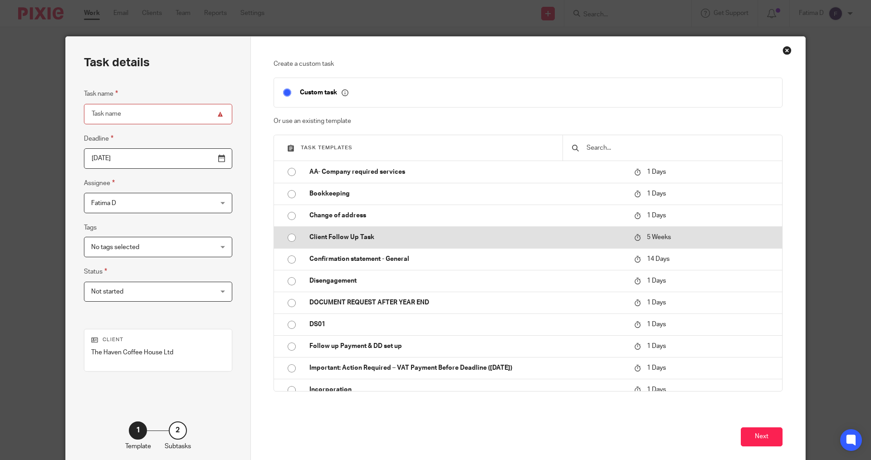
click at [290, 239] on input "radio" at bounding box center [291, 237] width 17 height 17
type input "2025-09-30"
type input "Client Follow Up Task"
checkbox input "false"
radio input "false"
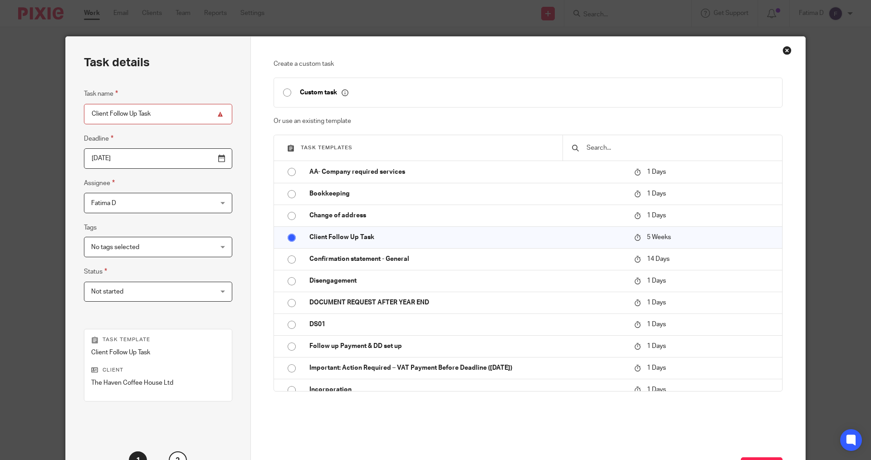
click at [203, 245] on div "No tags selected" at bounding box center [158, 247] width 148 height 20
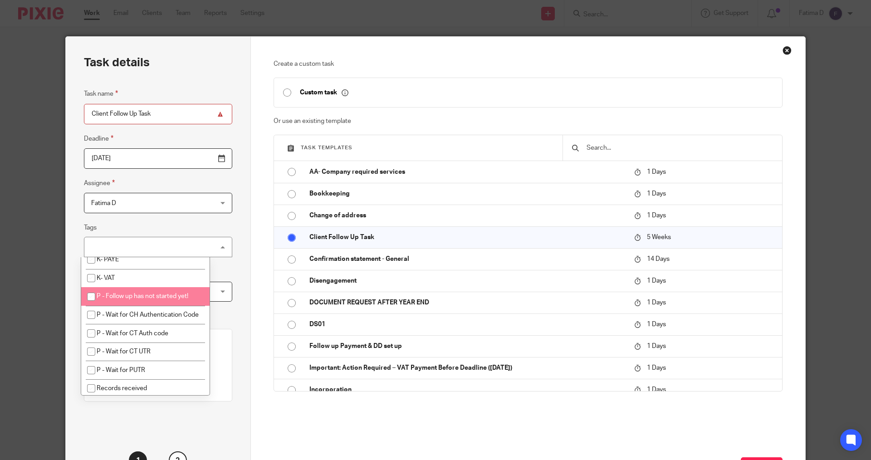
scroll to position [318, 0]
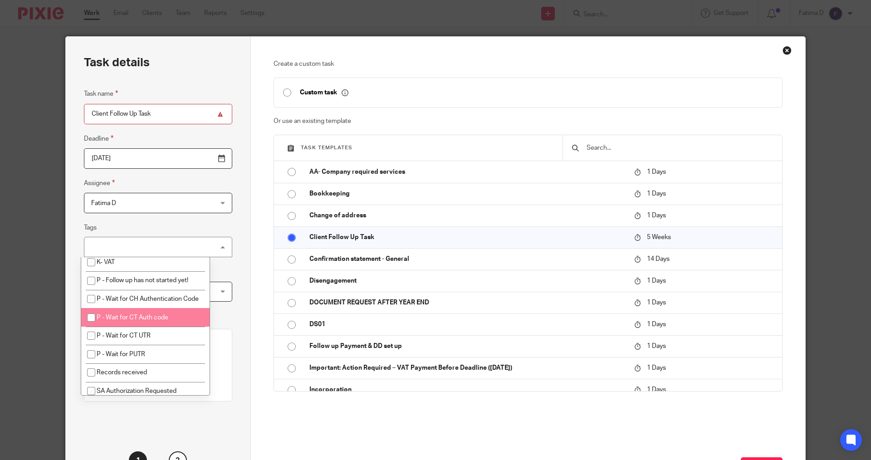
click at [92, 326] on input "checkbox" at bounding box center [91, 317] width 17 height 17
checkbox input "true"
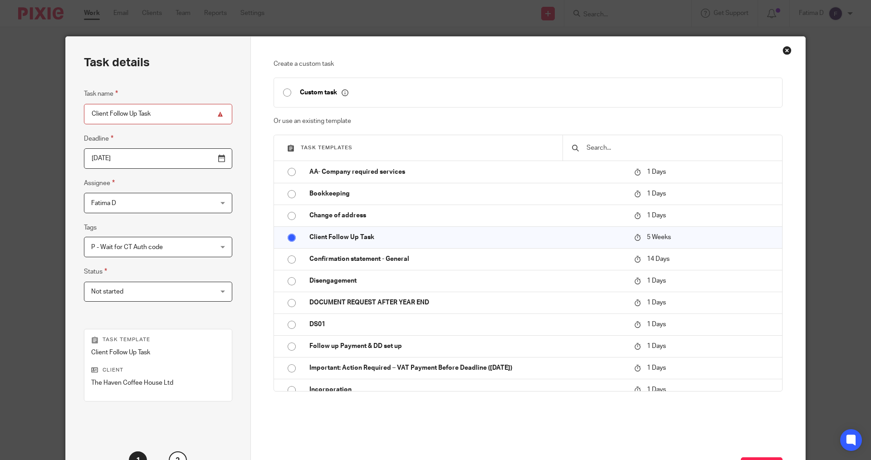
click at [177, 420] on div "Task details Task name Client Follow Up Task Deadline 2025-09-30 Assignee Fatim…" at bounding box center [158, 268] width 185 height 463
click at [200, 292] on div "Not started Not started" at bounding box center [158, 292] width 148 height 20
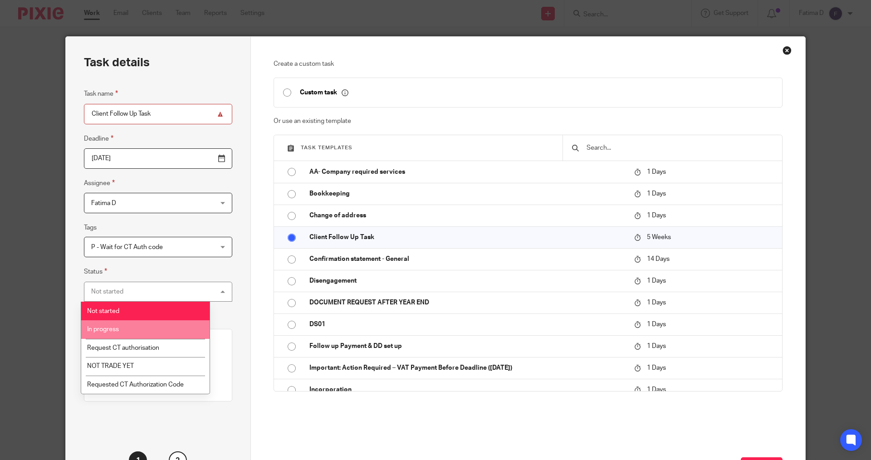
drag, startPoint x: 147, startPoint y: 330, endPoint x: 148, endPoint y: 325, distance: 5.6
click at [146, 327] on li "In progress" at bounding box center [145, 329] width 128 height 19
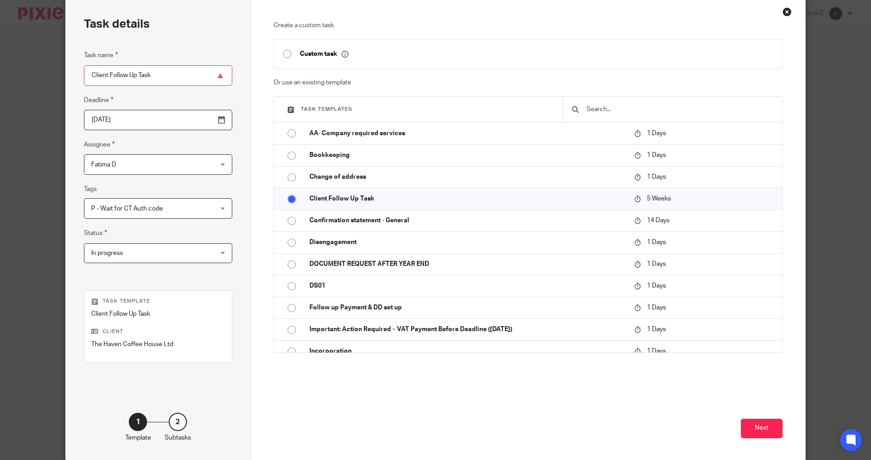
scroll to position [76, 0]
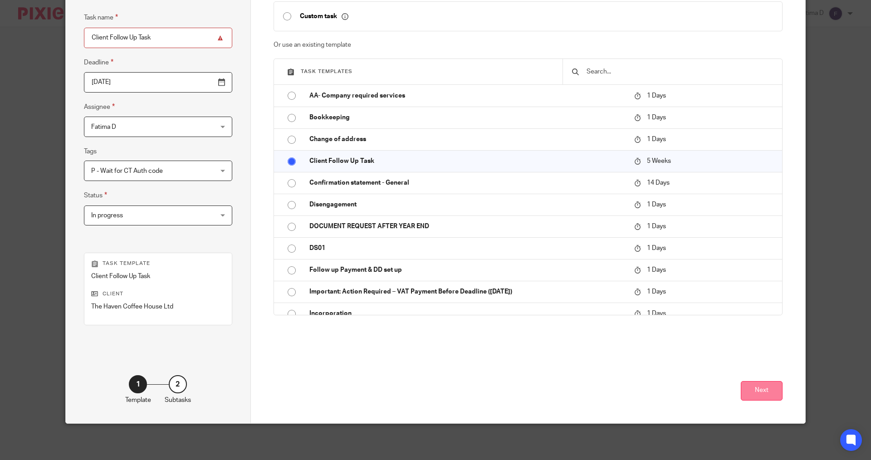
click at [759, 392] on button "Next" at bounding box center [762, 391] width 42 height 20
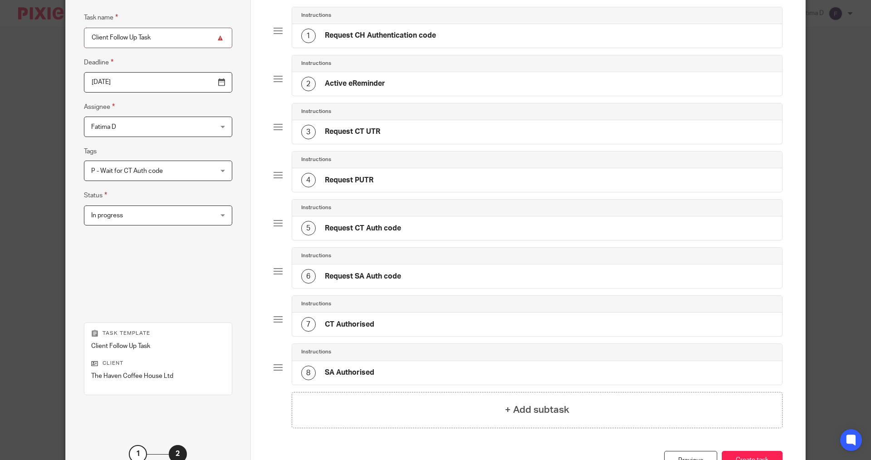
click at [336, 229] on h4 "Request CT Auth code" at bounding box center [363, 229] width 76 height 10
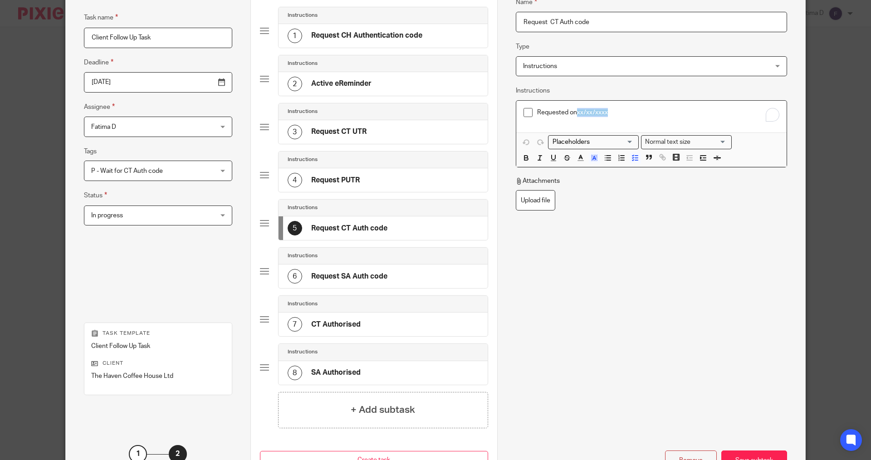
drag, startPoint x: 607, startPoint y: 113, endPoint x: 575, endPoint y: 111, distance: 32.3
click at [575, 111] on p "Requested on xx/xx/xxxx" at bounding box center [658, 112] width 242 height 9
drag, startPoint x: 607, startPoint y: 112, endPoint x: 576, endPoint y: 110, distance: 30.5
click at [577, 110] on span "xx/xx/xxxx26/08/2025" at bounding box center [609, 112] width 64 height 6
click at [634, 114] on p "Requested on 26/08/2025" at bounding box center [658, 112] width 242 height 9
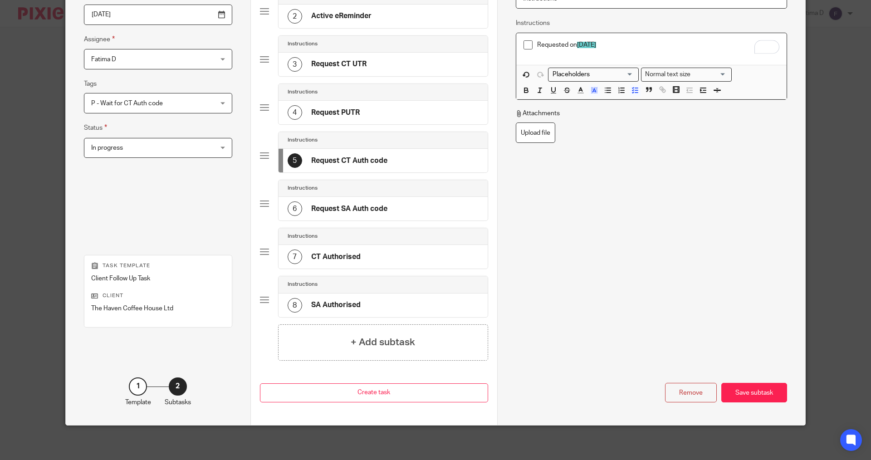
scroll to position [146, 0]
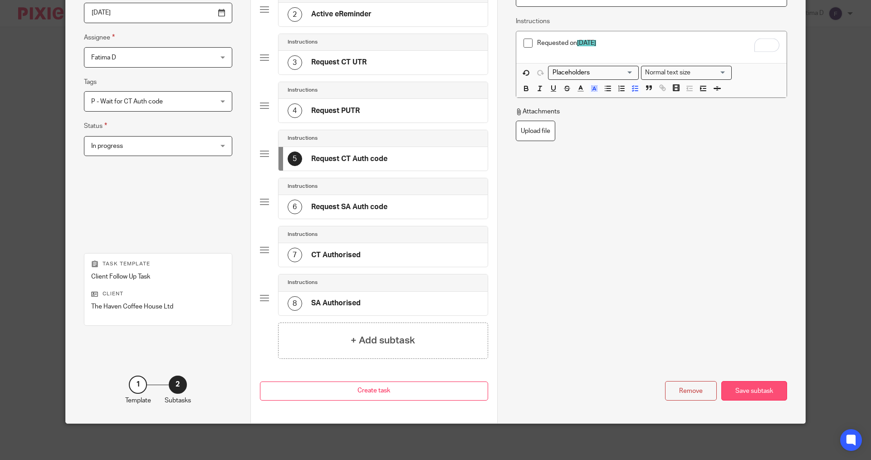
click at [739, 388] on div "Save subtask" at bounding box center [755, 391] width 66 height 20
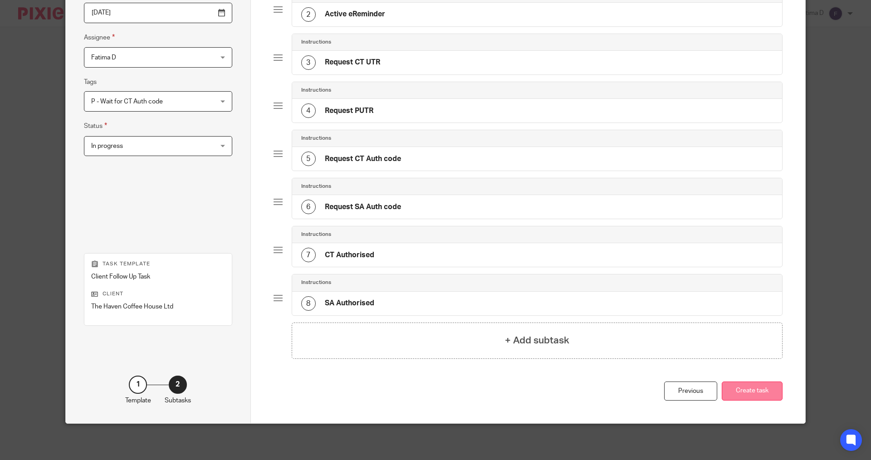
click at [755, 389] on button "Create task" at bounding box center [752, 392] width 61 height 20
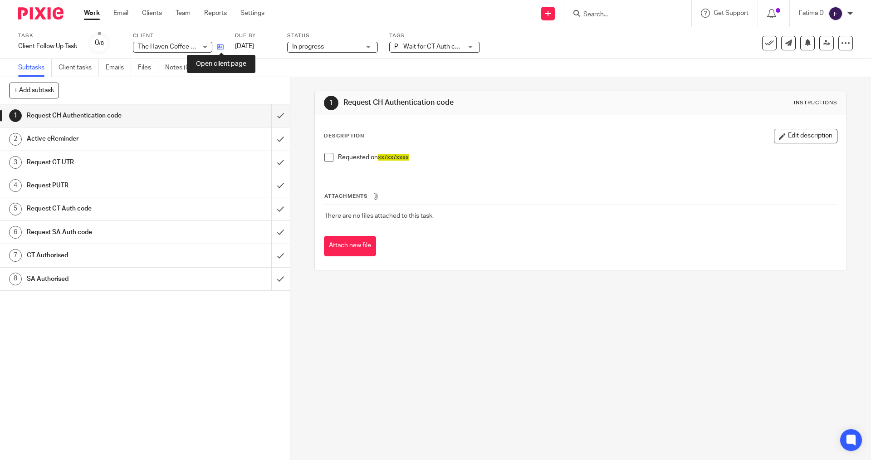
click at [219, 46] on icon at bounding box center [220, 47] width 7 height 7
click at [591, 12] on input "Search" at bounding box center [624, 15] width 82 height 8
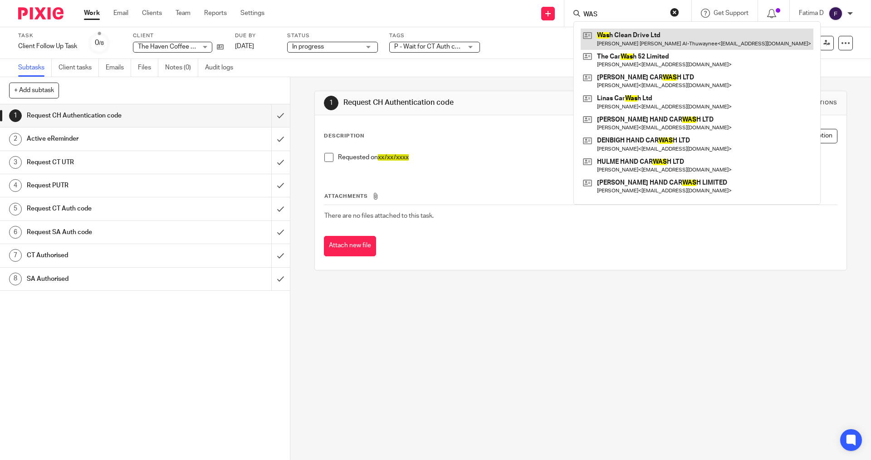
type input "WAS"
click at [618, 37] on link at bounding box center [697, 39] width 233 height 21
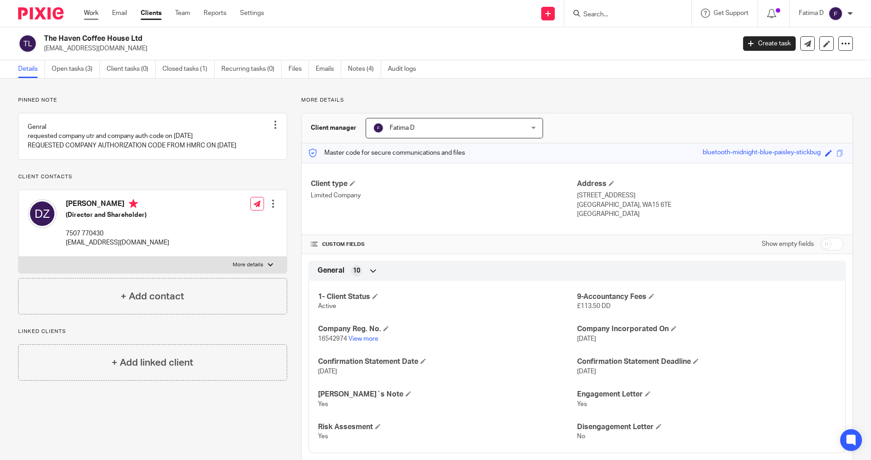
click at [96, 13] on link "Work" at bounding box center [91, 13] width 15 height 9
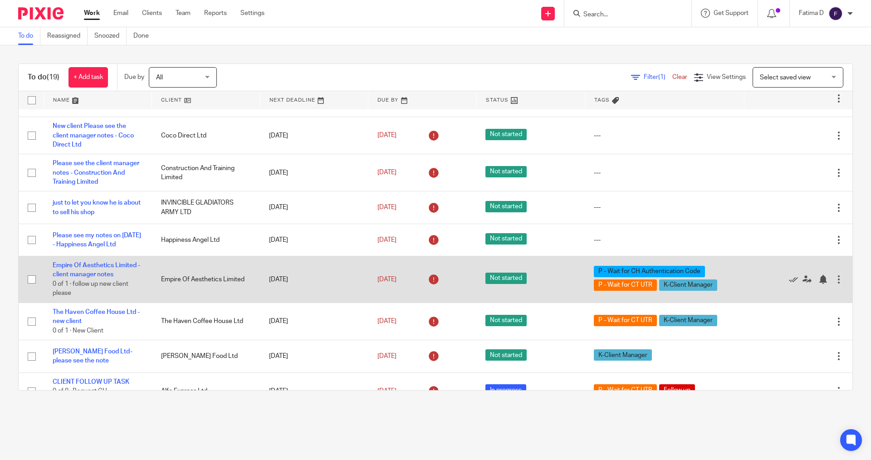
scroll to position [45, 0]
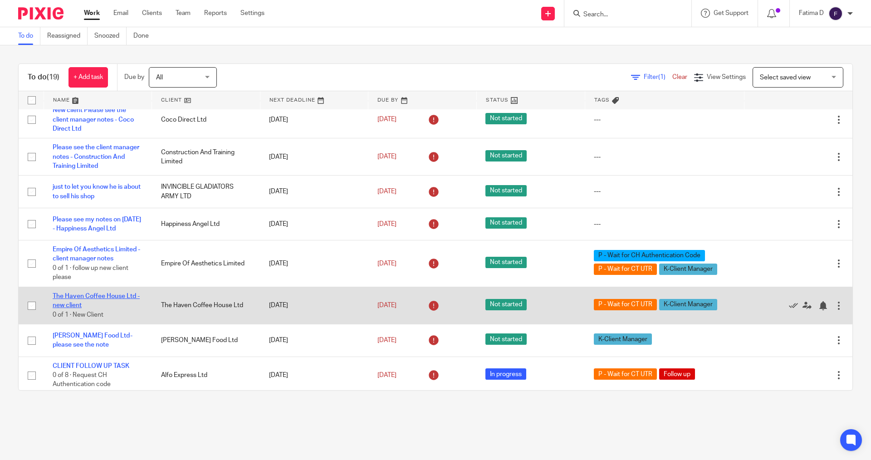
click at [88, 309] on link "The Haven Coffee House Ltd - new client" at bounding box center [96, 300] width 87 height 15
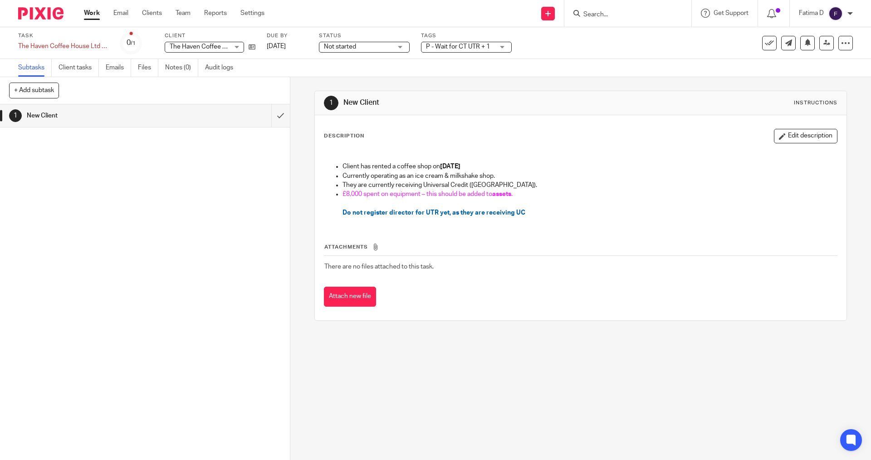
click at [504, 45] on div "P - Wait for CT UTR + 1" at bounding box center [466, 47] width 91 height 11
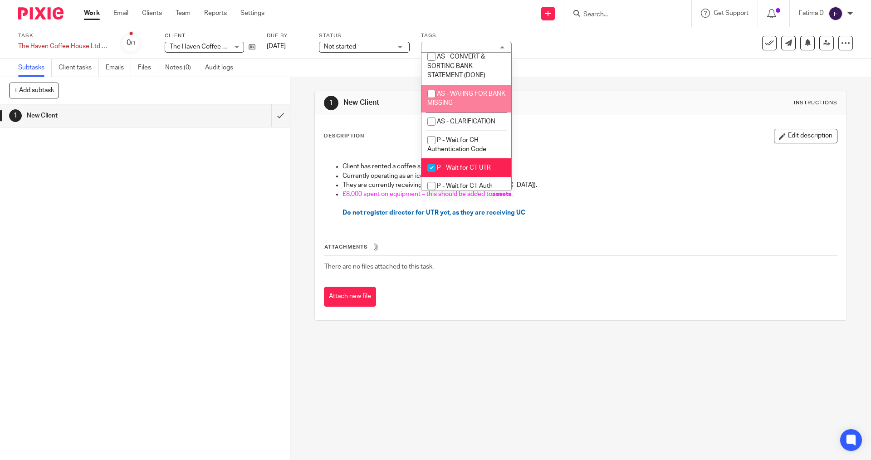
scroll to position [363, 0]
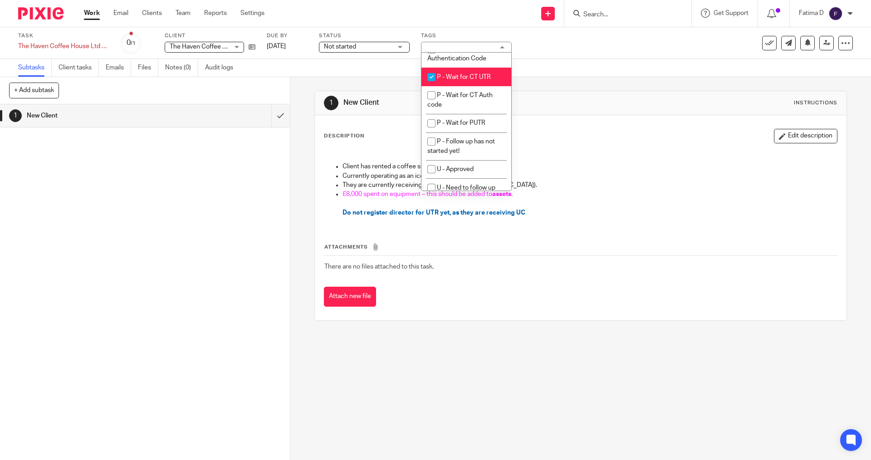
click at [433, 86] on input "checkbox" at bounding box center [431, 77] width 17 height 17
checkbox input "false"
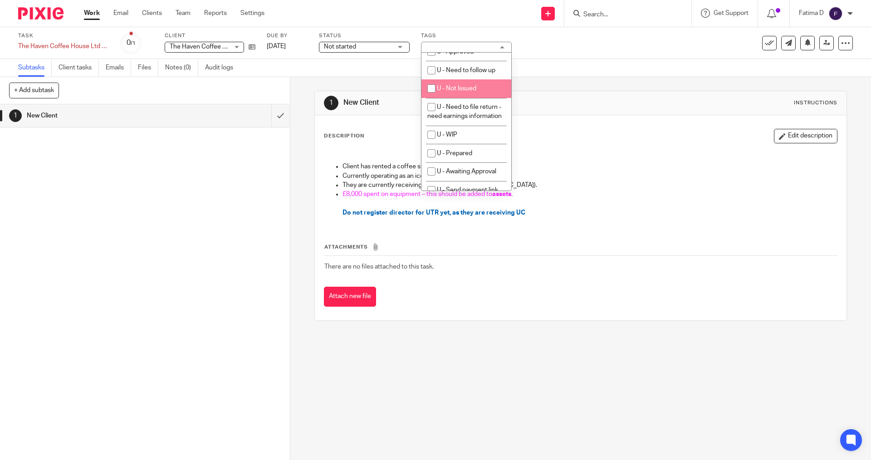
scroll to position [499, 0]
click at [597, 197] on p "£8,000 spent on equipment – this should be added to assets ." at bounding box center [590, 194] width 494 height 9
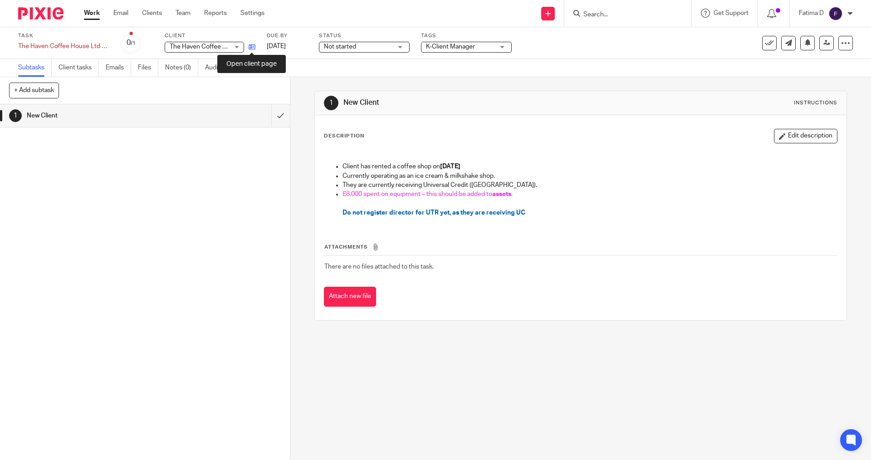
click at [251, 47] on icon at bounding box center [252, 47] width 7 height 7
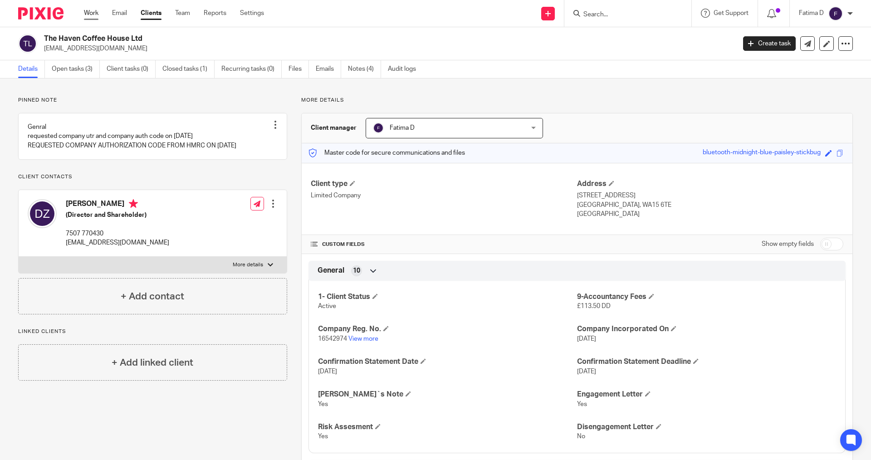
click at [90, 12] on link "Work" at bounding box center [91, 13] width 15 height 9
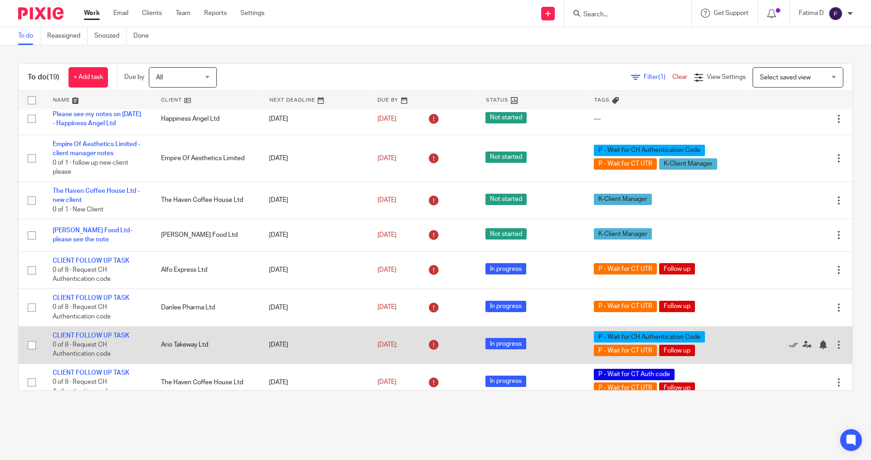
scroll to position [136, 0]
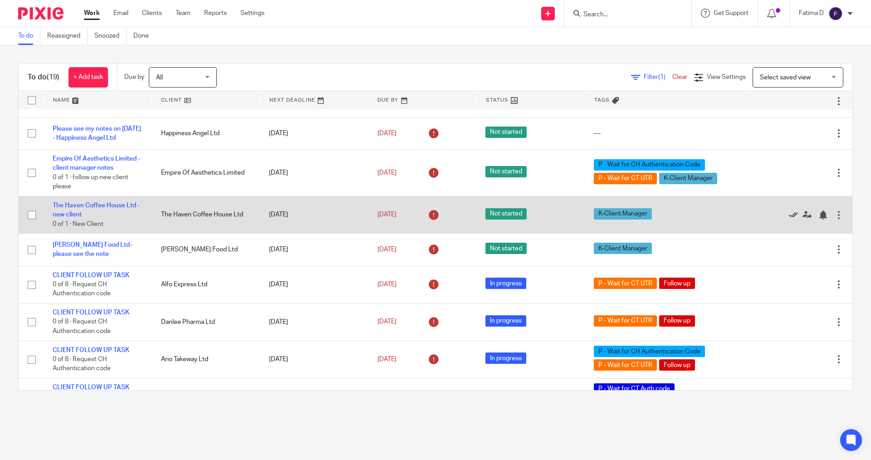
click at [789, 220] on icon at bounding box center [793, 215] width 9 height 9
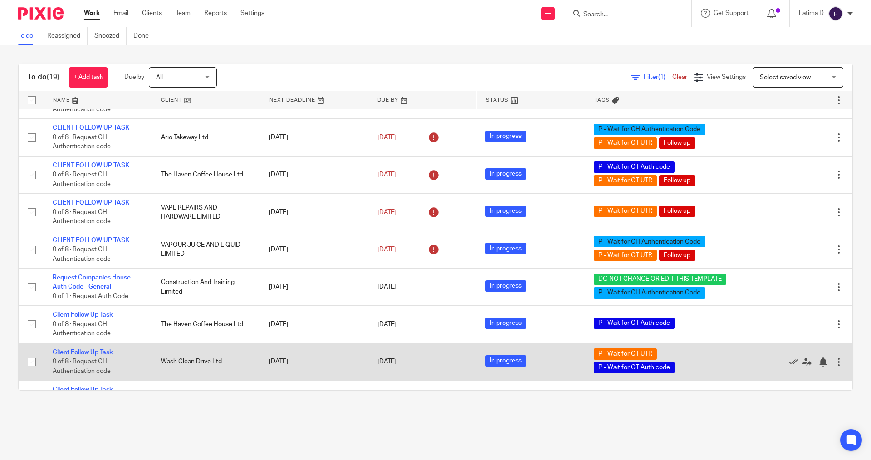
scroll to position [309, 0]
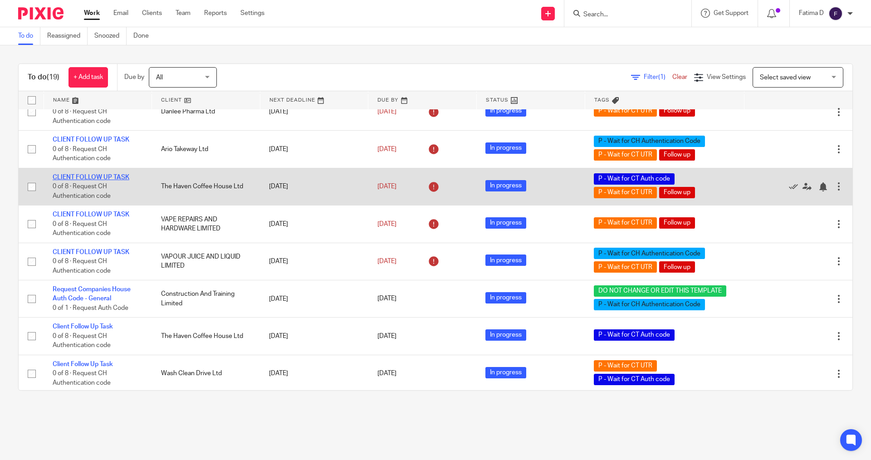
click at [111, 181] on link "CLIENT FOLLOW UP TASK" at bounding box center [91, 177] width 77 height 6
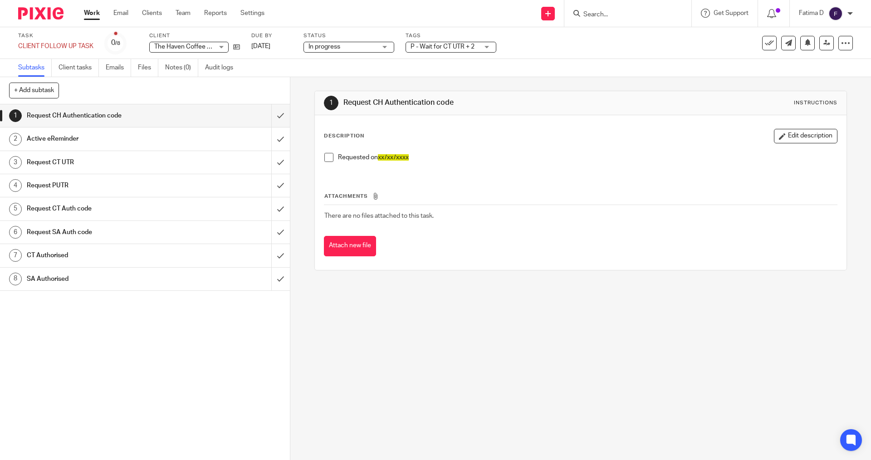
click at [487, 46] on div "P - Wait for CT UTR + 2" at bounding box center [451, 47] width 91 height 11
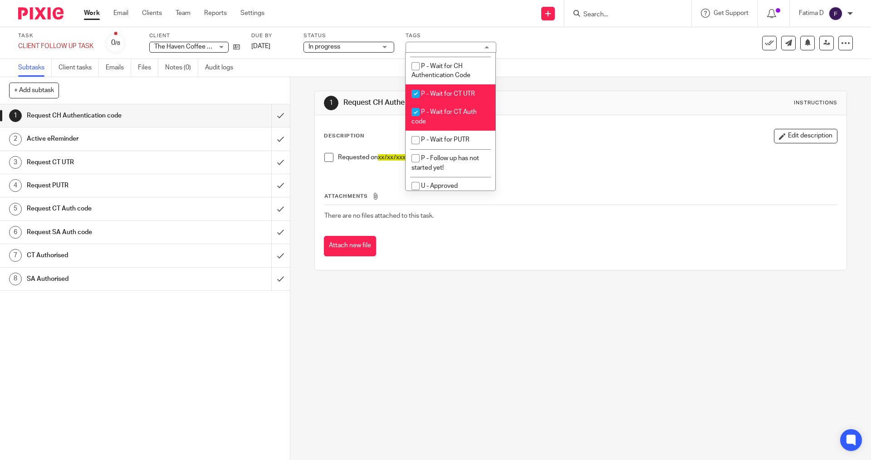
scroll to position [363, 0]
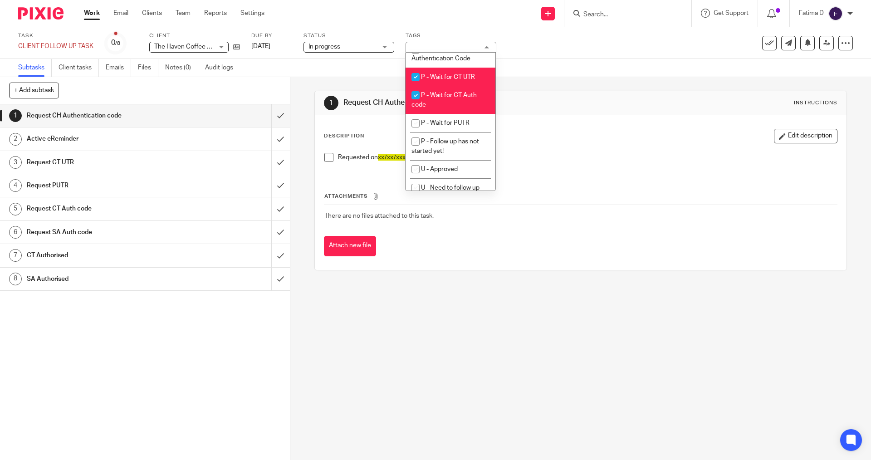
click at [414, 86] on input "checkbox" at bounding box center [415, 77] width 17 height 17
checkbox input "false"
click at [532, 253] on div "Attach new file" at bounding box center [580, 246] width 513 height 20
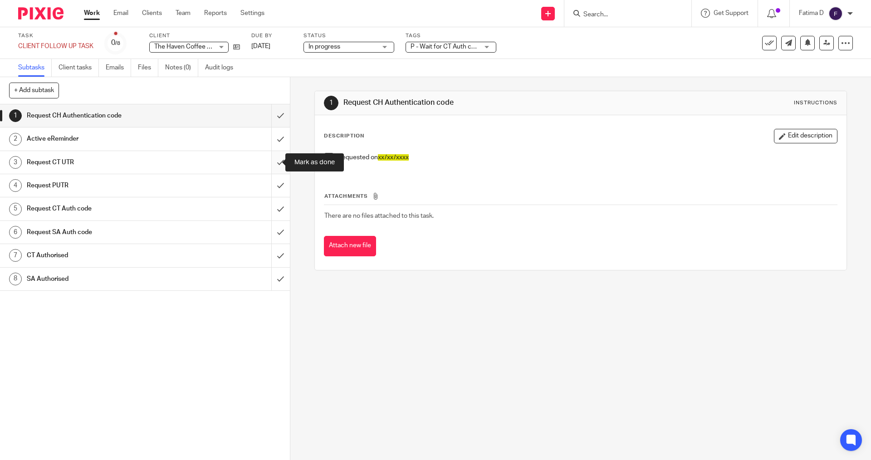
click at [269, 161] on input "submit" at bounding box center [145, 162] width 290 height 23
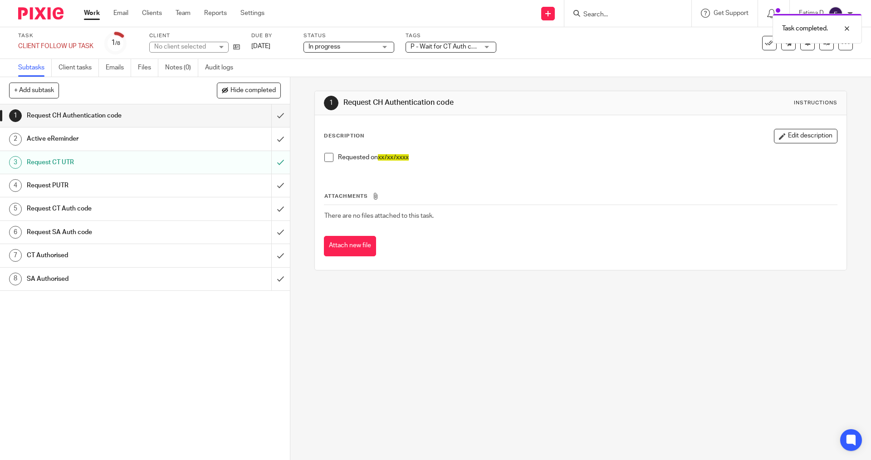
click at [366, 335] on div "1 Request CH Authentication code Instructions Description Edit description Requ…" at bounding box center [580, 268] width 581 height 383
click at [234, 45] on icon at bounding box center [236, 47] width 7 height 7
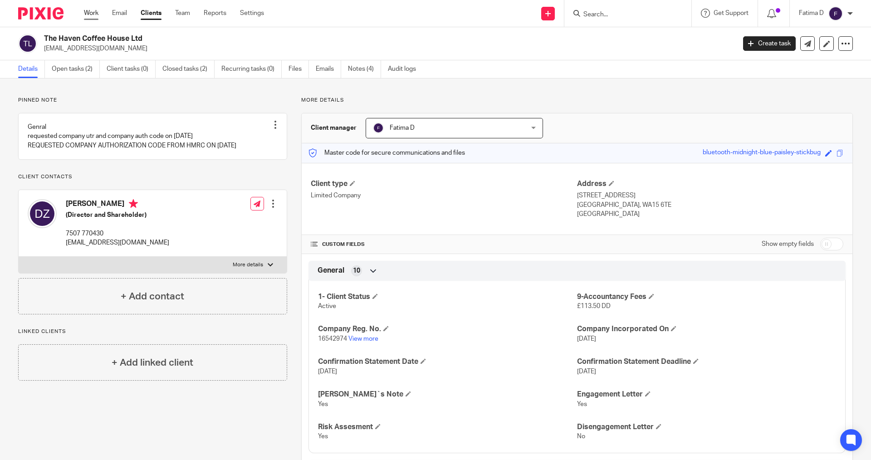
click at [96, 12] on link "Work" at bounding box center [91, 13] width 15 height 9
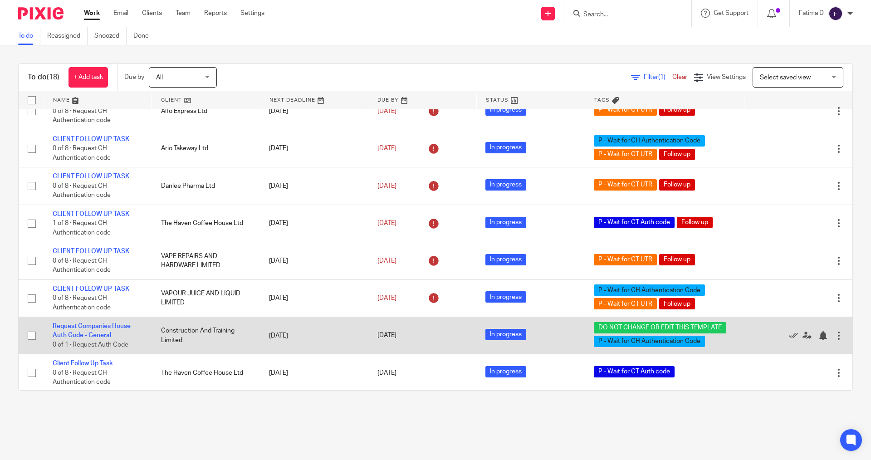
scroll to position [363, 0]
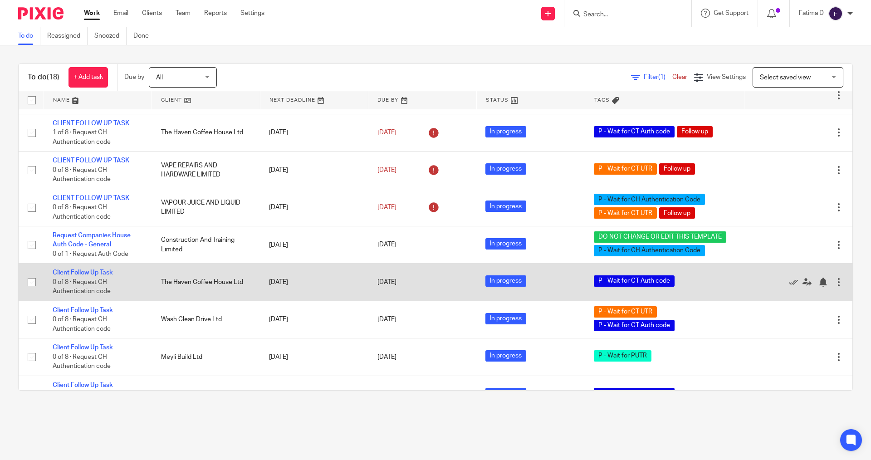
click at [835, 287] on div at bounding box center [839, 282] width 9 height 9
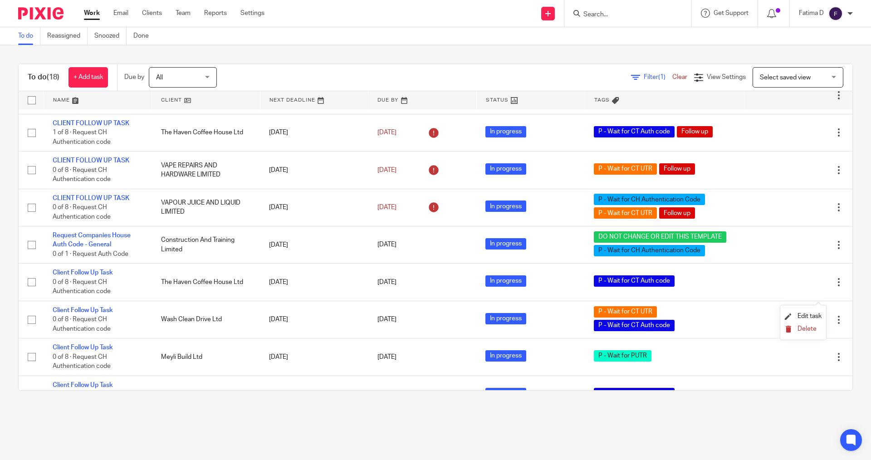
click at [808, 329] on span "Delete" at bounding box center [807, 329] width 19 height 6
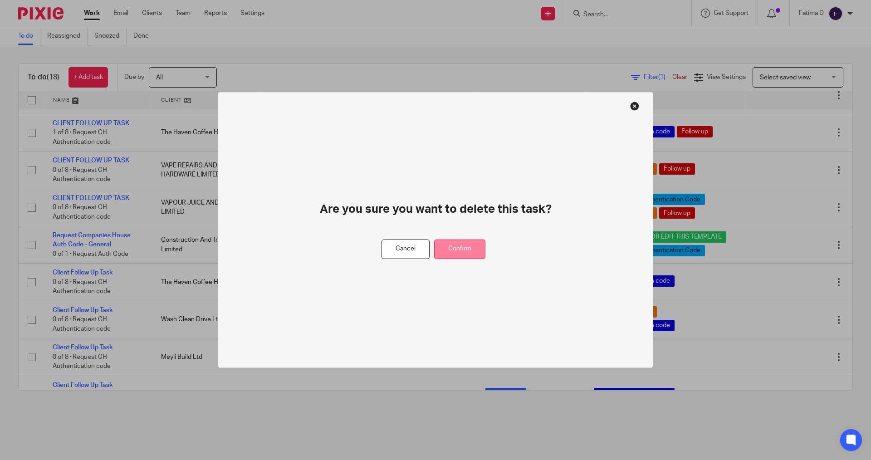
drag, startPoint x: 459, startPoint y: 248, endPoint x: 473, endPoint y: 247, distance: 14.1
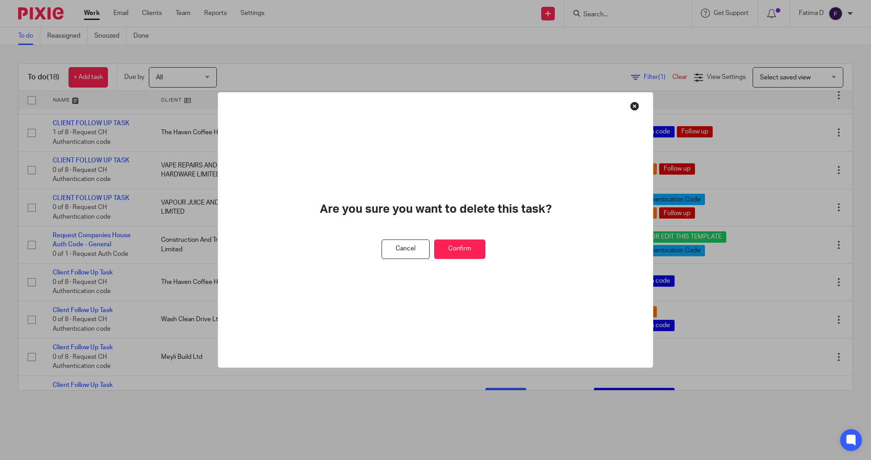
click at [459, 248] on button "Confirm" at bounding box center [459, 250] width 51 height 20
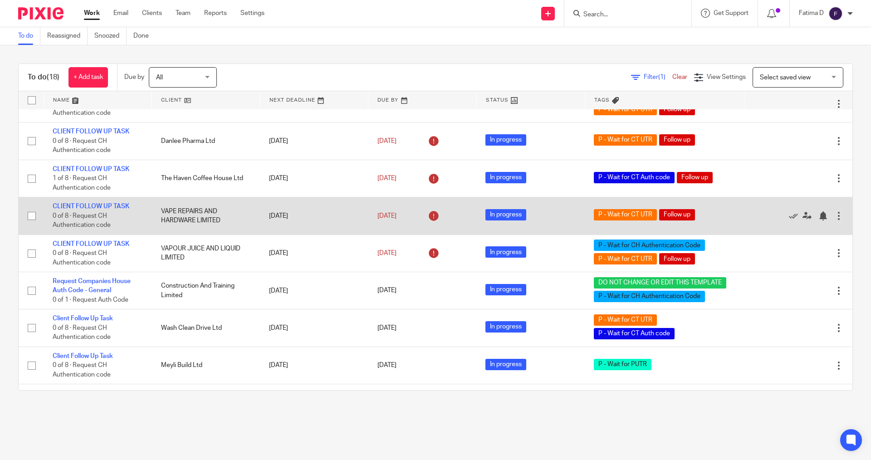
scroll to position [363, 0]
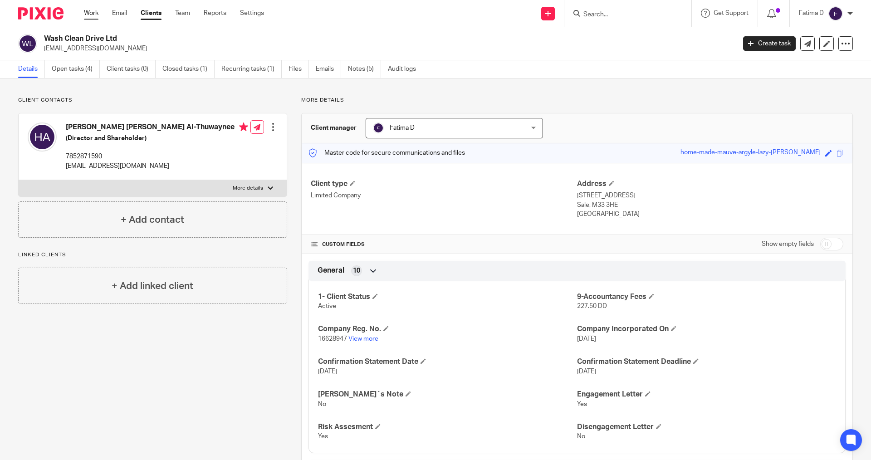
click at [93, 12] on link "Work" at bounding box center [91, 13] width 15 height 9
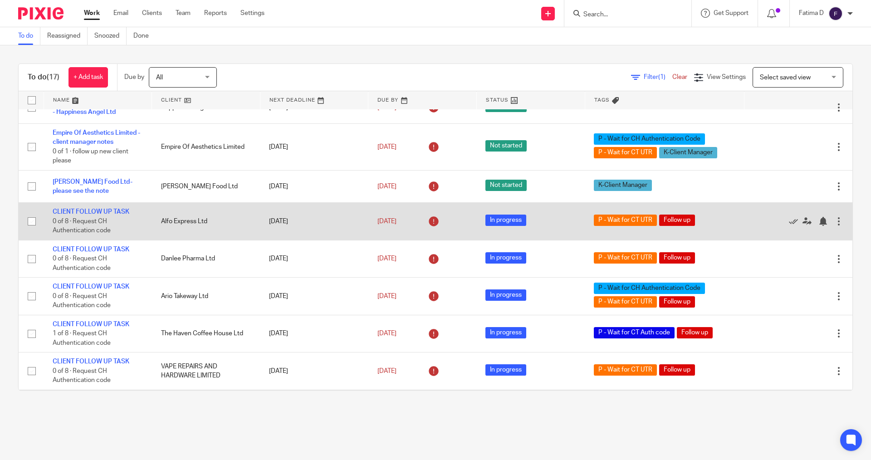
scroll to position [181, 0]
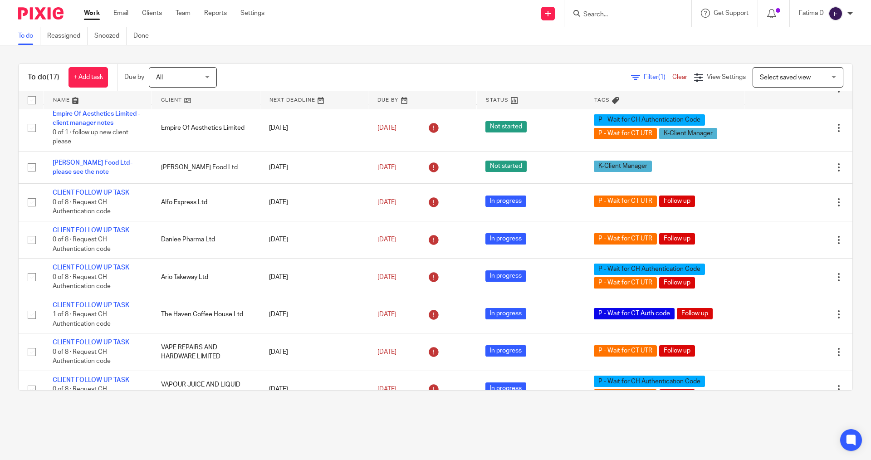
click at [597, 13] on input "Search" at bounding box center [624, 15] width 82 height 8
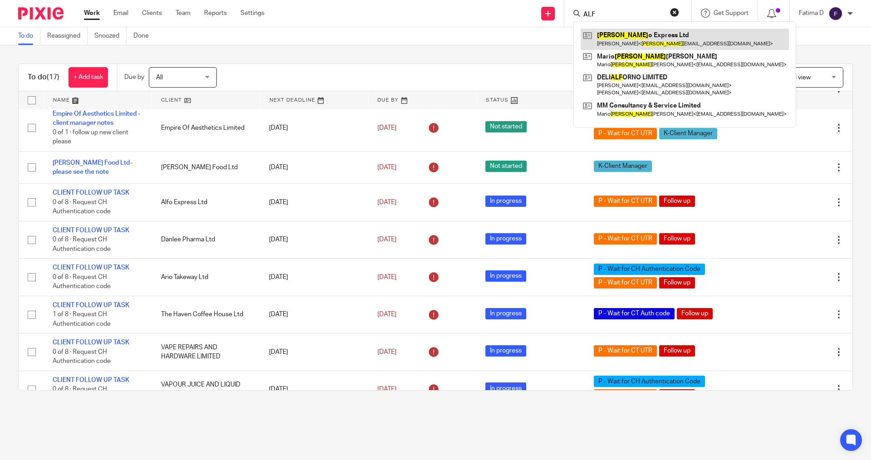
type input "ALF"
click at [622, 38] on link at bounding box center [685, 39] width 208 height 21
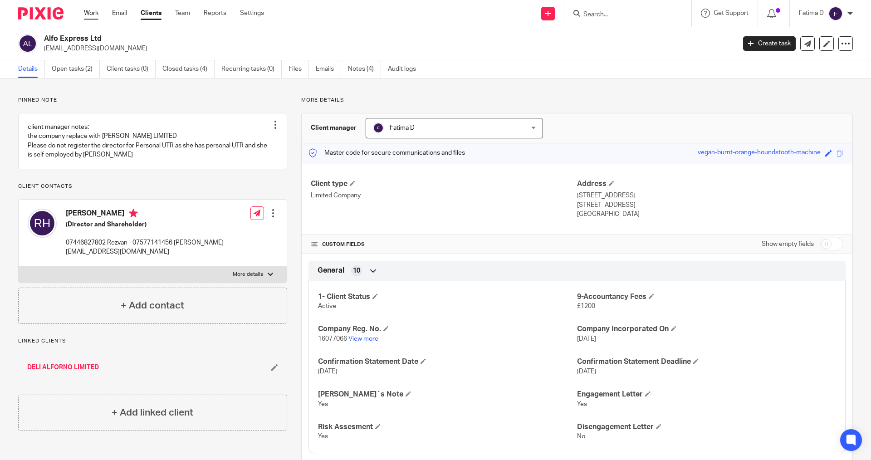
click at [93, 11] on link "Work" at bounding box center [91, 13] width 15 height 9
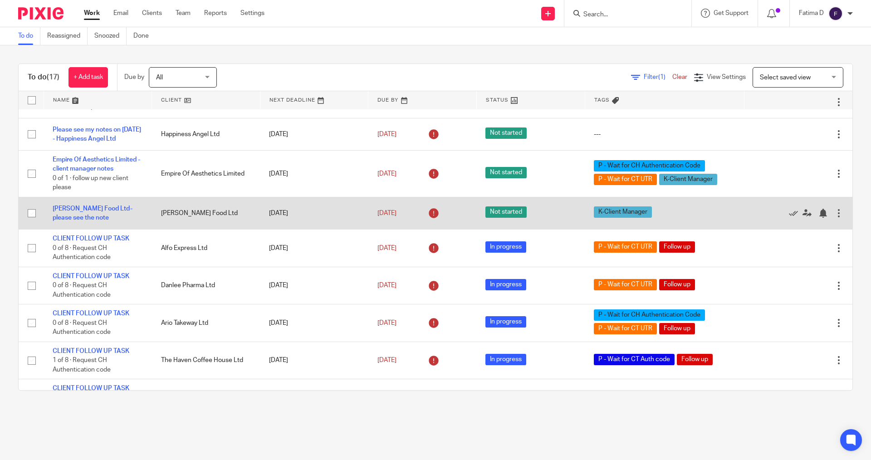
scroll to position [136, 0]
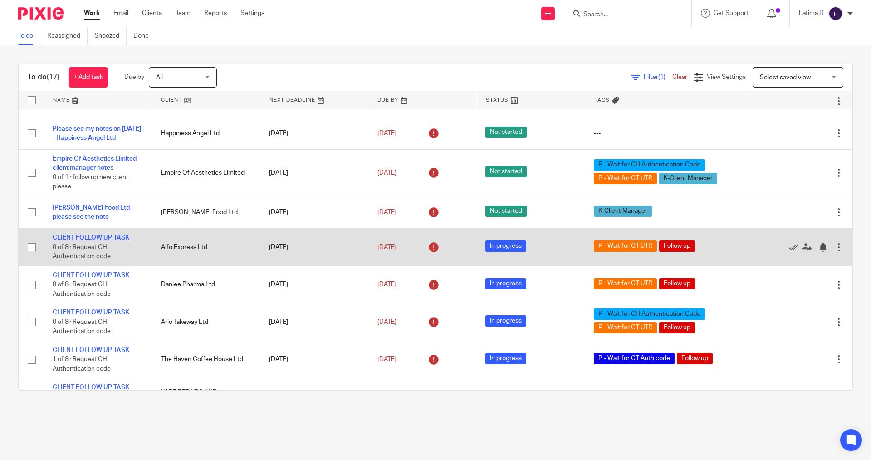
click at [115, 241] on link "CLIENT FOLLOW UP TASK" at bounding box center [91, 238] width 77 height 6
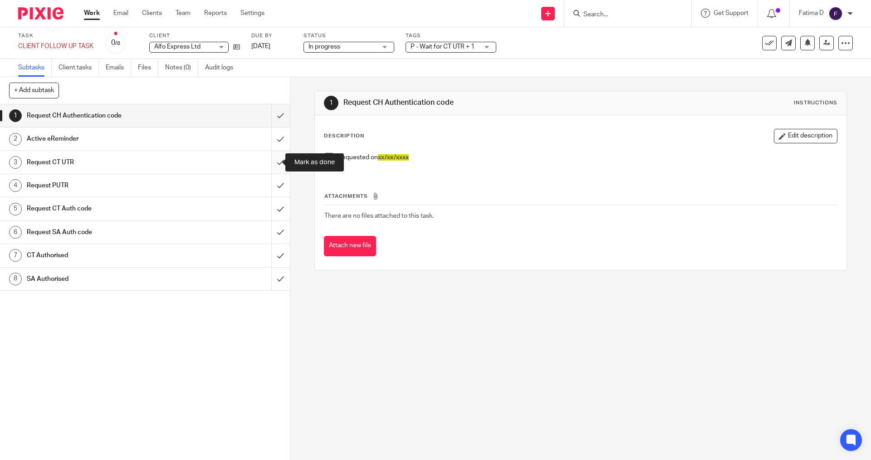
click at [273, 161] on input "submit" at bounding box center [145, 162] width 290 height 23
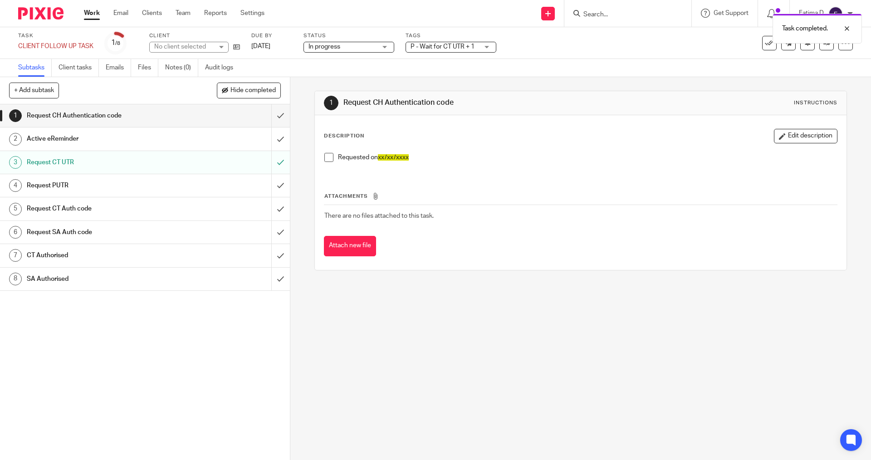
click at [487, 47] on div "P - Wait for CT UTR + 1" at bounding box center [451, 47] width 91 height 11
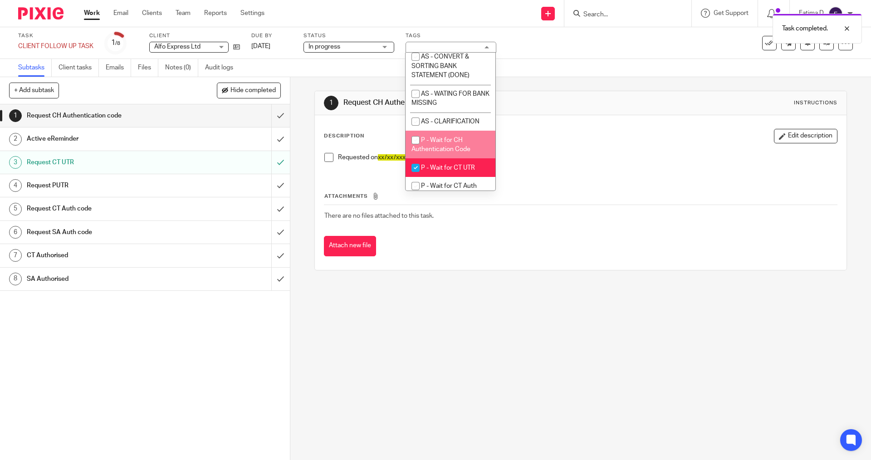
scroll to position [363, 0]
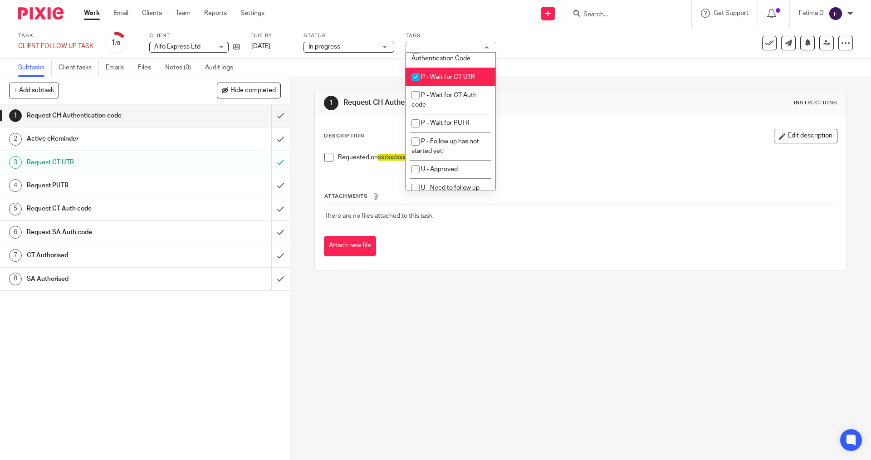
click at [413, 86] on input "checkbox" at bounding box center [415, 77] width 17 height 17
checkbox input "false"
click at [476, 334] on div "1 Request CH Authentication code Instructions Description Edit description Requ…" at bounding box center [580, 268] width 581 height 383
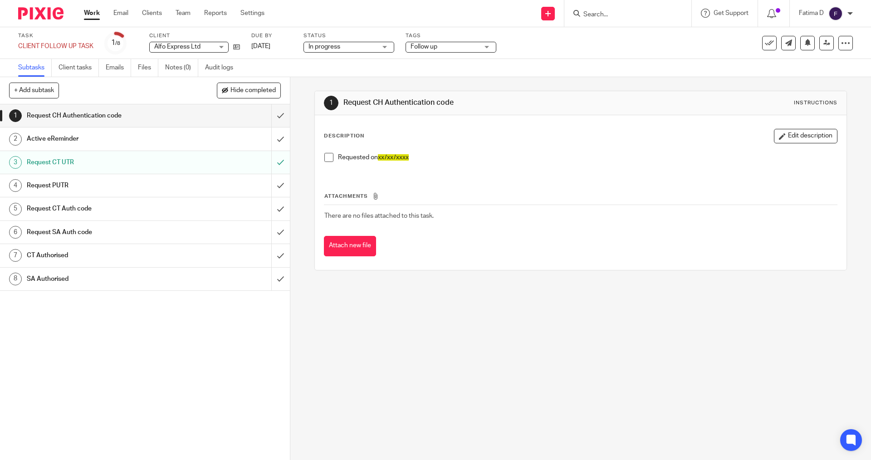
click at [92, 12] on link "Work" at bounding box center [92, 13] width 16 height 9
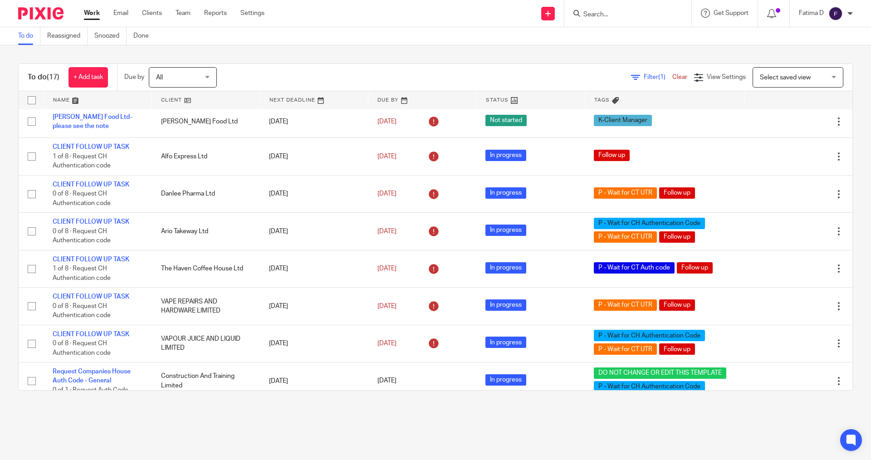
scroll to position [226, 0]
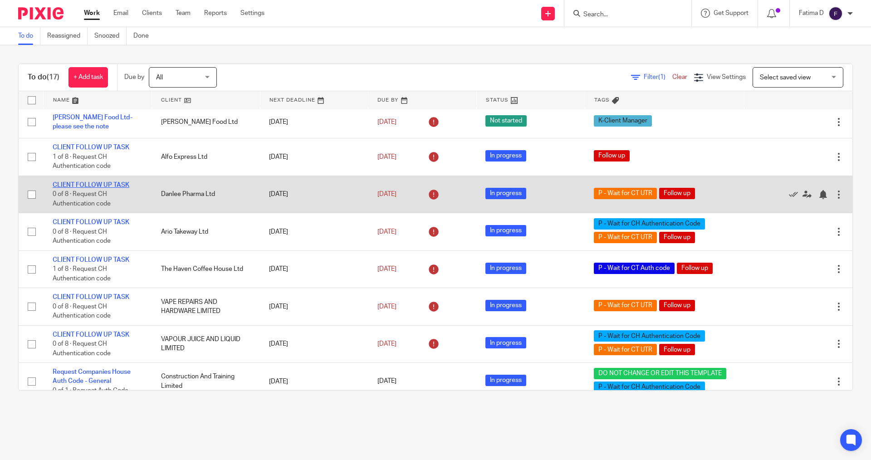
click at [104, 188] on link "CLIENT FOLLOW UP TASK" at bounding box center [91, 185] width 77 height 6
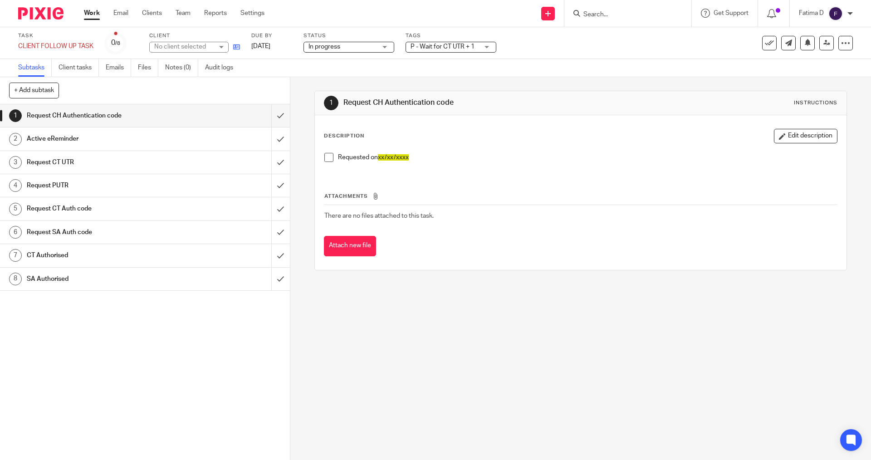
click at [238, 44] on icon at bounding box center [236, 47] width 7 height 7
click at [591, 15] on input "Search" at bounding box center [624, 15] width 82 height 8
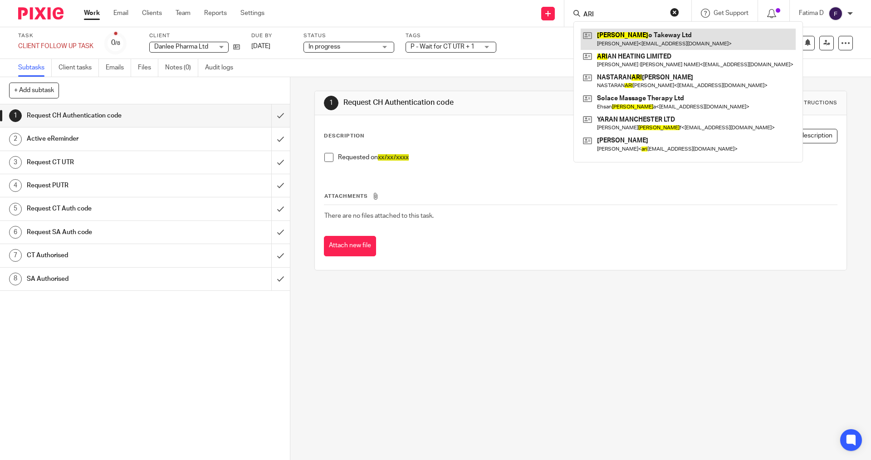
type input "ARI"
click at [619, 32] on link at bounding box center [688, 39] width 215 height 21
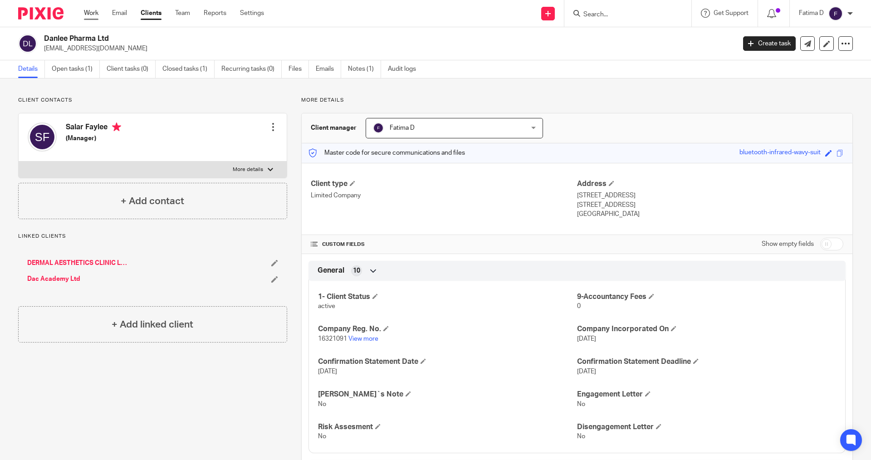
click at [94, 13] on link "Work" at bounding box center [91, 13] width 15 height 9
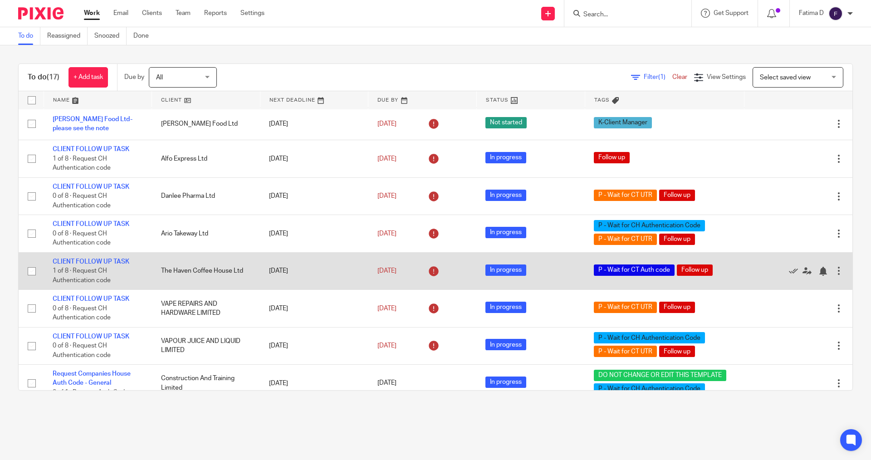
scroll to position [227, 0]
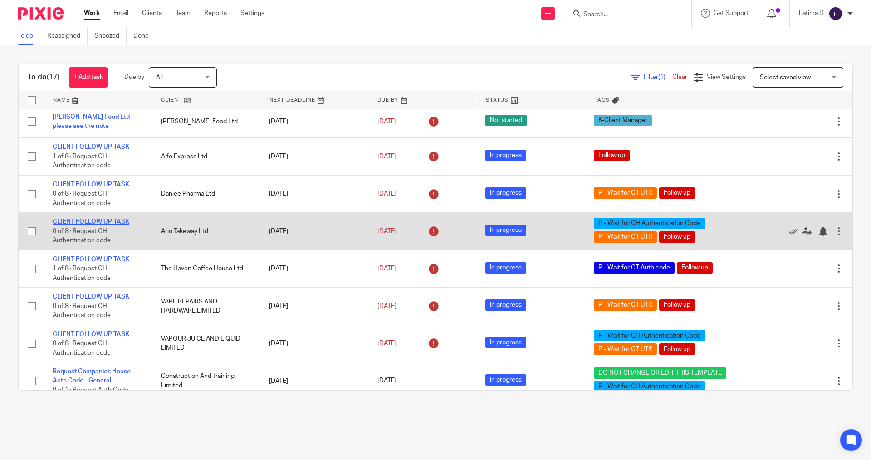
click at [103, 225] on link "CLIENT FOLLOW UP TASK" at bounding box center [91, 222] width 77 height 6
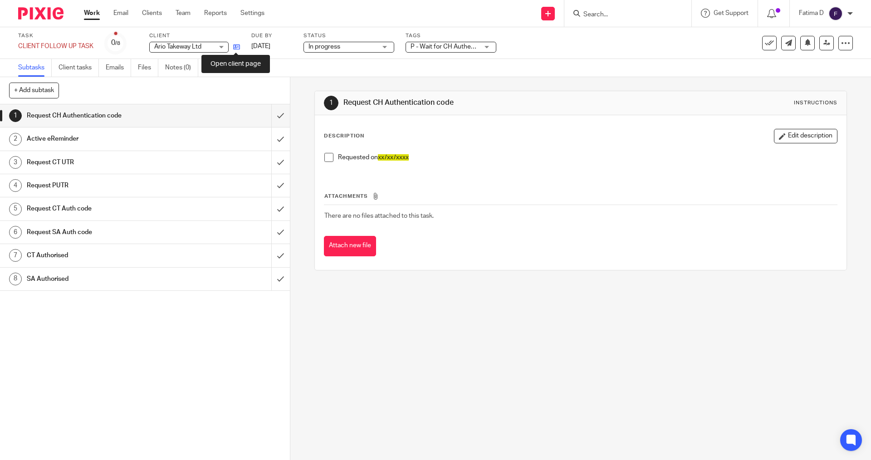
click at [238, 46] on icon at bounding box center [236, 47] width 7 height 7
click at [593, 11] on input "Search" at bounding box center [624, 15] width 82 height 8
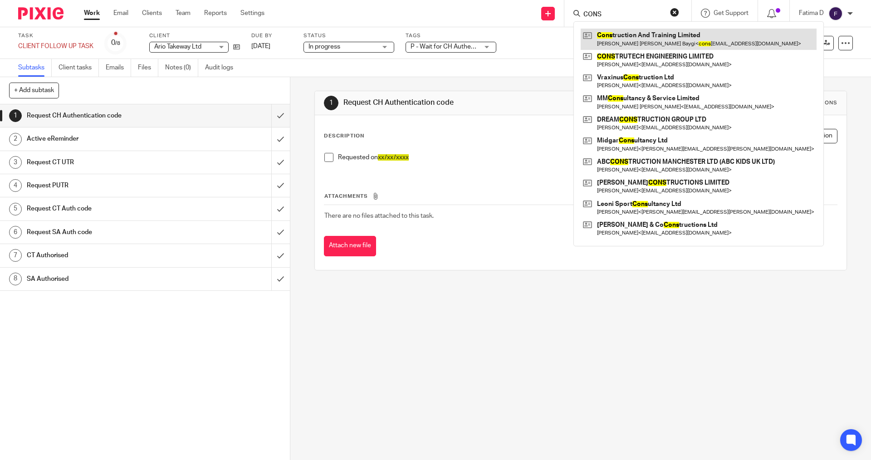
type input "CONS"
click at [631, 37] on link at bounding box center [699, 39] width 236 height 21
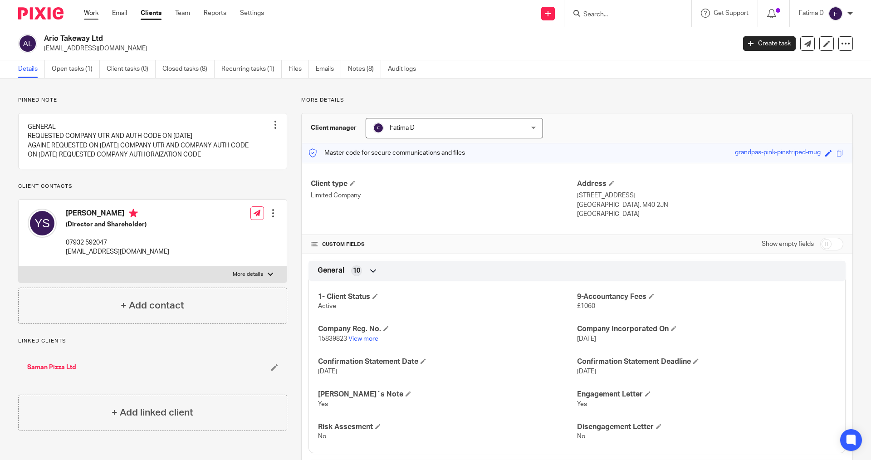
click at [90, 12] on link "Work" at bounding box center [91, 13] width 15 height 9
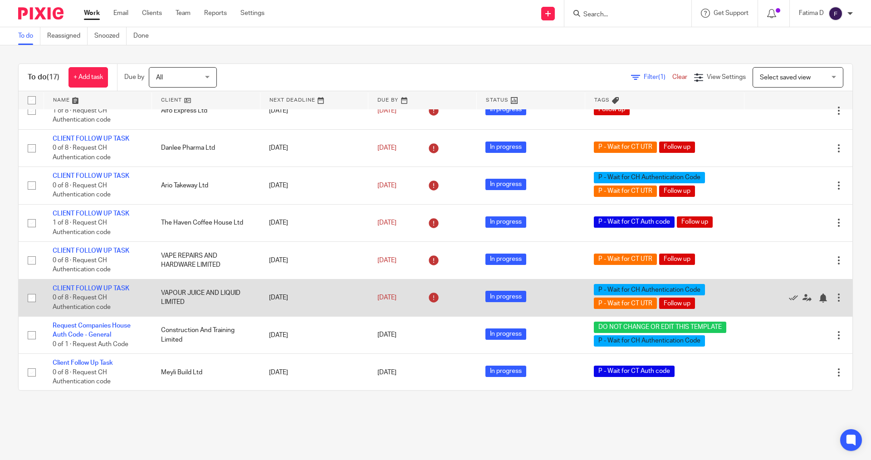
scroll to position [272, 0]
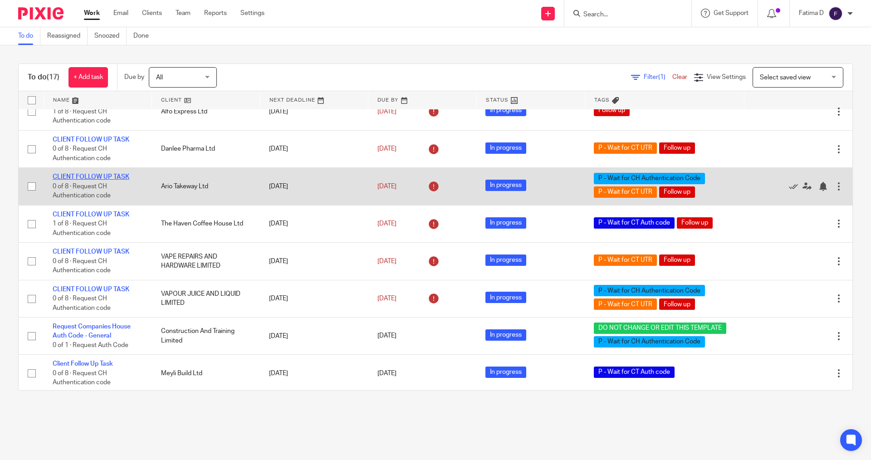
click at [94, 180] on link "CLIENT FOLLOW UP TASK" at bounding box center [91, 177] width 77 height 6
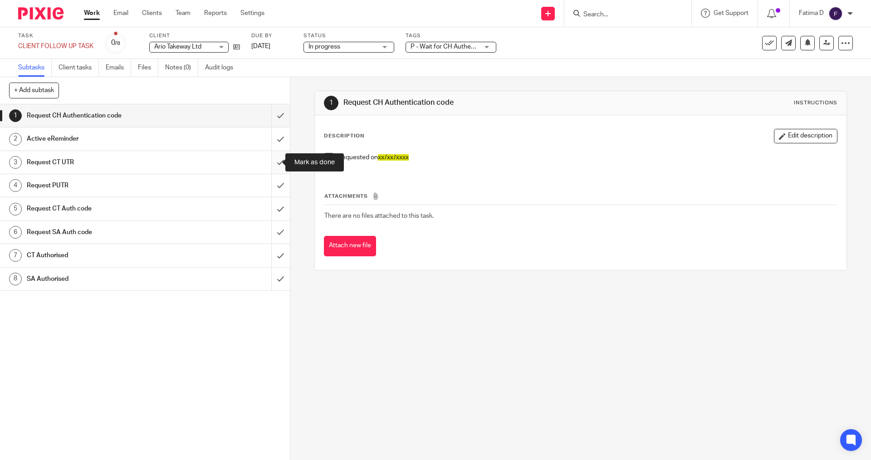
click at [274, 162] on input "submit" at bounding box center [145, 162] width 290 height 23
click at [487, 44] on div "P - Wait for CH Authentication Code + 2" at bounding box center [451, 47] width 91 height 11
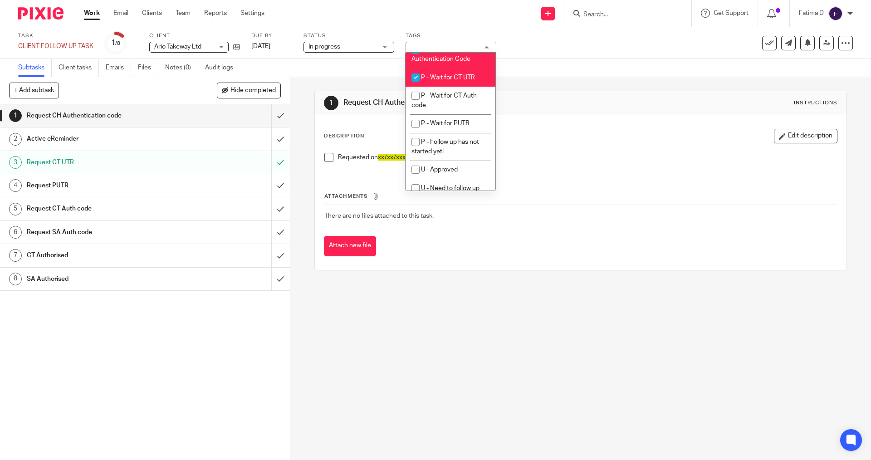
scroll to position [363, 0]
click at [417, 86] on input "checkbox" at bounding box center [415, 77] width 17 height 17
checkbox input "false"
click at [413, 58] on input "checkbox" at bounding box center [415, 49] width 17 height 17
checkbox input "false"
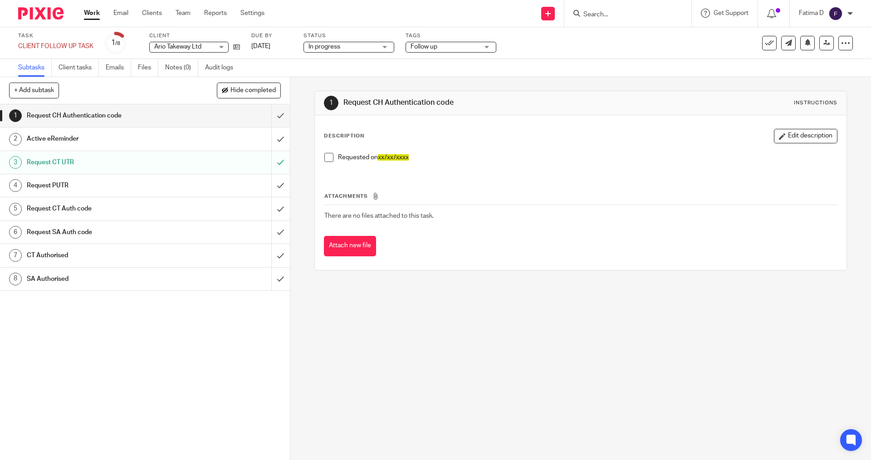
click at [534, 305] on div "1 Request CH Authentication code Instructions Description Edit description Requ…" at bounding box center [580, 268] width 581 height 383
click at [237, 45] on icon at bounding box center [236, 47] width 7 height 7
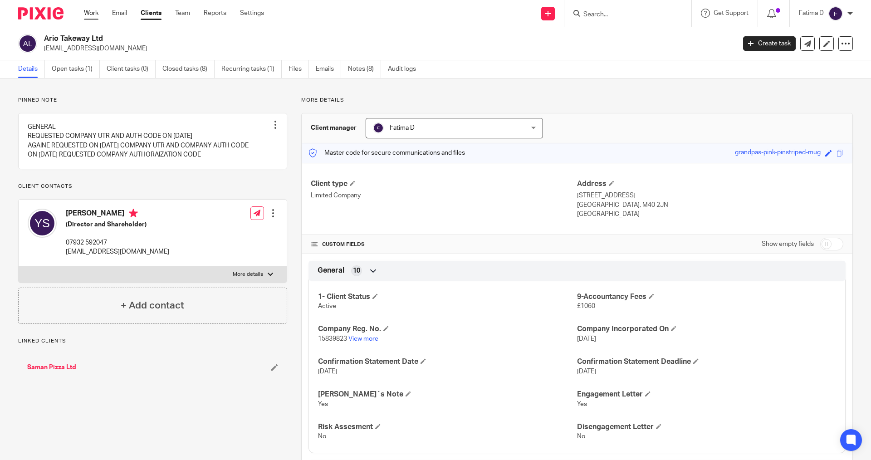
click at [93, 14] on link "Work" at bounding box center [91, 13] width 15 height 9
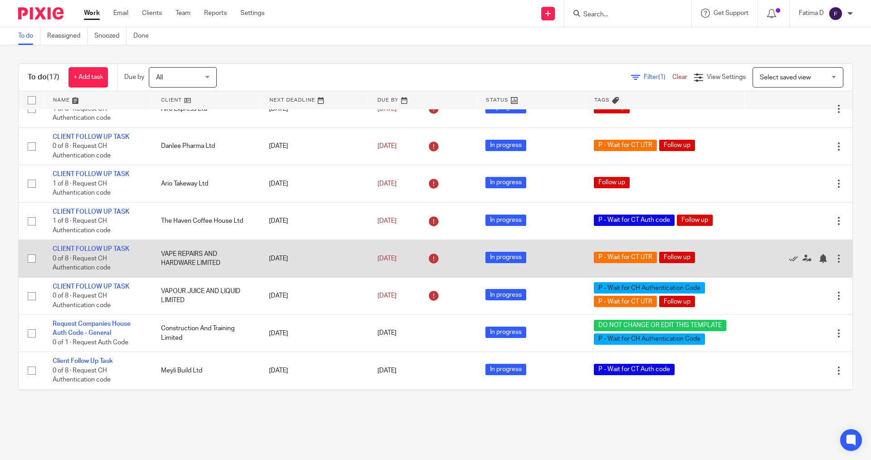
scroll to position [318, 0]
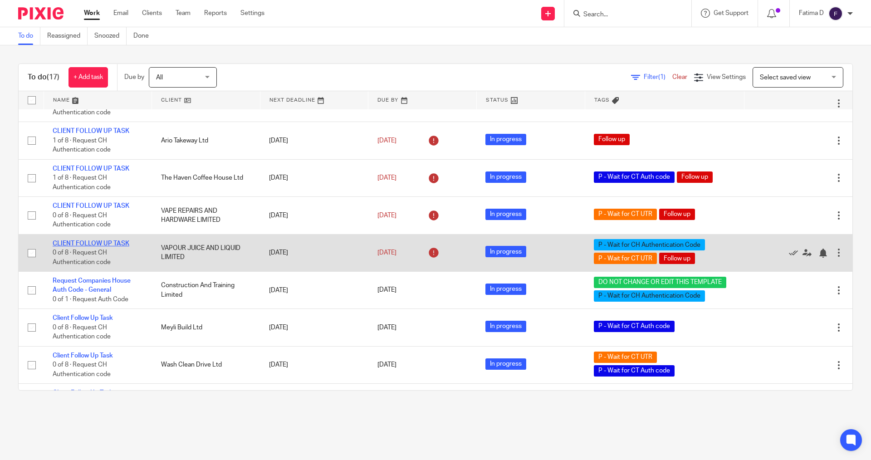
click at [72, 247] on link "CLIENT FOLLOW UP TASK" at bounding box center [91, 244] width 77 height 6
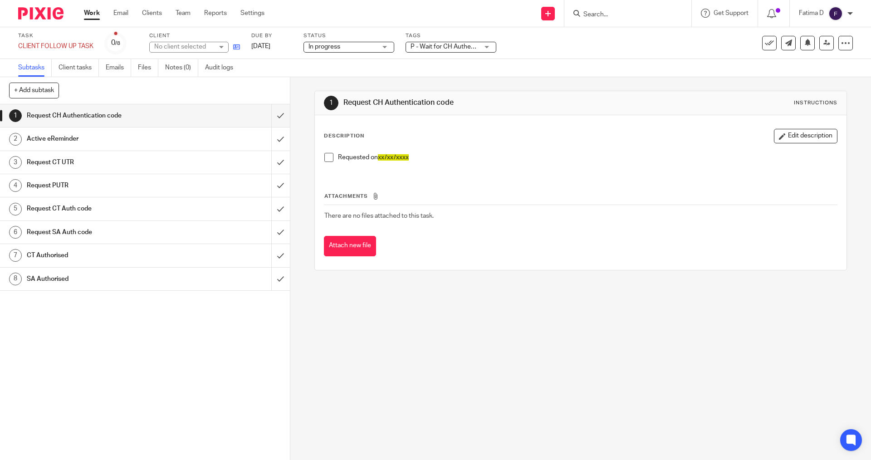
click at [236, 46] on icon at bounding box center [236, 47] width 7 height 7
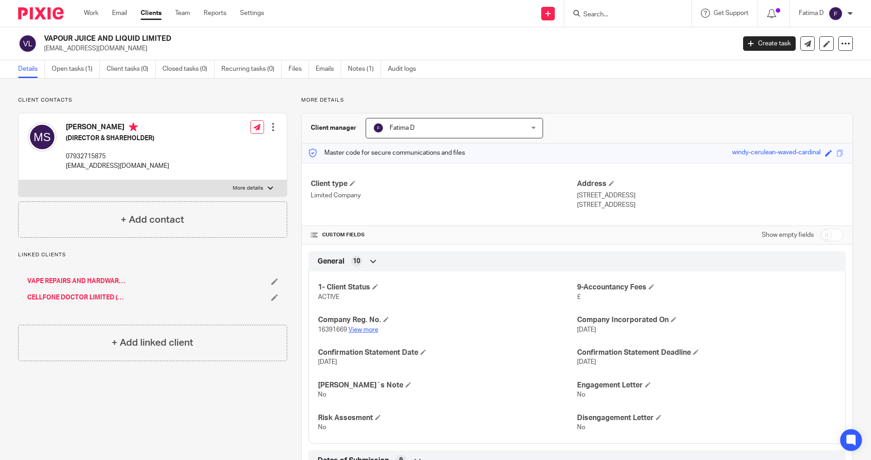
click at [355, 327] on link "View more" at bounding box center [364, 330] width 30 height 6
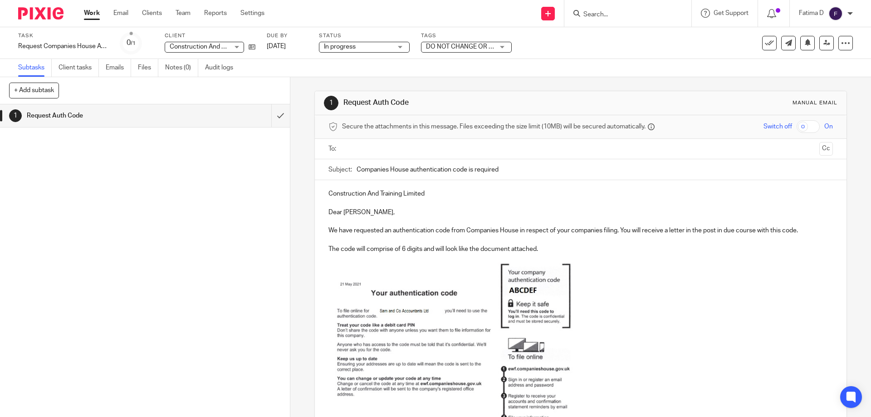
click at [88, 13] on link "Work" at bounding box center [92, 13] width 16 height 9
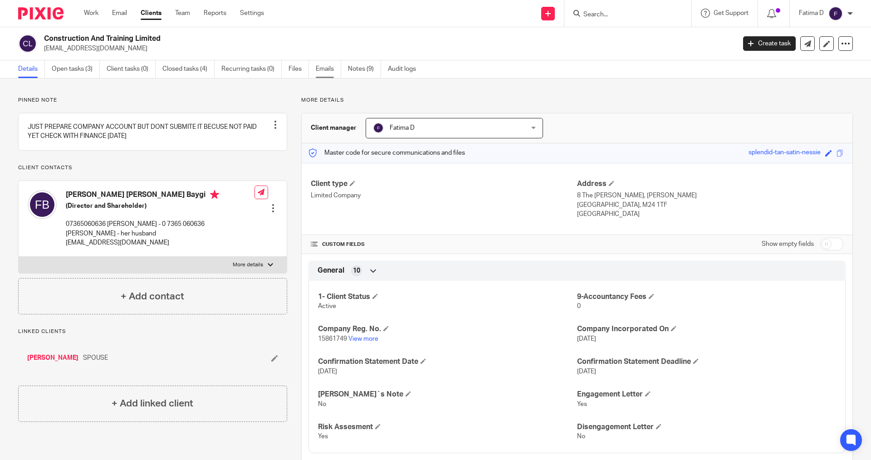
click at [324, 65] on link "Emails" at bounding box center [328, 69] width 25 height 18
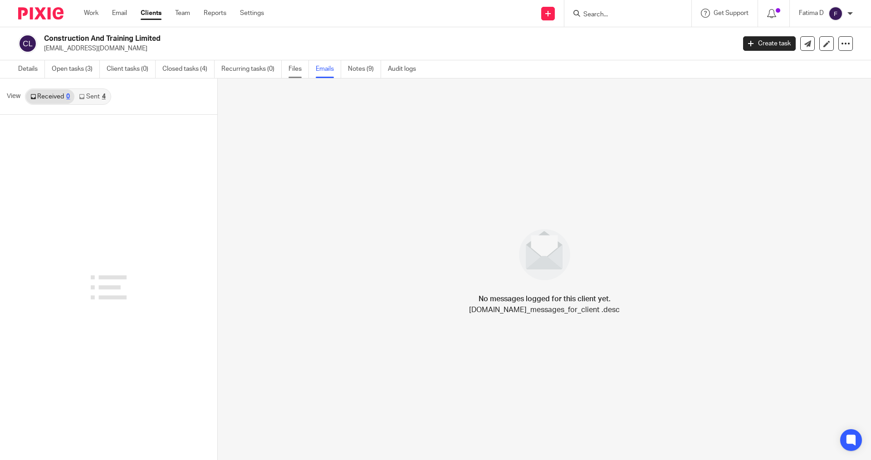
click at [295, 66] on link "Files" at bounding box center [299, 69] width 20 height 18
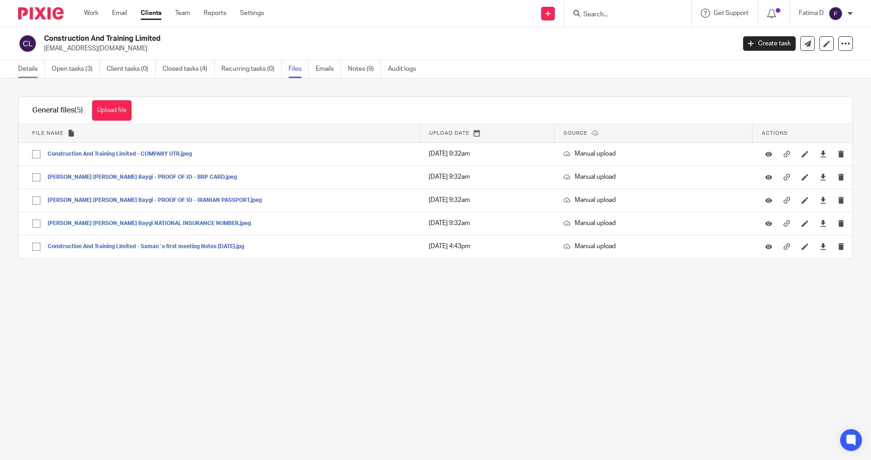
click at [26, 68] on link "Details" at bounding box center [31, 69] width 27 height 18
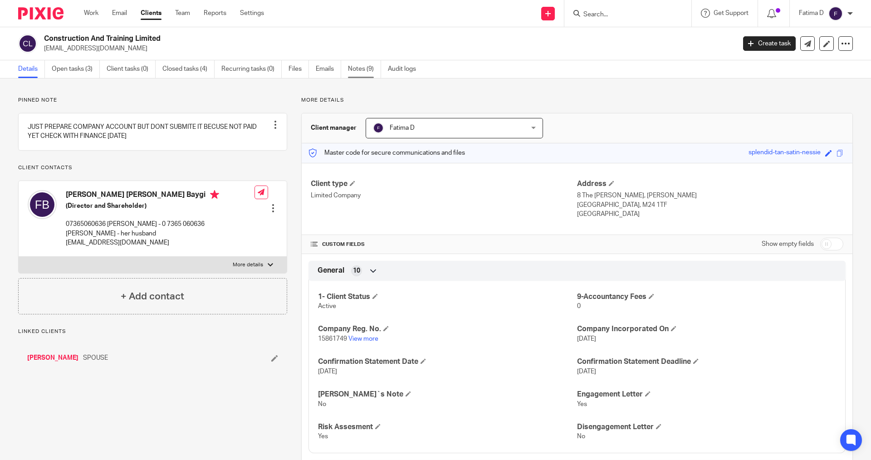
click at [363, 70] on link "Notes (9)" at bounding box center [364, 69] width 33 height 18
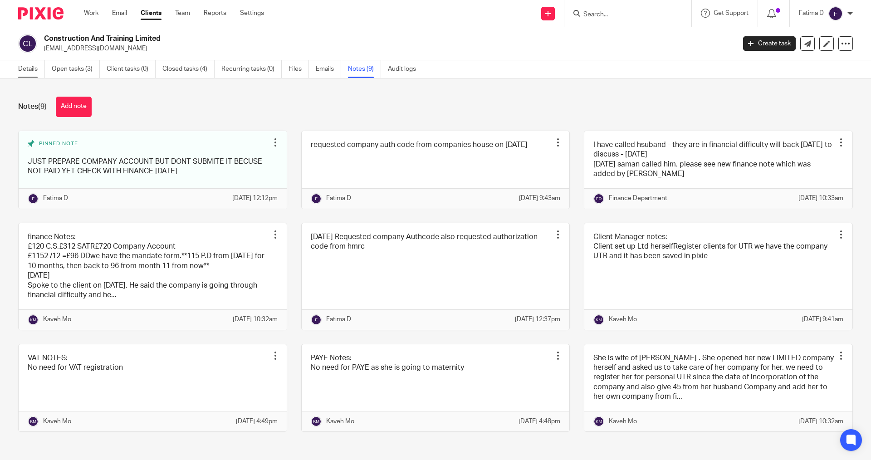
click at [27, 72] on link "Details" at bounding box center [31, 69] width 27 height 18
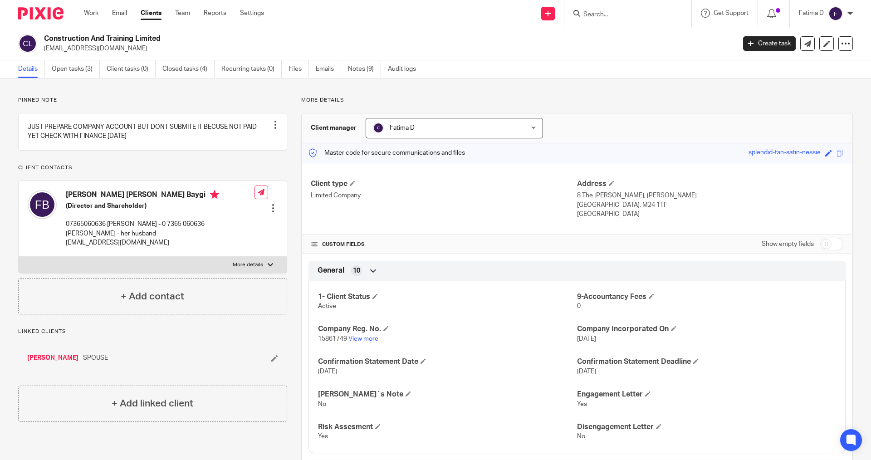
drag, startPoint x: 148, startPoint y: 49, endPoint x: 44, endPoint y: 49, distance: 103.9
click at [44, 49] on p "constructionandtraining@gmail.com" at bounding box center [387, 48] width 686 height 9
copy p "constructionandtraining@gmail.com"
click at [513, 207] on div "Client type Limited Company" at bounding box center [444, 199] width 266 height 40
click at [88, 12] on link "Work" at bounding box center [91, 13] width 15 height 9
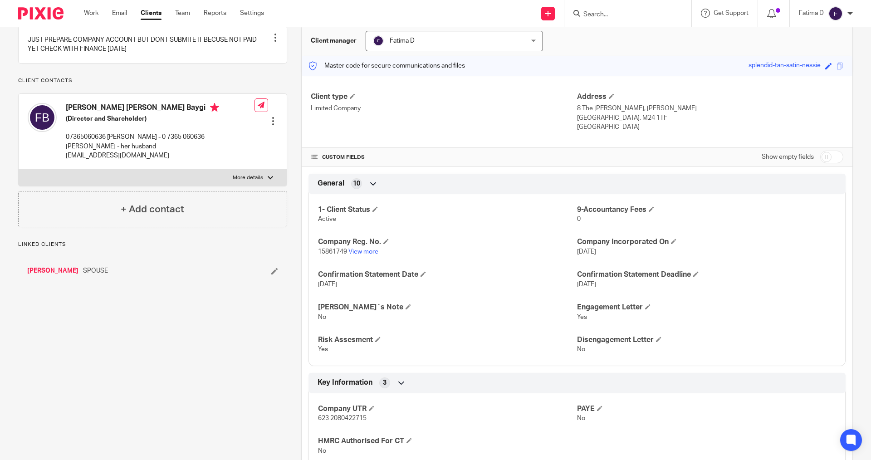
scroll to position [91, 0]
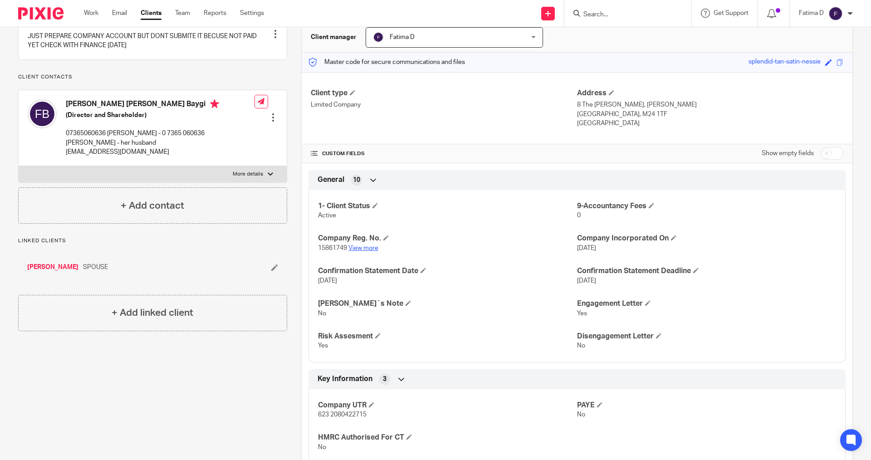
click at [369, 247] on link "View more" at bounding box center [364, 248] width 30 height 6
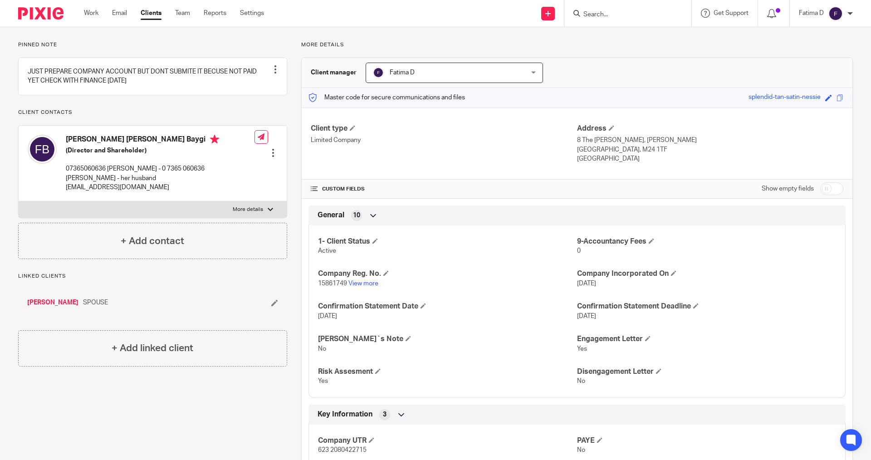
scroll to position [0, 0]
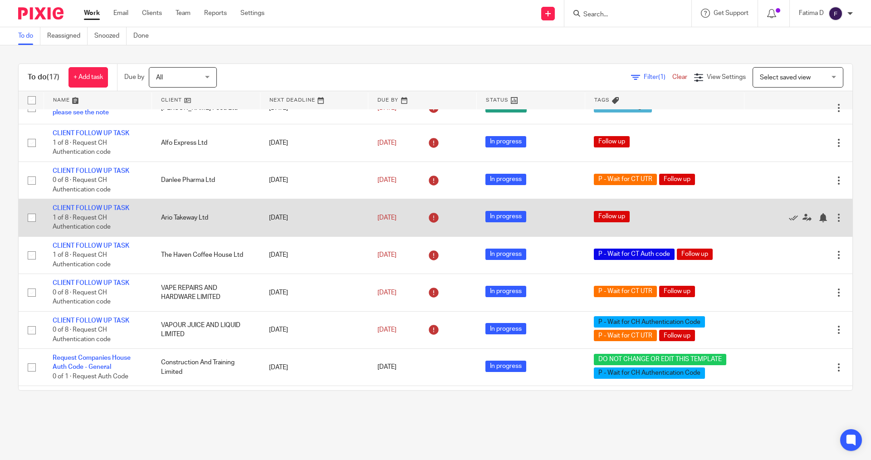
scroll to position [226, 0]
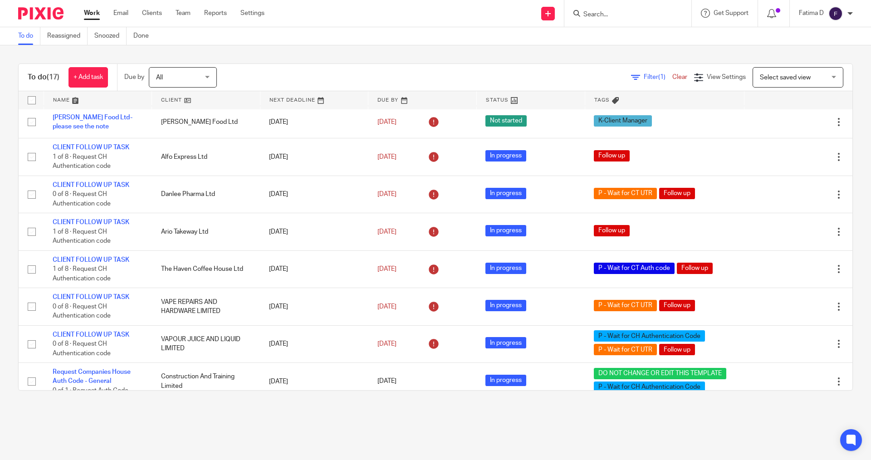
click at [607, 13] on input "Search" at bounding box center [624, 15] width 82 height 8
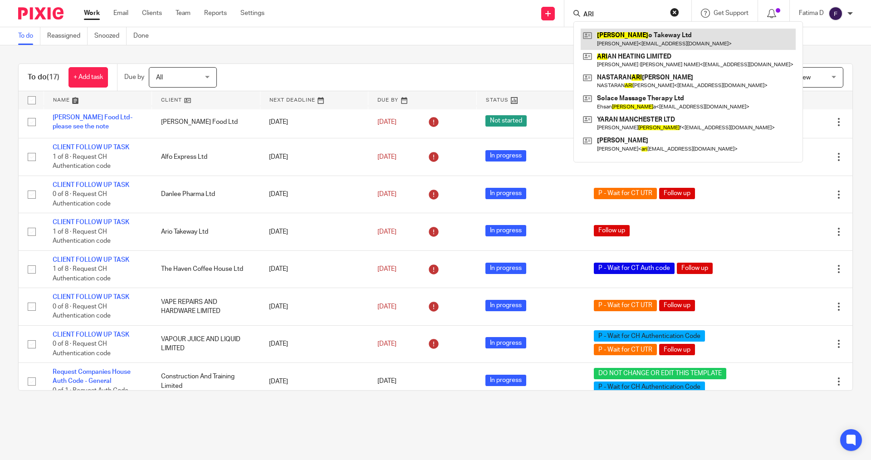
type input "ARI"
click at [620, 38] on link at bounding box center [688, 39] width 215 height 21
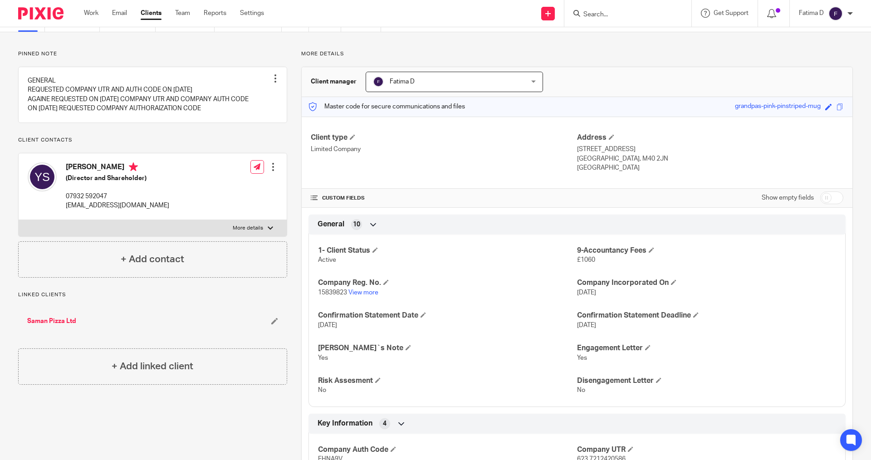
scroll to position [182, 0]
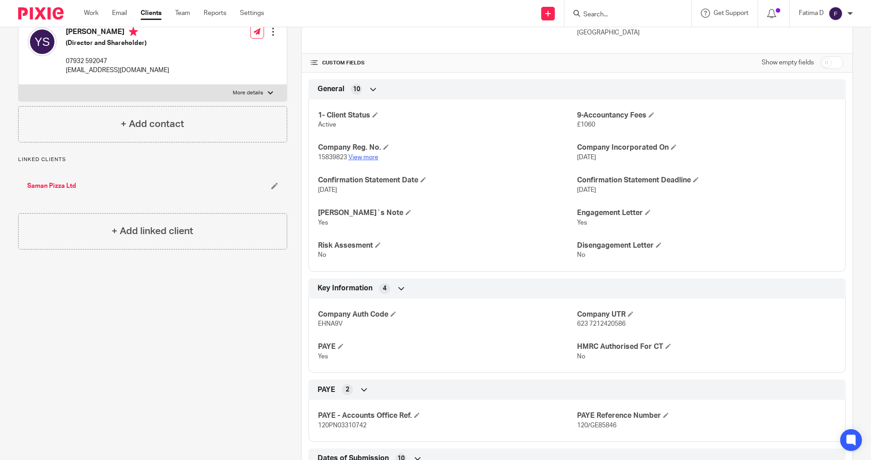
click at [366, 158] on link "View more" at bounding box center [364, 157] width 30 height 6
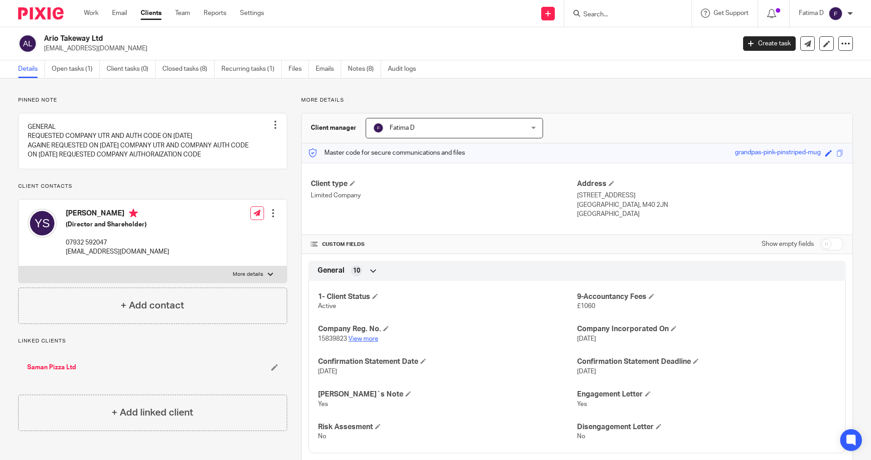
click at [356, 339] on link "View more" at bounding box center [364, 339] width 30 height 6
click at [595, 14] on input "Search" at bounding box center [624, 15] width 82 height 8
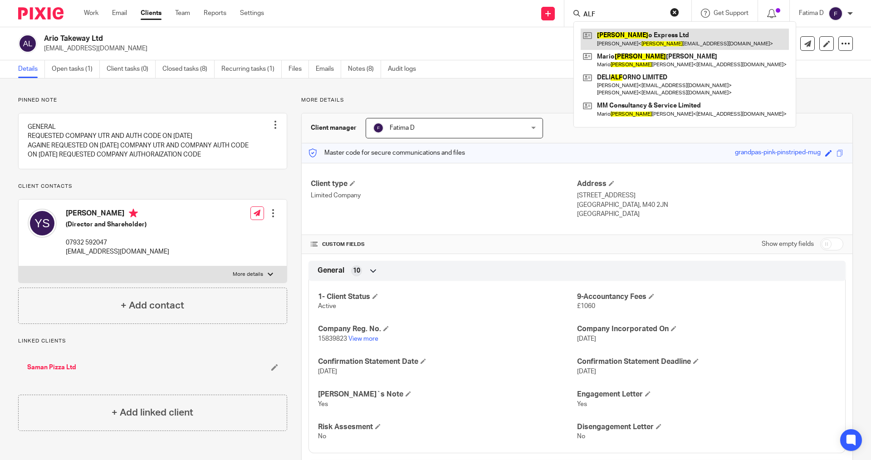
type input "ALF"
click at [635, 33] on link at bounding box center [685, 39] width 208 height 21
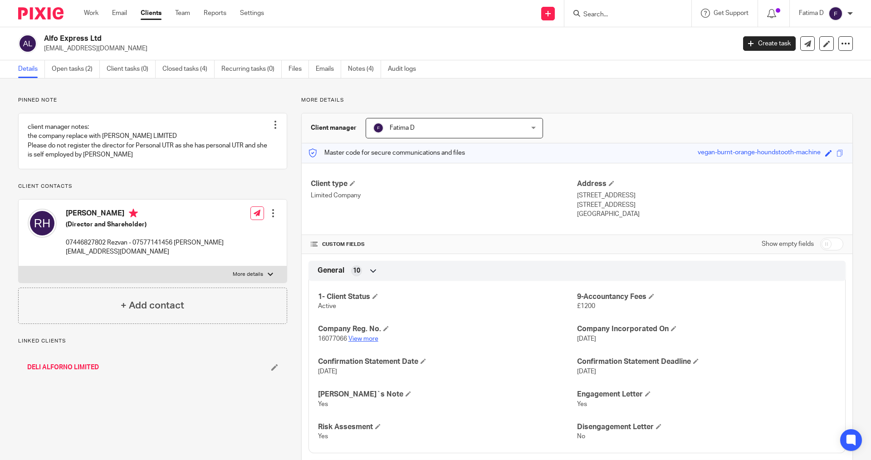
click at [363, 341] on link "View more" at bounding box center [364, 339] width 30 height 6
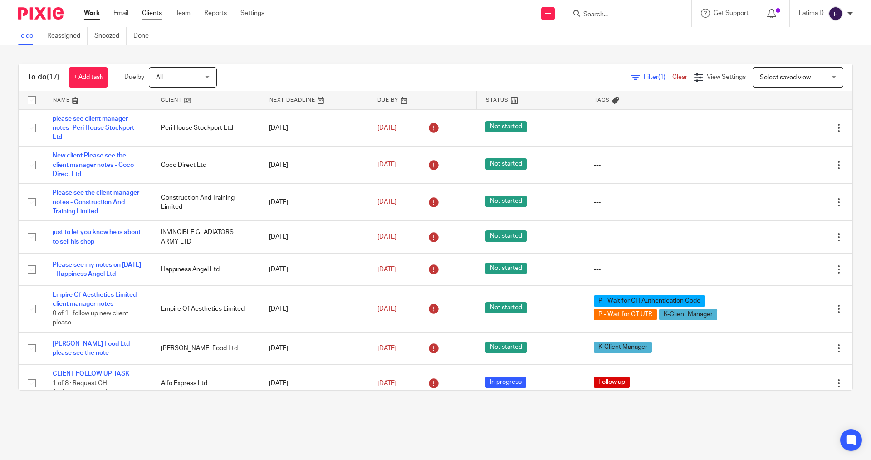
click at [153, 10] on link "Clients" at bounding box center [152, 13] width 20 height 9
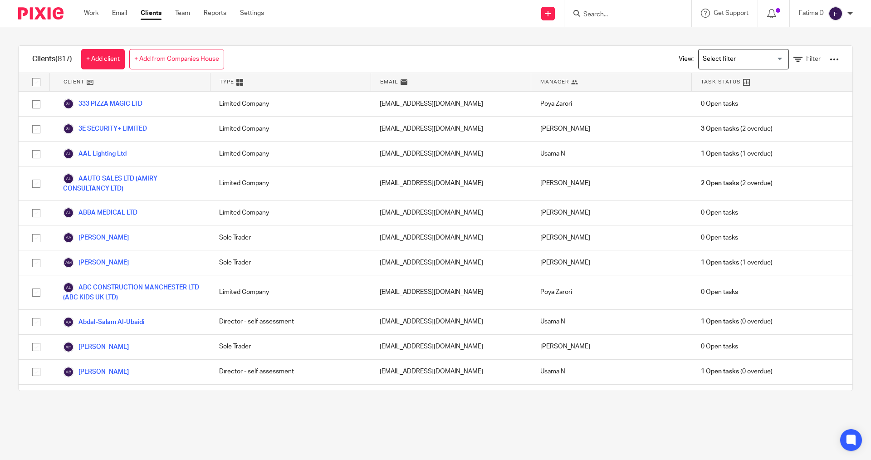
click at [37, 81] on input "checkbox" at bounding box center [36, 82] width 17 height 17
checkbox input "true"
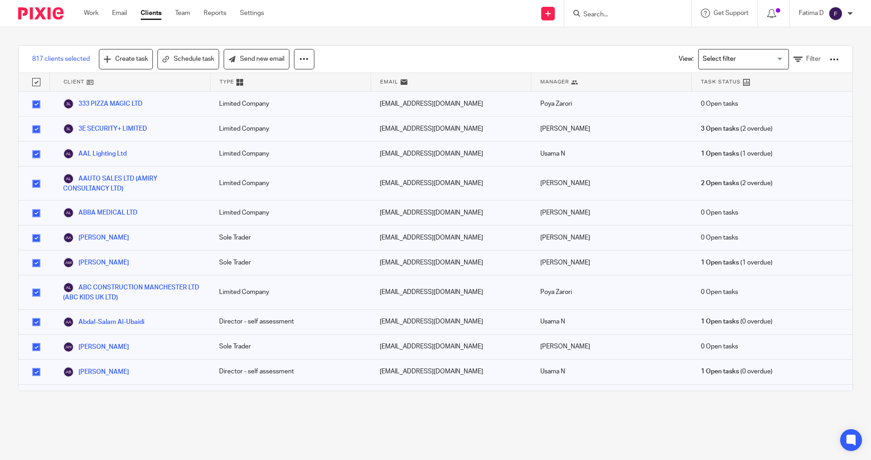
checkbox input "true"
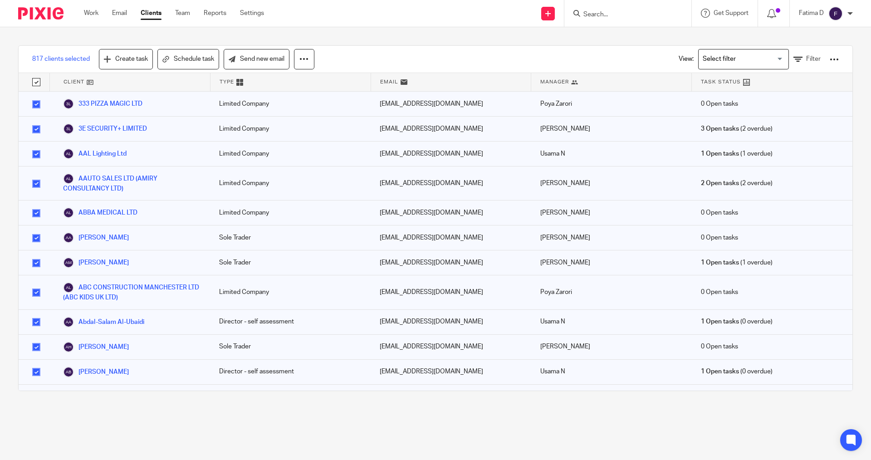
checkbox input "true"
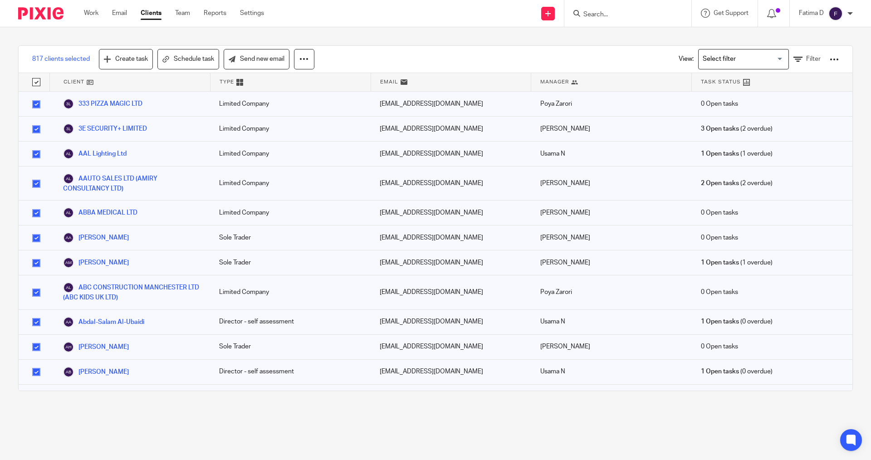
checkbox input "true"
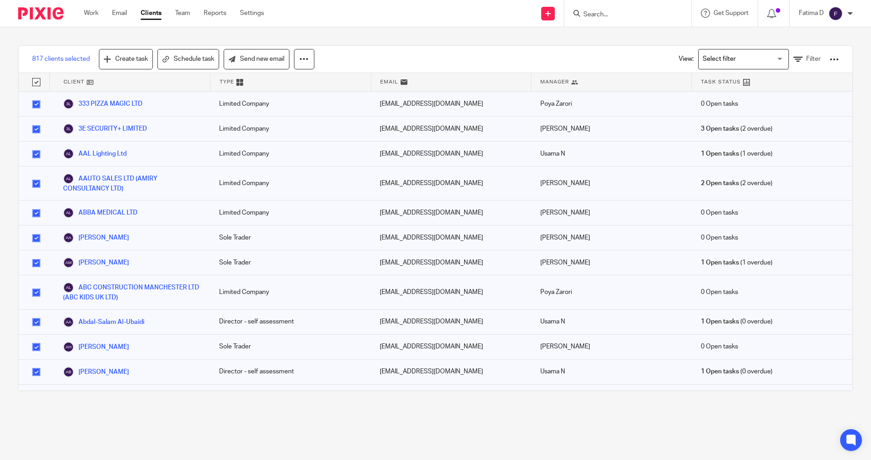
checkbox input "true"
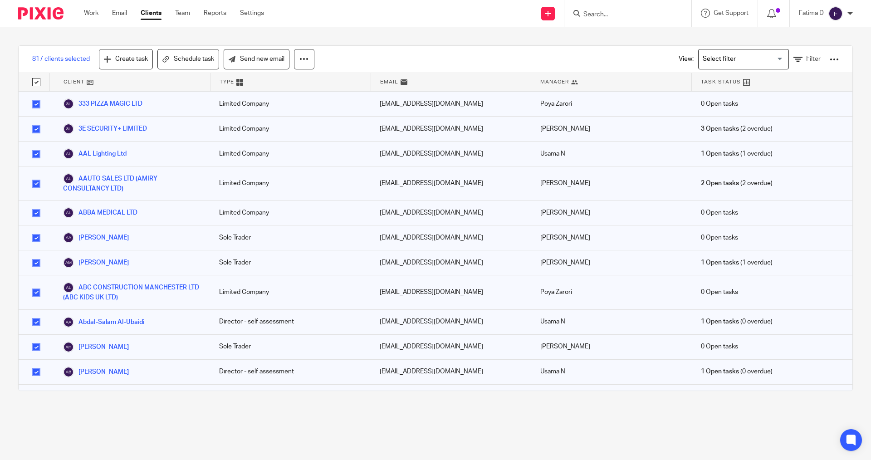
checkbox input "true"
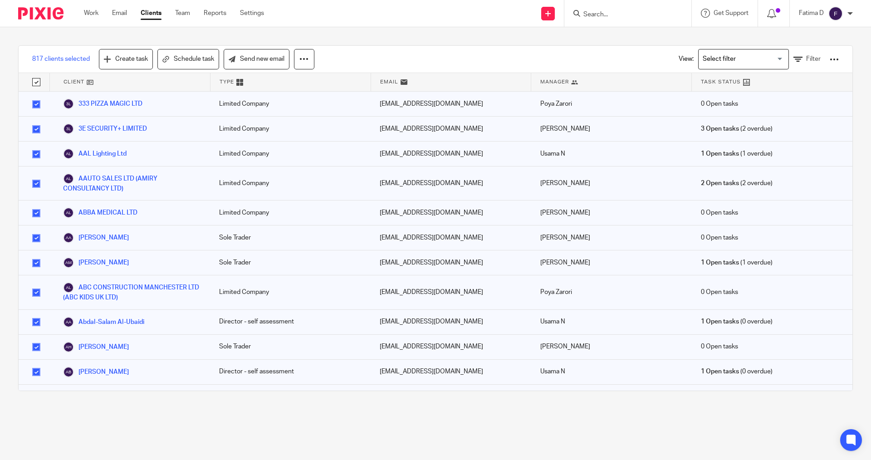
checkbox input "true"
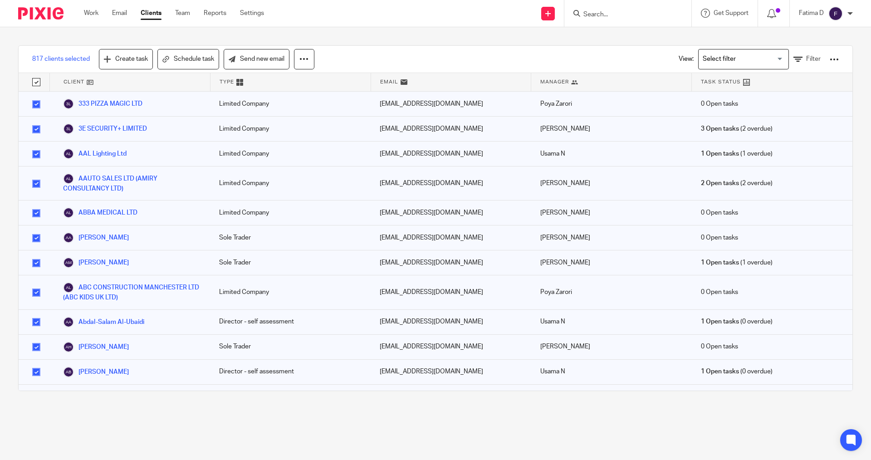
checkbox input "true"
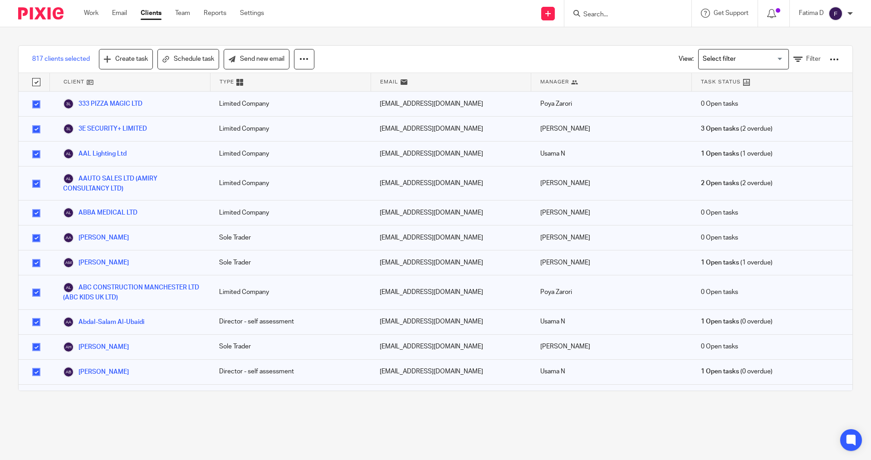
checkbox input "true"
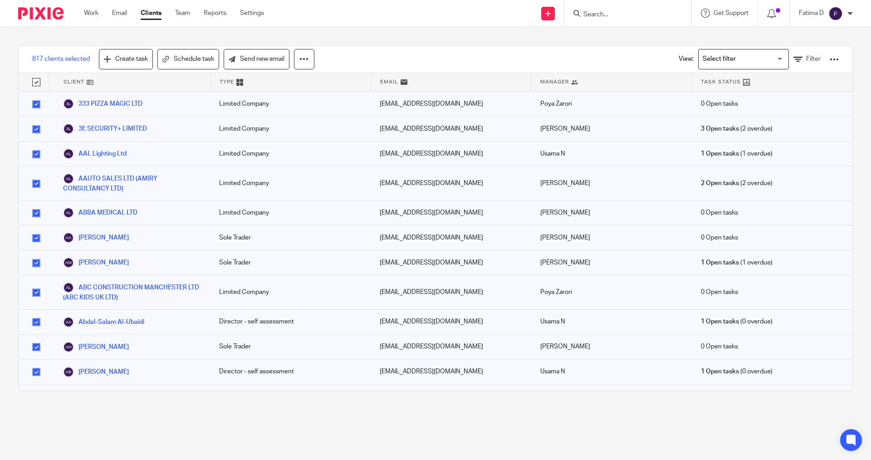
checkbox input "true"
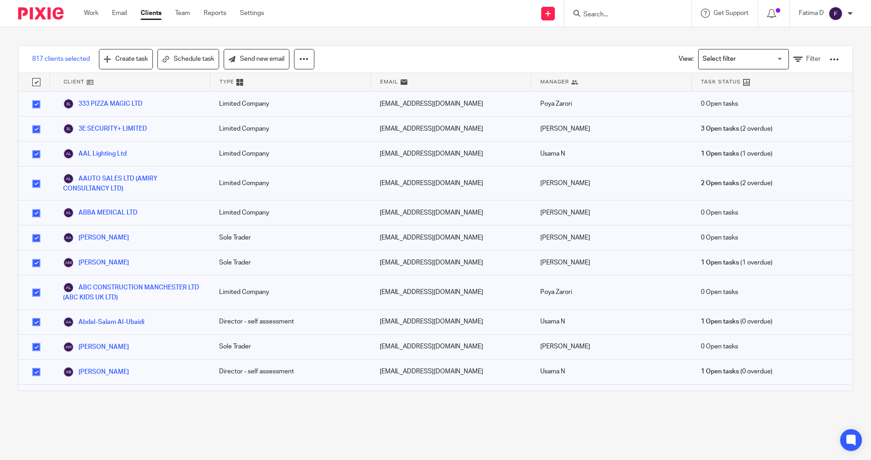
checkbox input "true"
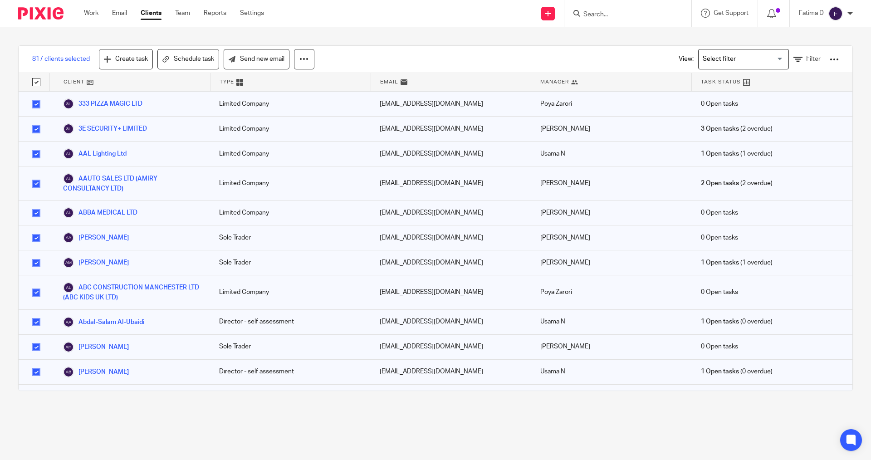
checkbox input "true"
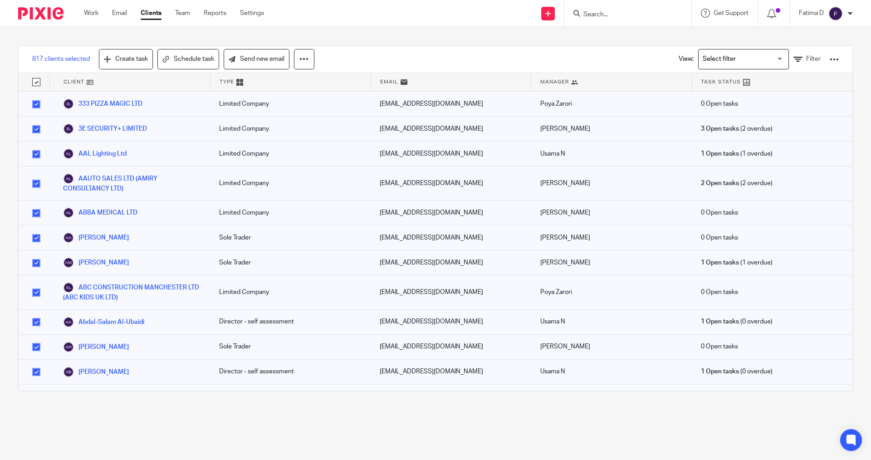
checkbox input "true"
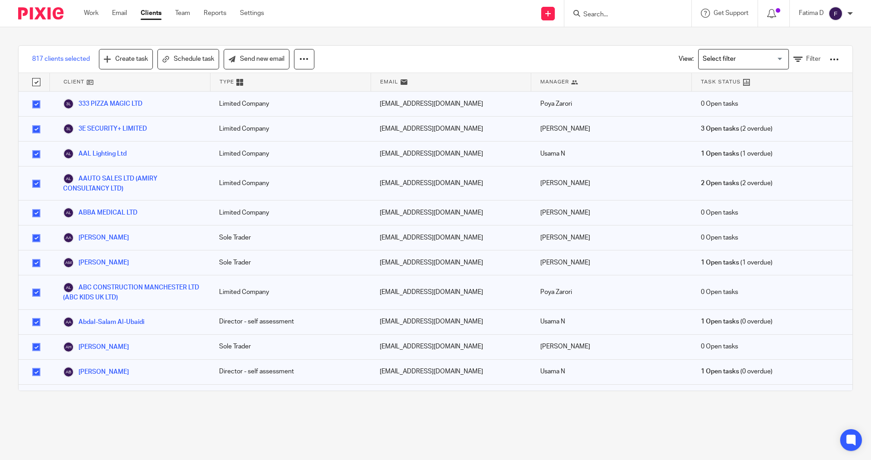
checkbox input "true"
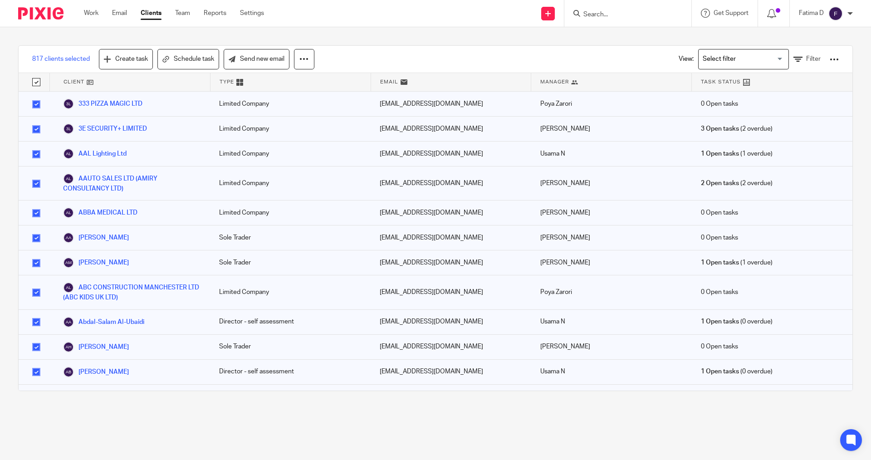
checkbox input "true"
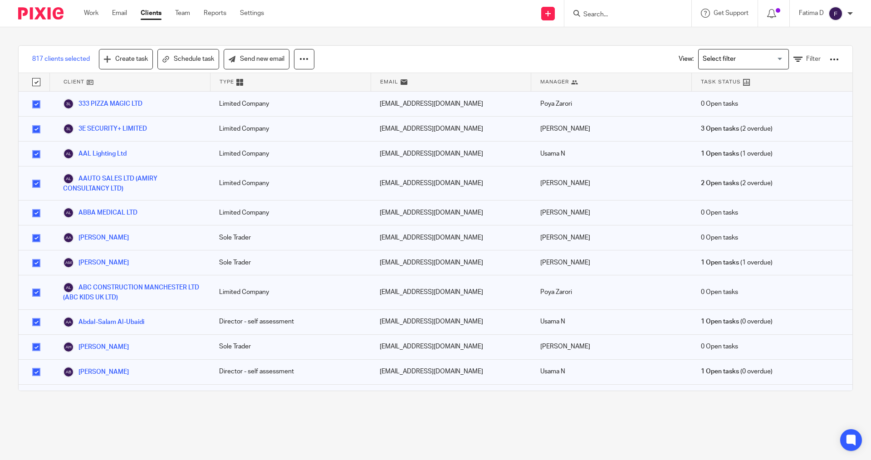
checkbox input "true"
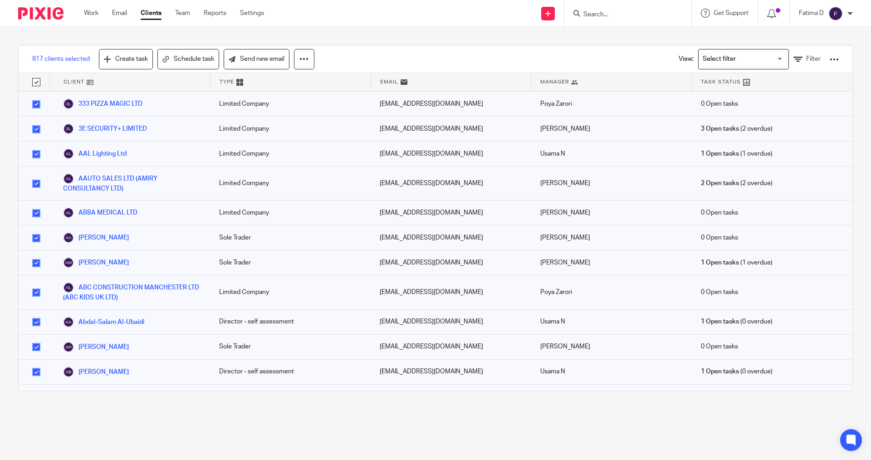
checkbox input "true"
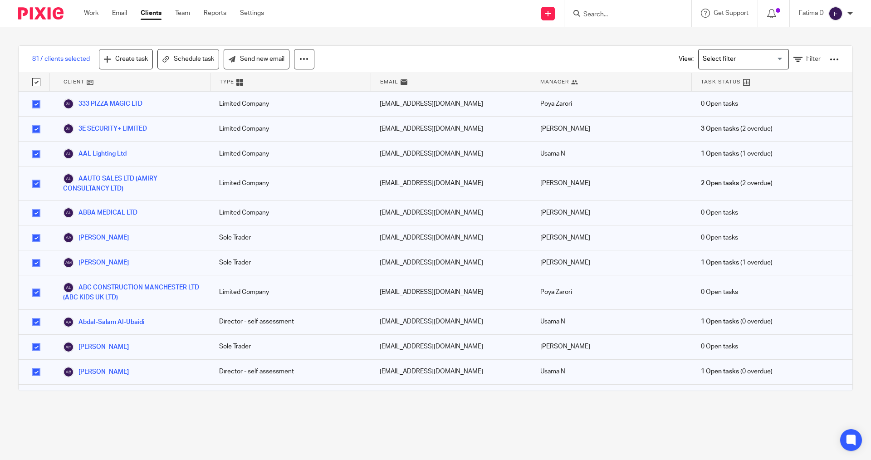
checkbox input "true"
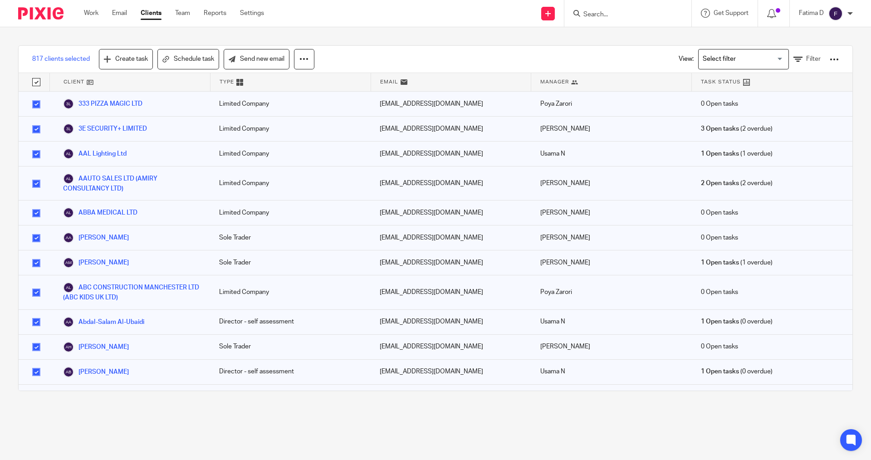
checkbox input "true"
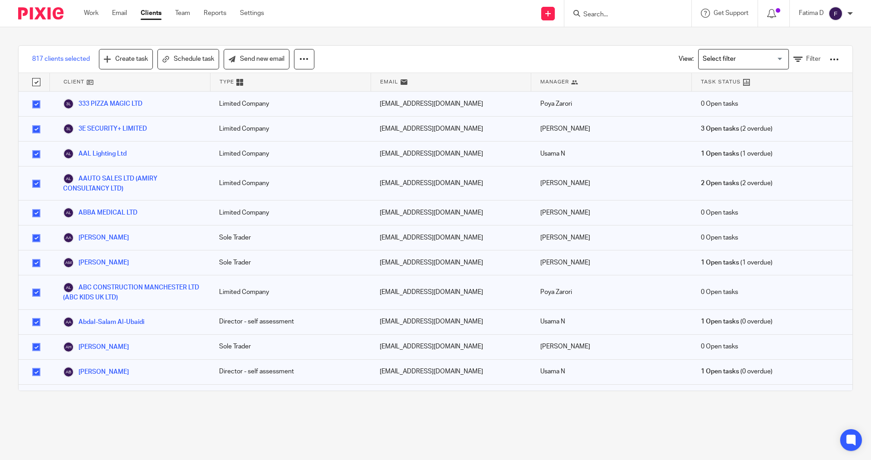
checkbox input "true"
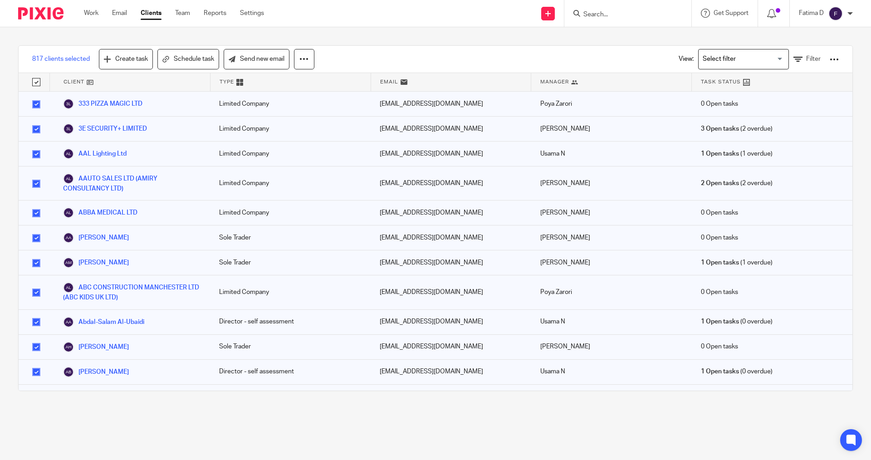
checkbox input "true"
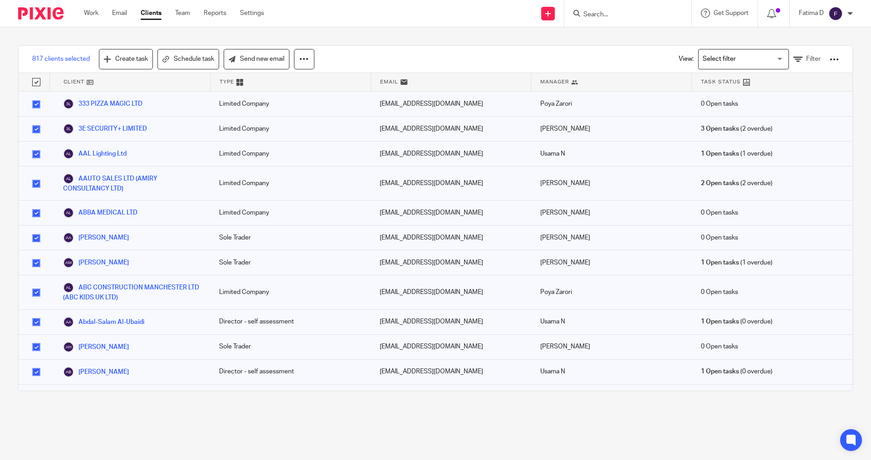
checkbox input "true"
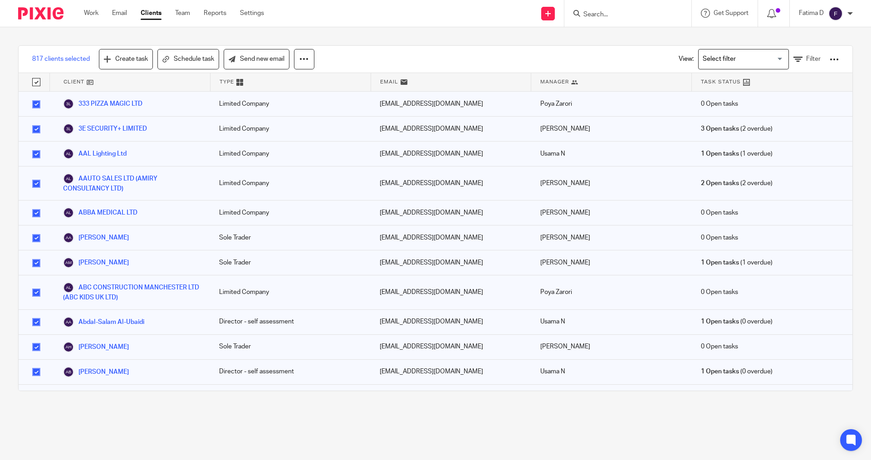
checkbox input "true"
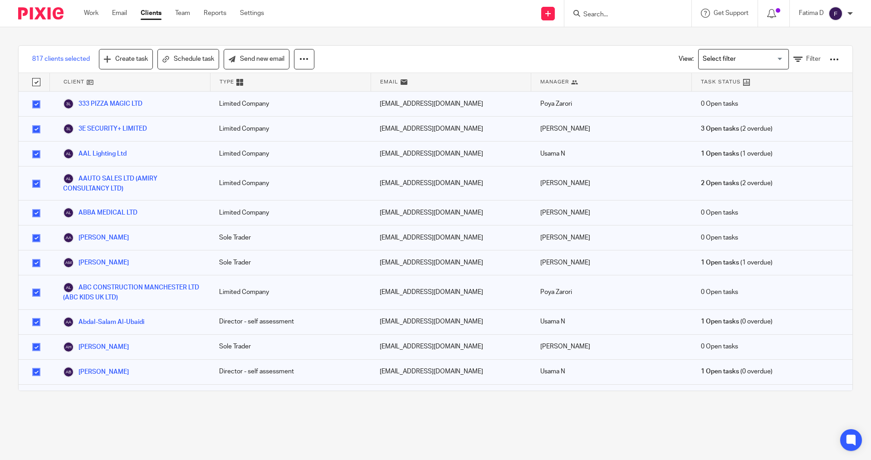
checkbox input "true"
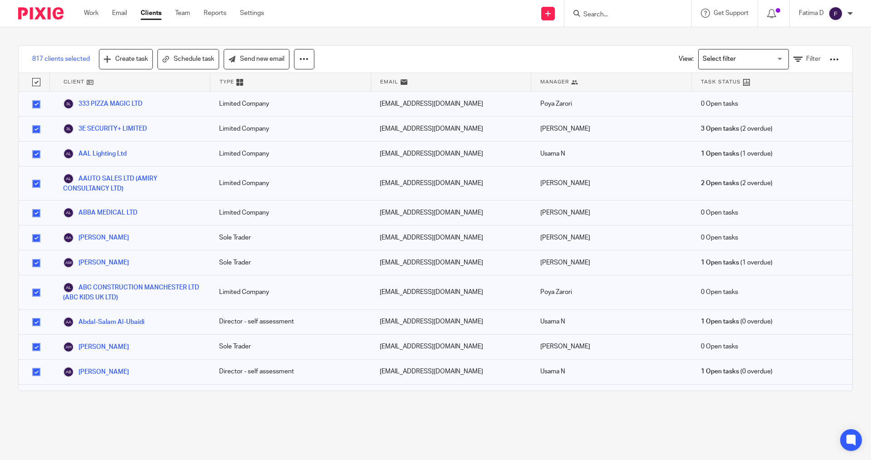
checkbox input "true"
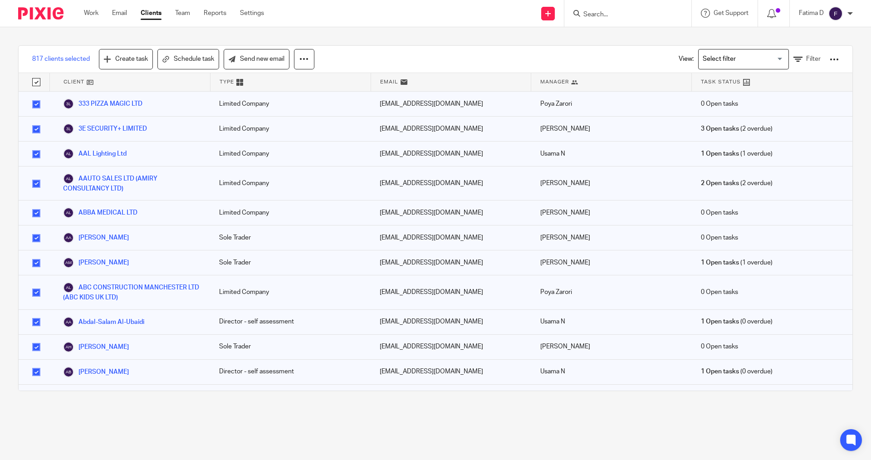
checkbox input "true"
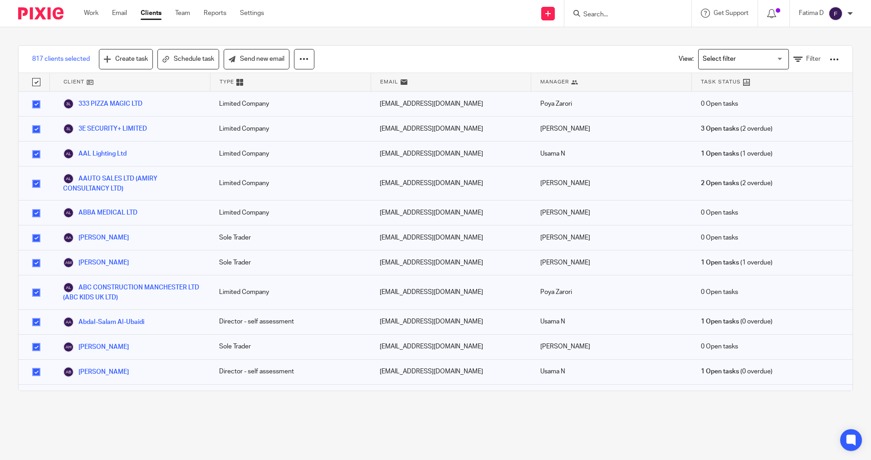
checkbox input "true"
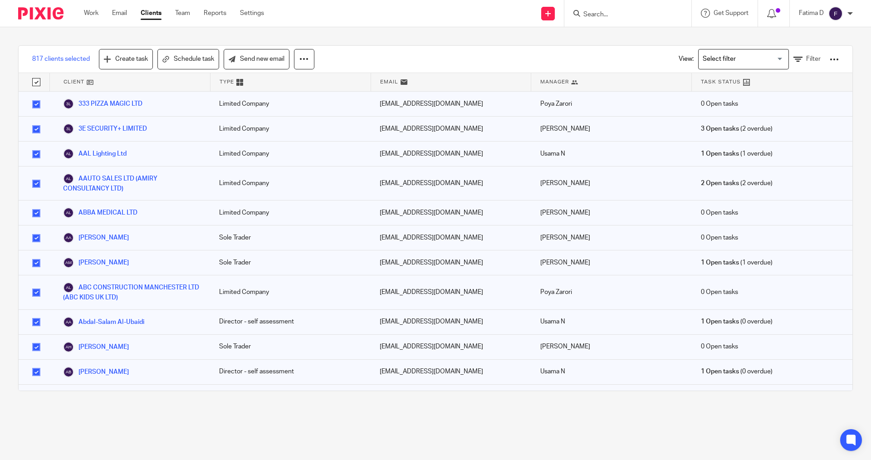
checkbox input "true"
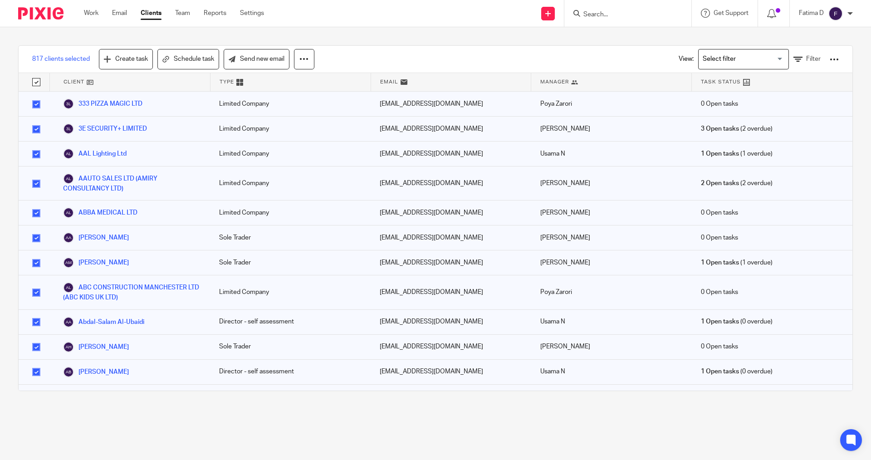
checkbox input "true"
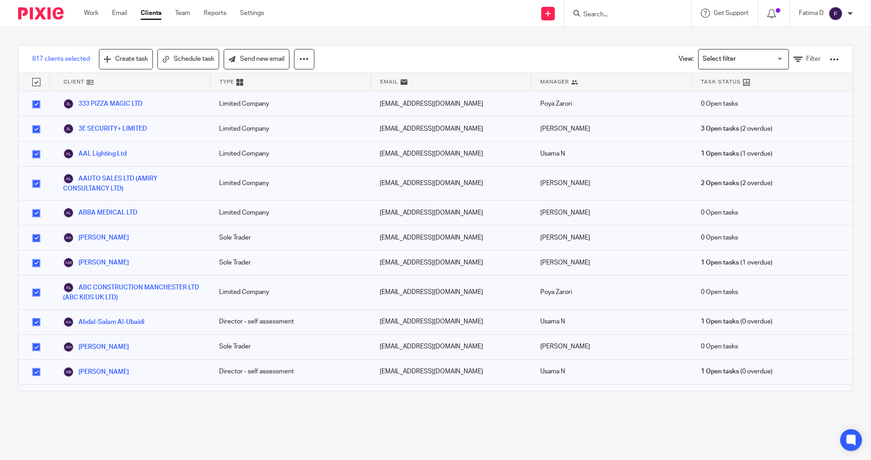
checkbox input "true"
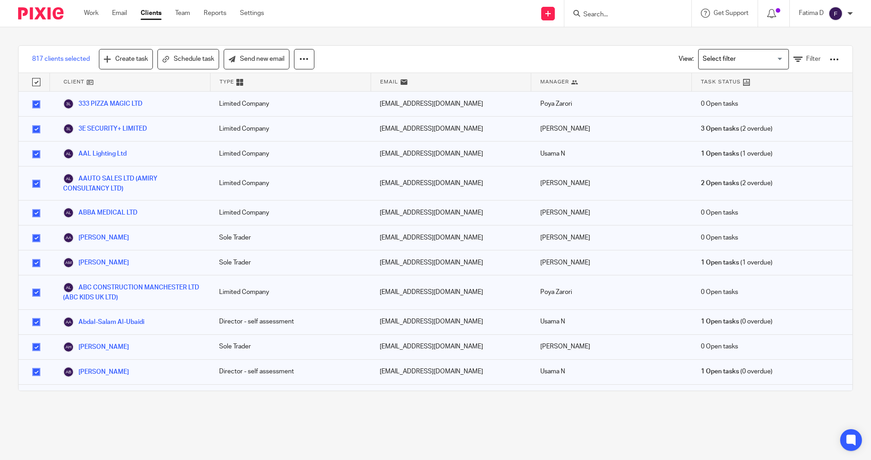
checkbox input "true"
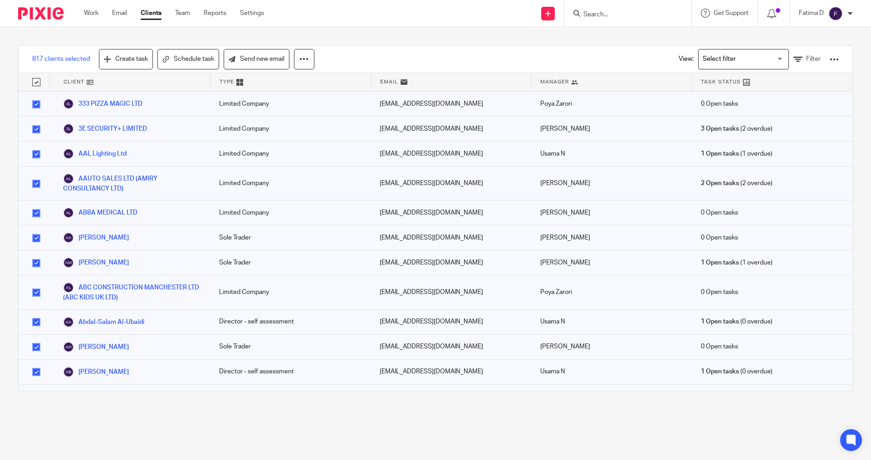
checkbox input "true"
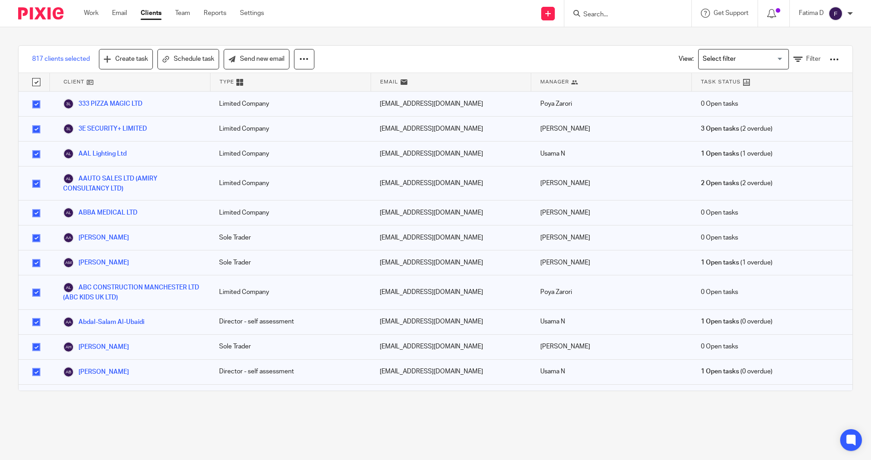
checkbox input "true"
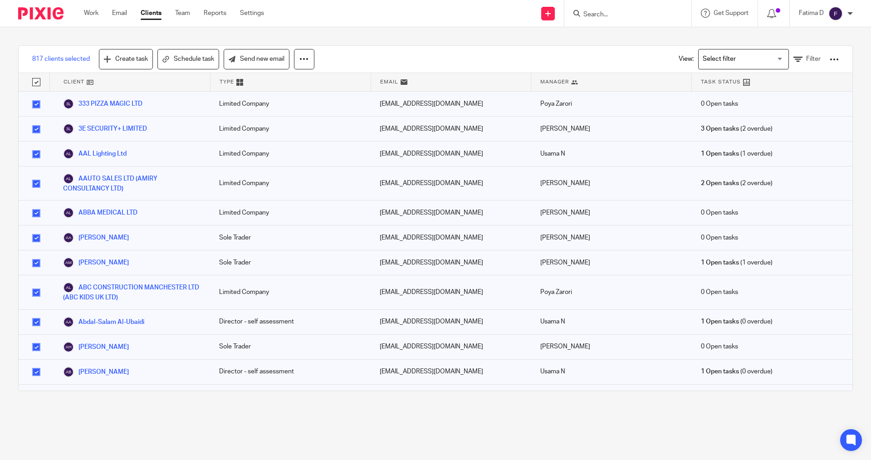
checkbox input "true"
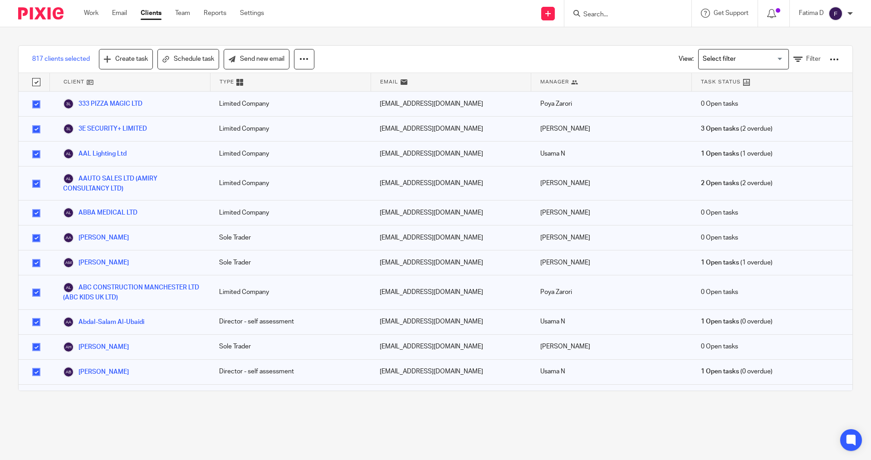
checkbox input "true"
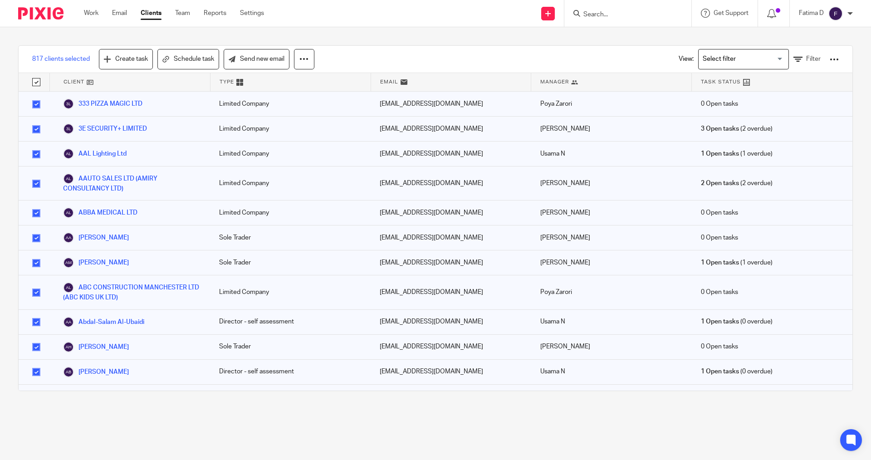
checkbox input "true"
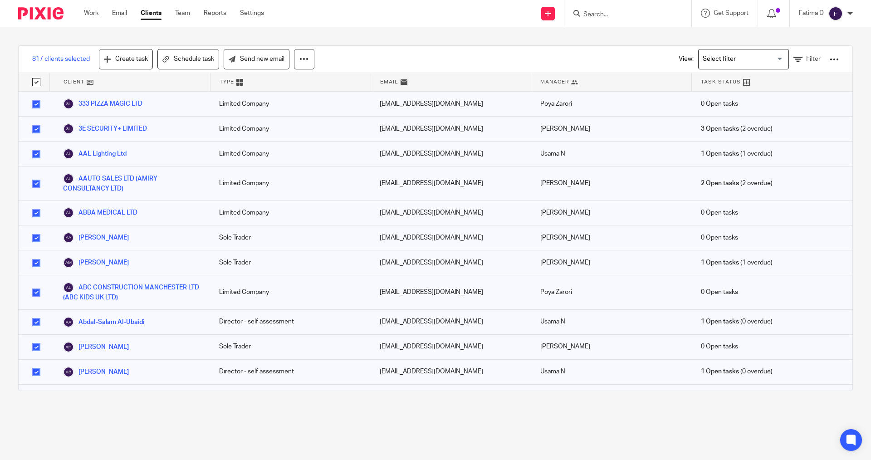
checkbox input "true"
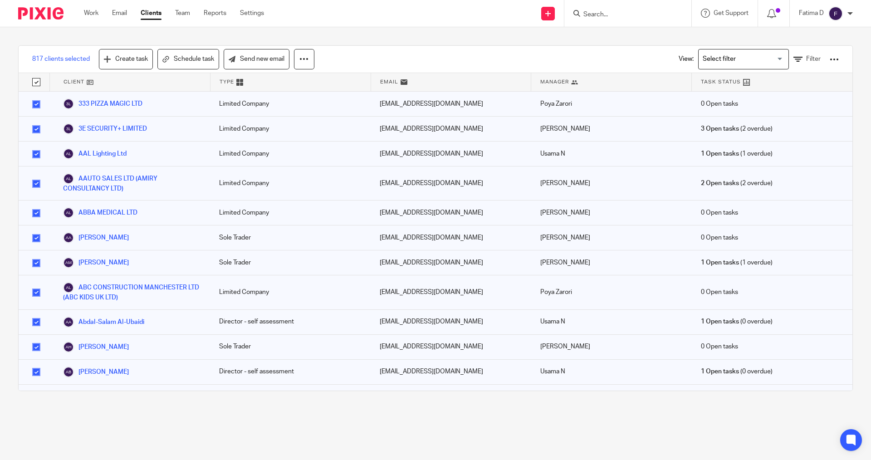
checkbox input "true"
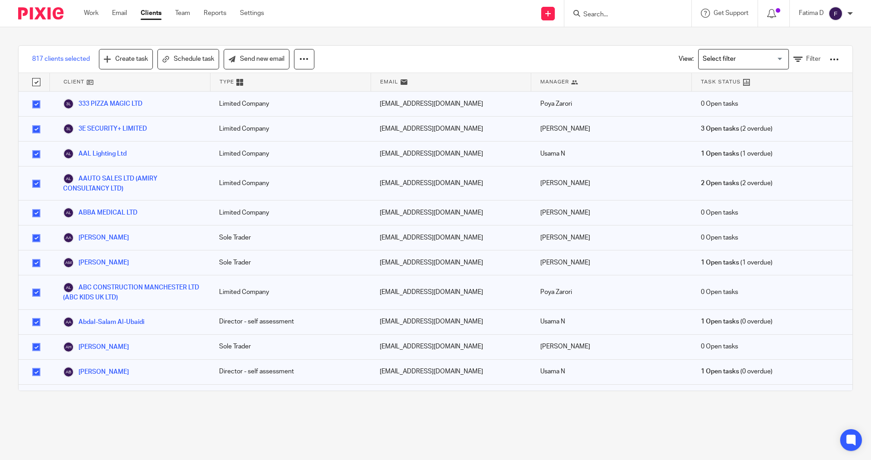
checkbox input "true"
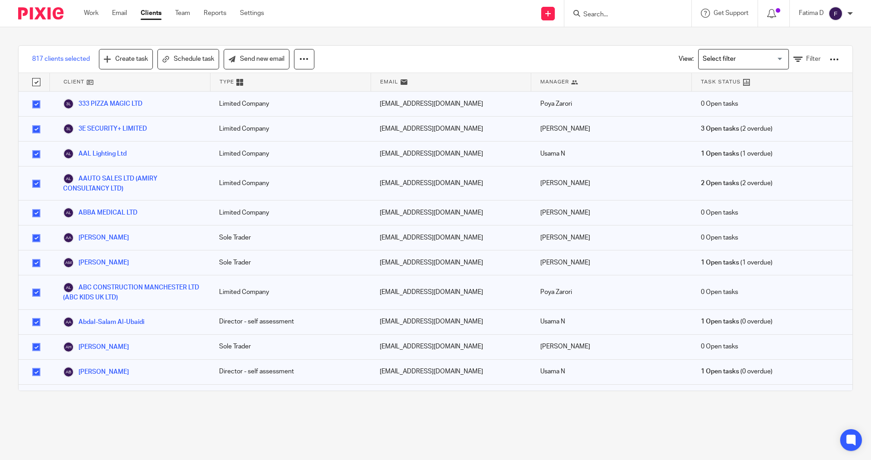
checkbox input "true"
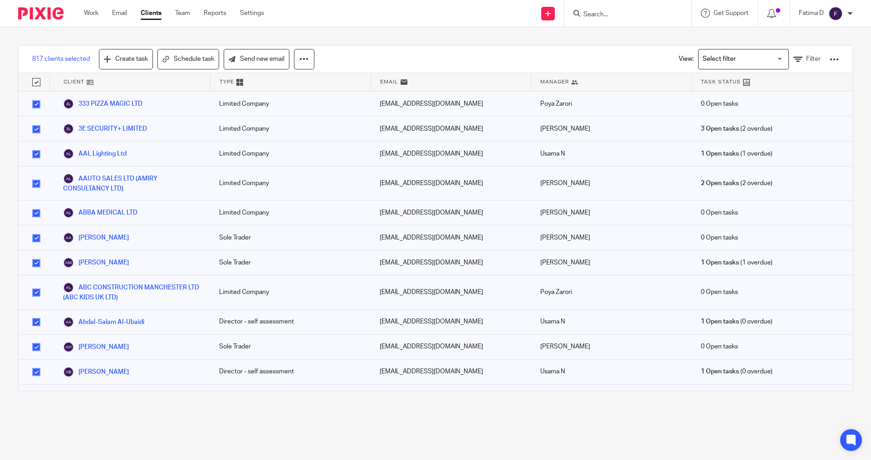
checkbox input "true"
click at [794, 57] on icon at bounding box center [798, 59] width 9 height 9
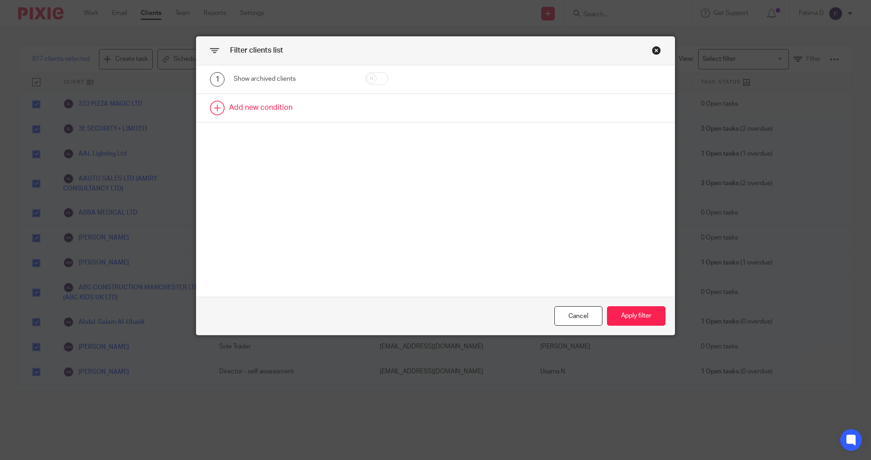
click at [272, 107] on link at bounding box center [436, 108] width 478 height 28
click at [343, 111] on div "Field" at bounding box center [293, 111] width 118 height 20
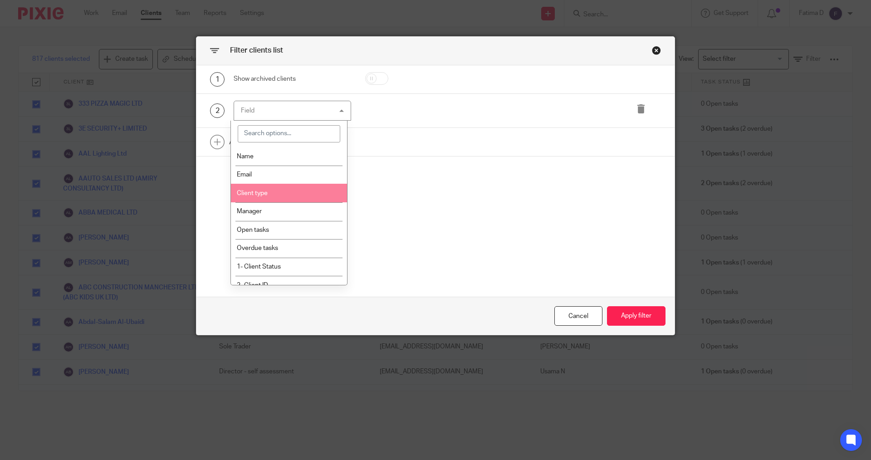
click at [267, 188] on li "Client type" at bounding box center [289, 193] width 117 height 19
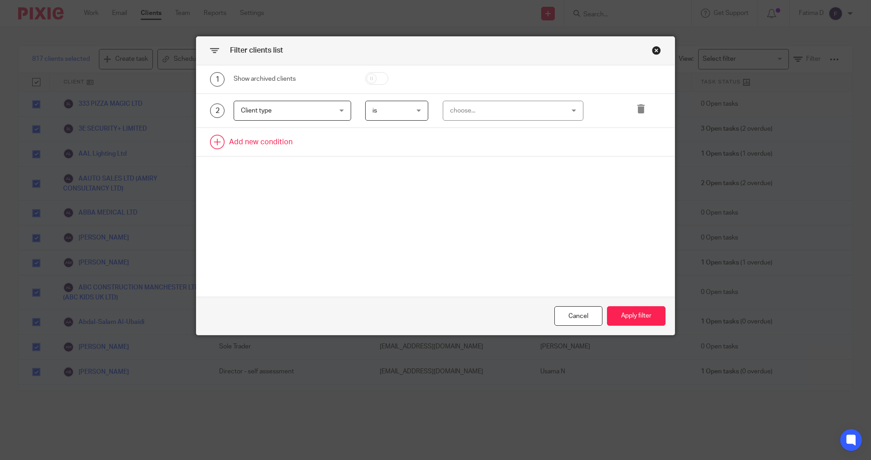
click at [278, 142] on link at bounding box center [436, 142] width 478 height 28
click at [343, 145] on div "Field" at bounding box center [293, 145] width 118 height 20
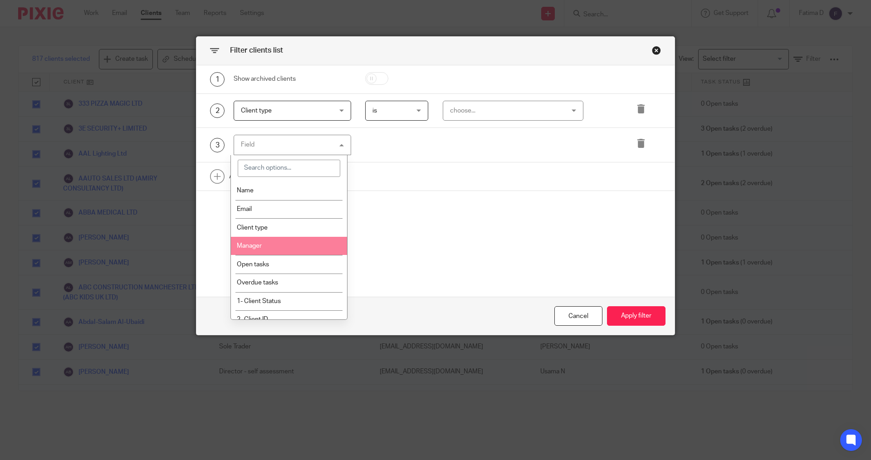
click at [269, 246] on li "Manager" at bounding box center [289, 246] width 117 height 19
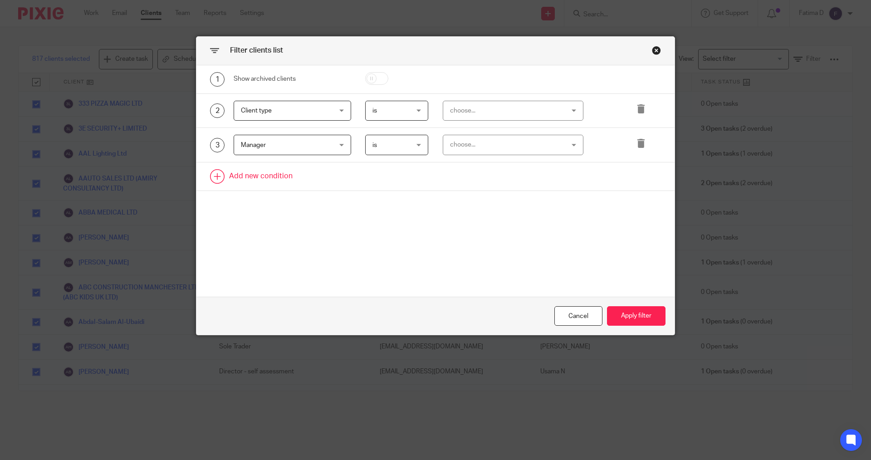
click at [274, 177] on link at bounding box center [436, 176] width 478 height 28
click at [339, 178] on div "Field" at bounding box center [293, 179] width 118 height 20
click at [570, 112] on div "choose..." at bounding box center [513, 111] width 141 height 20
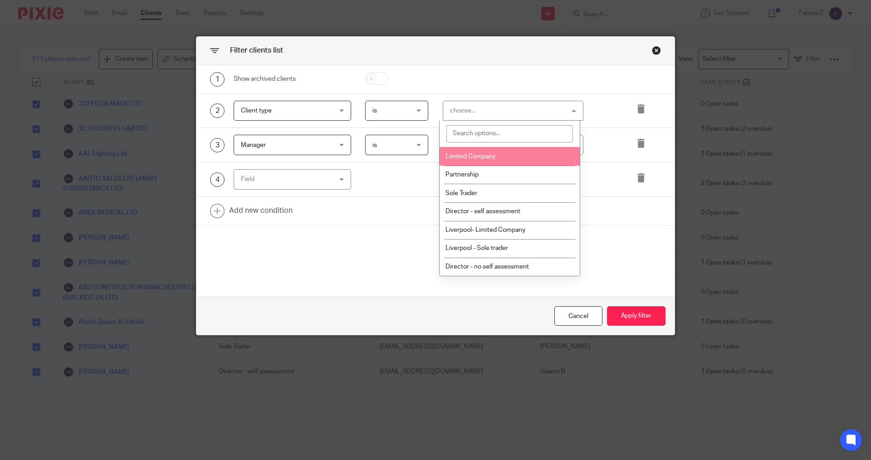
drag, startPoint x: 483, startPoint y: 156, endPoint x: 546, endPoint y: 159, distance: 63.6
click at [495, 158] on span "Limited Company" at bounding box center [471, 156] width 50 height 6
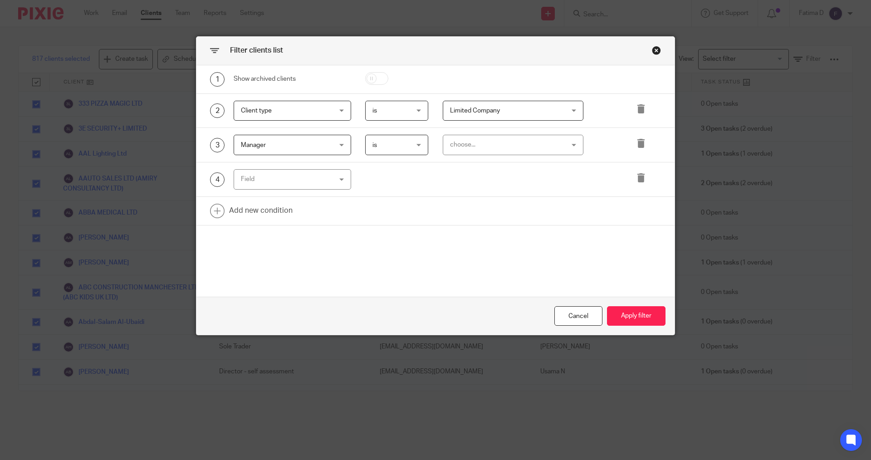
click at [571, 143] on div "choose..." at bounding box center [513, 145] width 141 height 20
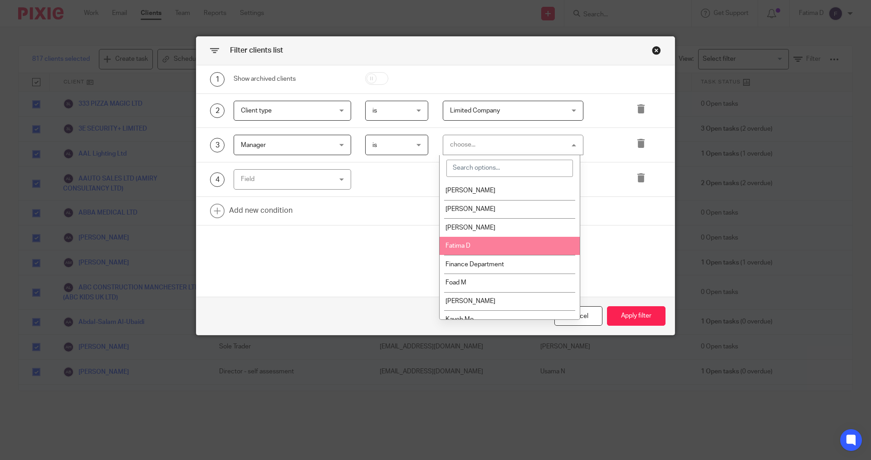
click at [477, 243] on li "Fatima D" at bounding box center [510, 246] width 140 height 19
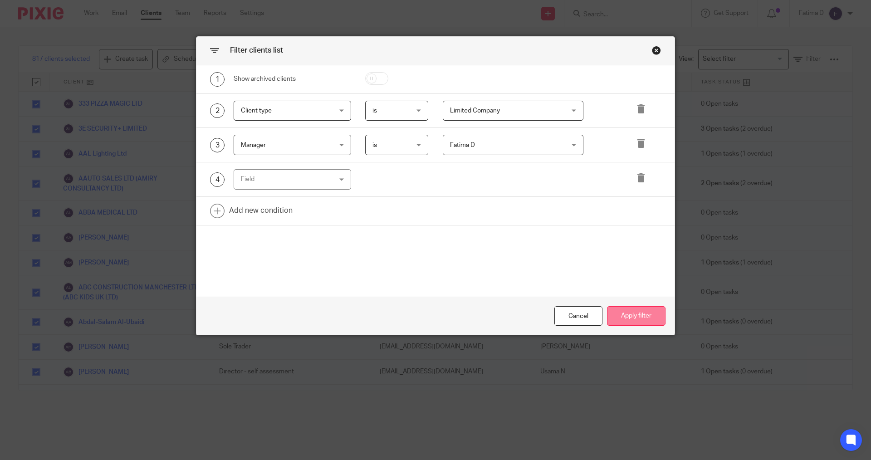
click at [629, 318] on button "Apply filter" at bounding box center [636, 316] width 59 height 20
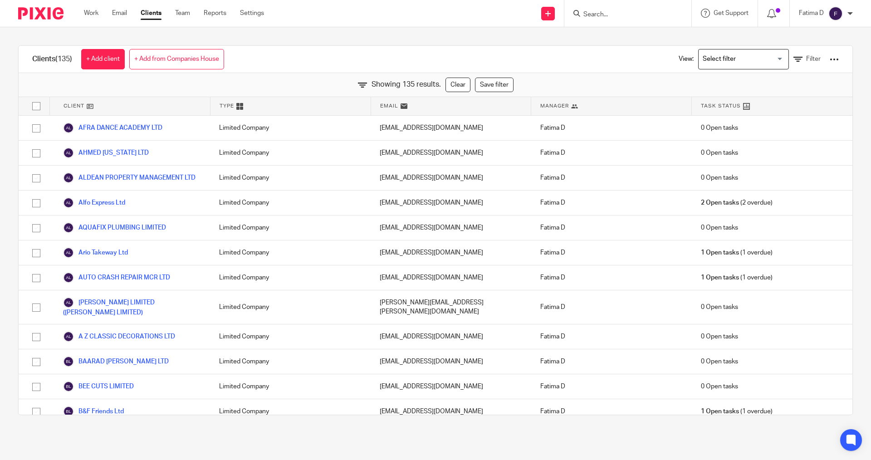
click at [35, 104] on input "checkbox" at bounding box center [36, 106] width 17 height 17
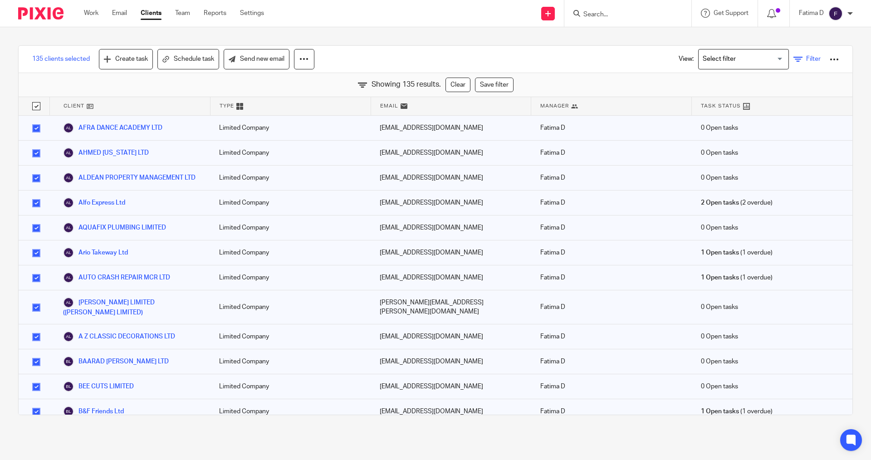
click at [794, 59] on icon at bounding box center [798, 59] width 9 height 9
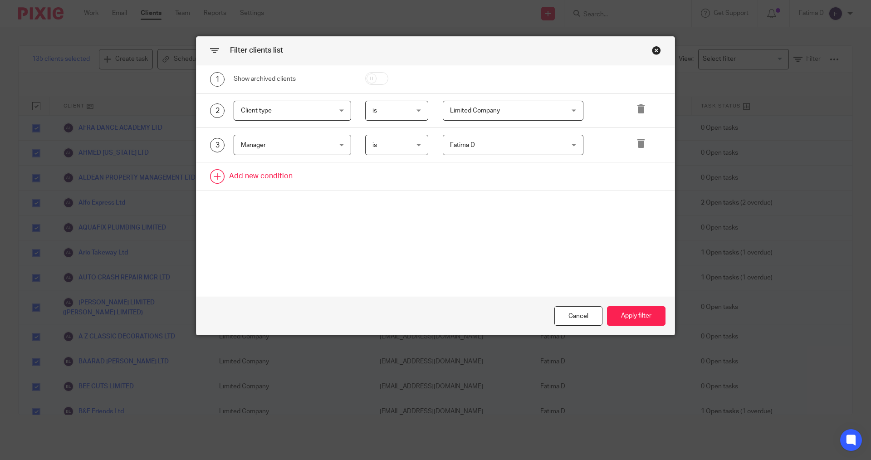
click at [256, 174] on link at bounding box center [436, 176] width 478 height 28
click at [338, 179] on div "Field" at bounding box center [293, 179] width 118 height 20
drag, startPoint x: 464, startPoint y: 234, endPoint x: 572, endPoint y: 244, distance: 108.4
click at [465, 233] on div "1 Show archived clients 2 Client type Client type Name Email Client type Manage…" at bounding box center [436, 181] width 478 height 232
click at [634, 313] on button "Apply filter" at bounding box center [636, 316] width 59 height 20
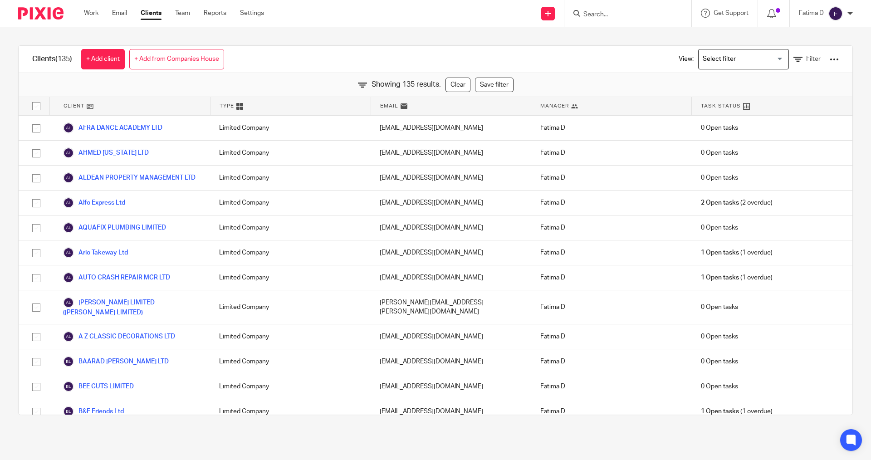
click at [34, 108] on input "checkbox" at bounding box center [36, 106] width 17 height 17
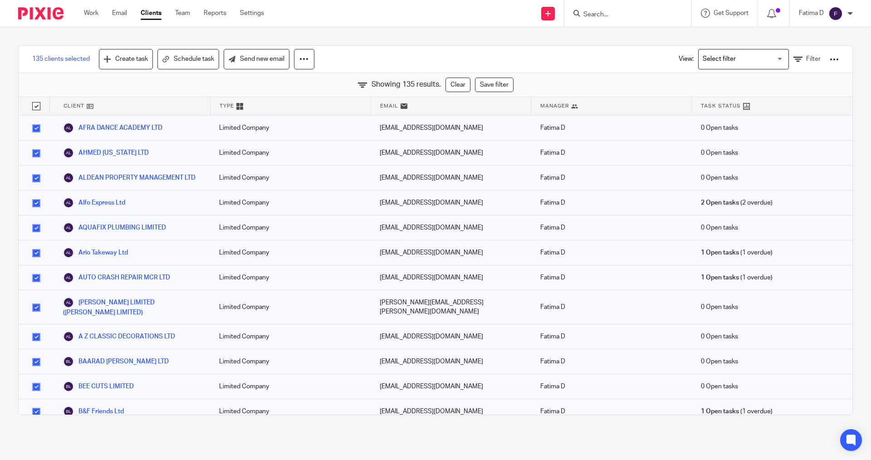
click at [830, 57] on div at bounding box center [834, 59] width 9 height 9
click at [750, 107] on link "Export clients to CSV file" at bounding box center [761, 107] width 126 height 14
